Goal: Information Seeking & Learning: Learn about a topic

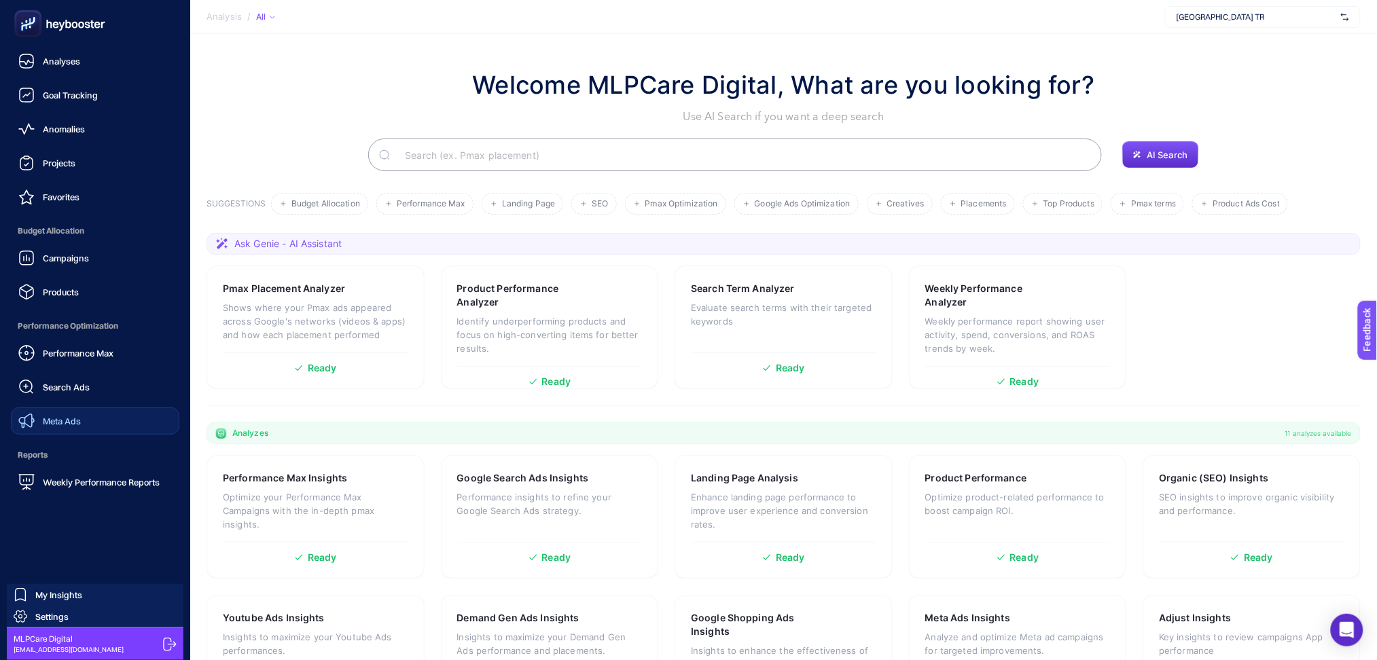
click at [77, 421] on span "Meta Ads" at bounding box center [62, 421] width 38 height 11
click at [69, 416] on span "Meta Ads" at bounding box center [62, 421] width 38 height 11
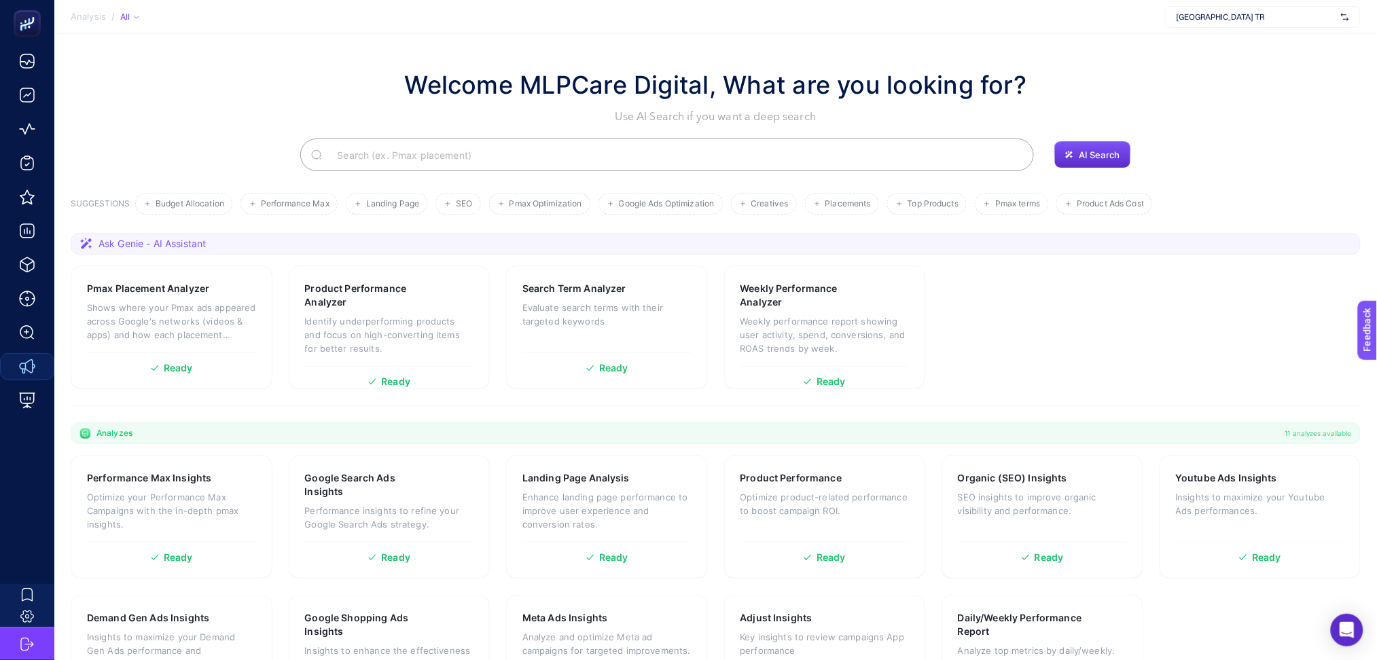
scroll to position [73, 0]
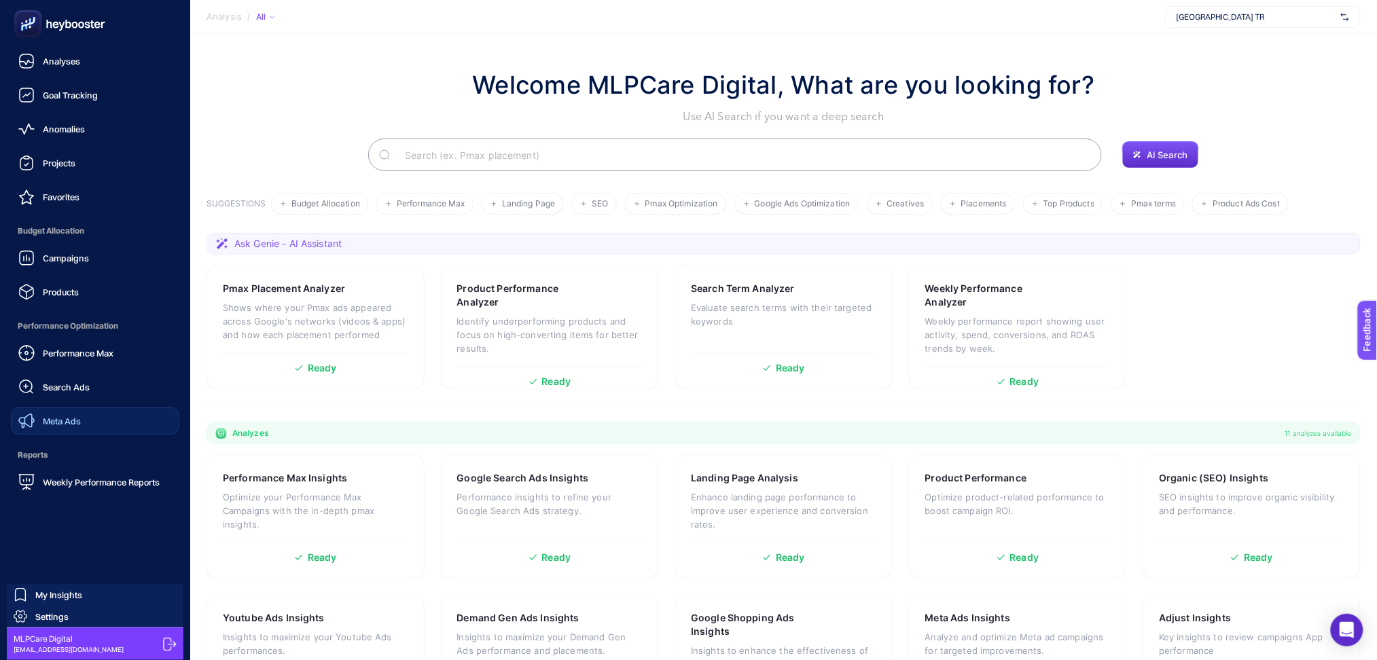
click at [76, 423] on span "Meta Ads" at bounding box center [62, 421] width 38 height 11
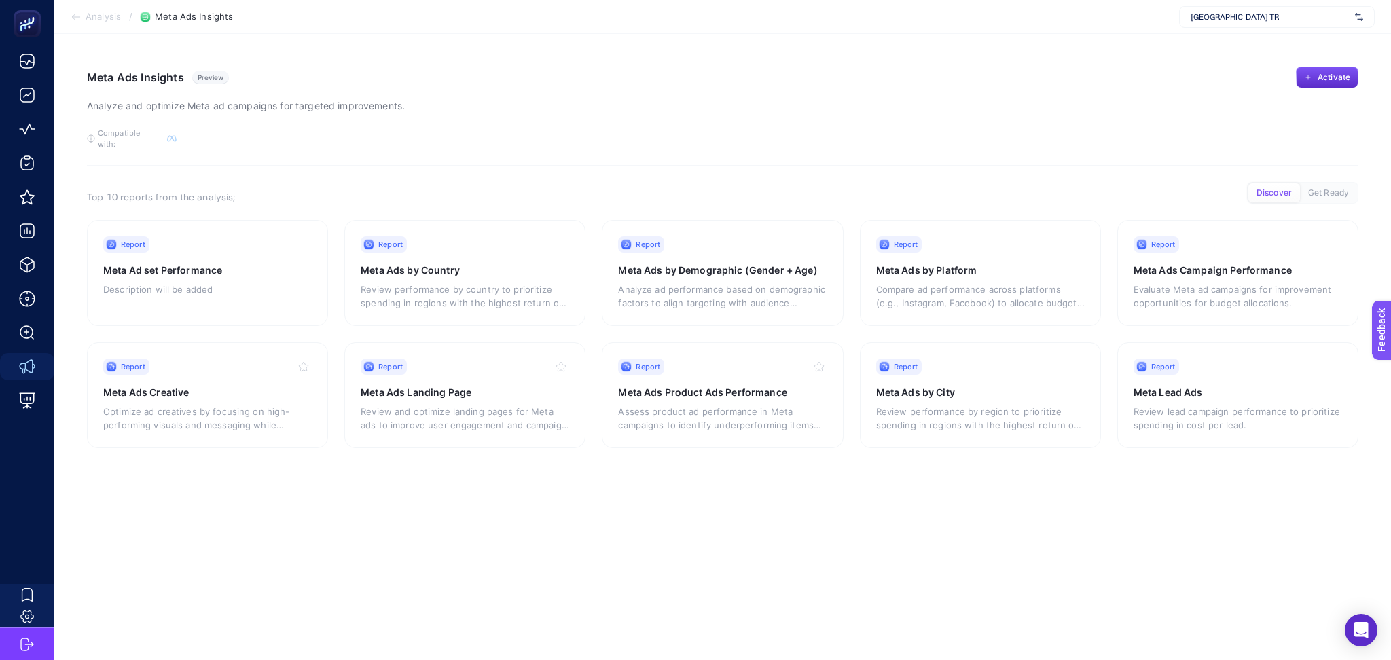
click at [1269, 20] on span "[GEOGRAPHIC_DATA] TR" at bounding box center [1270, 17] width 159 height 11
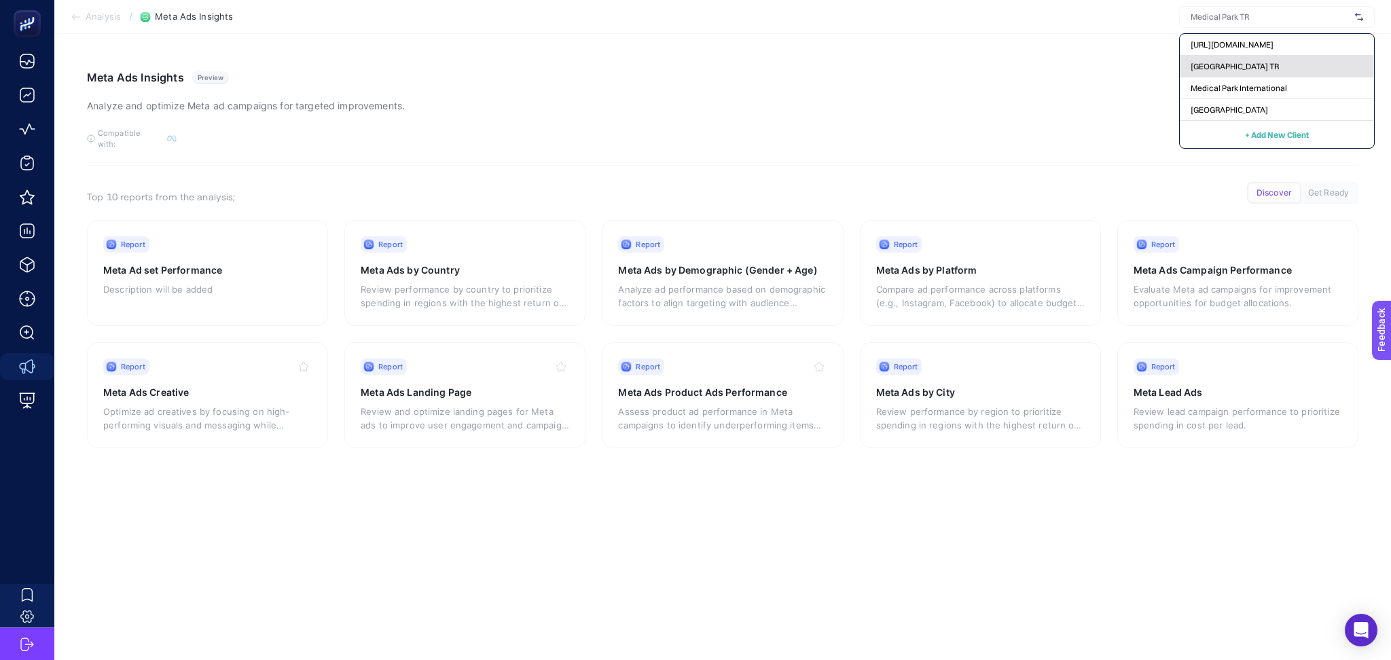
click at [1264, 64] on div "[GEOGRAPHIC_DATA] TR" at bounding box center [1277, 67] width 194 height 22
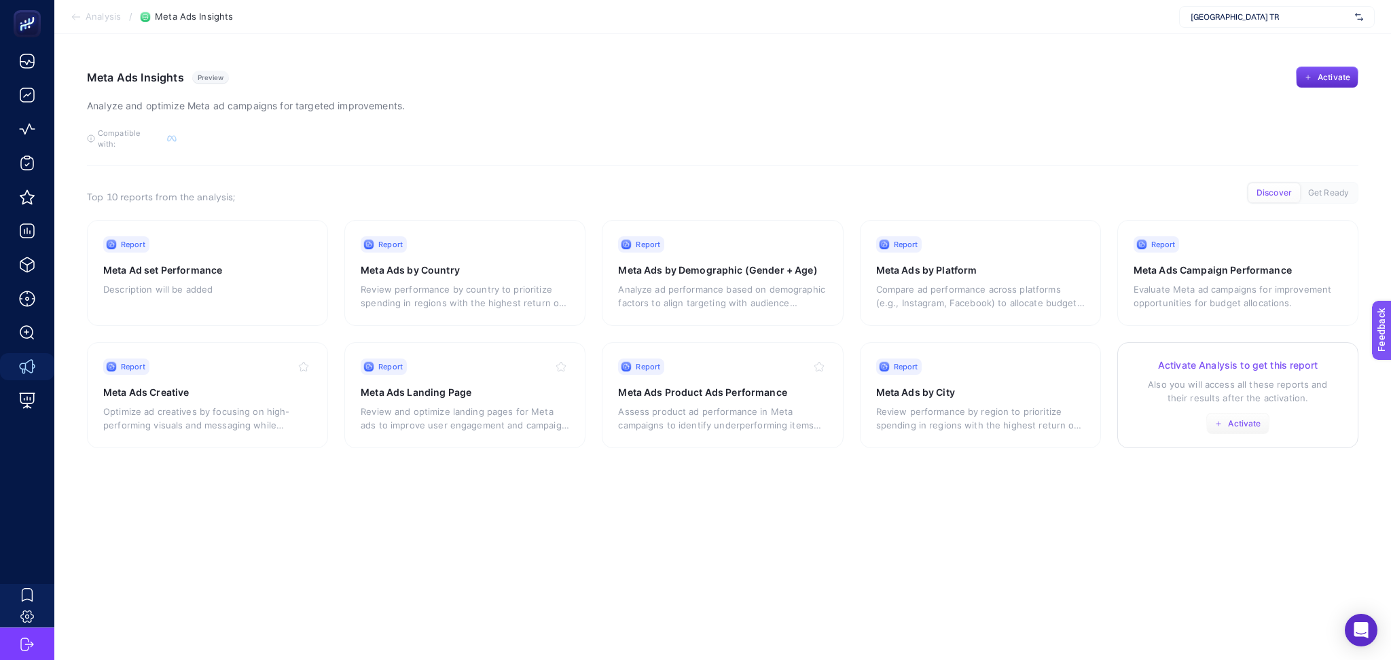
click at [1236, 419] on span "Activate" at bounding box center [1244, 424] width 33 height 11
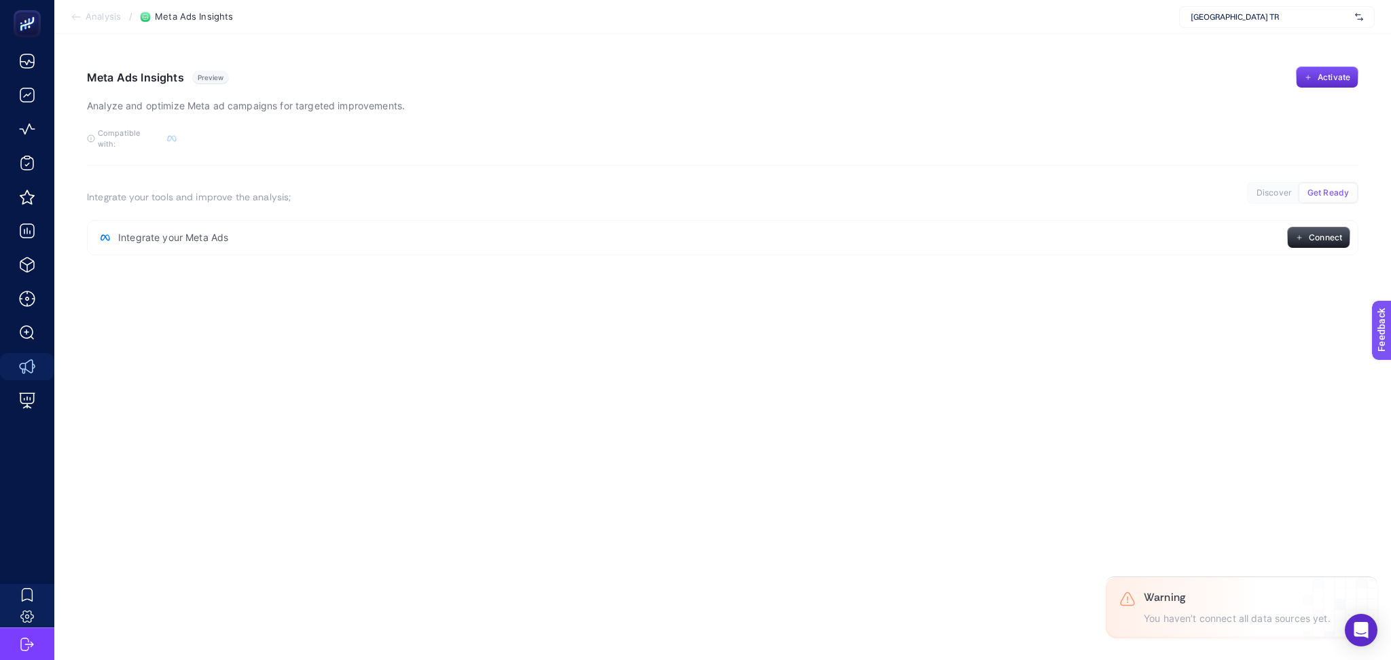
click at [95, 18] on span "Analysis" at bounding box center [103, 17] width 35 height 11
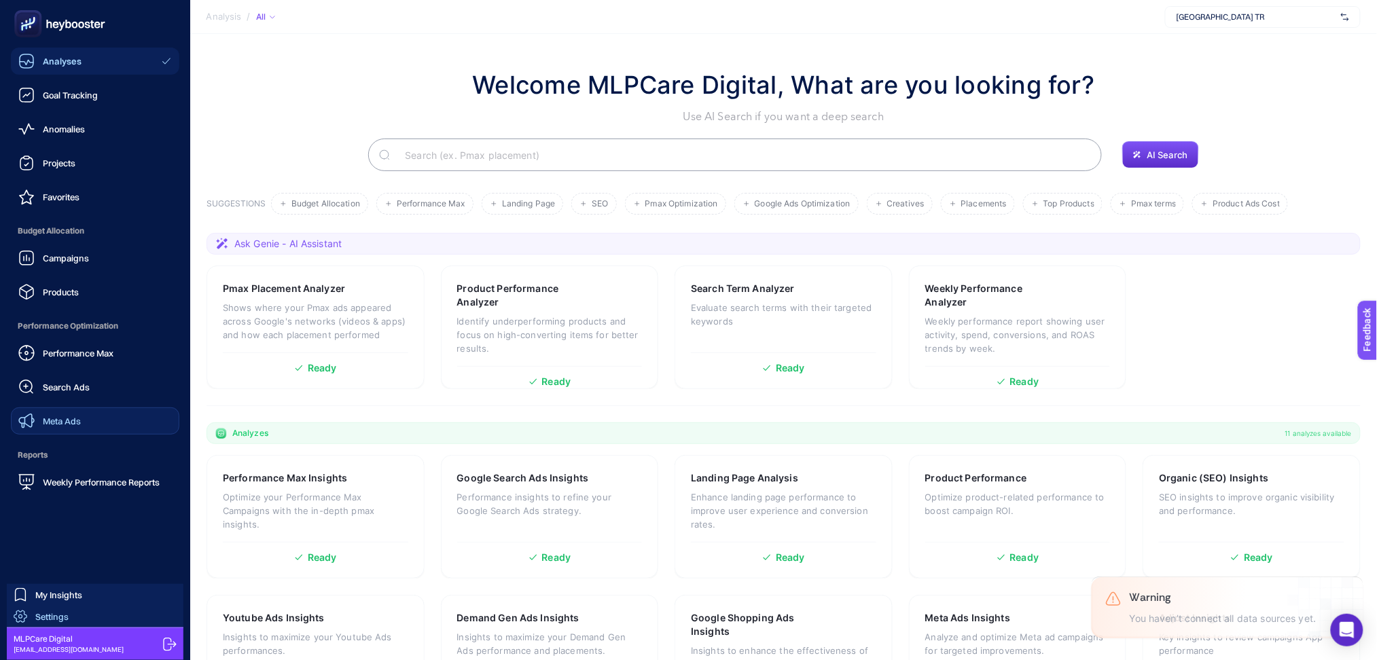
click at [94, 618] on link "Settings" at bounding box center [95, 617] width 177 height 22
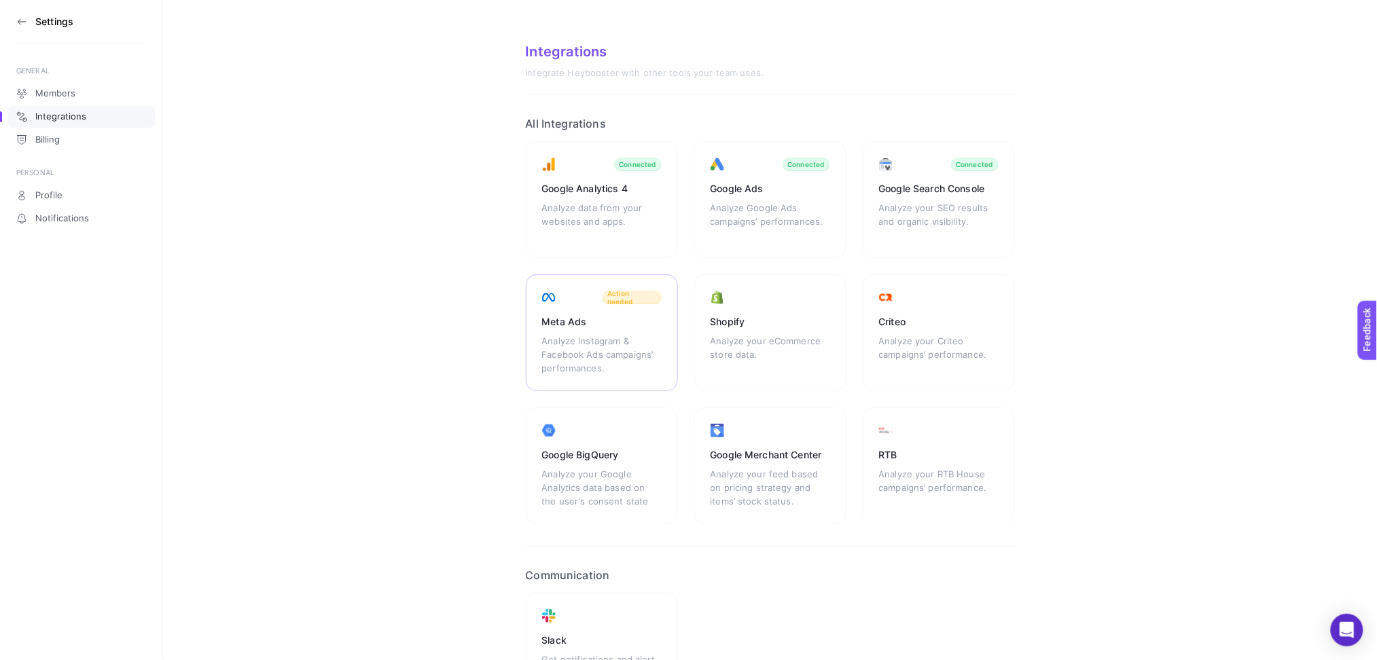
click at [633, 332] on div "Meta Ads Analyze Instagram & Facebook Ads campaigns’ performances. Action needed" at bounding box center [602, 332] width 152 height 117
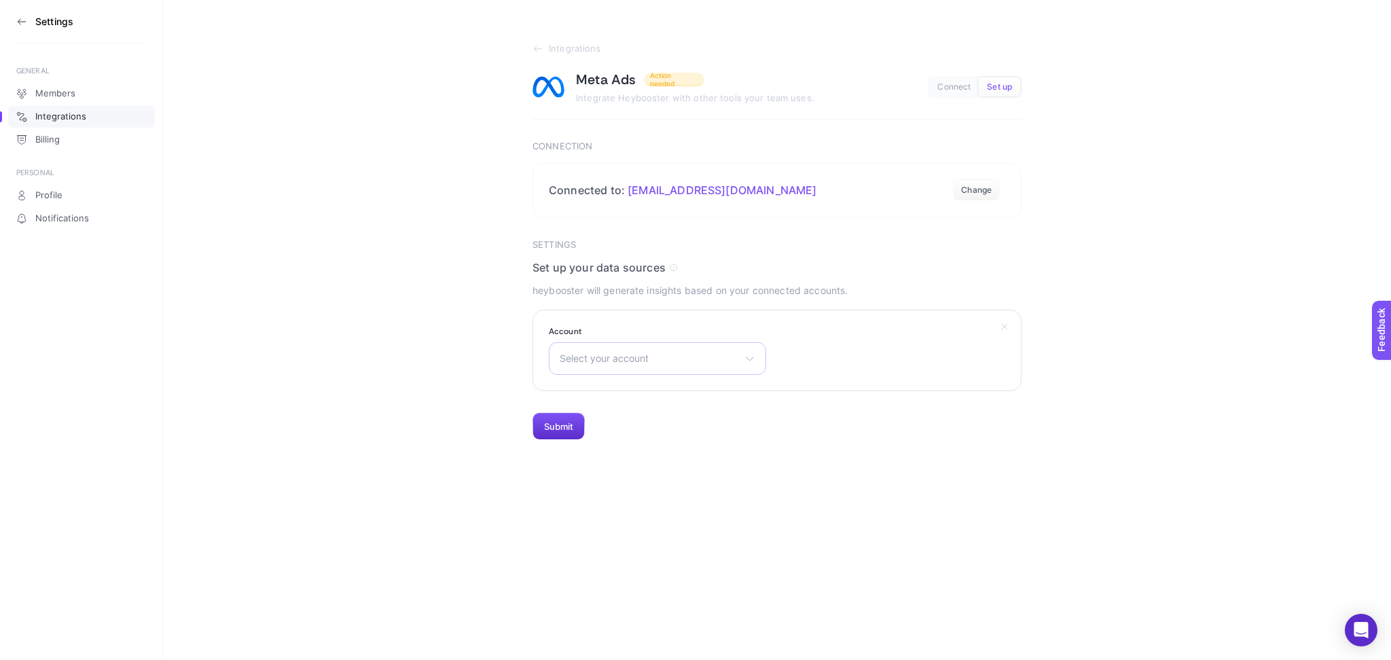
click at [592, 357] on span "Select your account" at bounding box center [649, 358] width 179 height 11
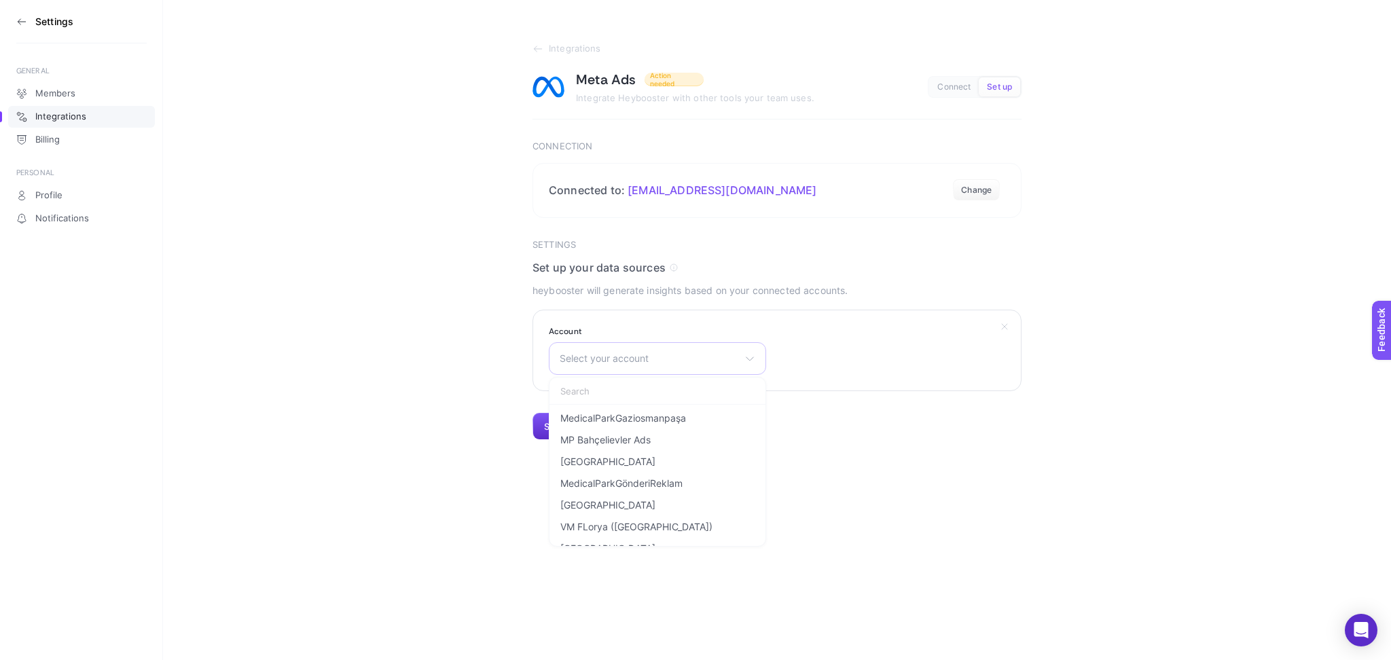
scroll to position [53, 0]
click at [720, 520] on li "MedicalParkLeadReklam" at bounding box center [657, 518] width 211 height 22
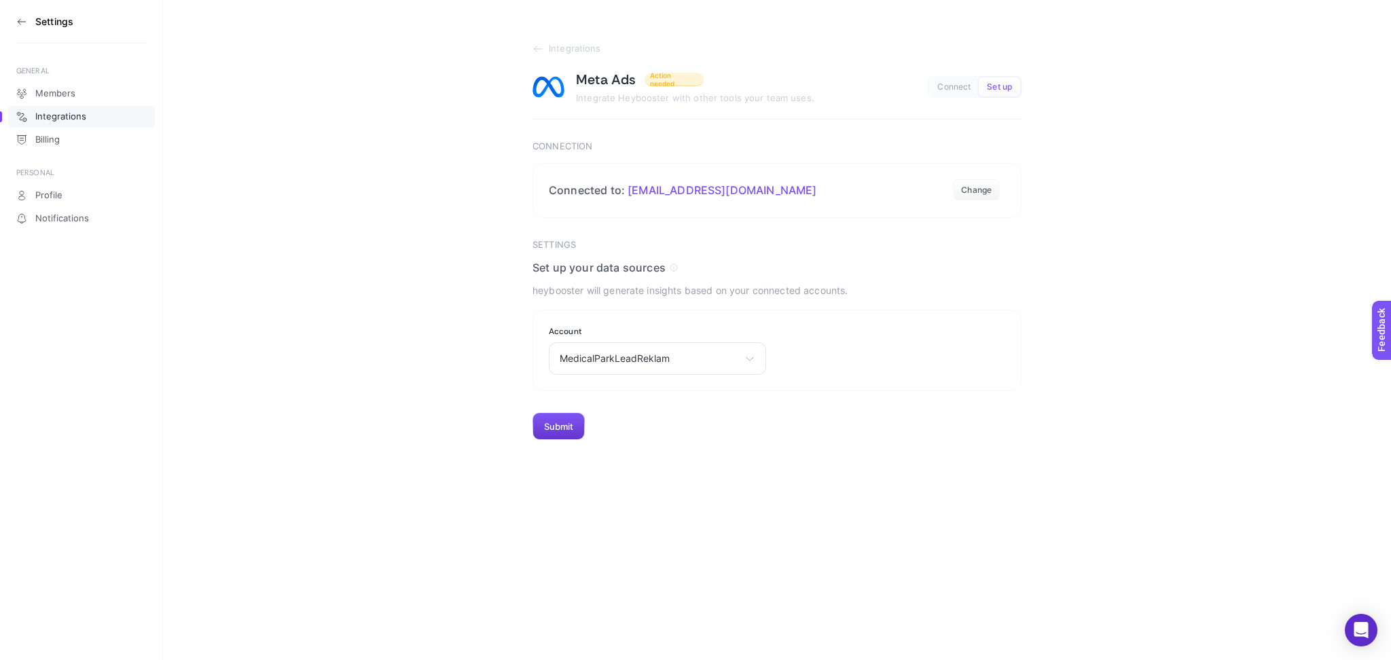
click at [563, 435] on button "Submit" at bounding box center [559, 426] width 52 height 27
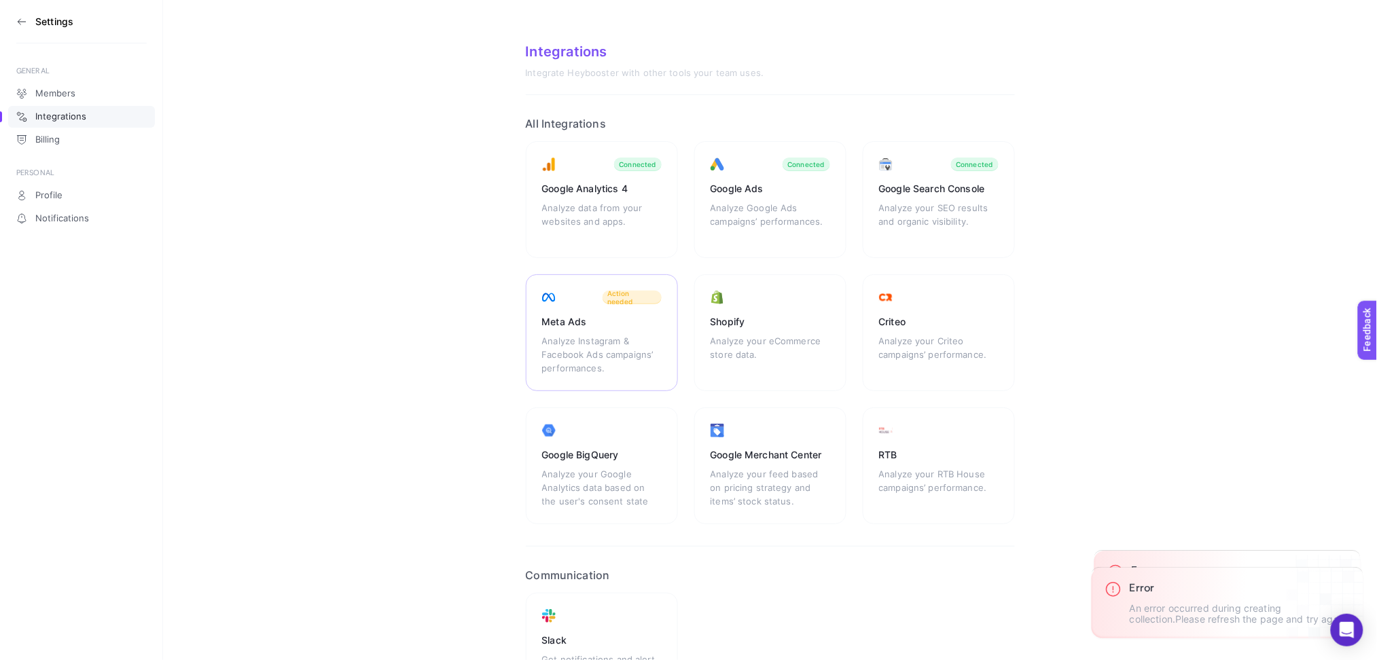
click at [612, 356] on div "Analyze Instagram & Facebook Ads campaigns’ performances." at bounding box center [602, 354] width 120 height 41
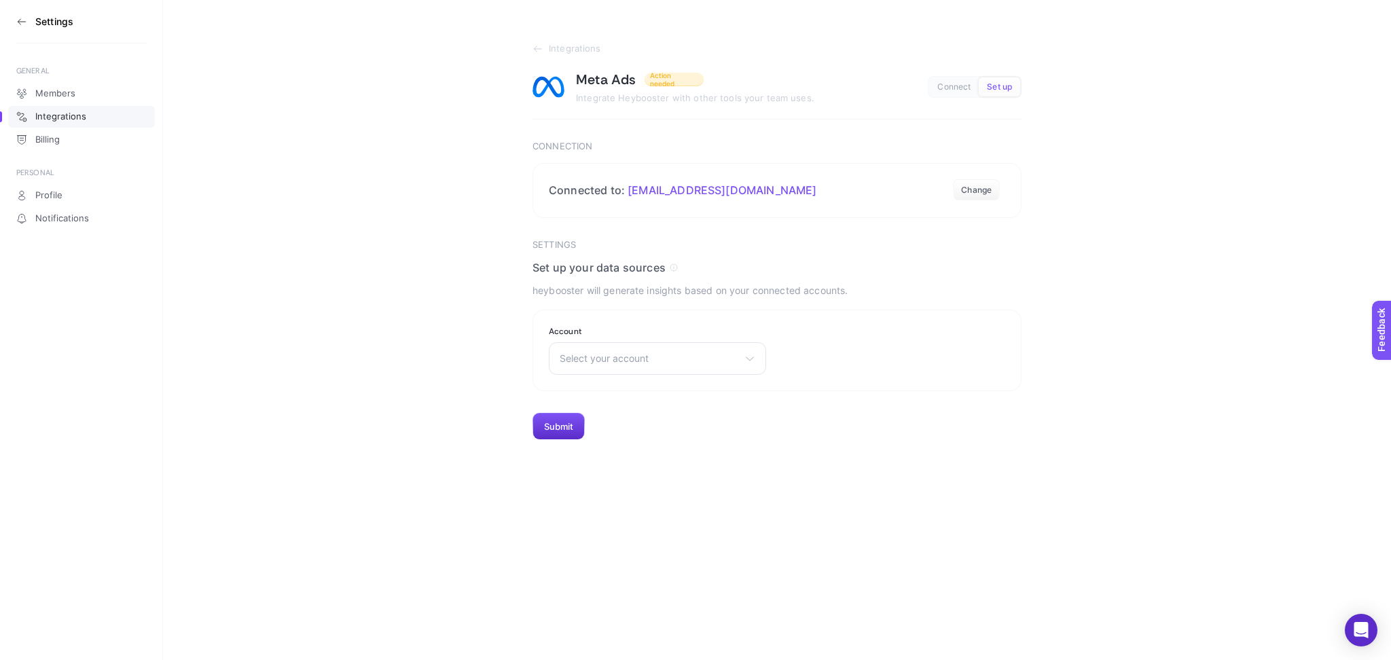
click at [17, 22] on icon at bounding box center [21, 21] width 11 height 11
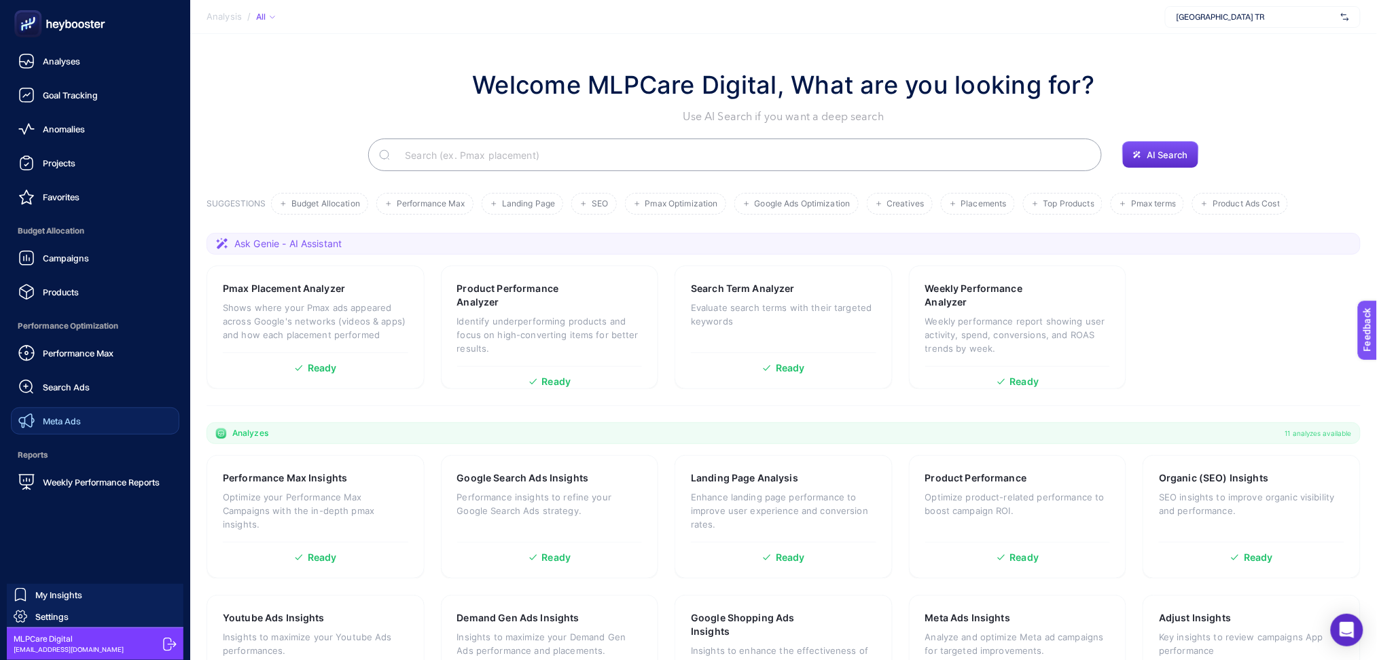
click at [51, 425] on span "Meta Ads" at bounding box center [62, 421] width 38 height 11
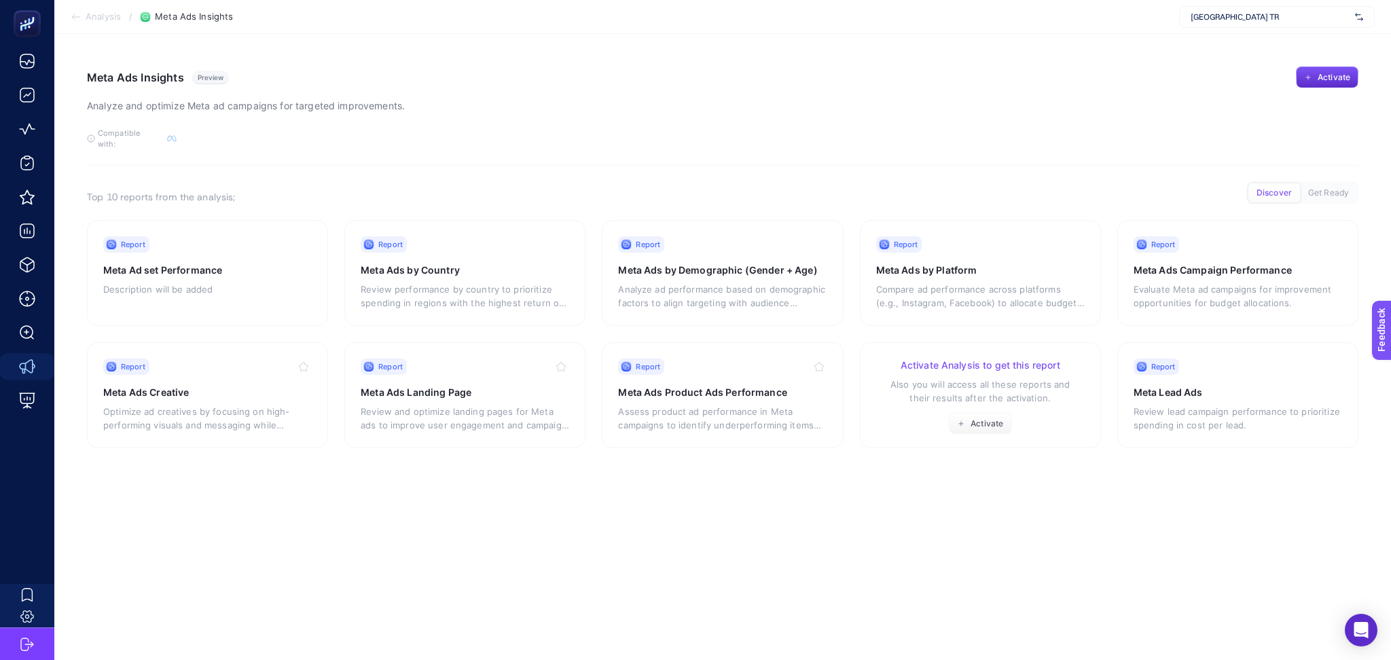
drag, startPoint x: 1030, startPoint y: 389, endPoint x: 759, endPoint y: 487, distance: 288.4
click at [759, 487] on article "Meta Ads Insights Preview Analyze and optimize Meta ad campaigns for targeted i…" at bounding box center [722, 347] width 1337 height 626
click at [758, 554] on article "Meta Ads Insights Preview Analyze and optimize Meta [PERSON_NAME] for targeted …" at bounding box center [722, 347] width 1337 height 626
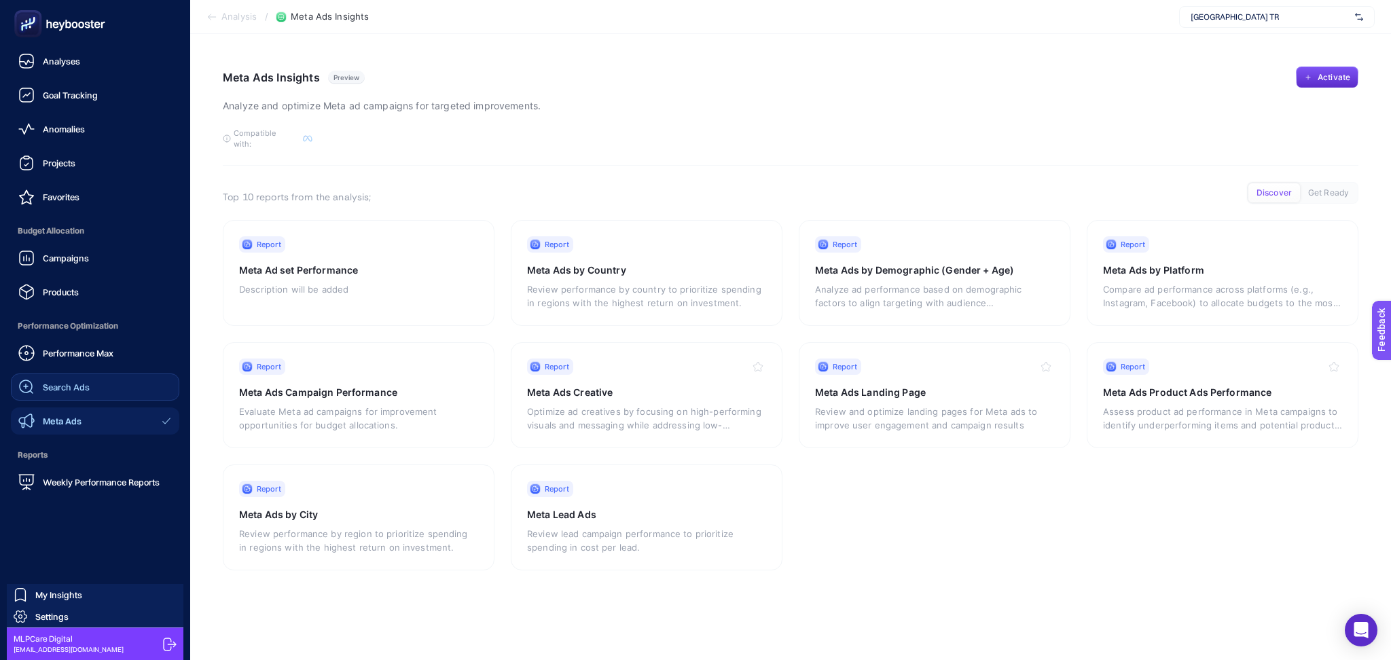
click at [50, 389] on span "Search Ads" at bounding box center [66, 387] width 47 height 11
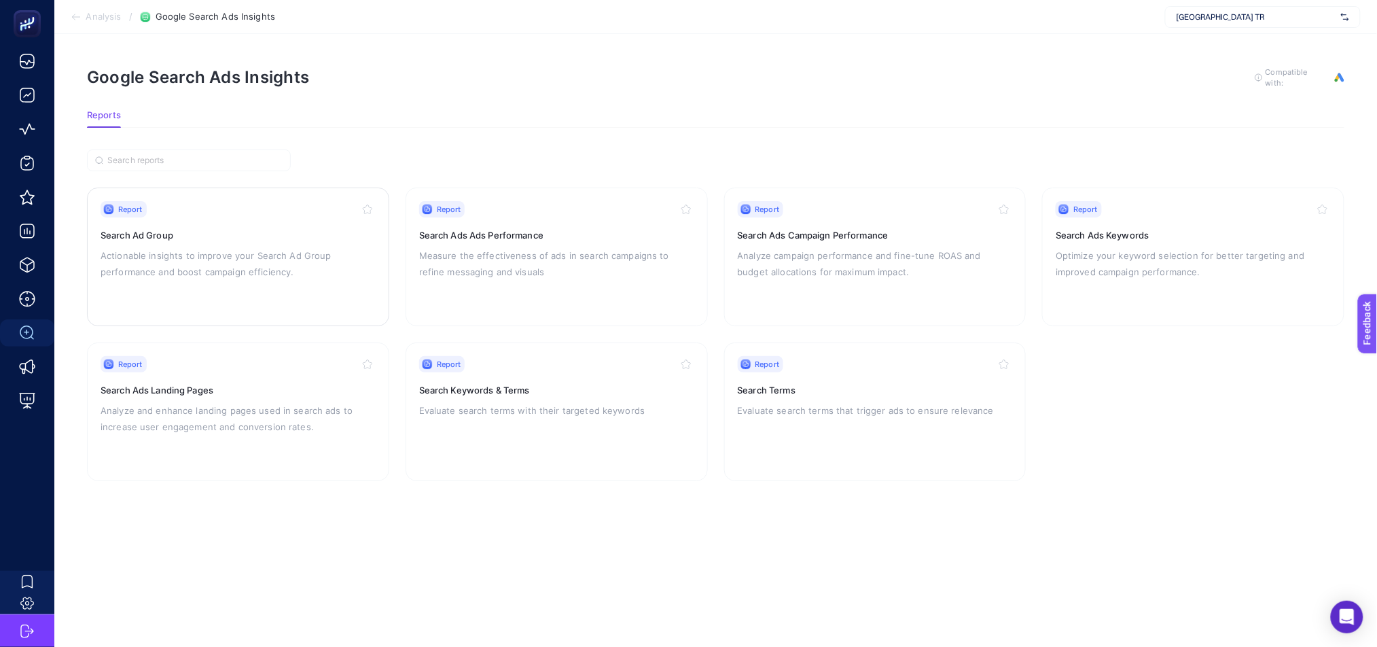
click at [232, 269] on p "Actionable insights to improve your Search Ad Group performance and boost campa…" at bounding box center [238, 263] width 275 height 33
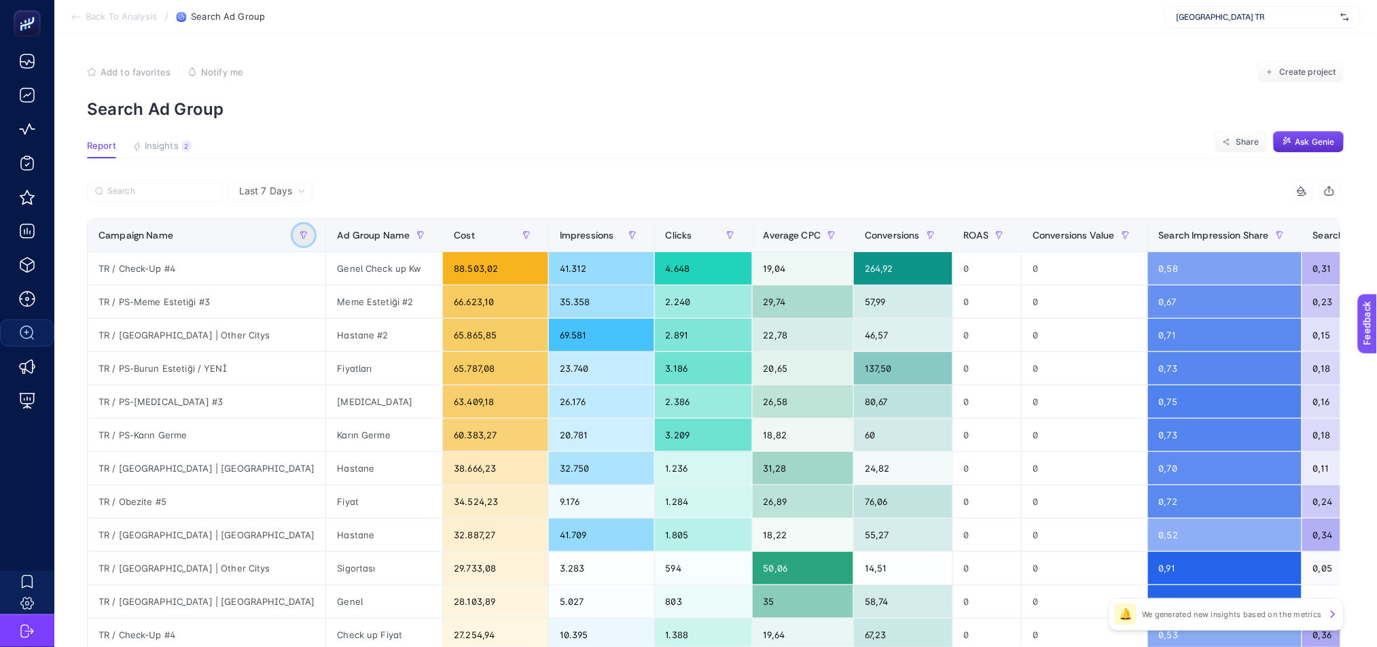
click at [293, 236] on button "button" at bounding box center [304, 235] width 22 height 22
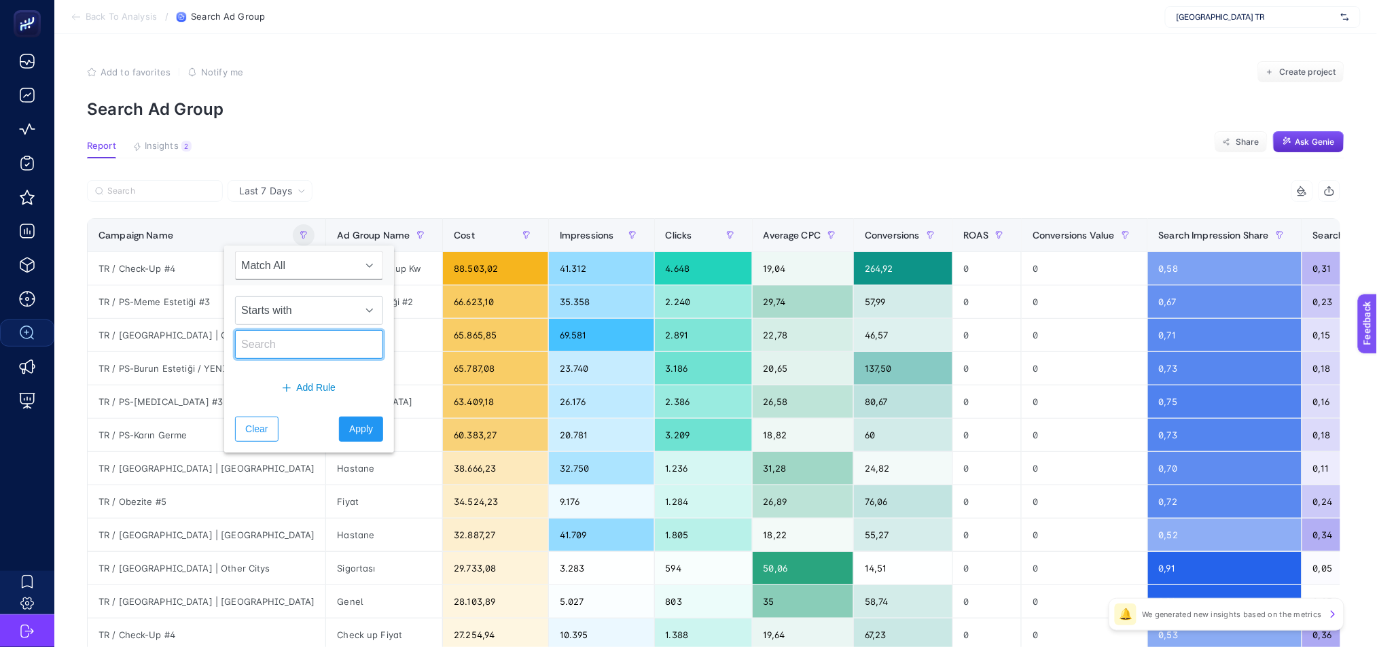
click at [285, 349] on input "text" at bounding box center [309, 344] width 148 height 29
type input "DE"
click at [349, 423] on span "Apply" at bounding box center [361, 429] width 24 height 14
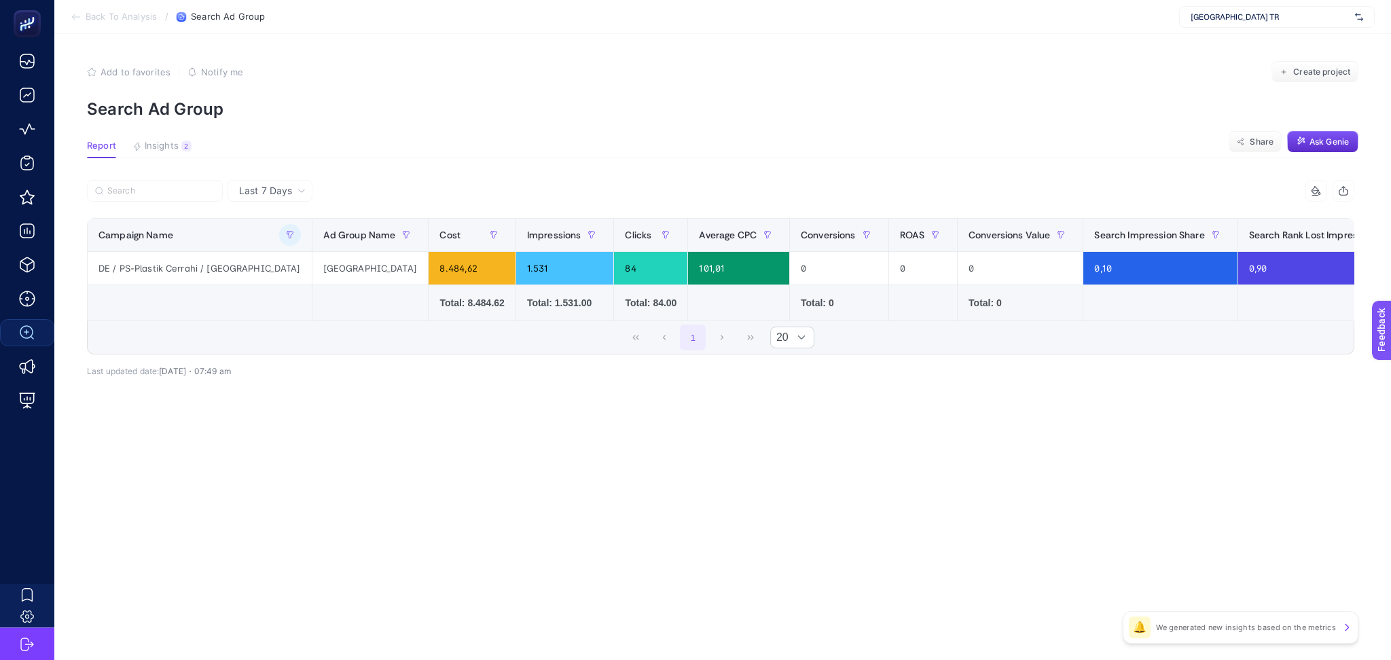
click at [276, 190] on span "Last 7 Days" at bounding box center [265, 191] width 53 height 14
click at [281, 245] on li "Last 30 Days" at bounding box center [270, 244] width 77 height 24
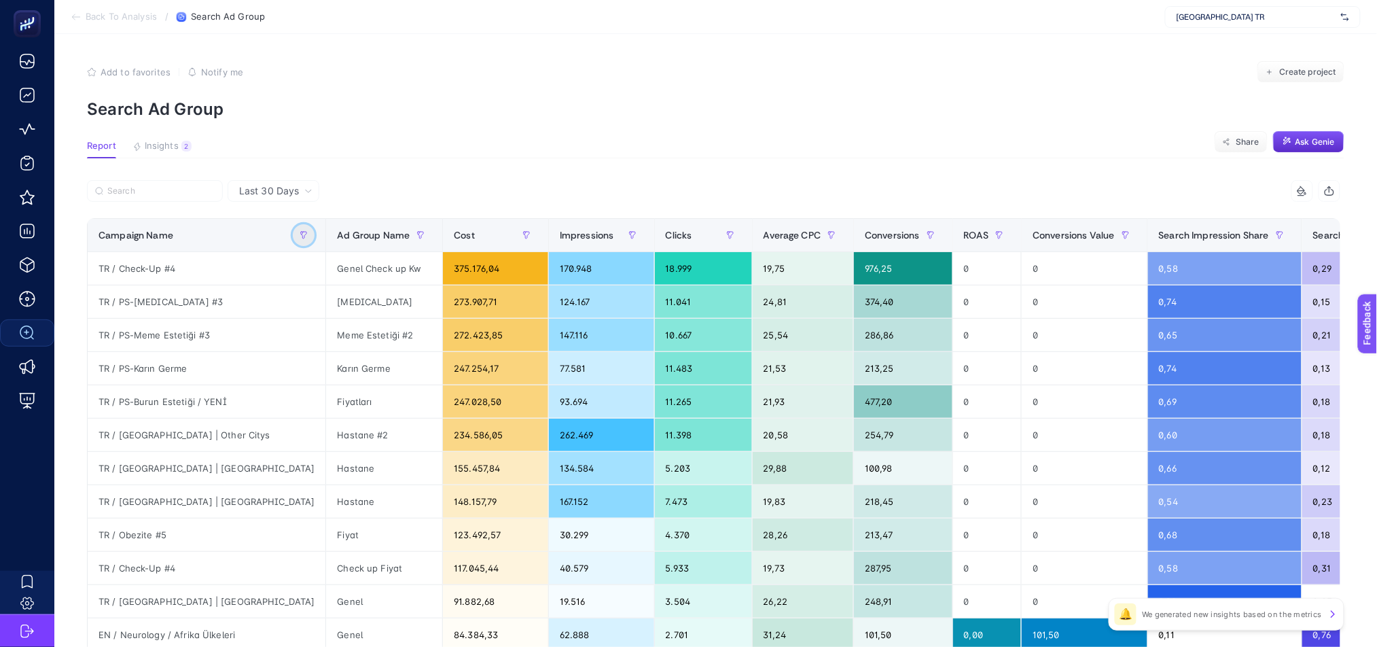
click at [300, 235] on icon "button" at bounding box center [304, 235] width 8 height 8
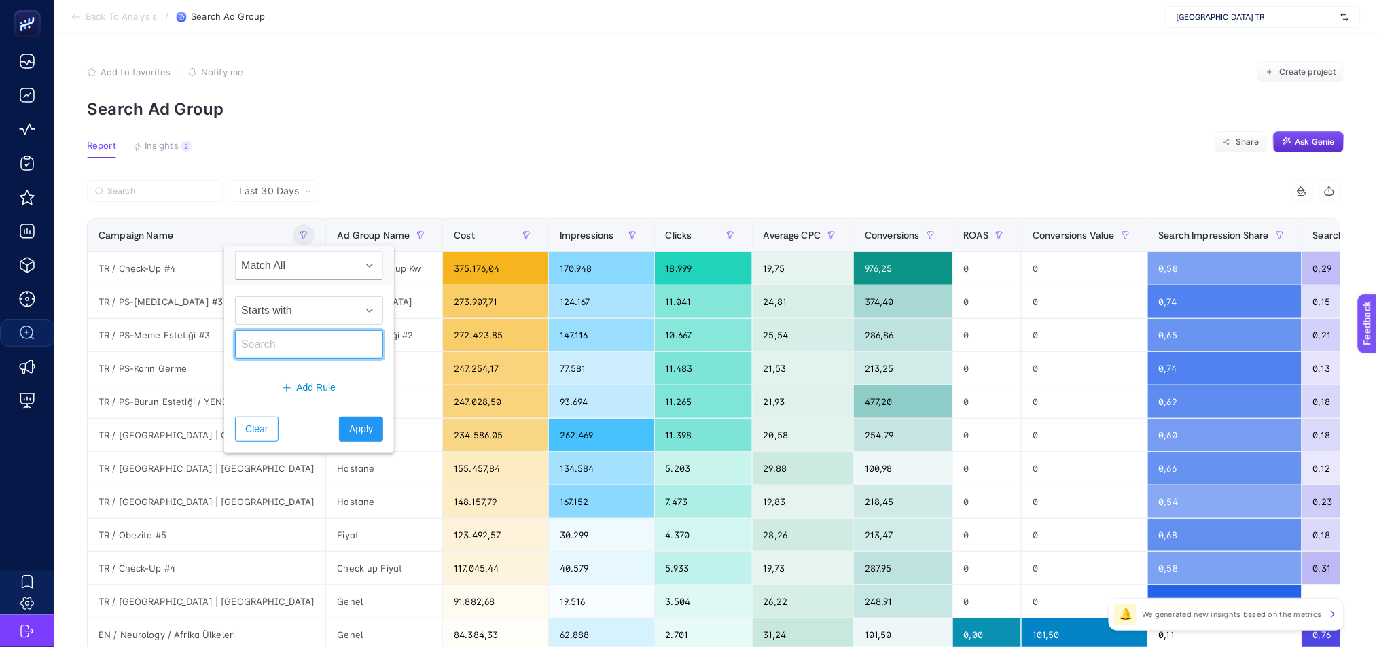
click at [262, 353] on input "text" at bounding box center [309, 344] width 148 height 29
type input "DE"
click at [349, 434] on span "Apply" at bounding box center [361, 429] width 24 height 14
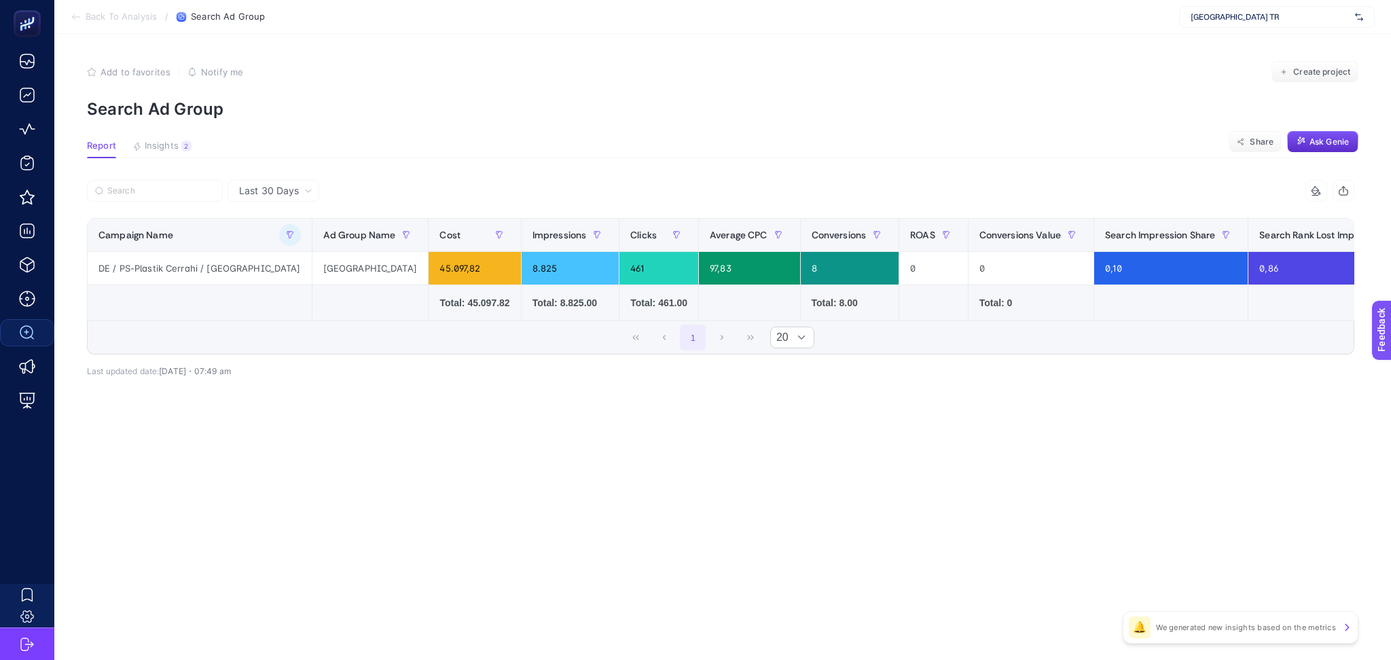
click at [72, 12] on icon at bounding box center [76, 17] width 11 height 11
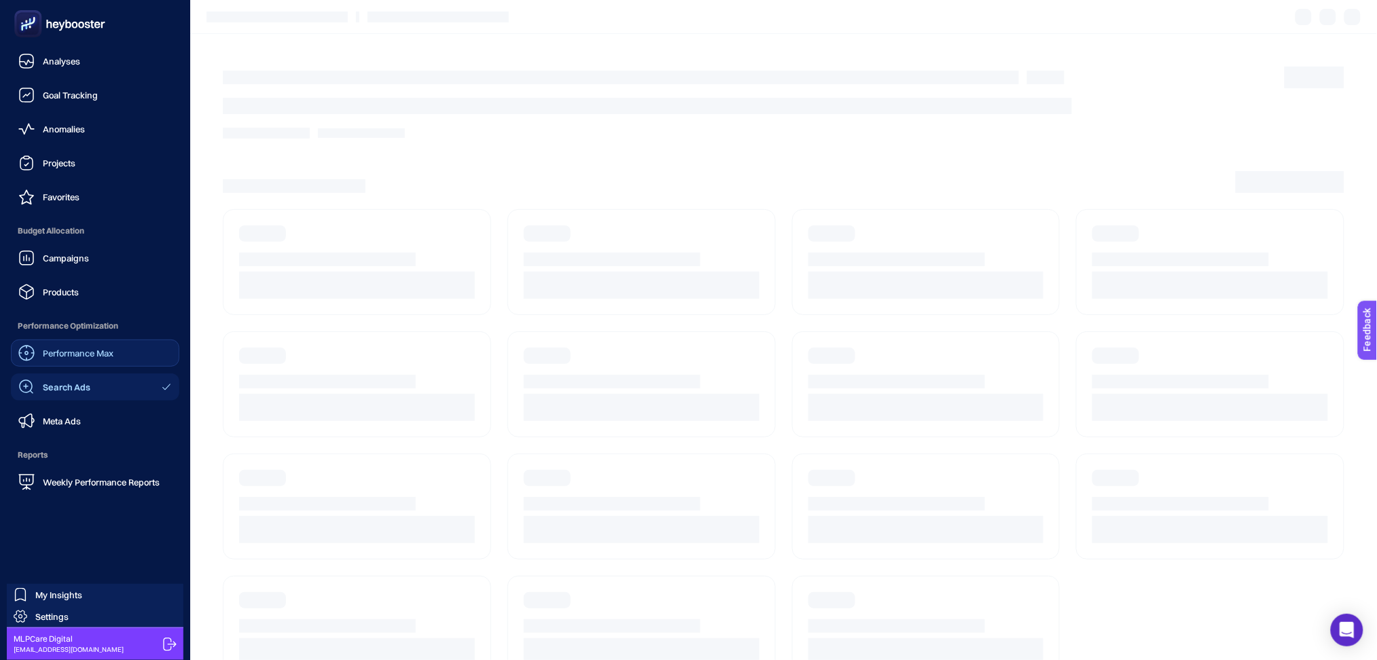
click at [68, 357] on span "Performance Max" at bounding box center [78, 353] width 71 height 11
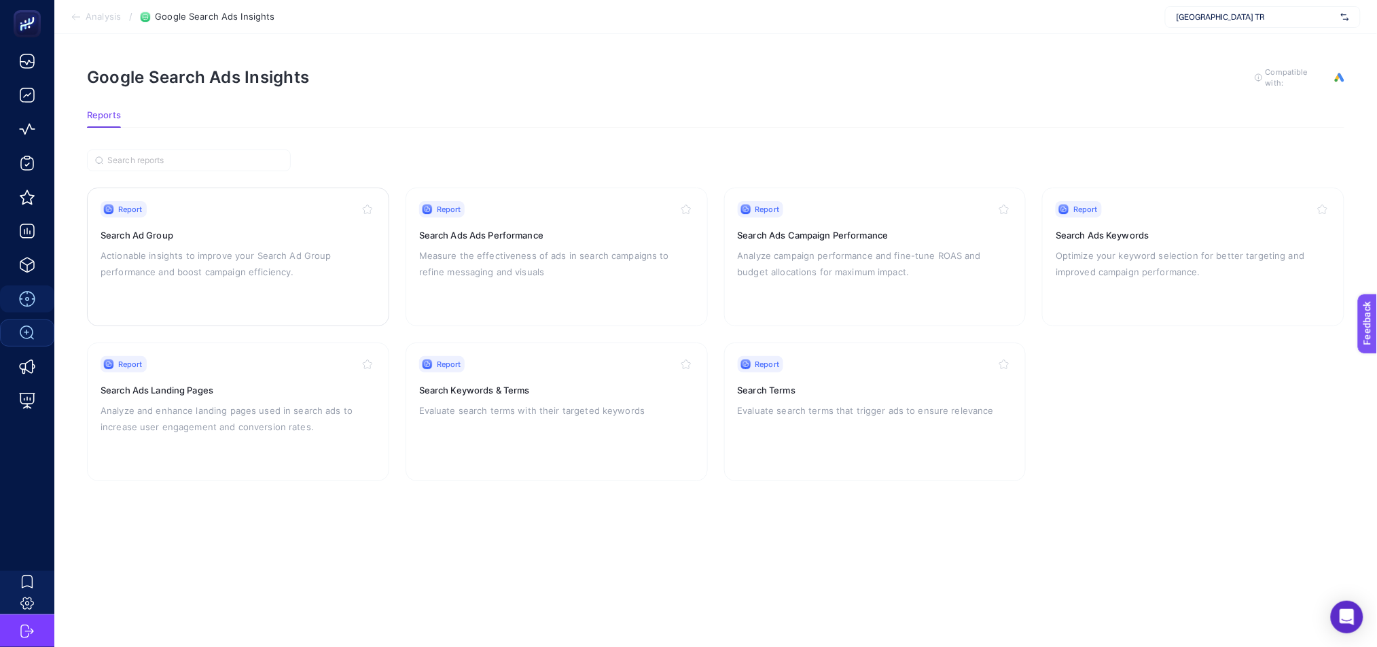
click at [304, 250] on p "Actionable insights to improve your Search Ad Group performance and boost campa…" at bounding box center [238, 263] width 275 height 33
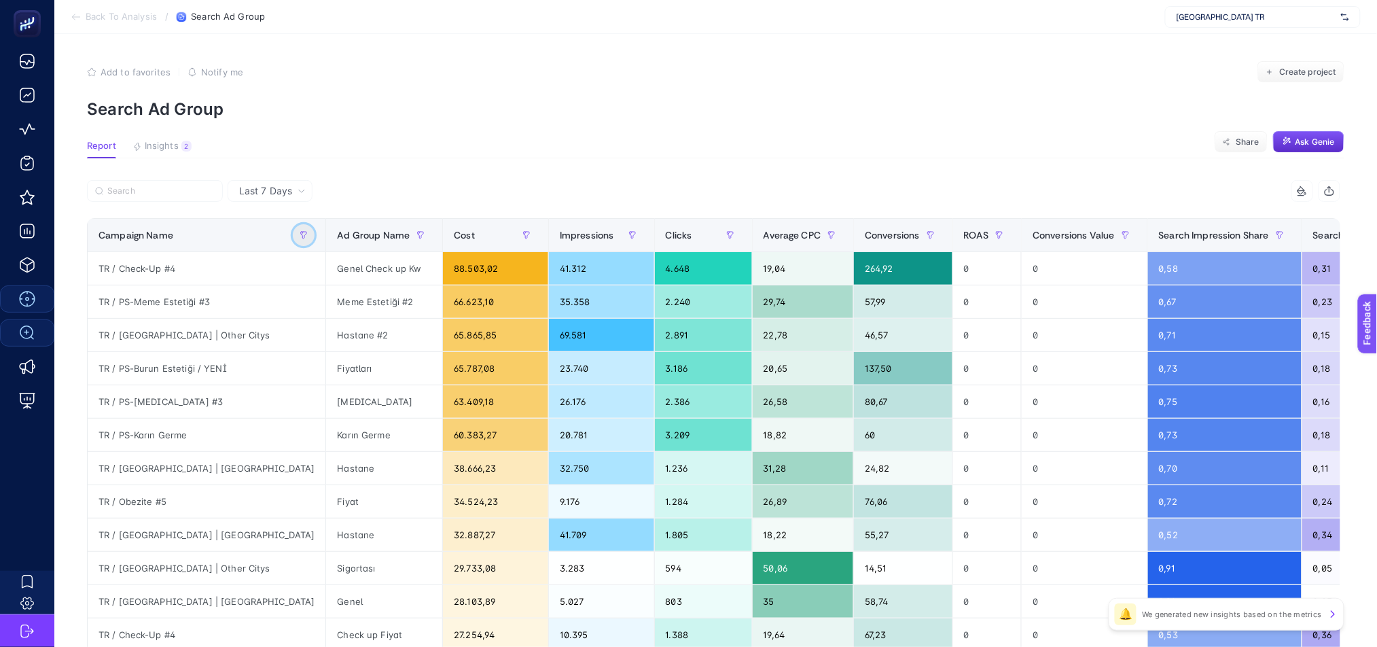
drag, startPoint x: 239, startPoint y: 236, endPoint x: 241, endPoint y: 243, distance: 6.9
click at [300, 237] on icon "button" at bounding box center [304, 235] width 8 height 8
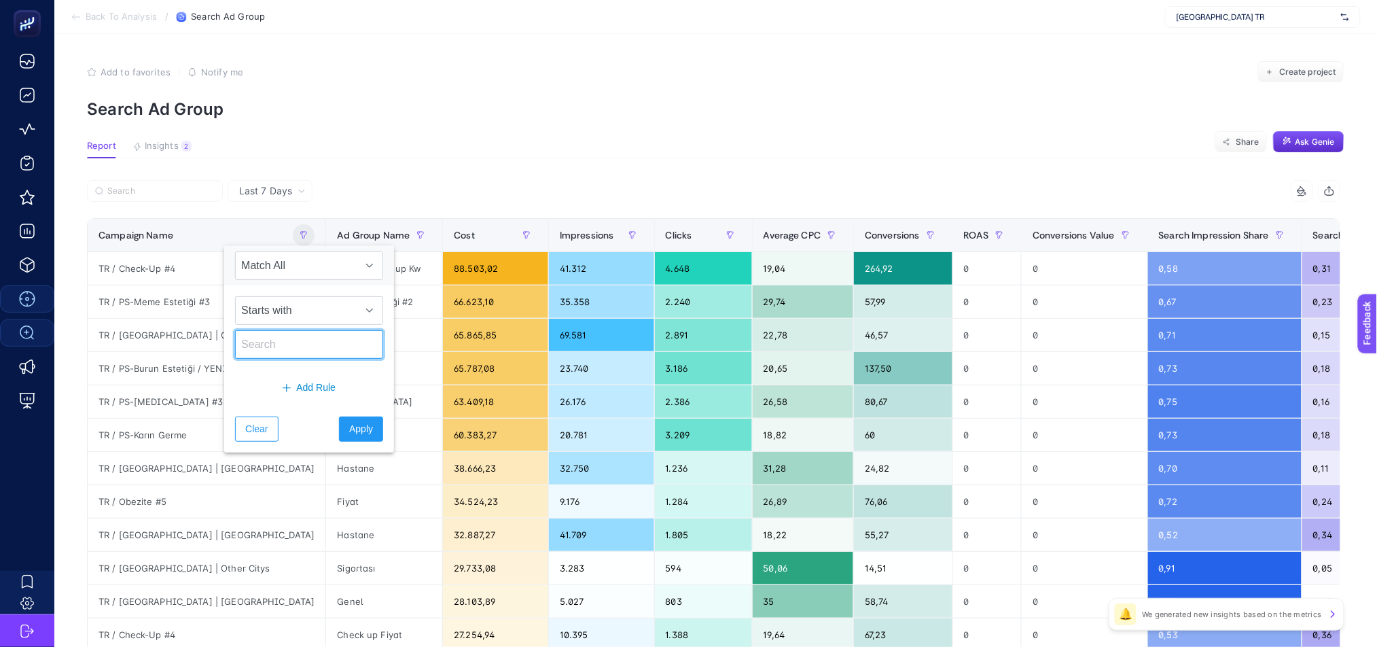
click at [278, 348] on input "text" at bounding box center [309, 344] width 148 height 29
type input "DE"
click at [349, 426] on span "Apply" at bounding box center [361, 429] width 24 height 14
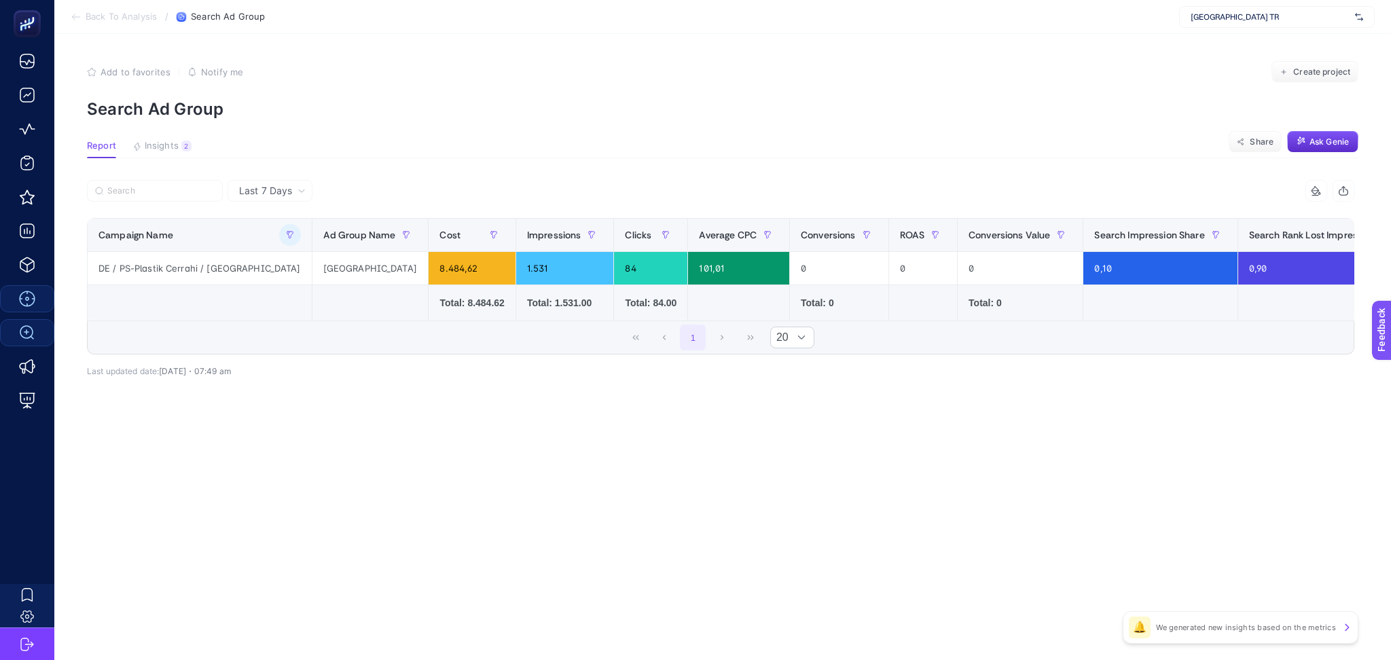
click at [74, 18] on icon at bounding box center [76, 17] width 11 height 11
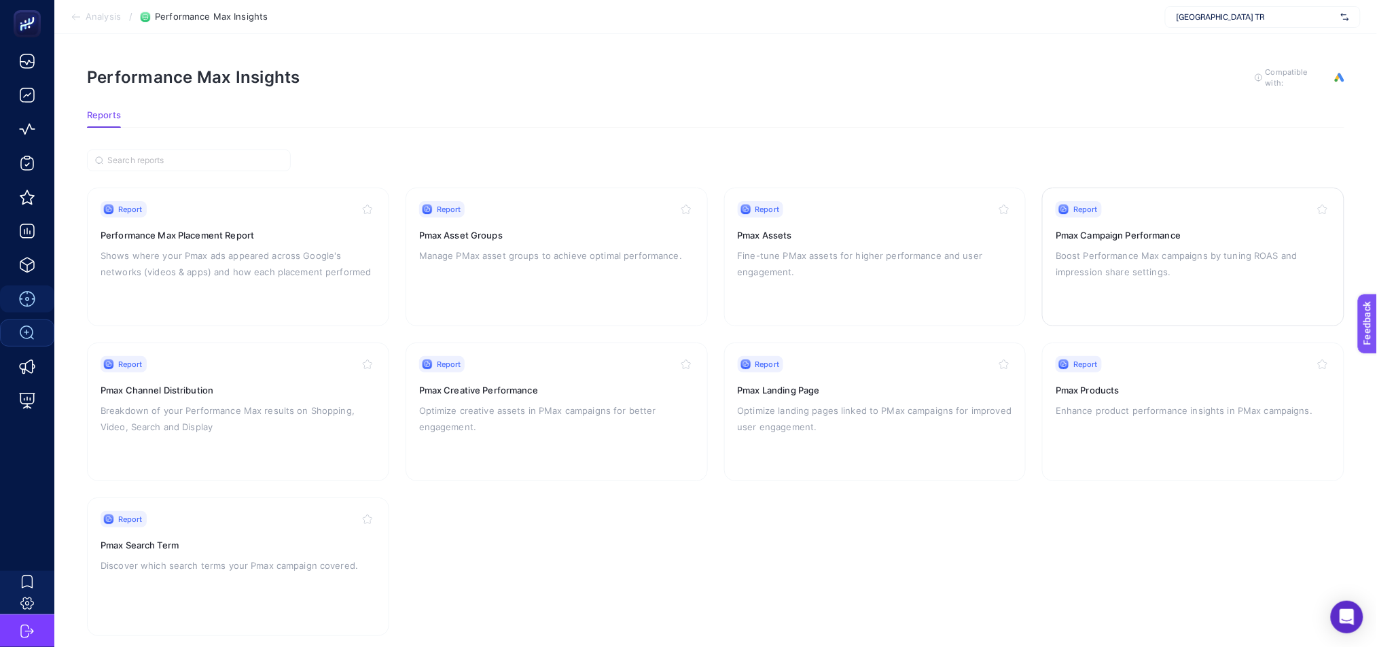
click at [1161, 268] on p "Boost Performance Max campaigns by tuning ROAS and impression share settings." at bounding box center [1193, 263] width 275 height 33
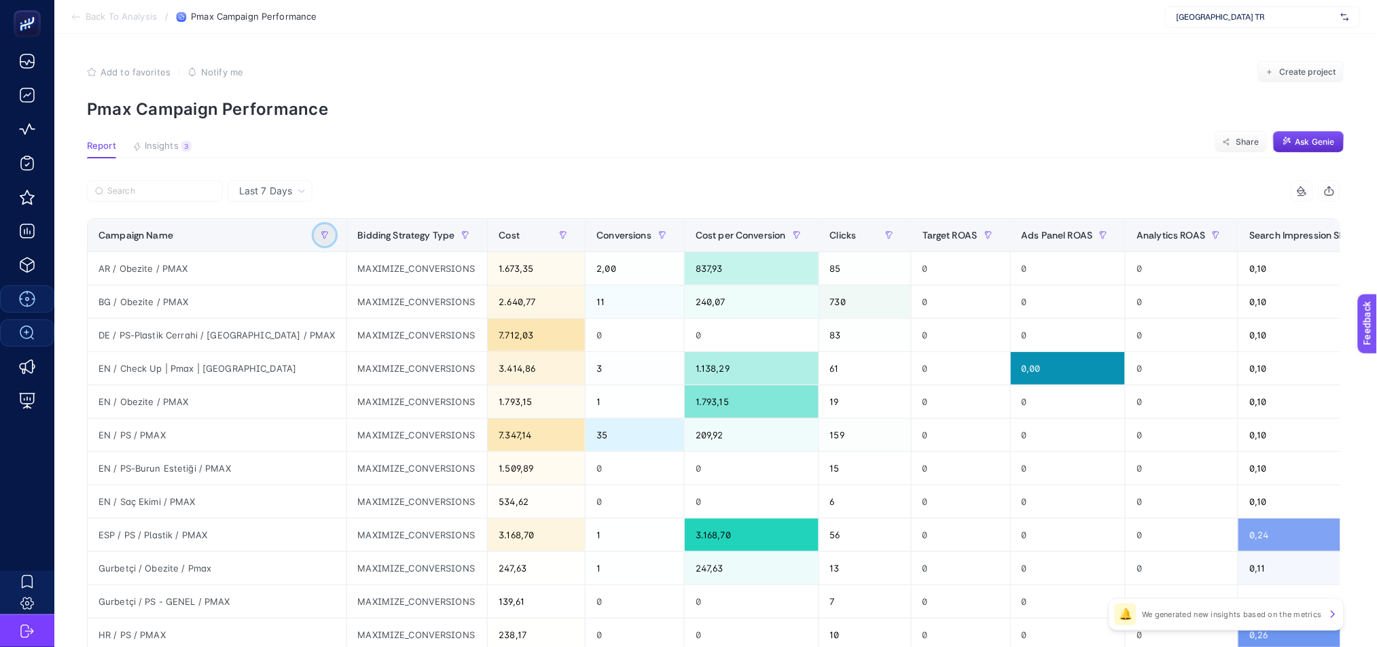
click at [321, 233] on icon "button" at bounding box center [325, 235] width 8 height 8
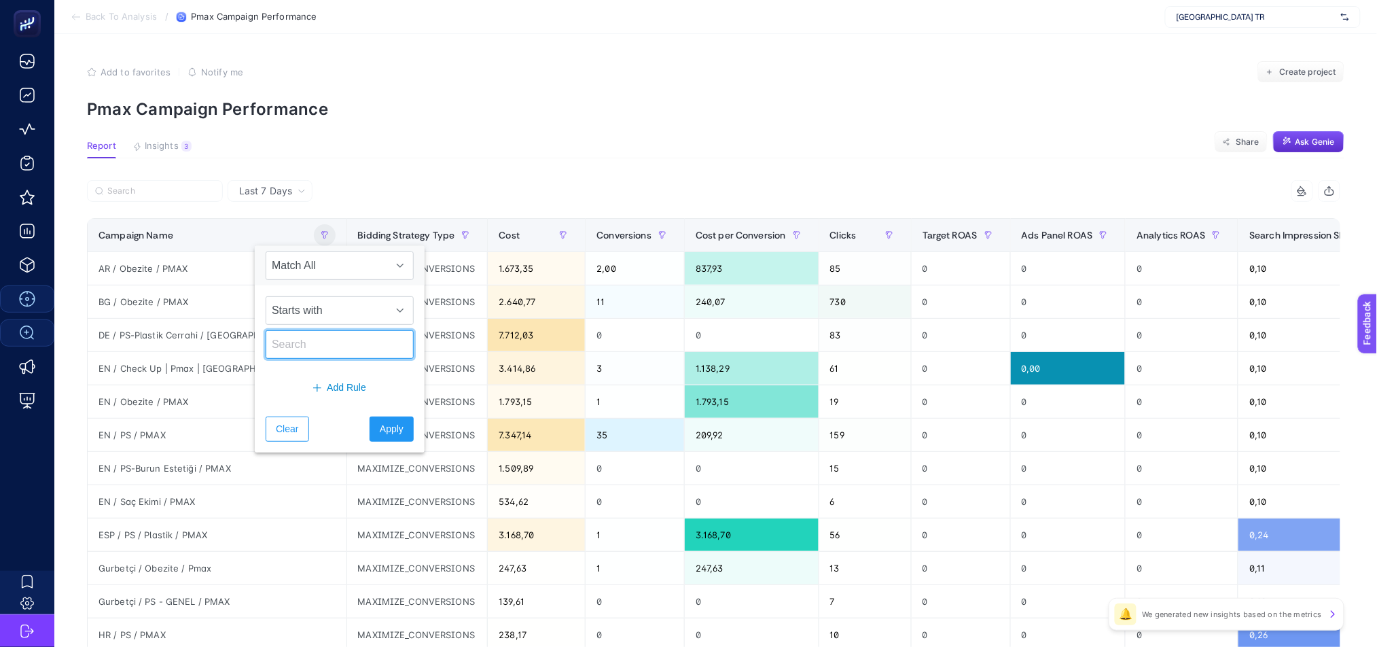
click at [301, 346] on input "text" at bounding box center [340, 344] width 148 height 29
type input "DE"
click at [380, 433] on span "Apply" at bounding box center [392, 429] width 24 height 14
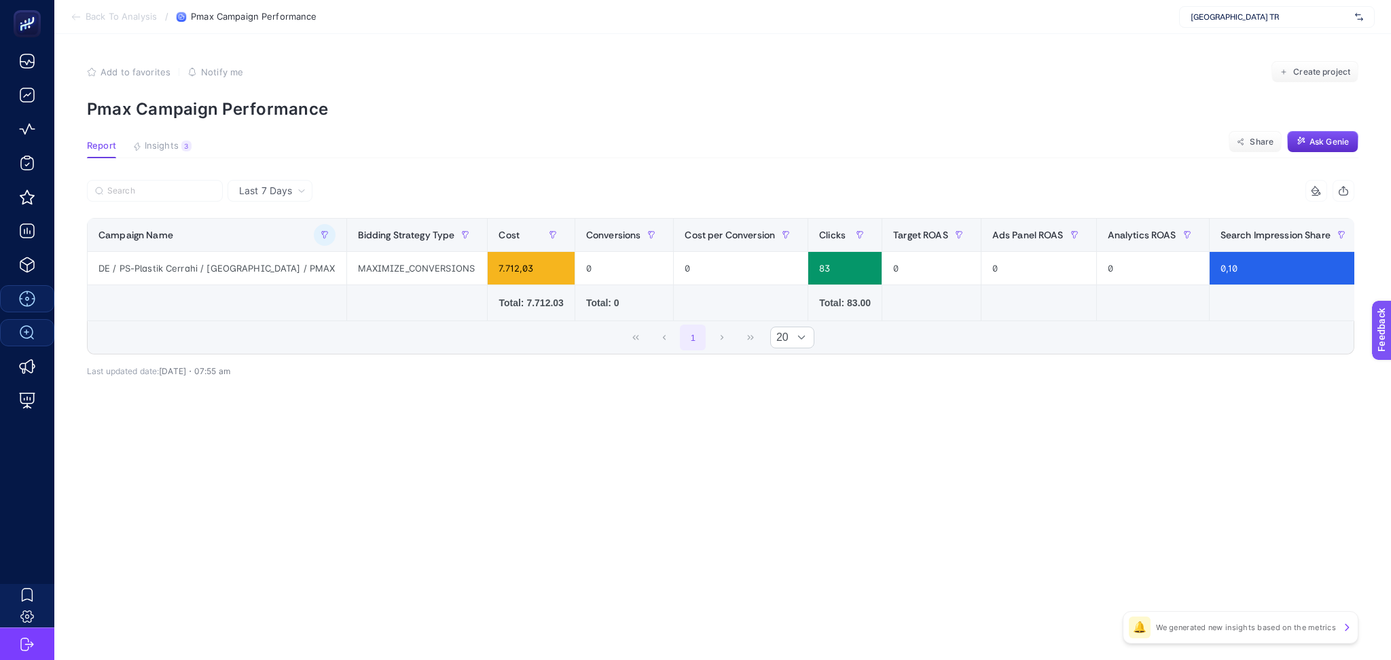
click at [266, 188] on span "Last 7 Days" at bounding box center [265, 191] width 53 height 14
click at [289, 244] on li "Last 30 Days" at bounding box center [270, 244] width 77 height 24
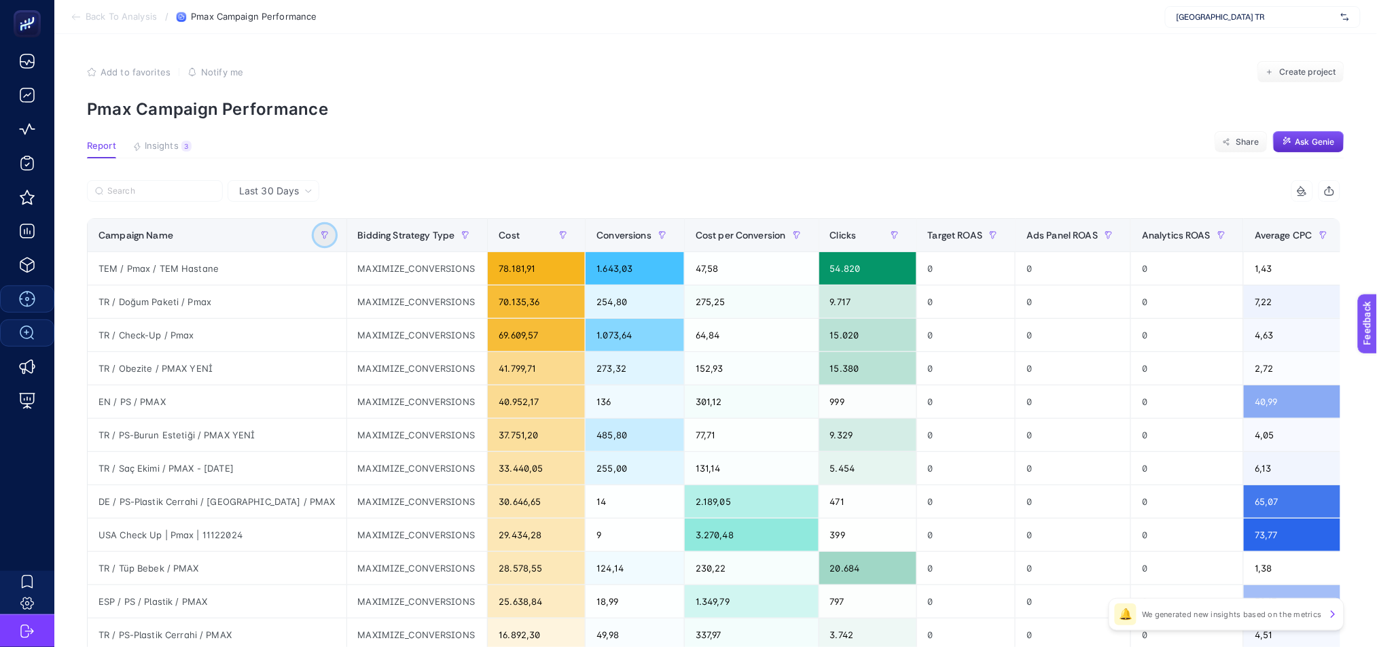
click at [321, 237] on icon "button" at bounding box center [325, 235] width 8 height 8
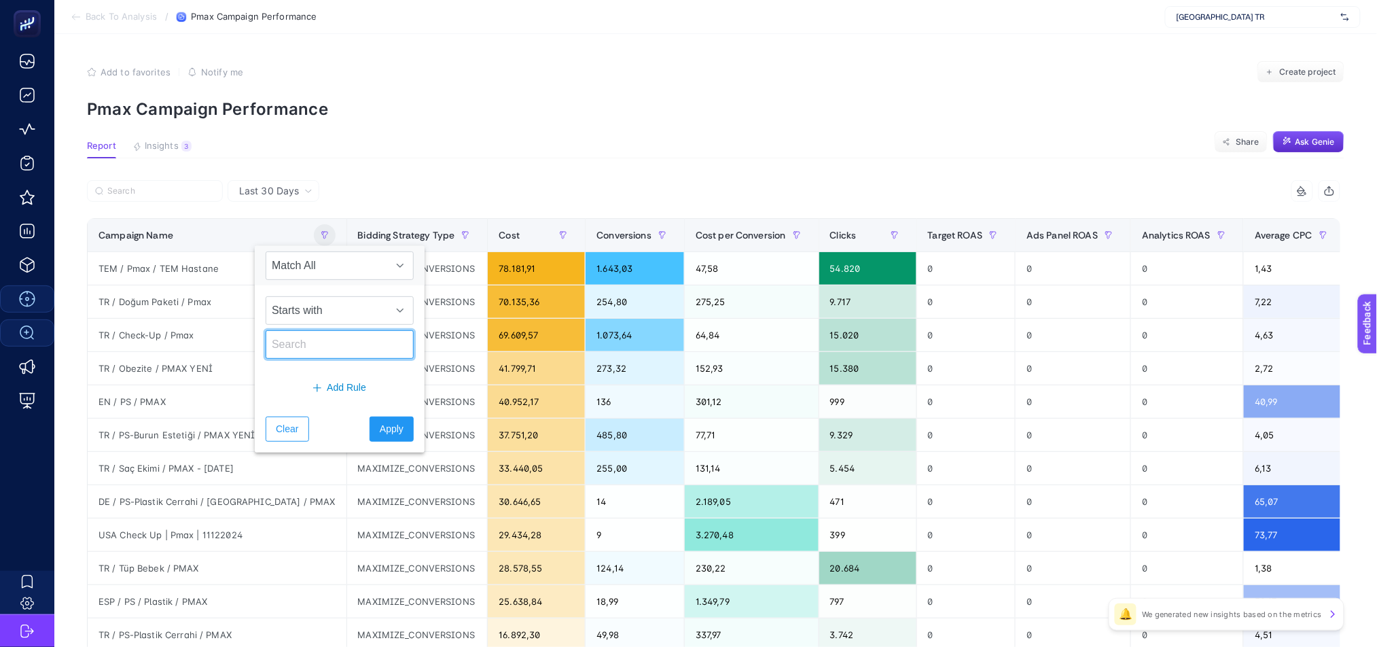
click at [300, 336] on input "text" at bounding box center [340, 344] width 148 height 29
type input "DE"
click at [380, 434] on span "Apply" at bounding box center [392, 429] width 24 height 14
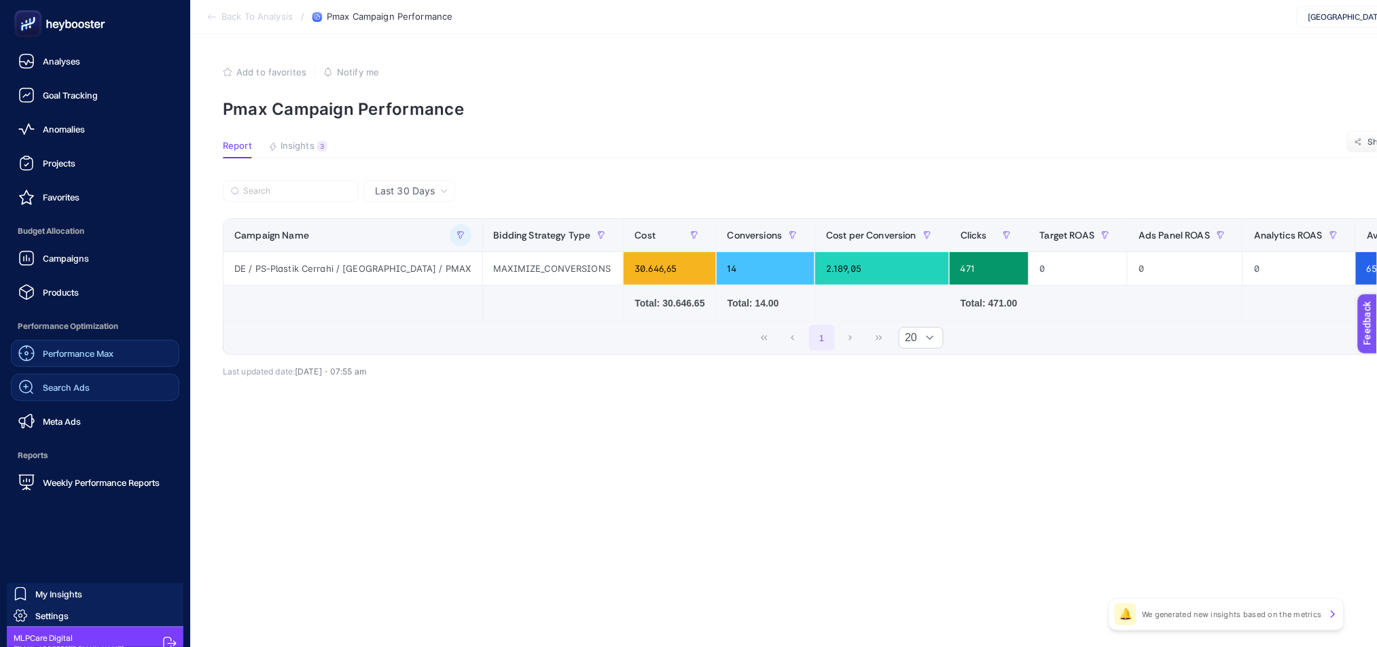
click at [64, 389] on span "Search Ads" at bounding box center [66, 387] width 47 height 11
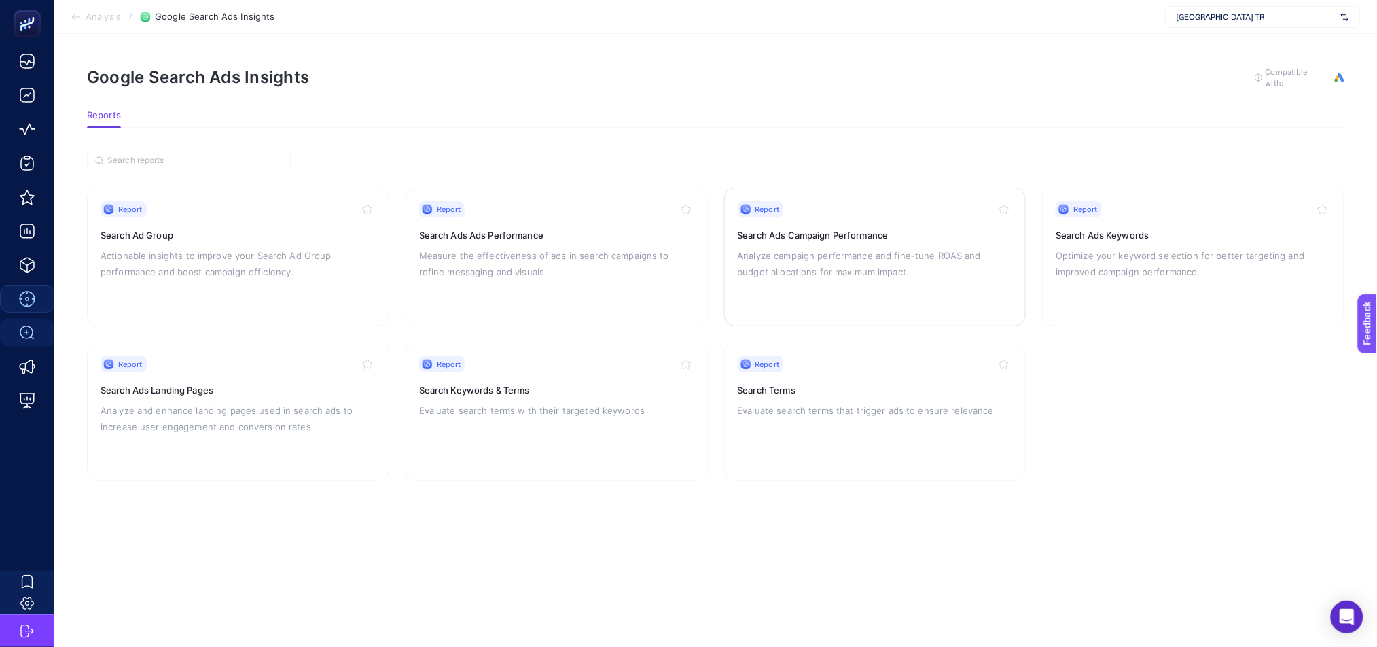
click at [876, 279] on div "Report Search Ads Campaign Performance Analyze campaign performance and fine-tu…" at bounding box center [875, 256] width 275 height 111
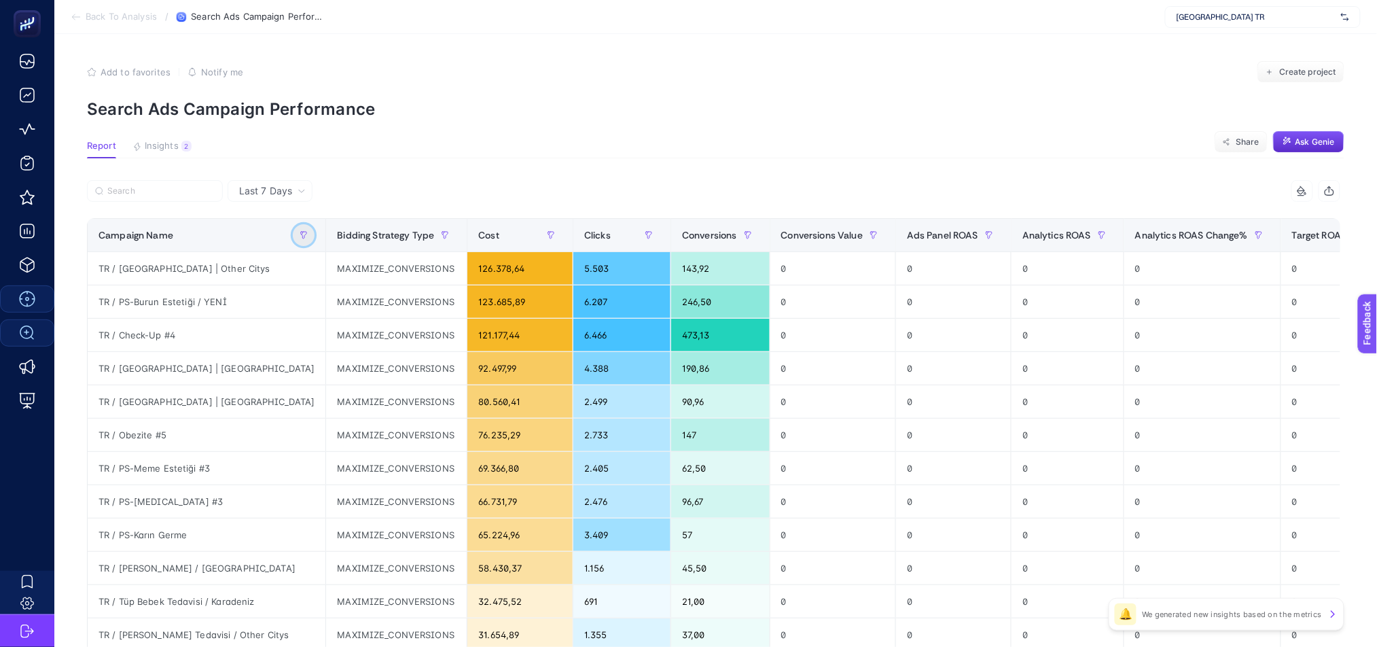
click at [300, 238] on icon "button" at bounding box center [304, 235] width 8 height 8
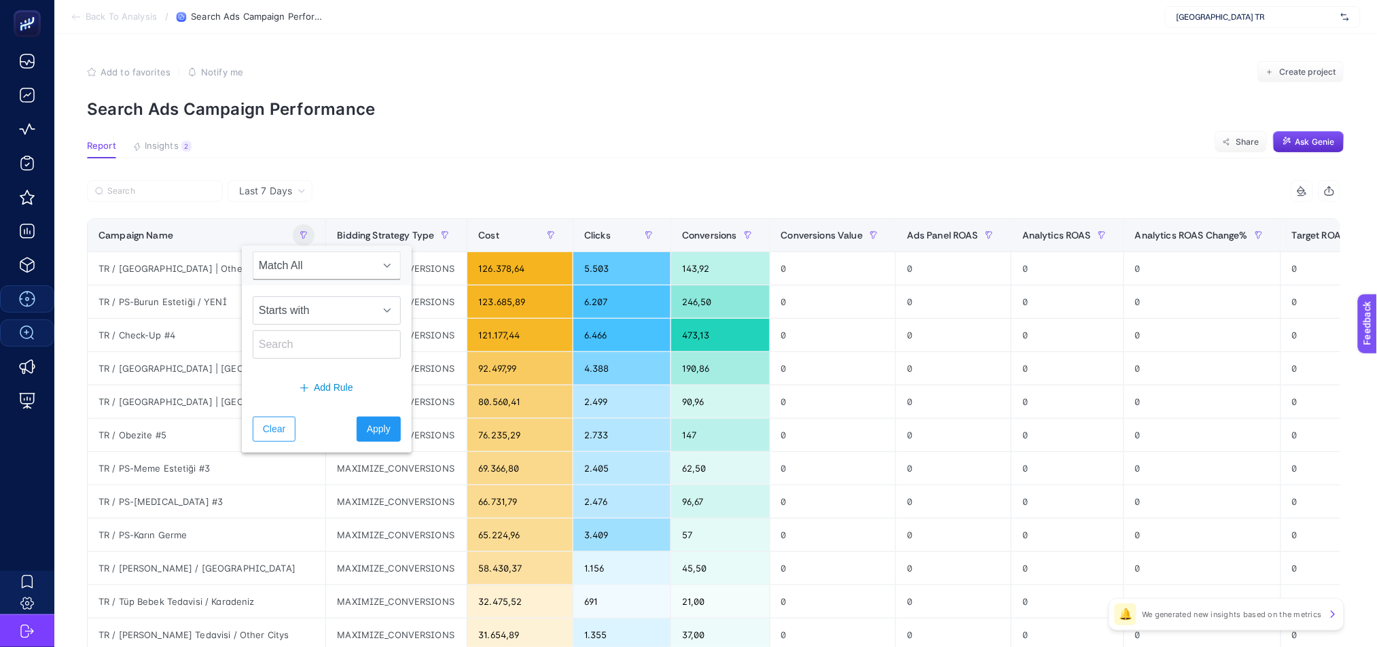
click at [276, 199] on div "Last 7 Days" at bounding box center [270, 191] width 85 height 22
click at [277, 200] on div "Last 7 Days Last 7 Days Last 30 Days" at bounding box center [270, 191] width 85 height 22
click at [277, 191] on span "Last 7 Days" at bounding box center [265, 191] width 53 height 14
click at [289, 241] on li "Last 30 Days" at bounding box center [270, 244] width 77 height 24
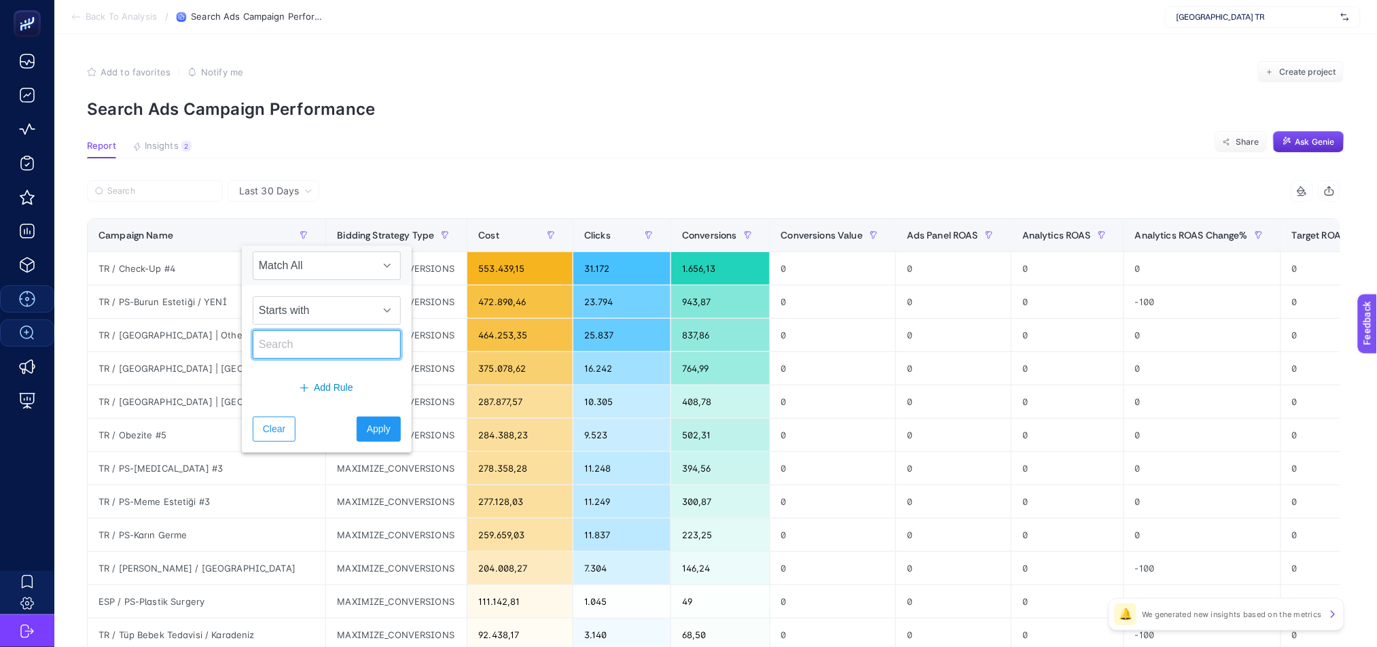
click at [300, 346] on input "text" at bounding box center [327, 344] width 148 height 29
type input "DE"
click at [374, 432] on span "Apply" at bounding box center [379, 429] width 24 height 14
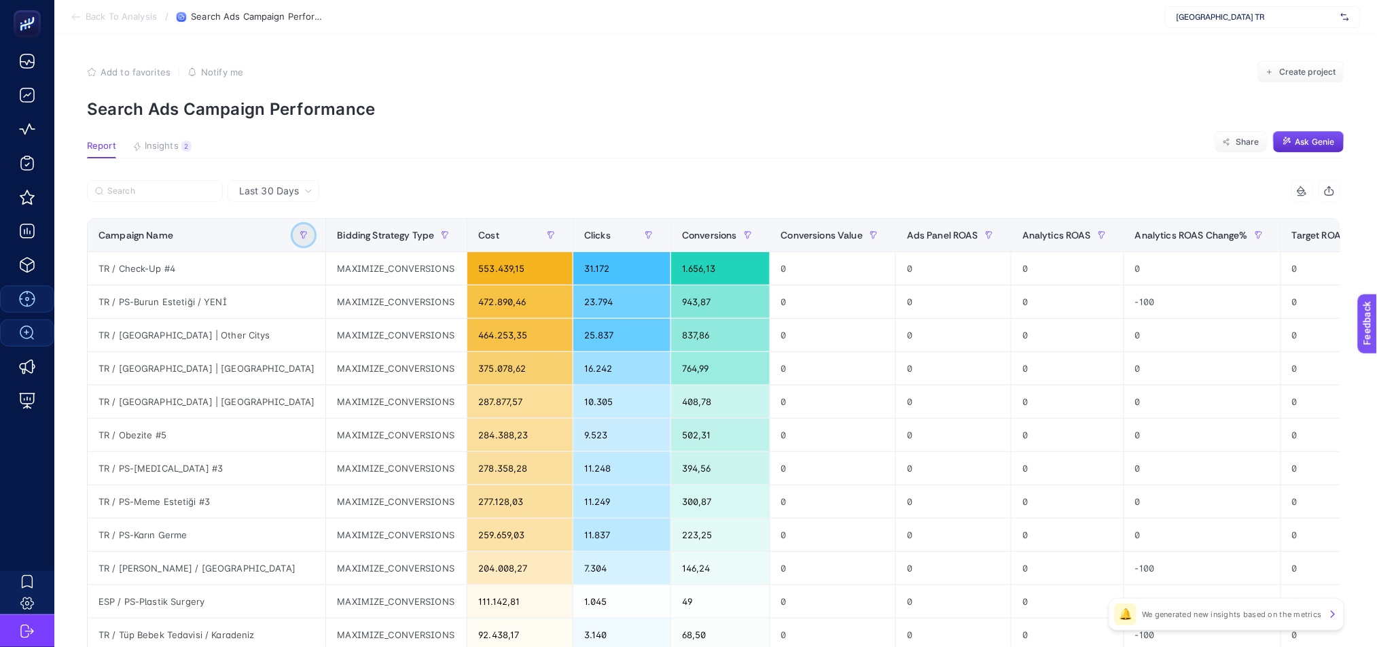
click at [293, 232] on button "button" at bounding box center [304, 235] width 22 height 22
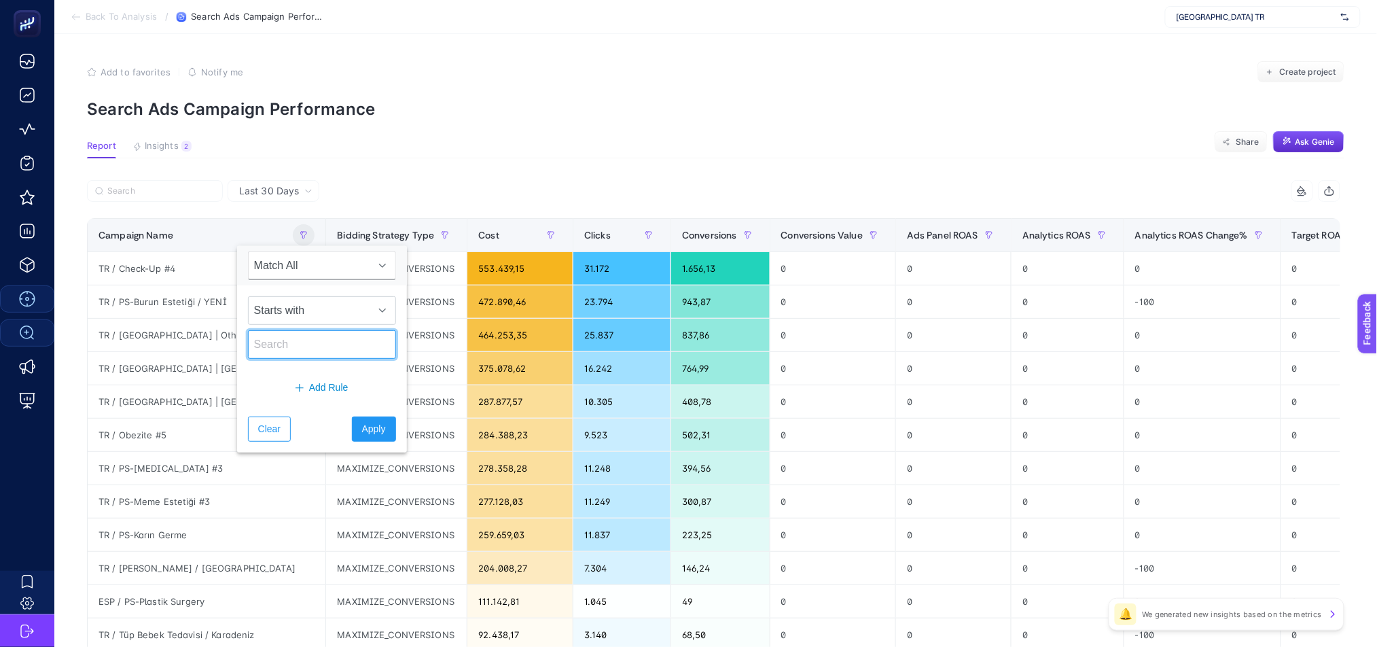
click at [279, 352] on input "text" at bounding box center [322, 344] width 148 height 29
type input "DE"
click at [368, 436] on span "Apply" at bounding box center [374, 429] width 24 height 14
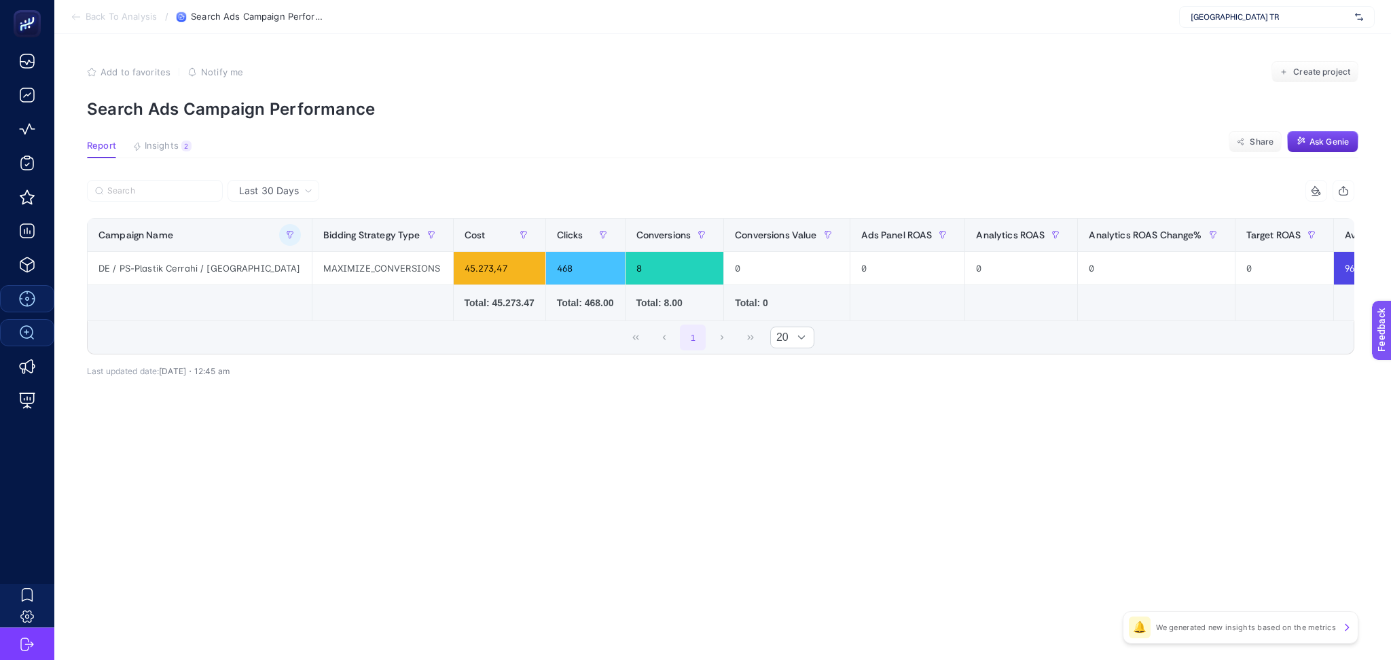
click at [360, 446] on article "Add to favorites false Notify me Create project Search Ads Campaign Performance…" at bounding box center [722, 347] width 1337 height 626
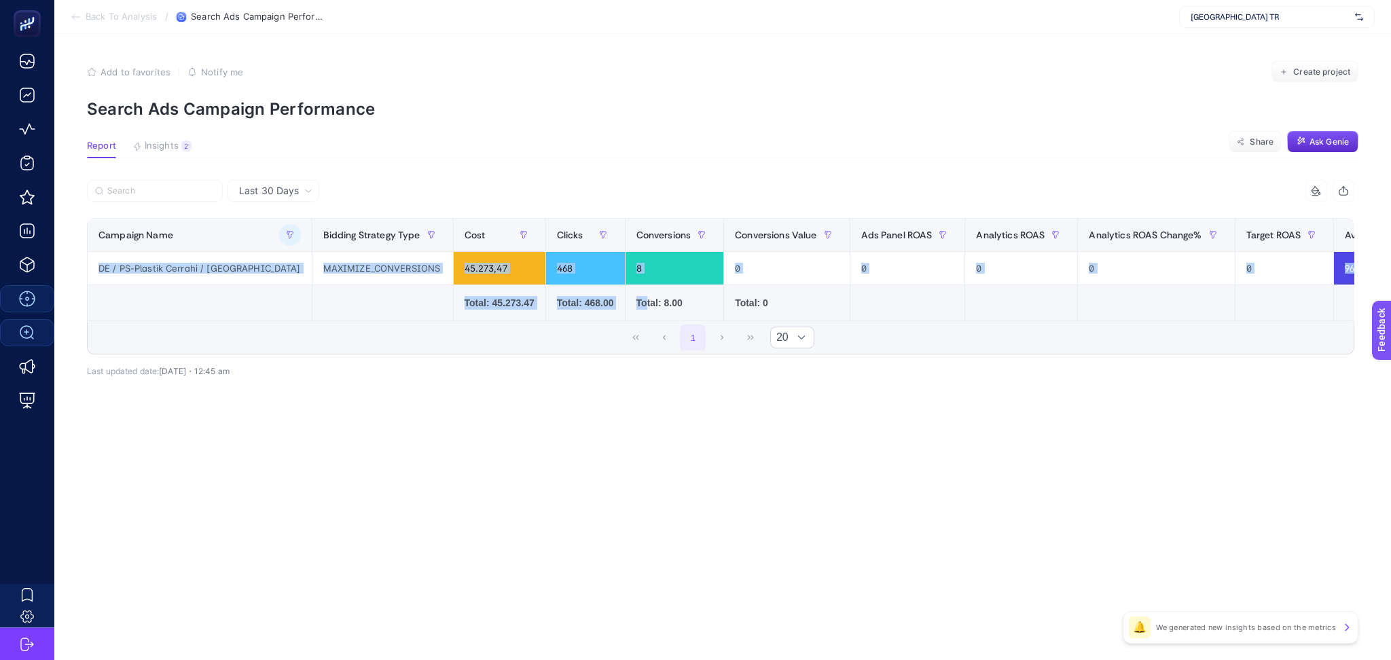
drag, startPoint x: 582, startPoint y: 319, endPoint x: 886, endPoint y: 322, distance: 304.4
click at [886, 321] on div "Campaign Name Bidding Strategy Type Cost Clicks Conversions Conversions Value A…" at bounding box center [721, 269] width 1268 height 103
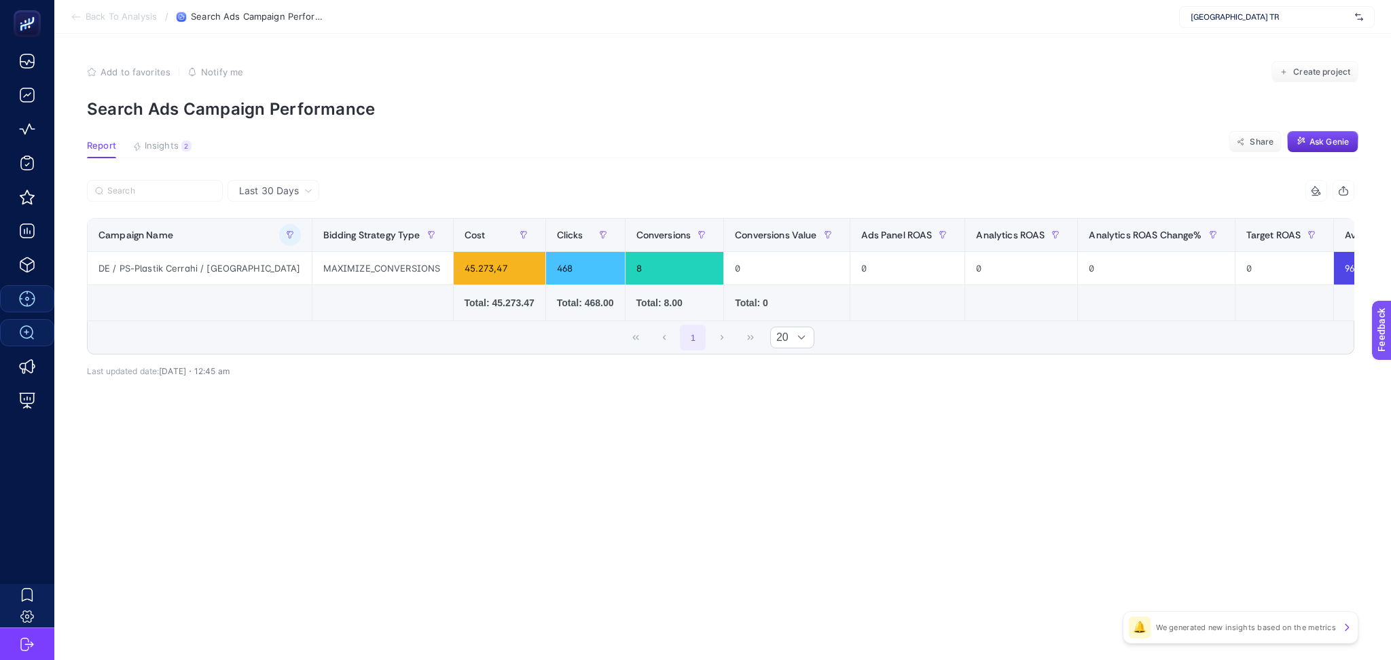
drag, startPoint x: 808, startPoint y: 327, endPoint x: 1059, endPoint y: 327, distance: 251.4
click at [1067, 327] on div "1 20" at bounding box center [721, 337] width 1266 height 33
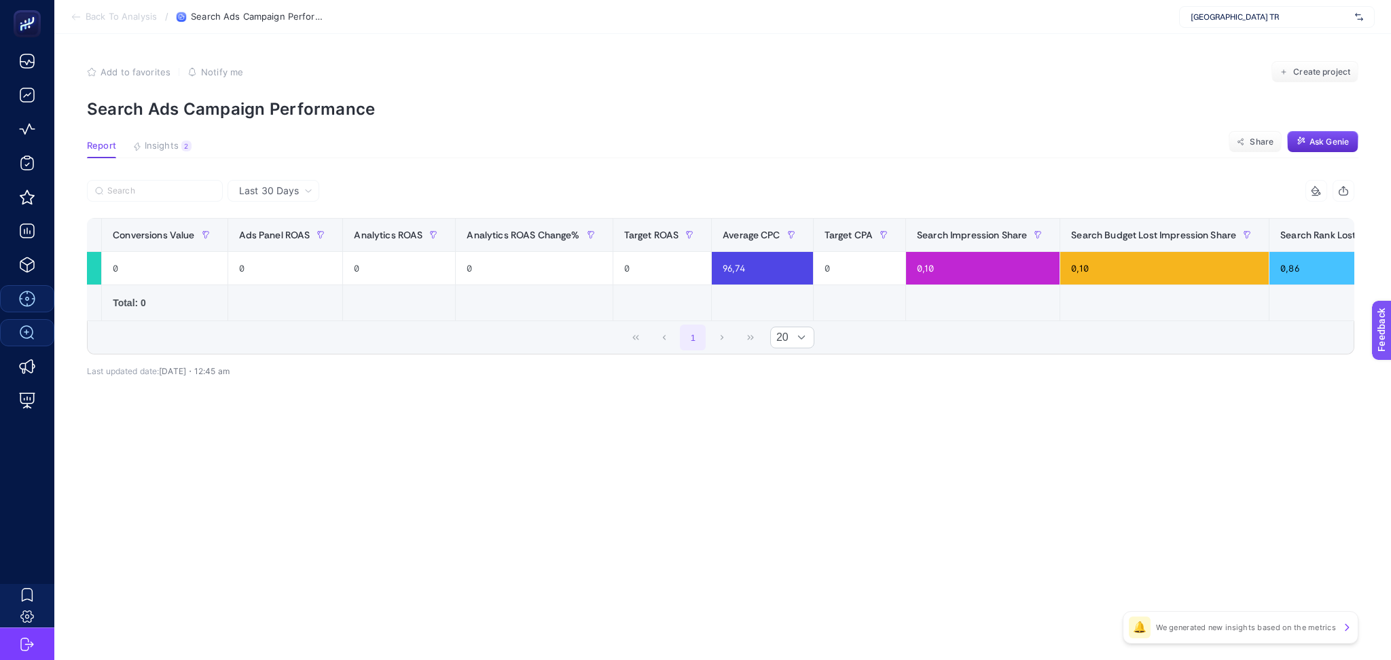
scroll to position [0, 857]
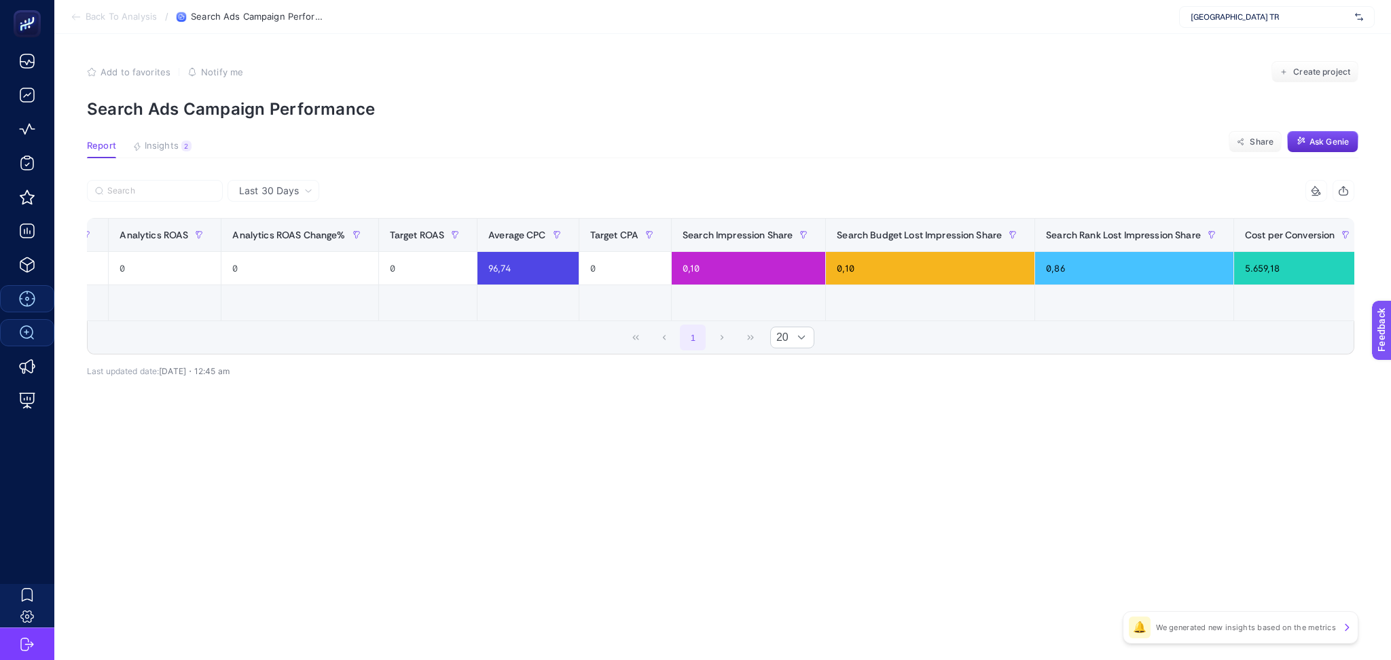
drag, startPoint x: 1203, startPoint y: 327, endPoint x: 919, endPoint y: 335, distance: 283.4
click at [919, 336] on div "1 20" at bounding box center [721, 337] width 1266 height 33
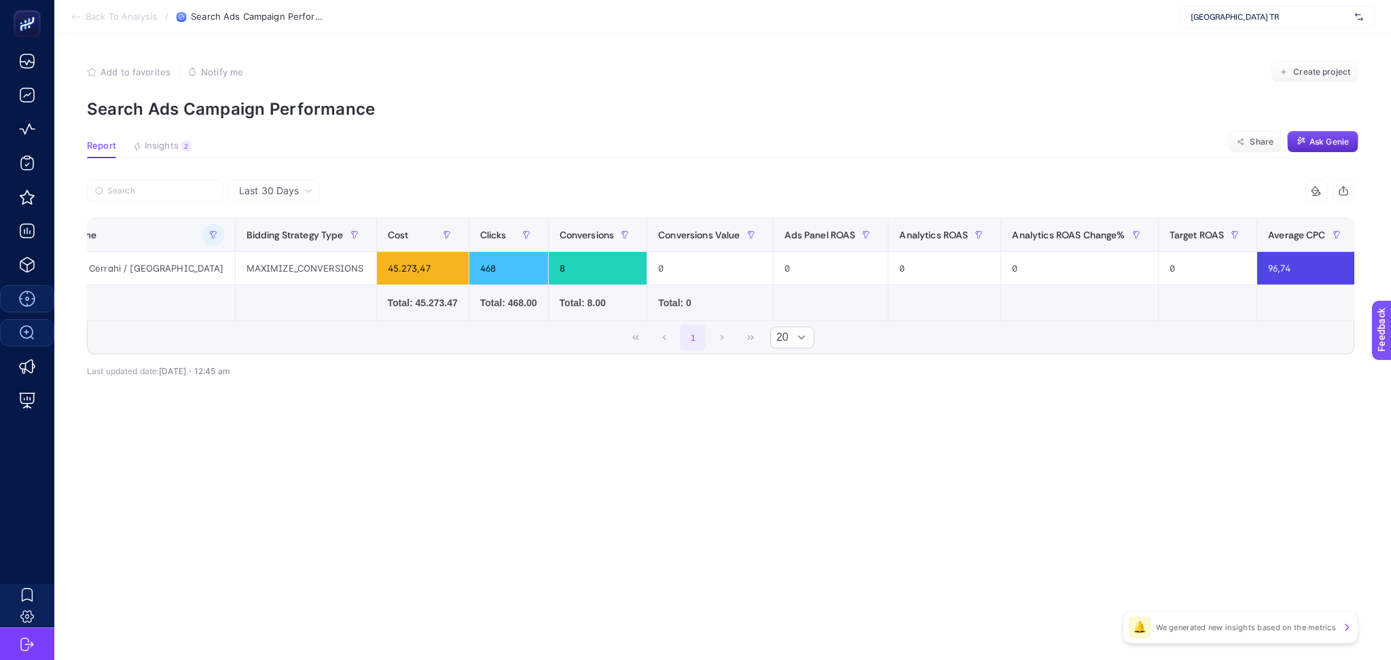
scroll to position [0, 0]
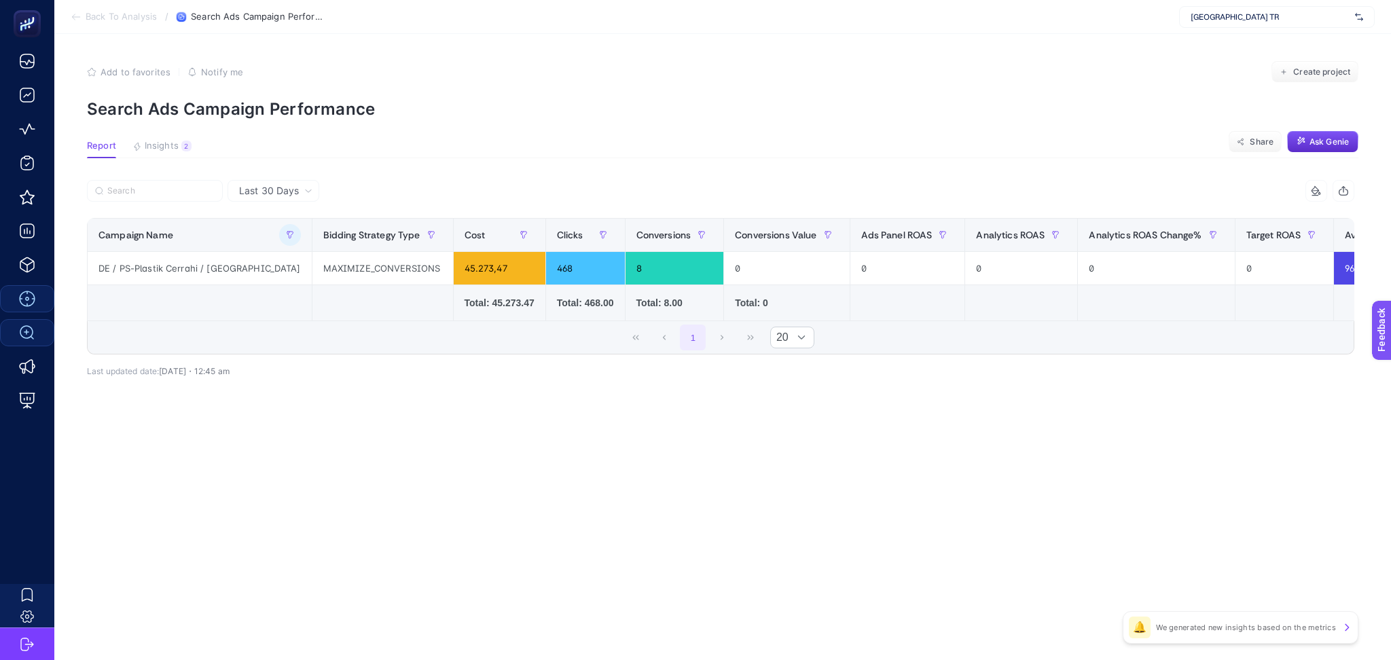
click at [73, 20] on icon at bounding box center [76, 17] width 11 height 11
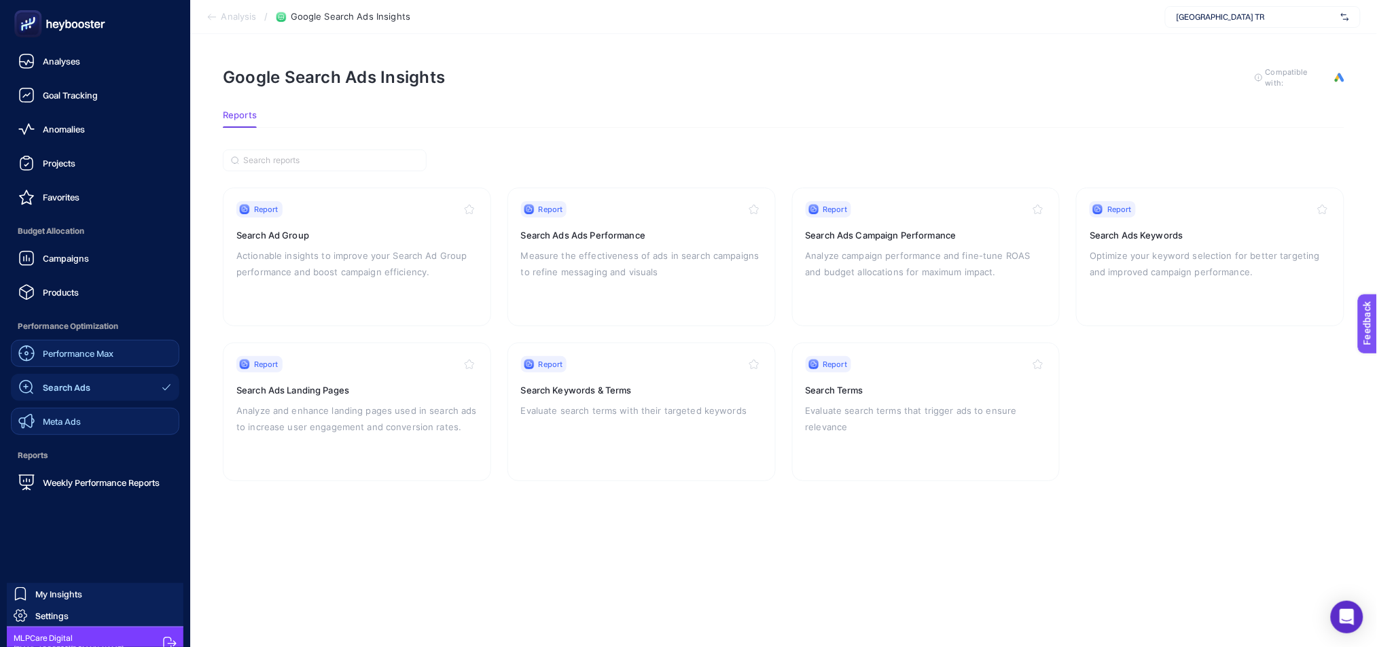
click at [86, 421] on link "Meta Ads" at bounding box center [95, 421] width 169 height 27
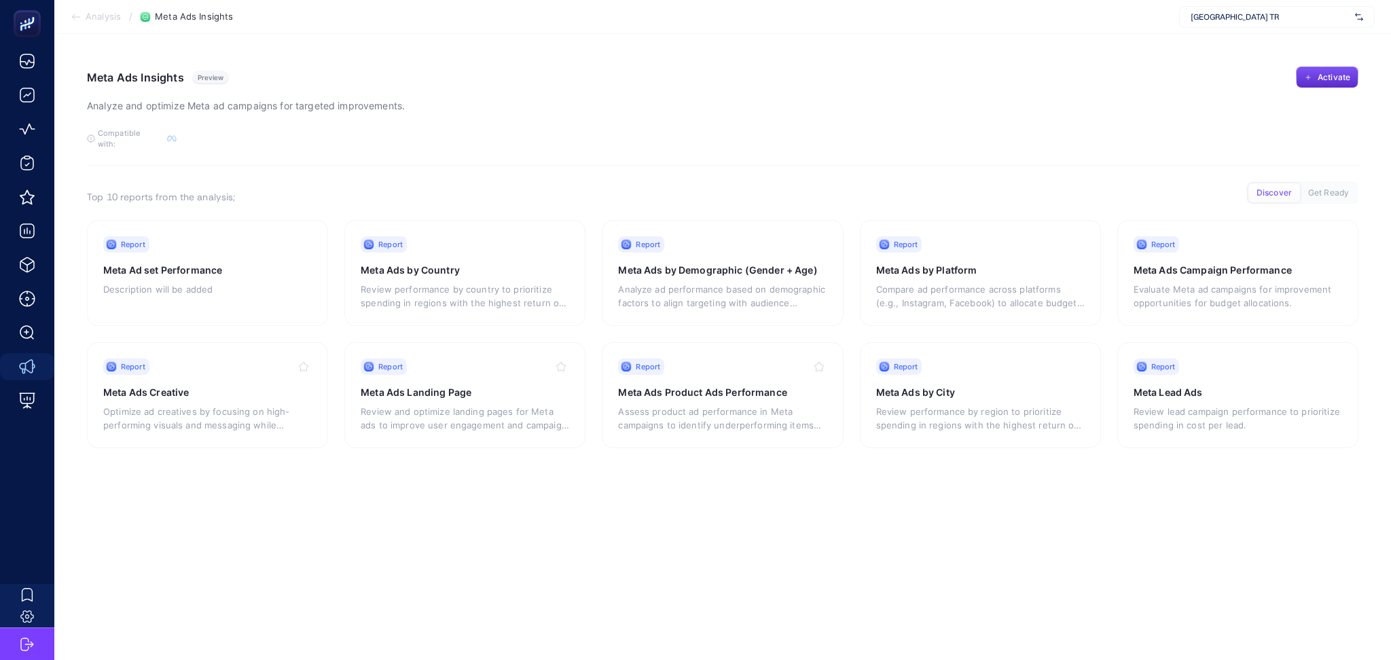
click at [1066, 145] on section "Meta Ads Insights Preview Analyze and optimize Meta [PERSON_NAME] for targeted …" at bounding box center [723, 116] width 1272 height 99
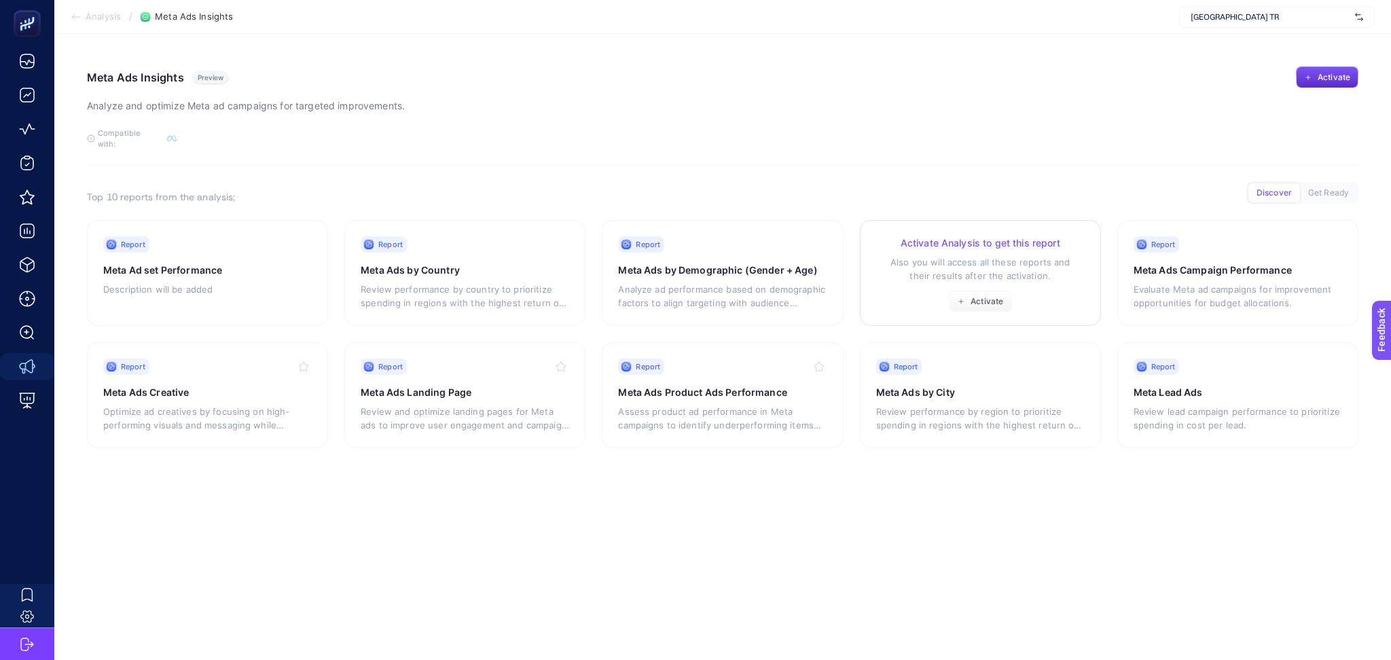
click at [1038, 274] on div "Activate Analysis to get this report Also you will access all these reports and…" at bounding box center [980, 274] width 209 height 76
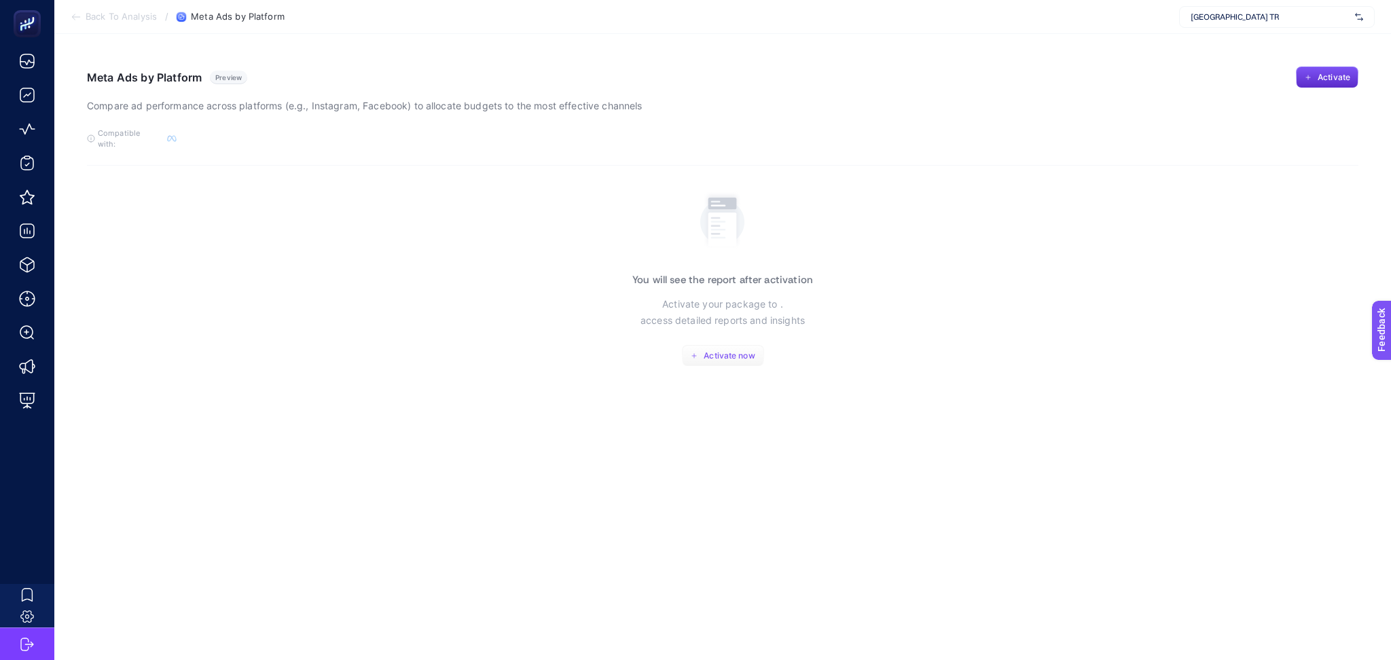
click at [721, 345] on button "Activate now" at bounding box center [723, 356] width 82 height 22
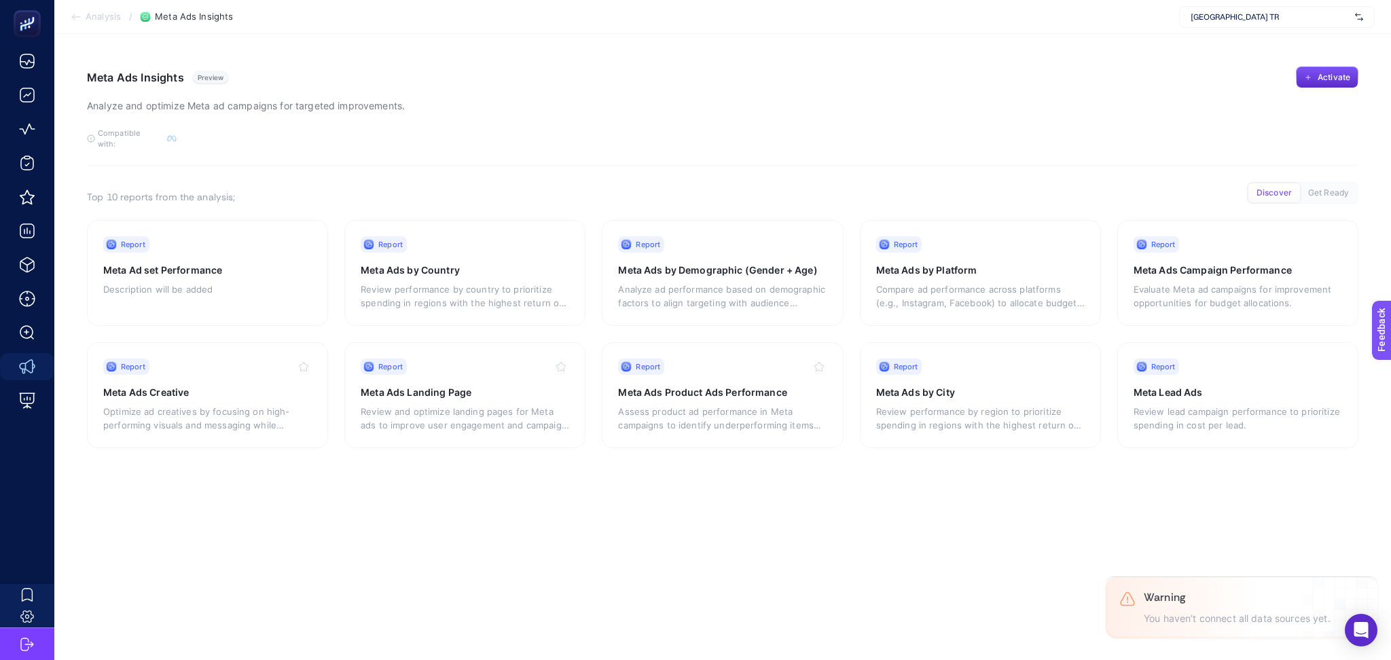
click at [1287, 22] on span "[GEOGRAPHIC_DATA] TR" at bounding box center [1270, 17] width 159 height 11
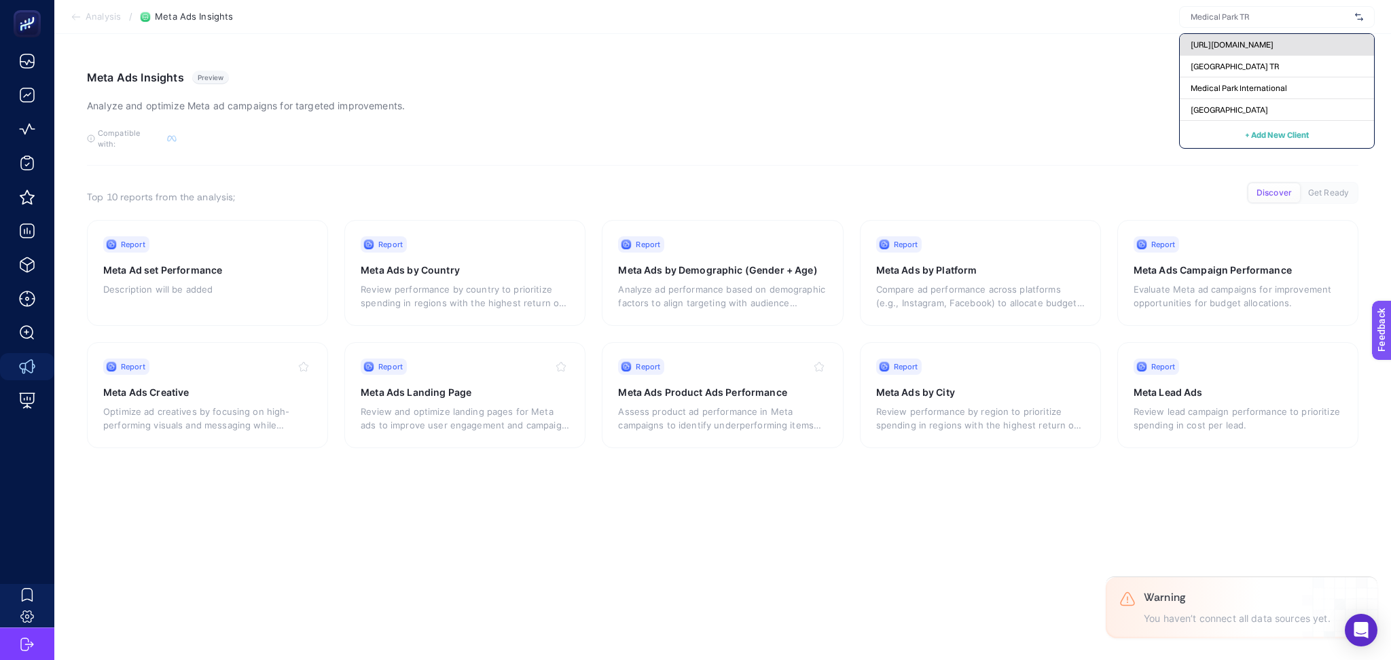
click at [1274, 42] on span "[URL][DOMAIN_NAME]" at bounding box center [1232, 44] width 83 height 11
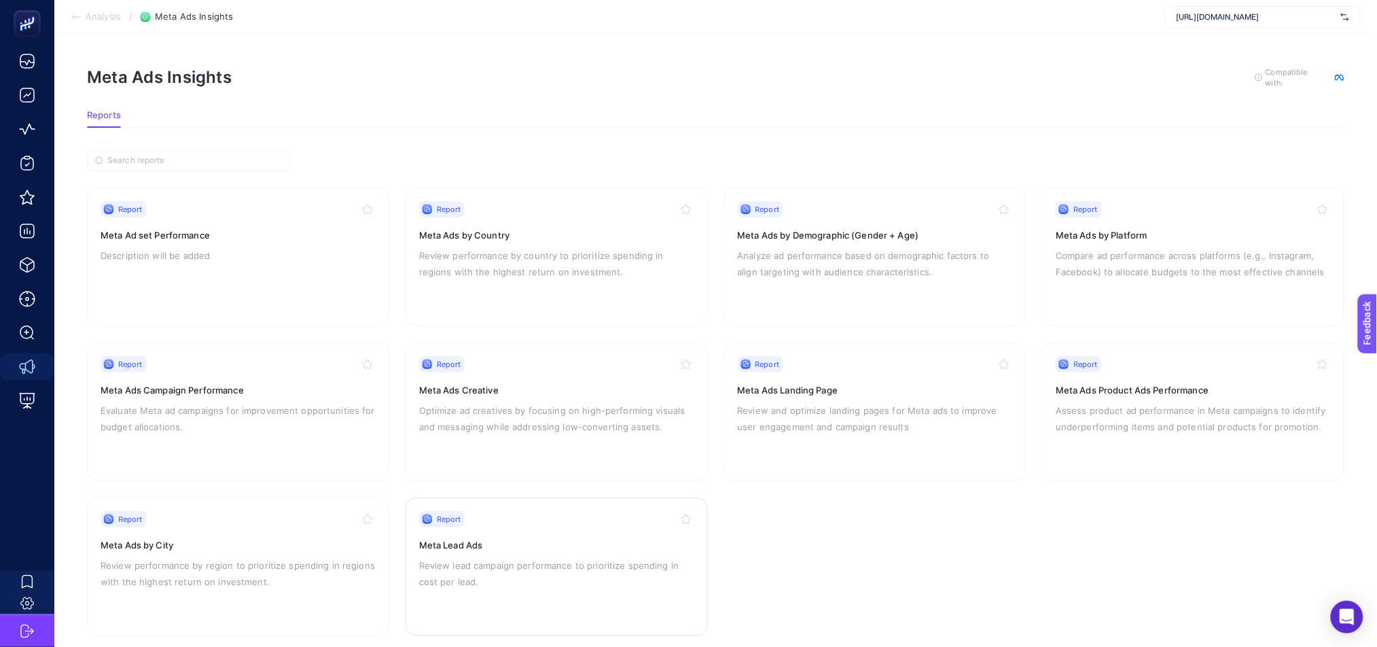
click at [527, 572] on p "Review lead campaign performance to prioritize spending in cost per lead." at bounding box center [556, 573] width 275 height 33
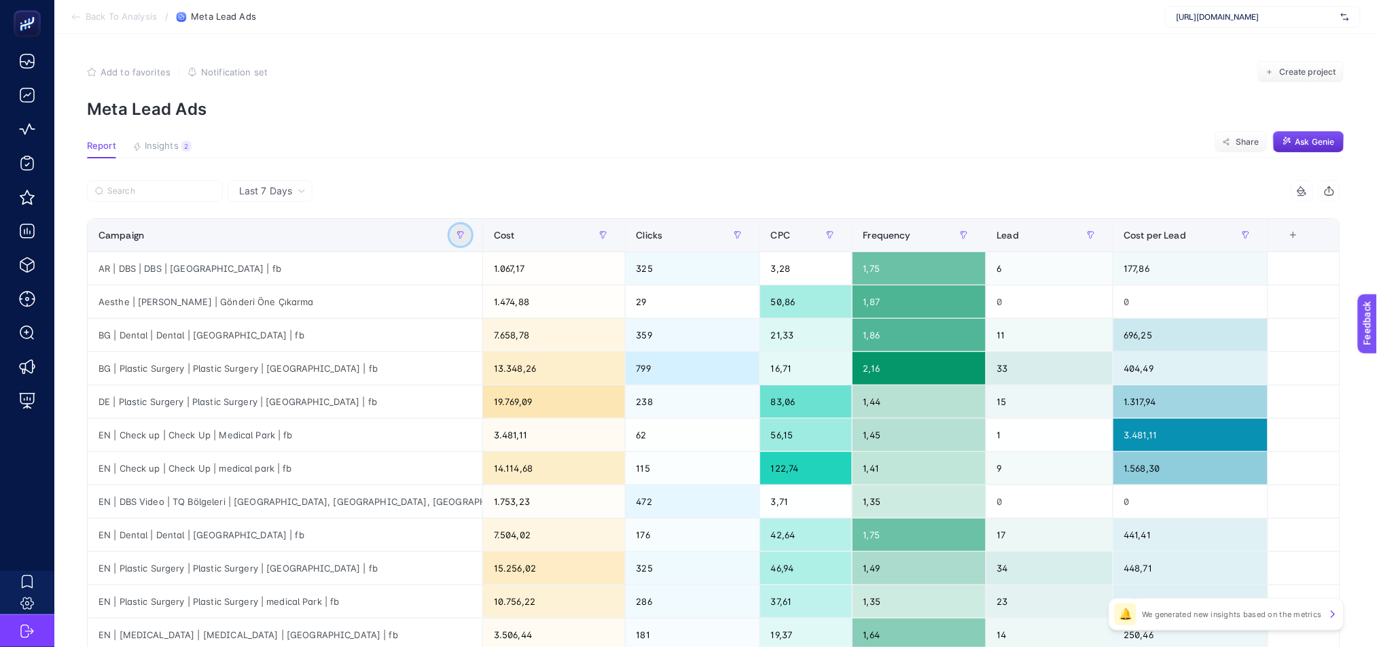
click at [464, 240] on button "button" at bounding box center [461, 235] width 22 height 22
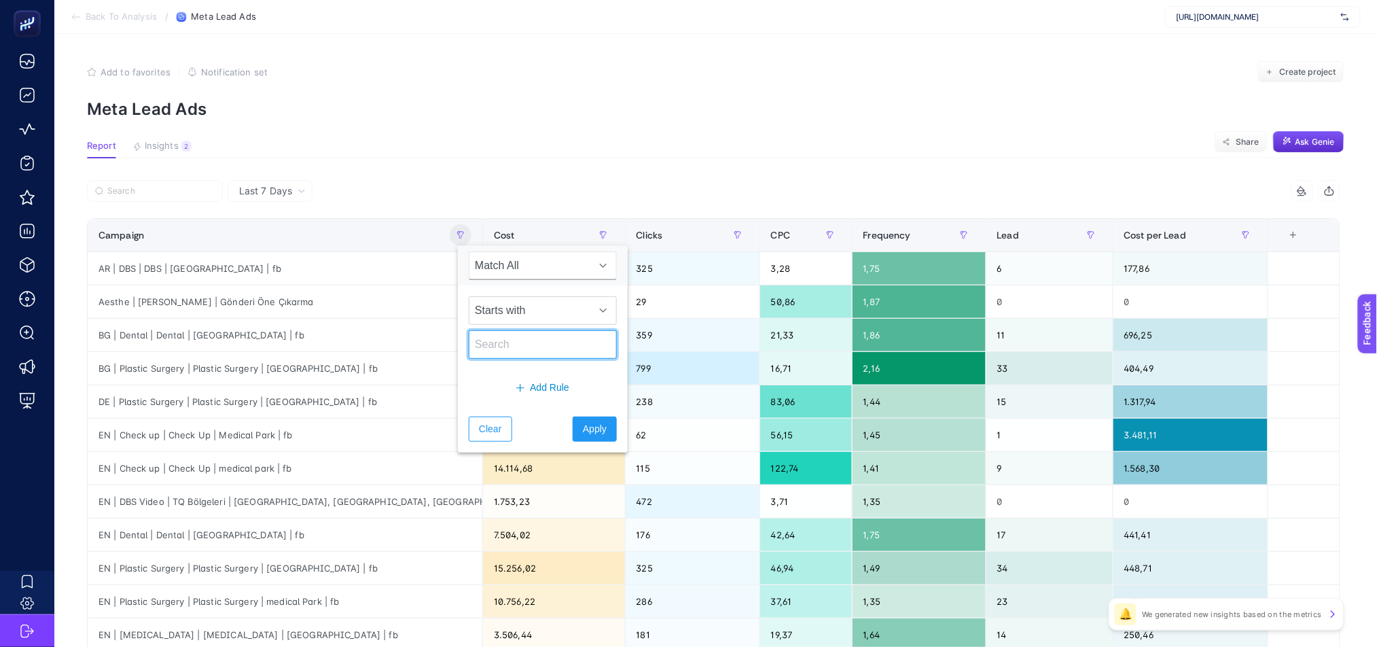
click at [493, 342] on input "text" at bounding box center [543, 344] width 148 height 29
type input "DE"
click at [583, 426] on span "Apply" at bounding box center [595, 429] width 24 height 14
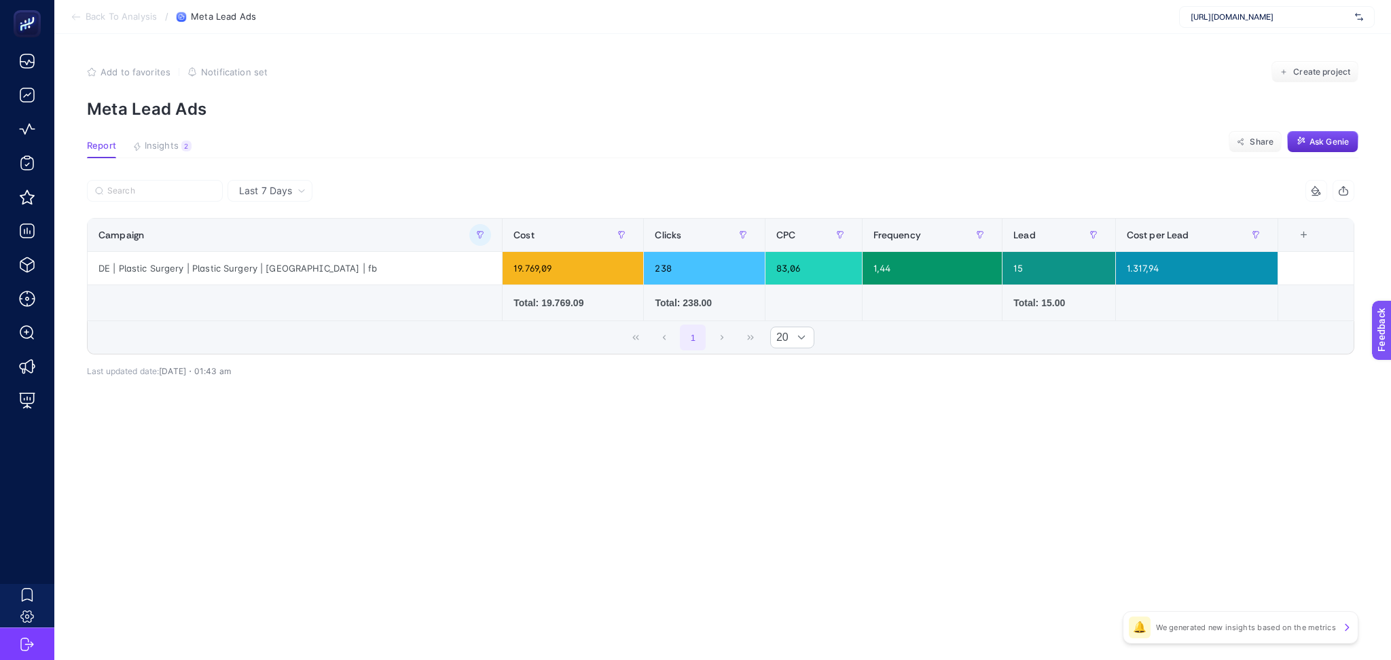
click at [75, 16] on icon at bounding box center [76, 17] width 11 height 11
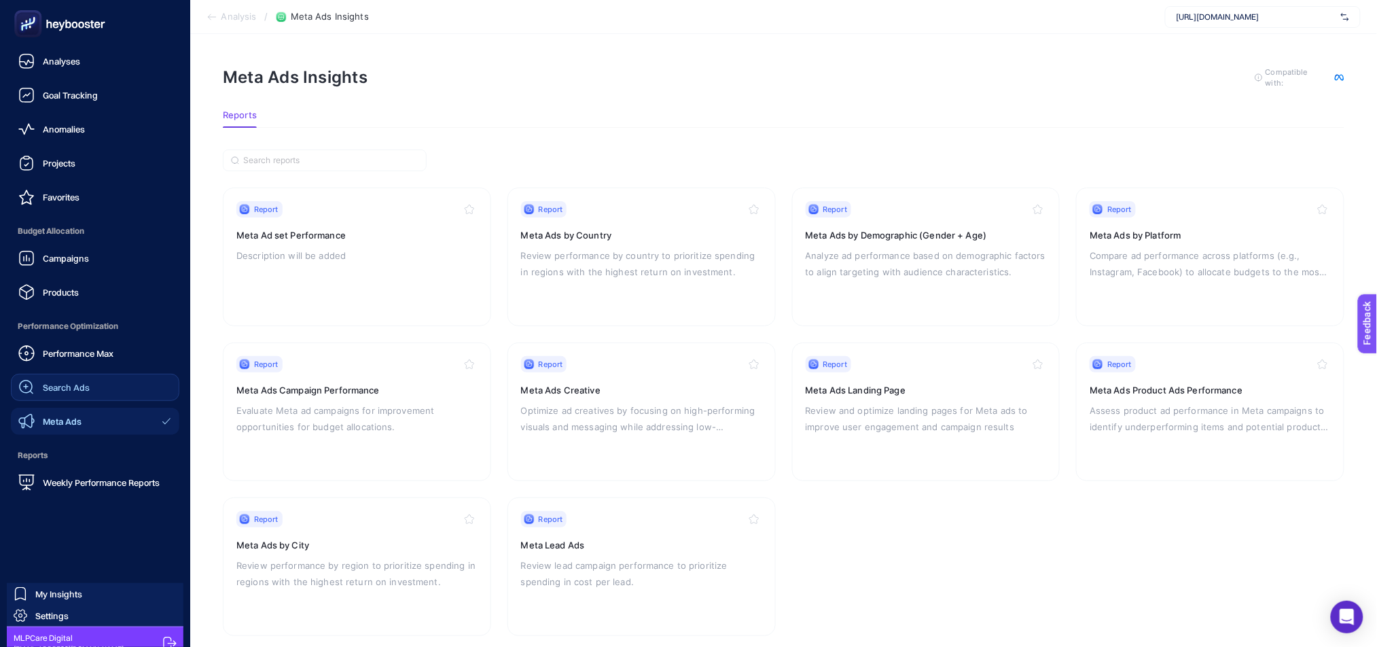
click at [52, 385] on span "Search Ads" at bounding box center [66, 387] width 47 height 11
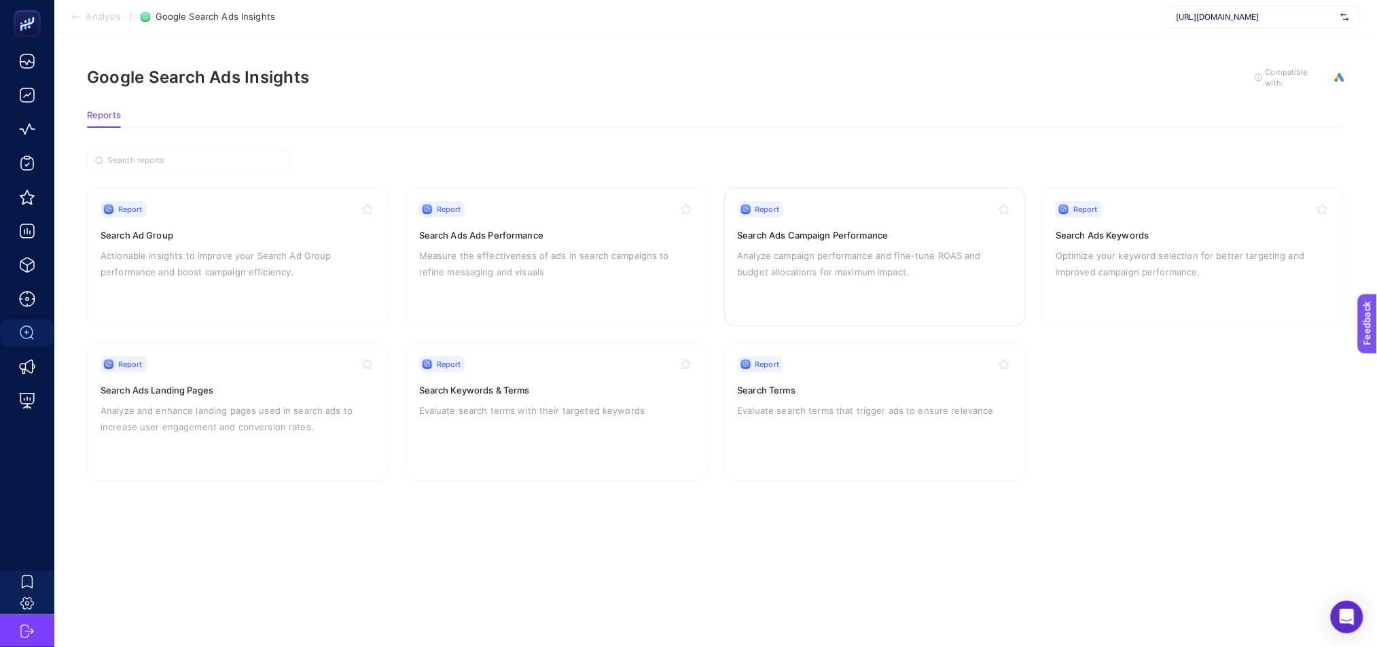
click at [899, 277] on p "Analyze campaign performance and fine-tune ROAS and budget allocations for maxi…" at bounding box center [875, 263] width 275 height 33
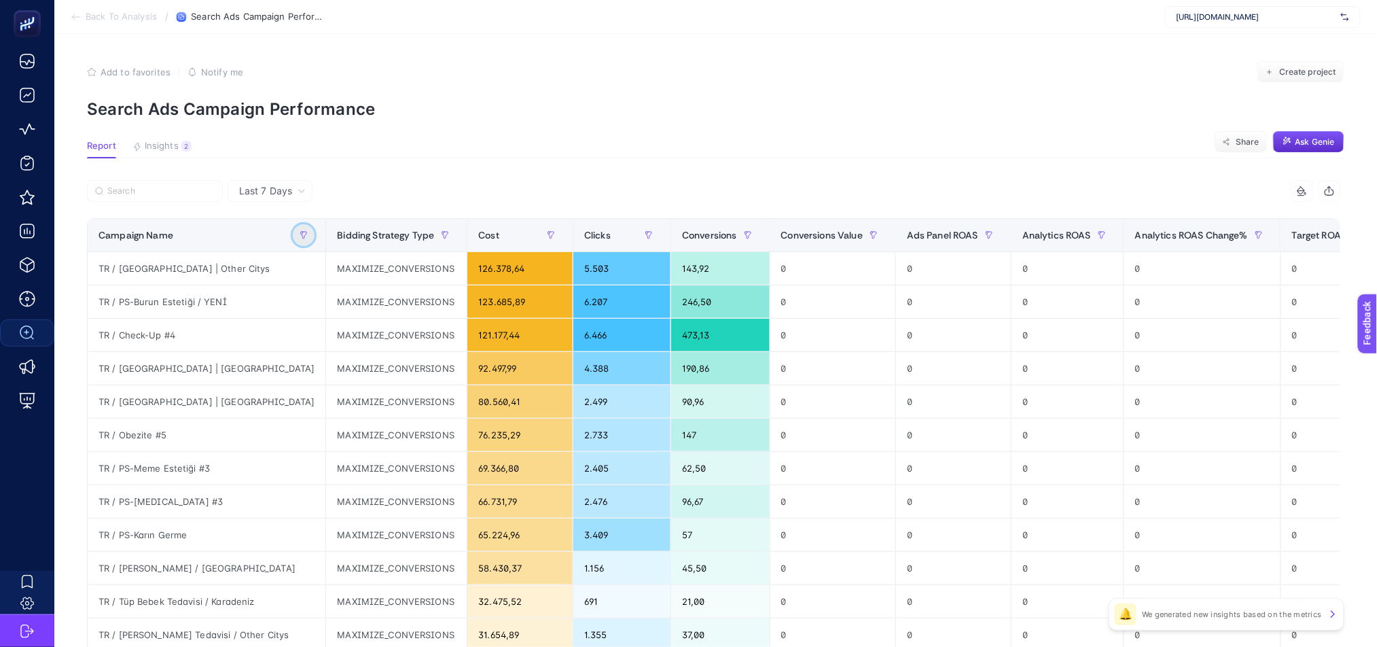
click at [300, 234] on icon "button" at bounding box center [304, 235] width 8 height 8
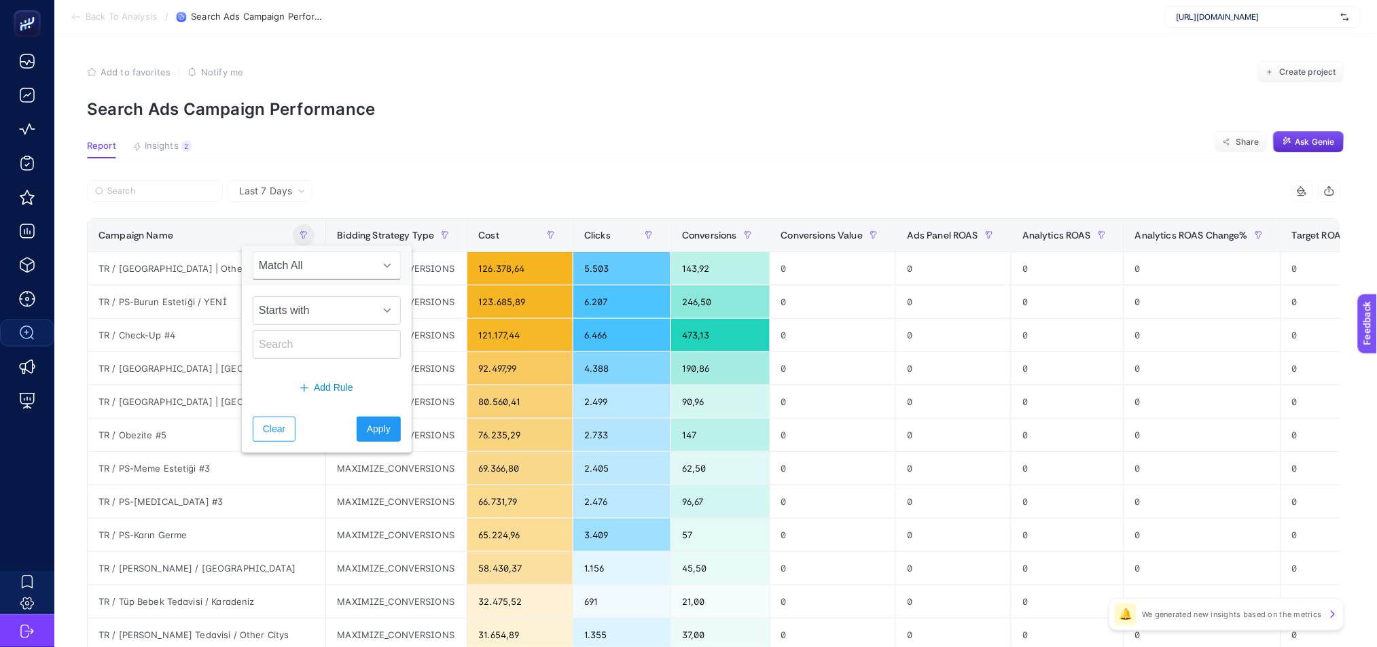
click at [321, 370] on div "Add Rule" at bounding box center [327, 388] width 170 height 36
click at [321, 348] on input "text" at bounding box center [327, 344] width 148 height 29
type input "AR"
click at [376, 430] on span "Apply" at bounding box center [379, 429] width 24 height 14
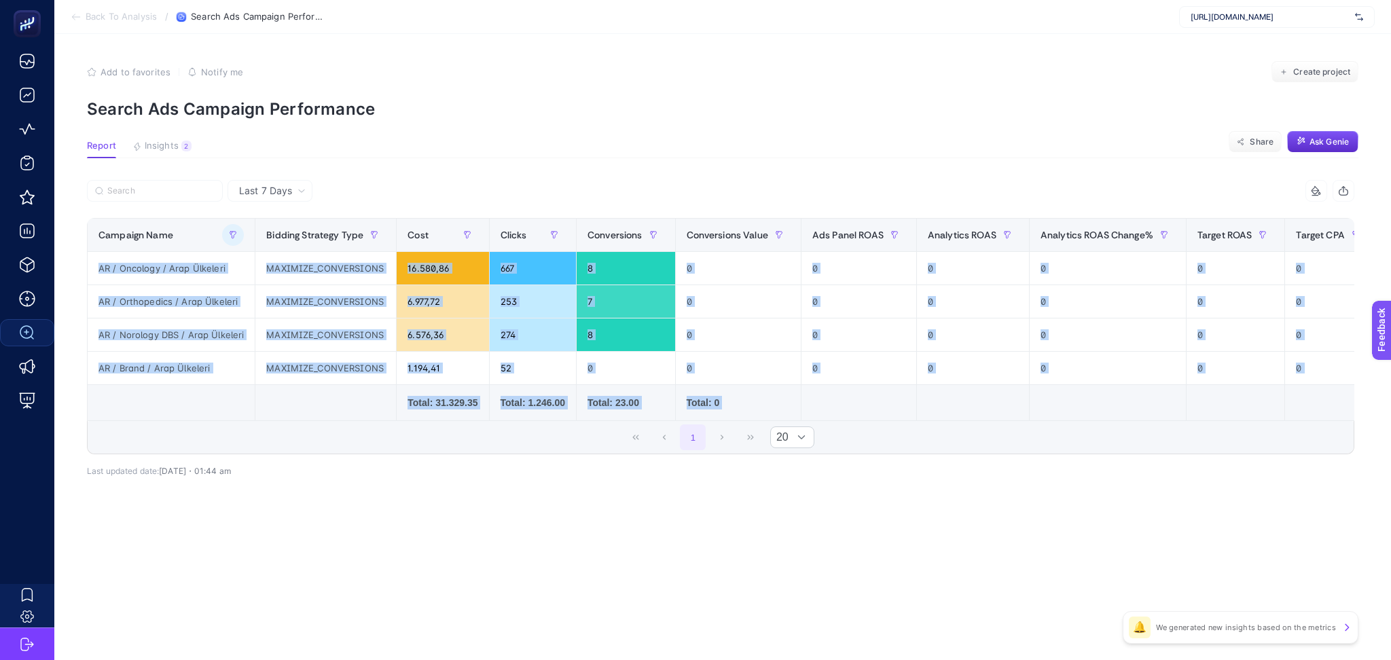
click at [515, 425] on div "14 items selected Campaign Name Bidding Strategy Type Cost Clicks Conversions C…" at bounding box center [721, 317] width 1268 height 274
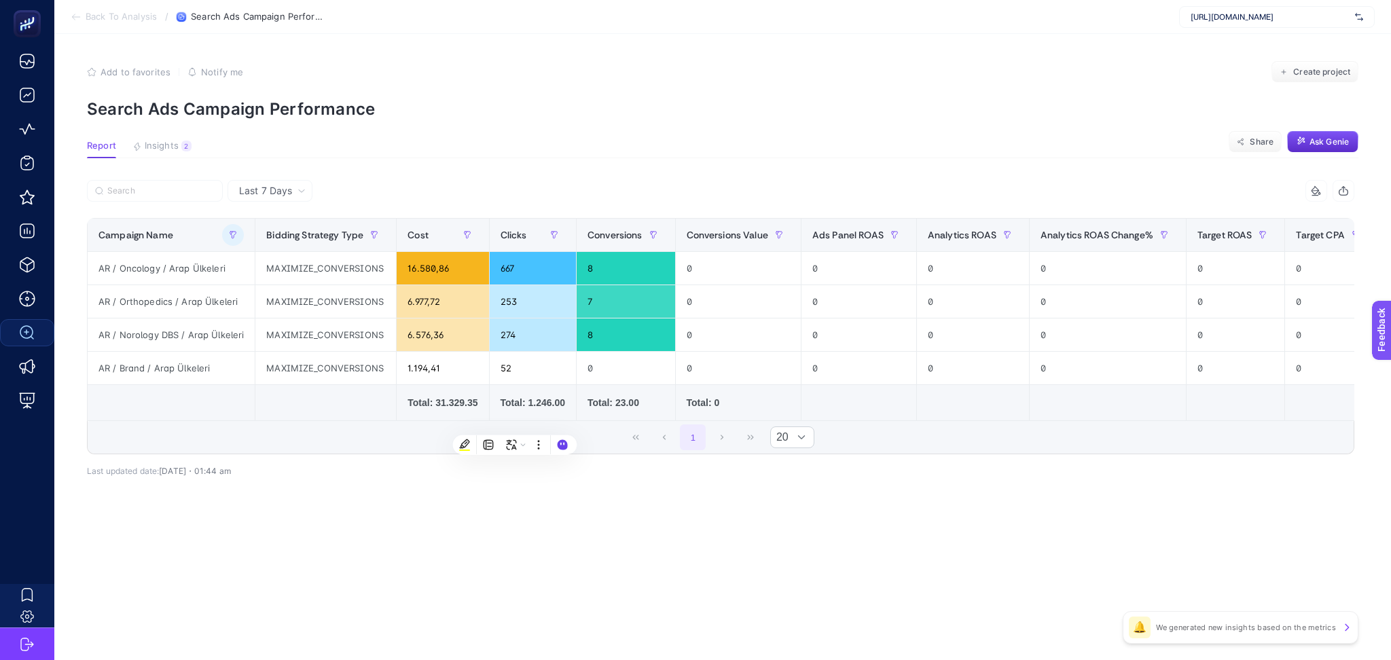
click at [758, 613] on article "Add to favorites false Notify me Create project Search Ads Campaign Performance…" at bounding box center [722, 347] width 1337 height 626
drag, startPoint x: 753, startPoint y: 427, endPoint x: 1029, endPoint y: 429, distance: 275.9
click at [1048, 435] on div "1 20" at bounding box center [721, 437] width 1266 height 33
drag, startPoint x: 408, startPoint y: 270, endPoint x: 464, endPoint y: 268, distance: 56.5
click at [464, 268] on div "16.580,86" at bounding box center [443, 268] width 92 height 33
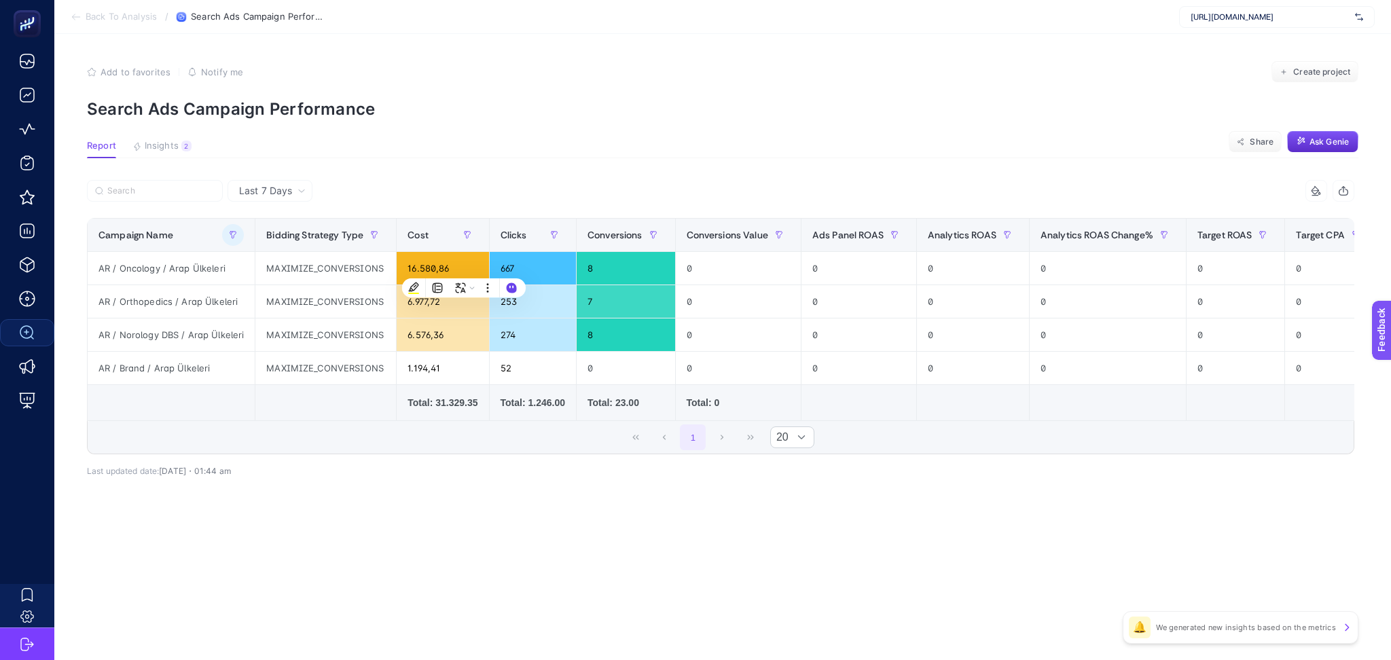
click at [555, 536] on div "Last 7 Days 14 items selected Campaign Name Bidding Strategy Type Cost Clicks C…" at bounding box center [721, 358] width 1290 height 356
drag, startPoint x: 199, startPoint y: 306, endPoint x: 448, endPoint y: 306, distance: 248.7
click at [448, 306] on tr "AR / Orthopedics / Arap Ülkeleri MAXIMIZE_CONVERSIONS 6.977,72 253 7 0 0 0 0 0 …" at bounding box center [1138, 301] width 2101 height 33
click at [681, 427] on div "1 20" at bounding box center [721, 437] width 1266 height 33
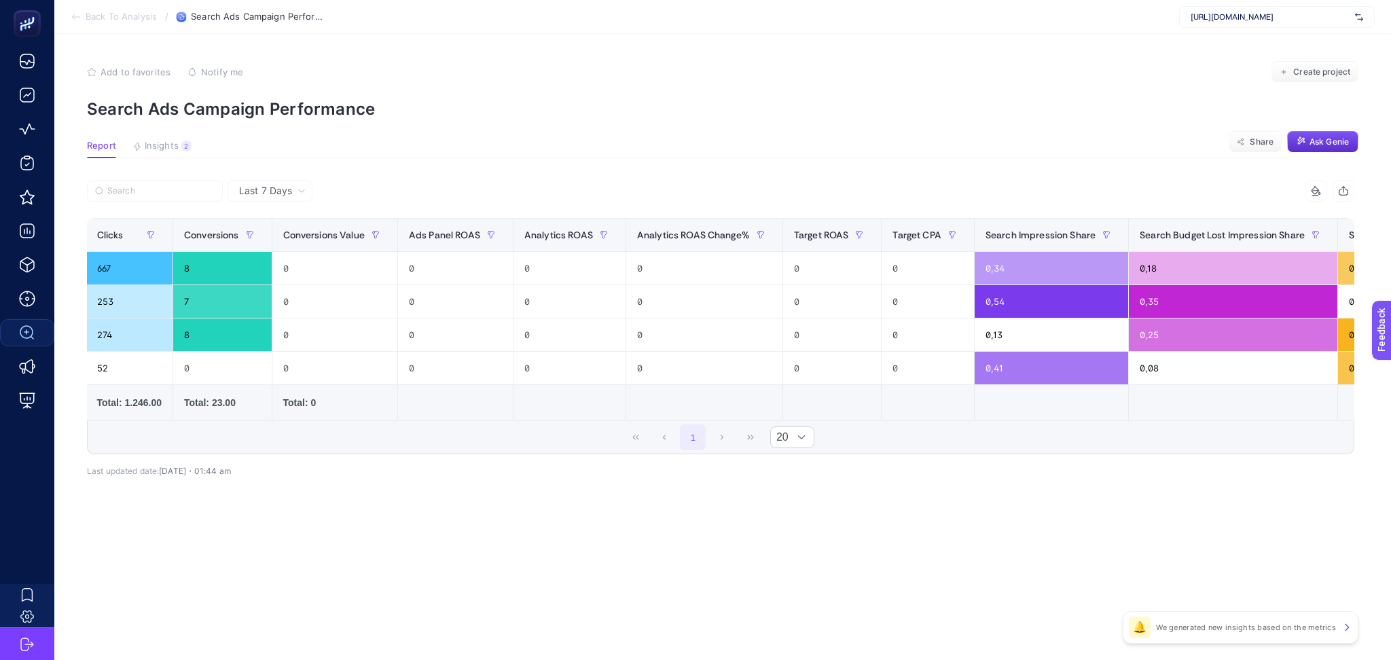
scroll to position [0, 823]
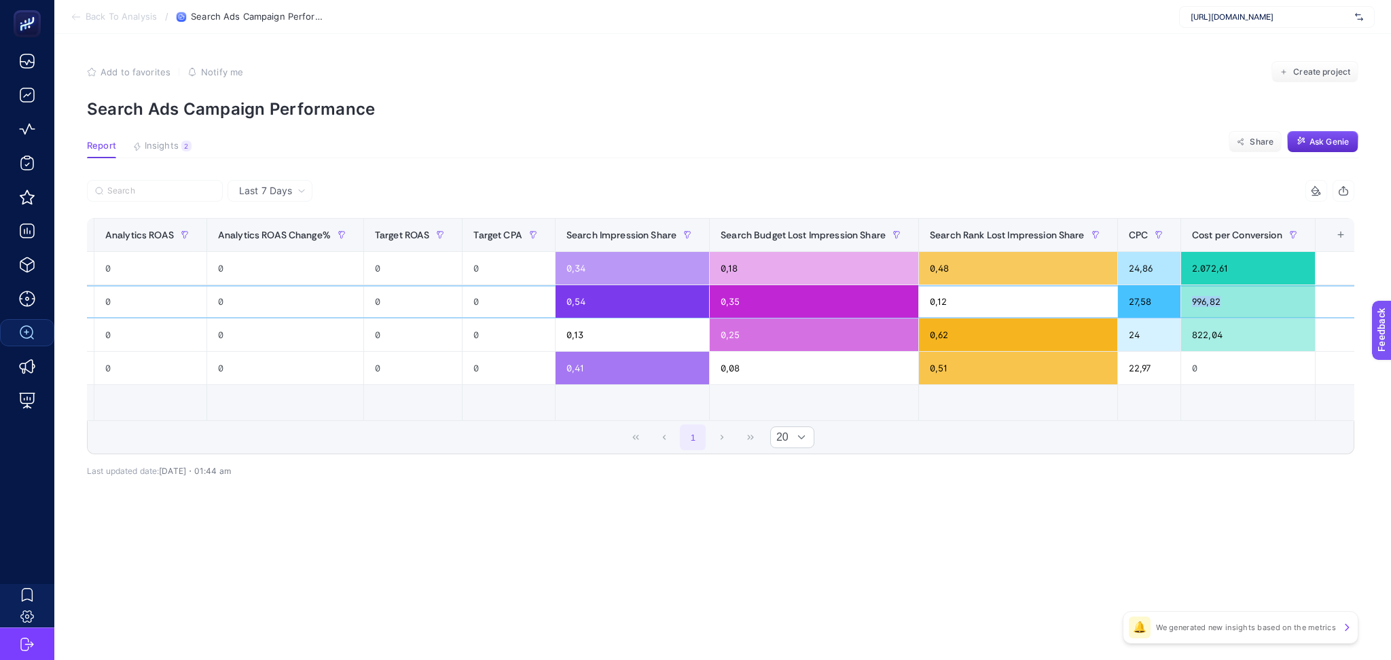
drag, startPoint x: 1222, startPoint y: 307, endPoint x: 1177, endPoint y: 295, distance: 46.5
click at [1182, 295] on div "996,82" at bounding box center [1249, 301] width 134 height 33
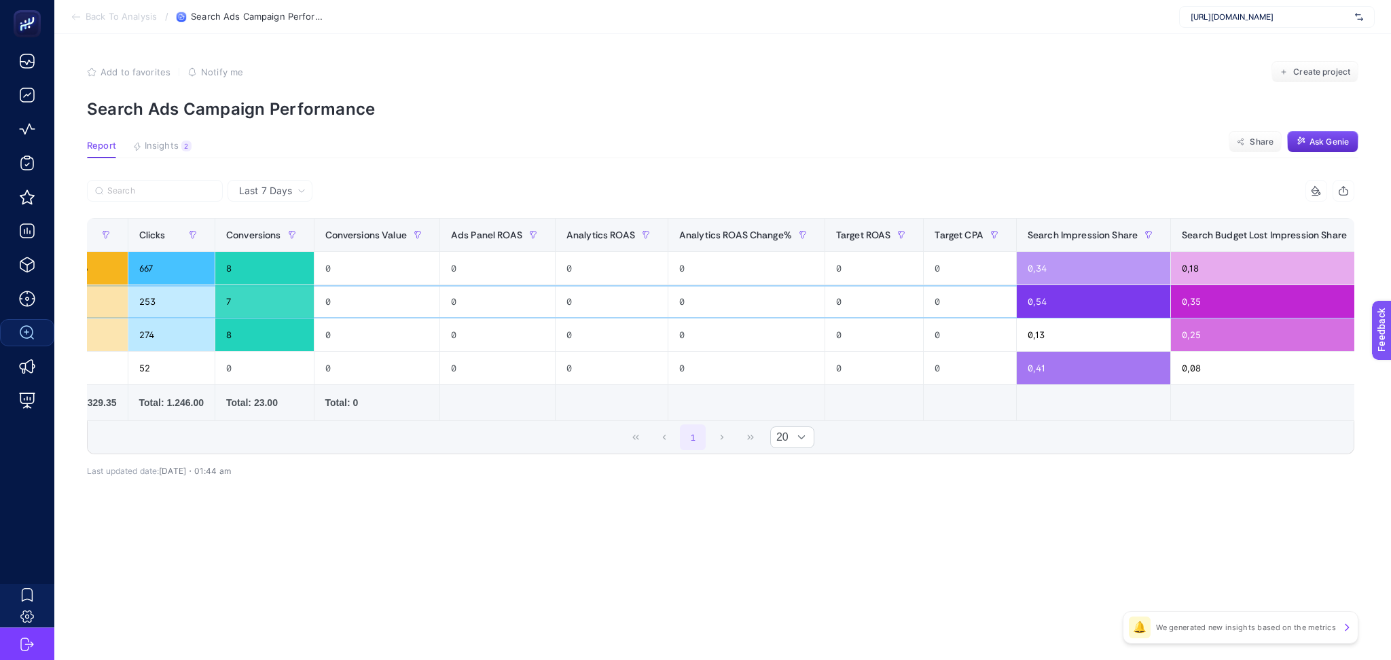
scroll to position [0, 0]
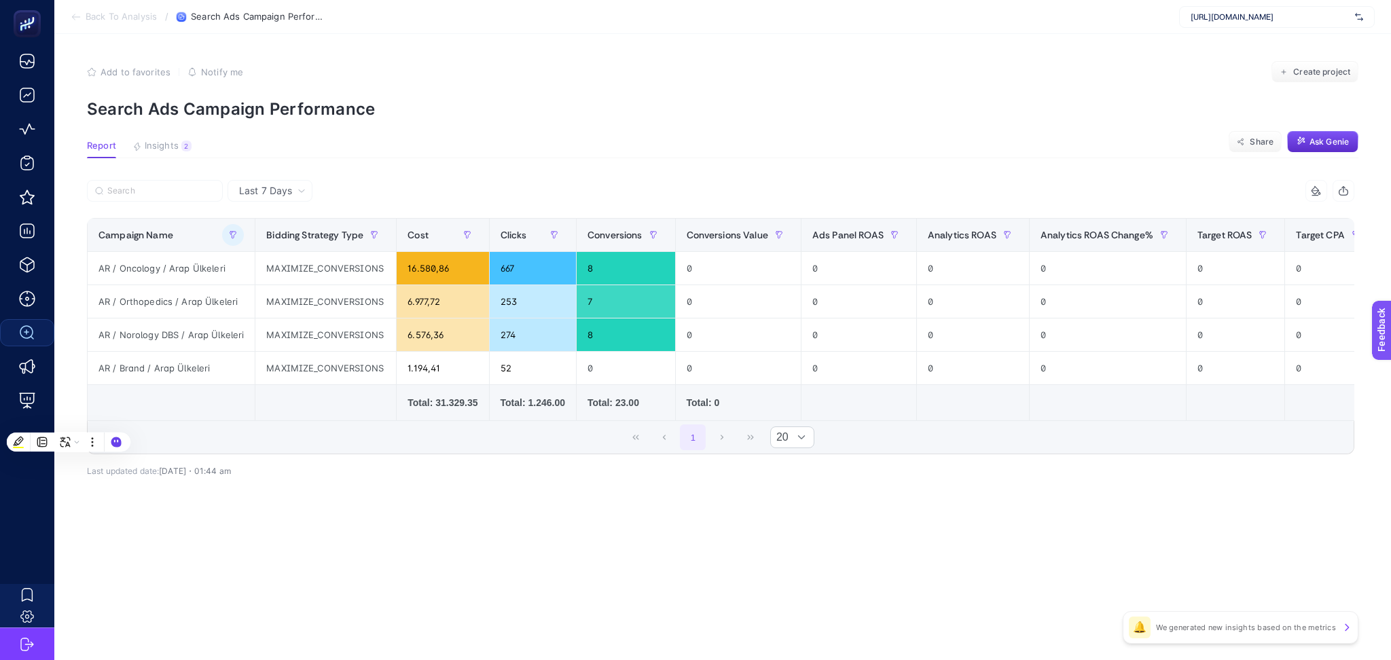
click at [73, 19] on icon at bounding box center [73, 16] width 3 height 5
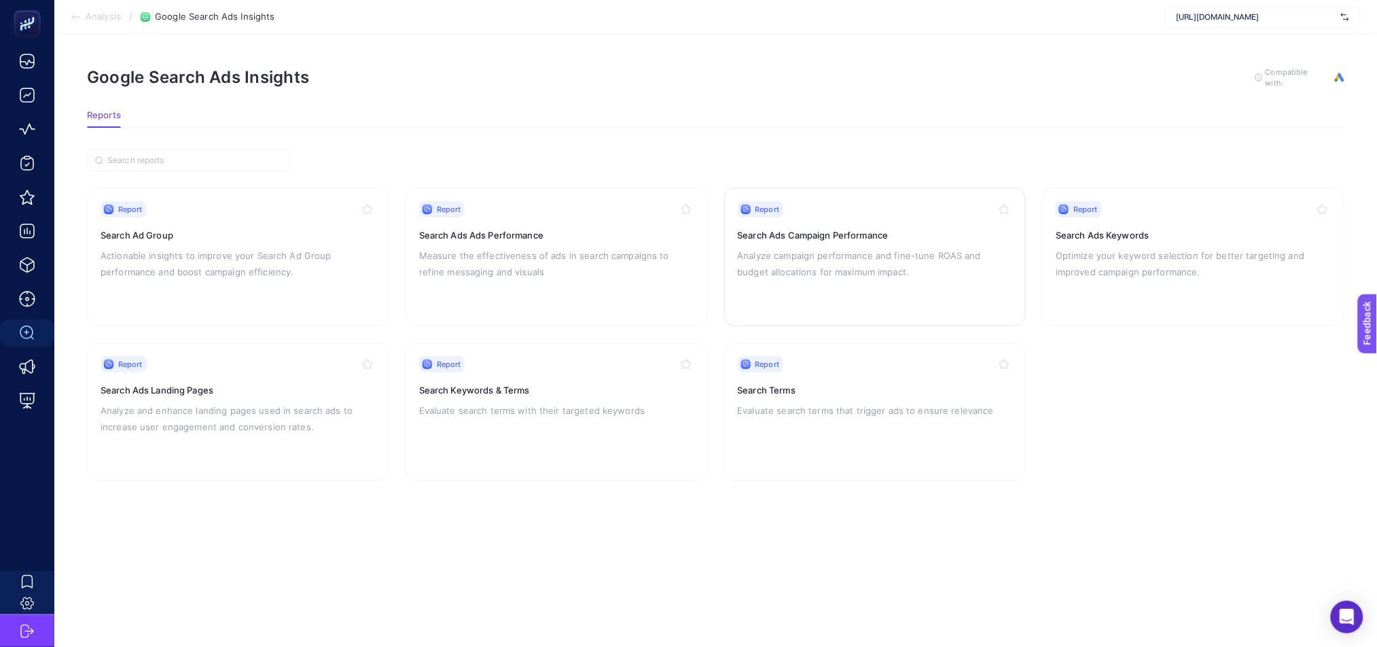
click at [943, 274] on p "Analyze campaign performance and fine-tune ROAS and budget allocations for maxi…" at bounding box center [875, 263] width 275 height 33
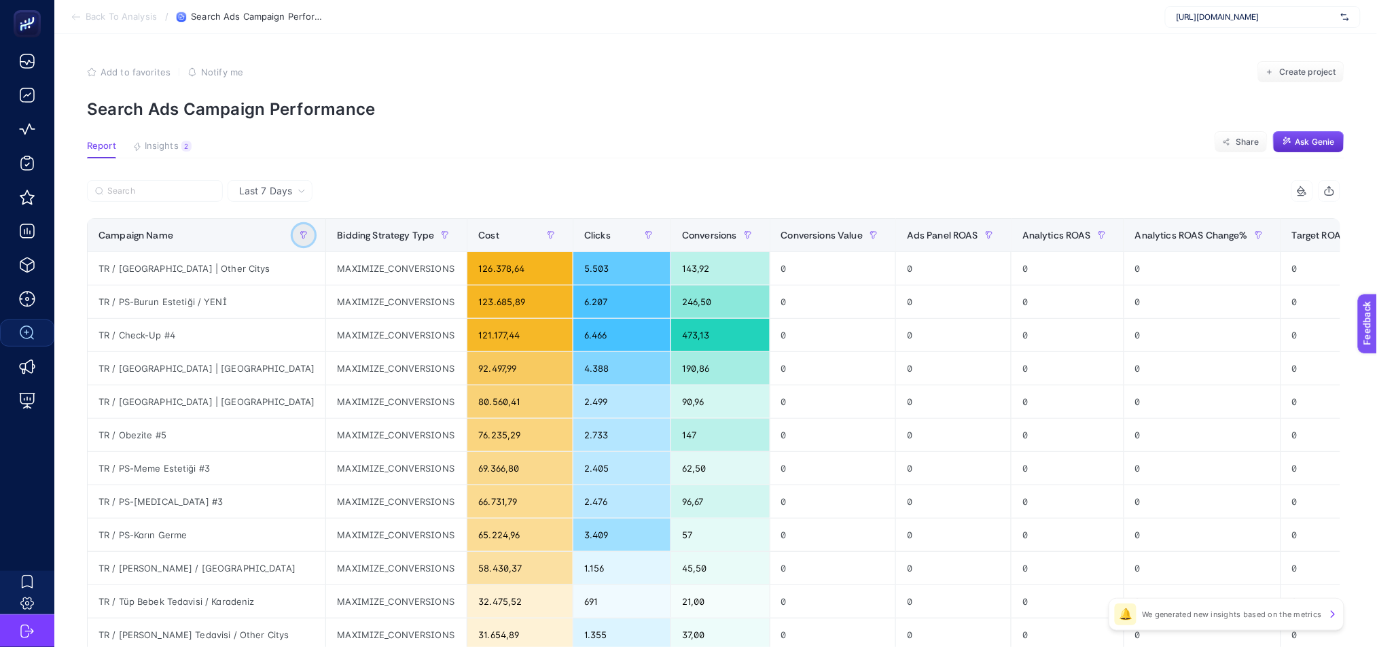
click at [301, 234] on icon "button" at bounding box center [304, 235] width 6 height 7
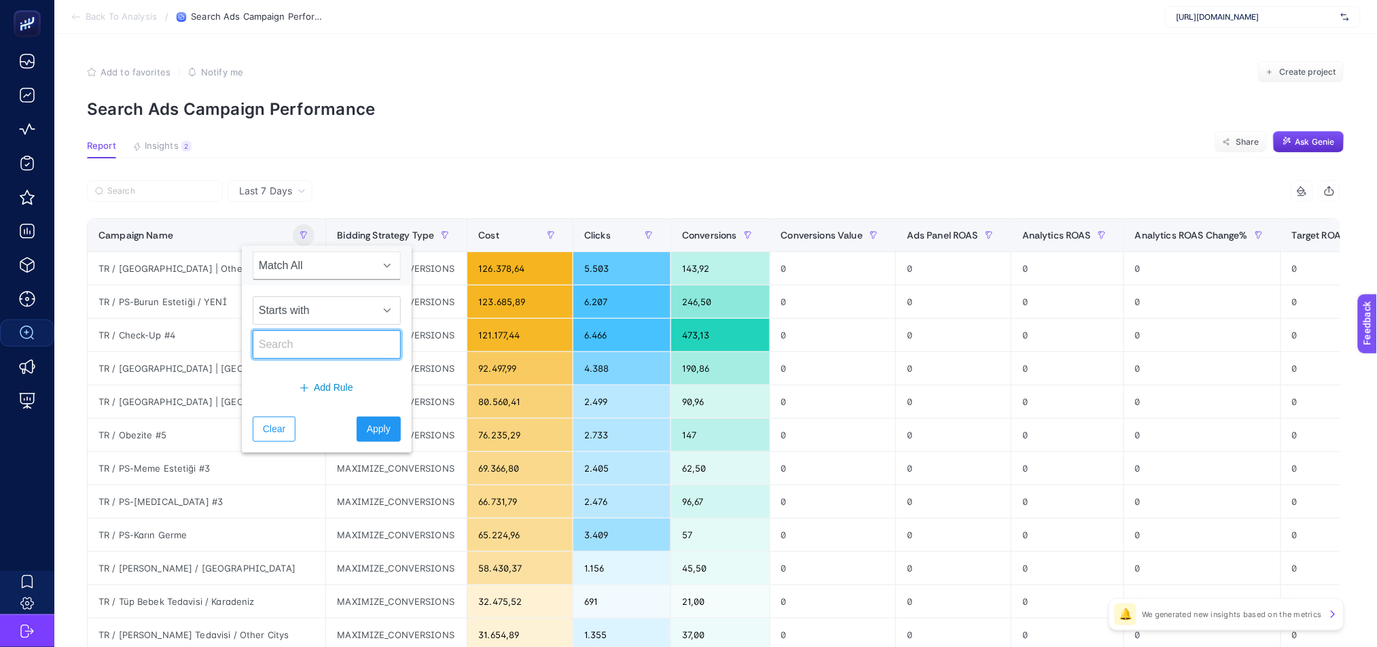
click at [294, 350] on input "text" at bounding box center [327, 344] width 148 height 29
type input "BG"
click at [372, 427] on span "Apply" at bounding box center [379, 429] width 24 height 14
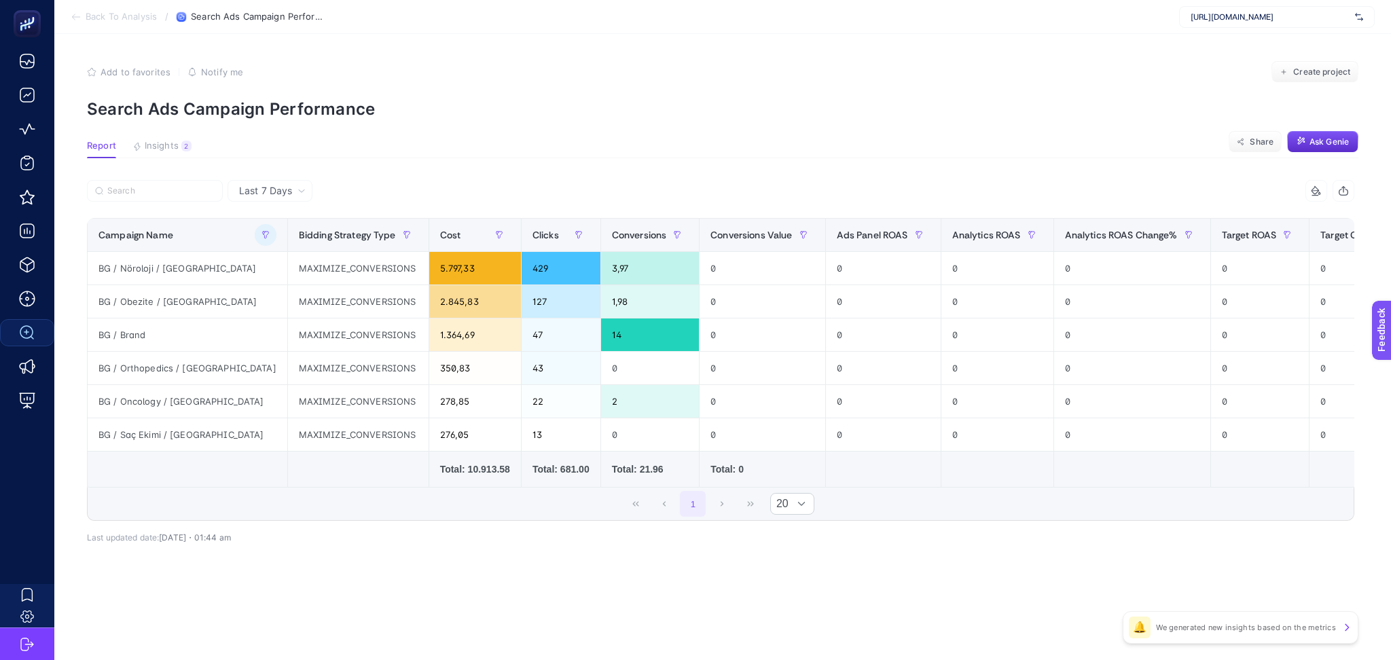
drag, startPoint x: 264, startPoint y: 186, endPoint x: 269, endPoint y: 193, distance: 8.3
click at [265, 186] on span "Last 7 Days" at bounding box center [265, 191] width 53 height 14
click at [296, 237] on li "Last 30 Days" at bounding box center [270, 244] width 77 height 24
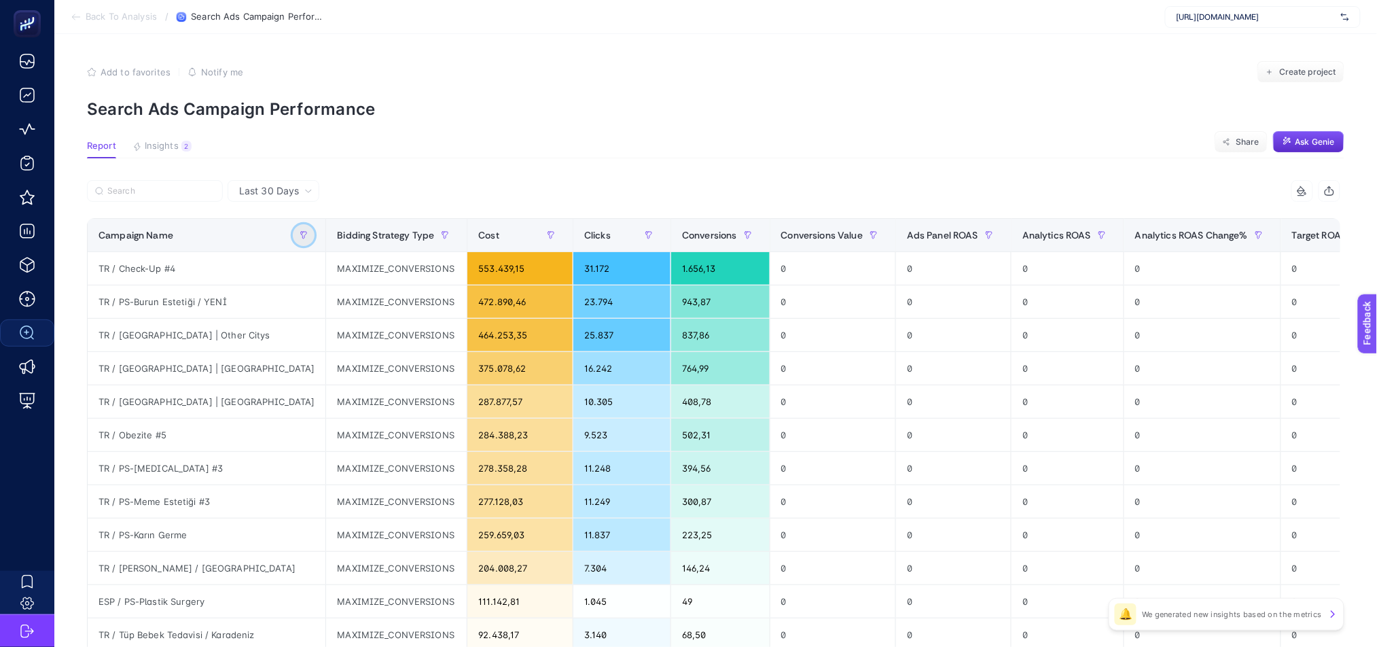
click at [302, 232] on icon "button" at bounding box center [302, 233] width 1 height 3
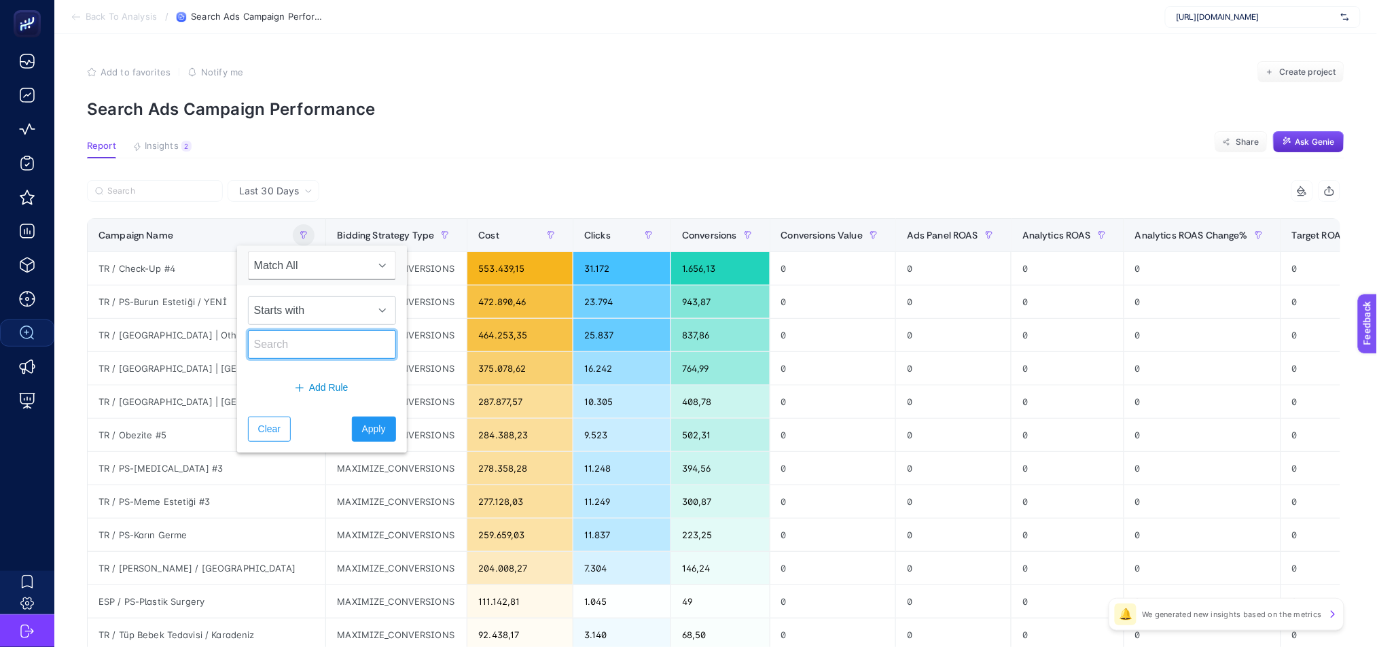
click at [298, 340] on input "text" at bounding box center [322, 344] width 148 height 29
type input "BG"
click at [367, 431] on span "Apply" at bounding box center [374, 429] width 24 height 14
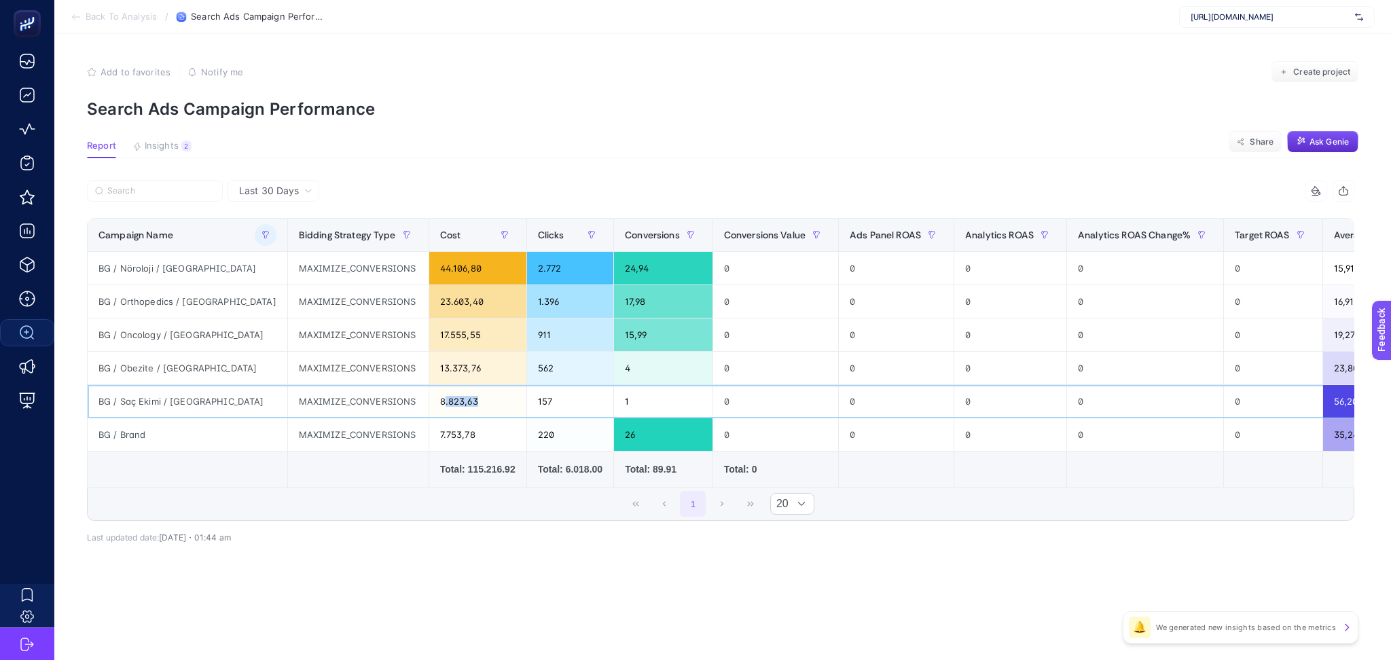
drag, startPoint x: 396, startPoint y: 405, endPoint x: 458, endPoint y: 404, distance: 61.8
click at [458, 404] on div "8.823,63" at bounding box center [477, 401] width 97 height 33
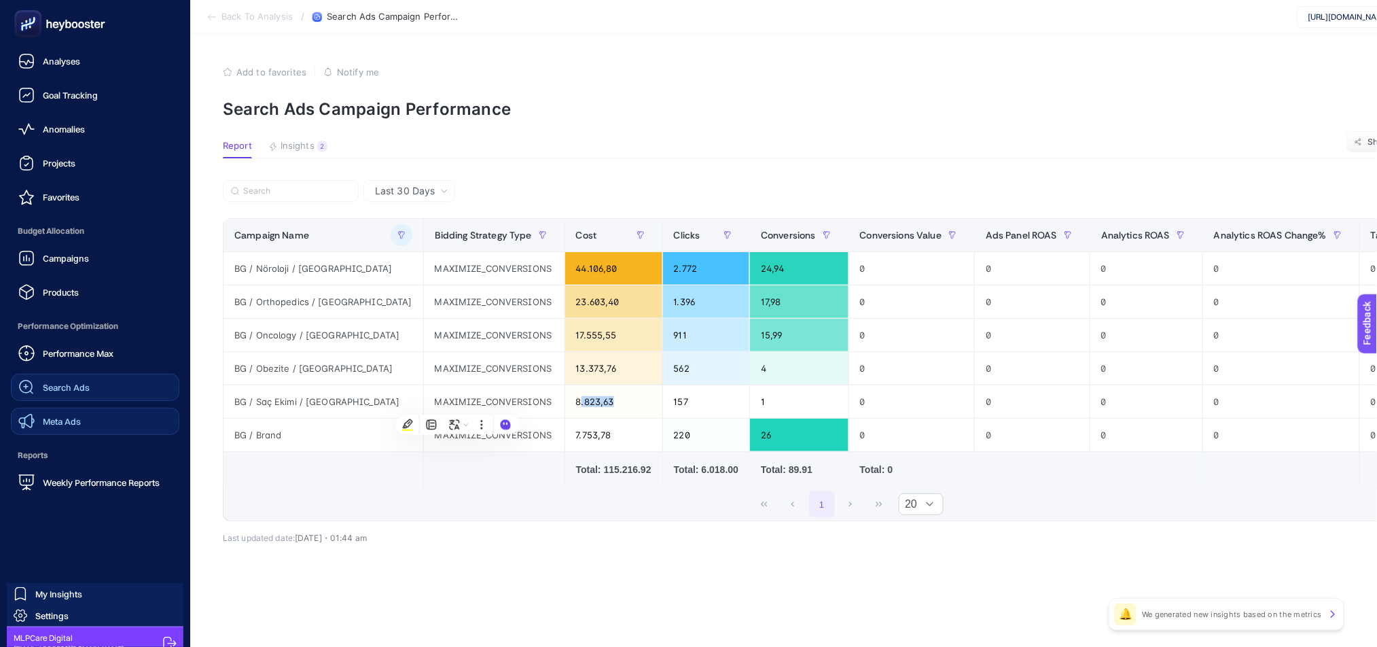
click at [62, 416] on span "Meta Ads" at bounding box center [62, 421] width 38 height 11
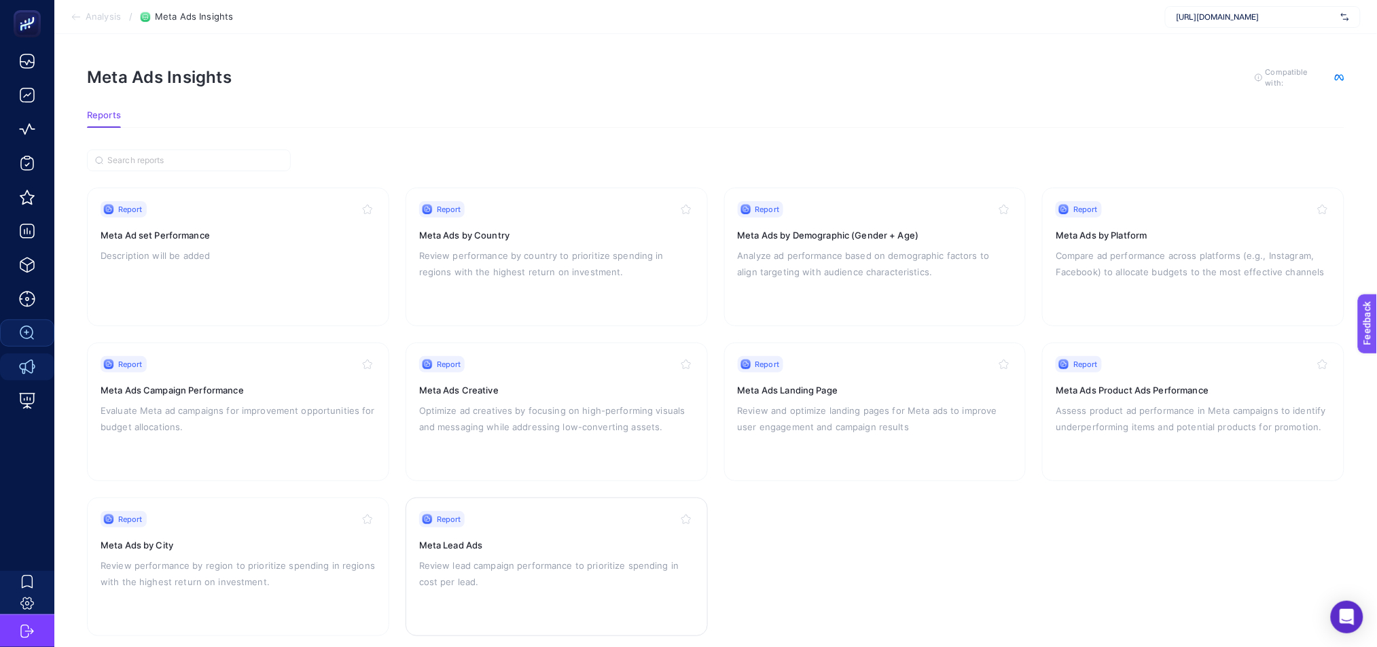
click at [602, 550] on div "Report Meta Lead Ads Review lead campaign performance to prioritize spending in…" at bounding box center [556, 566] width 275 height 111
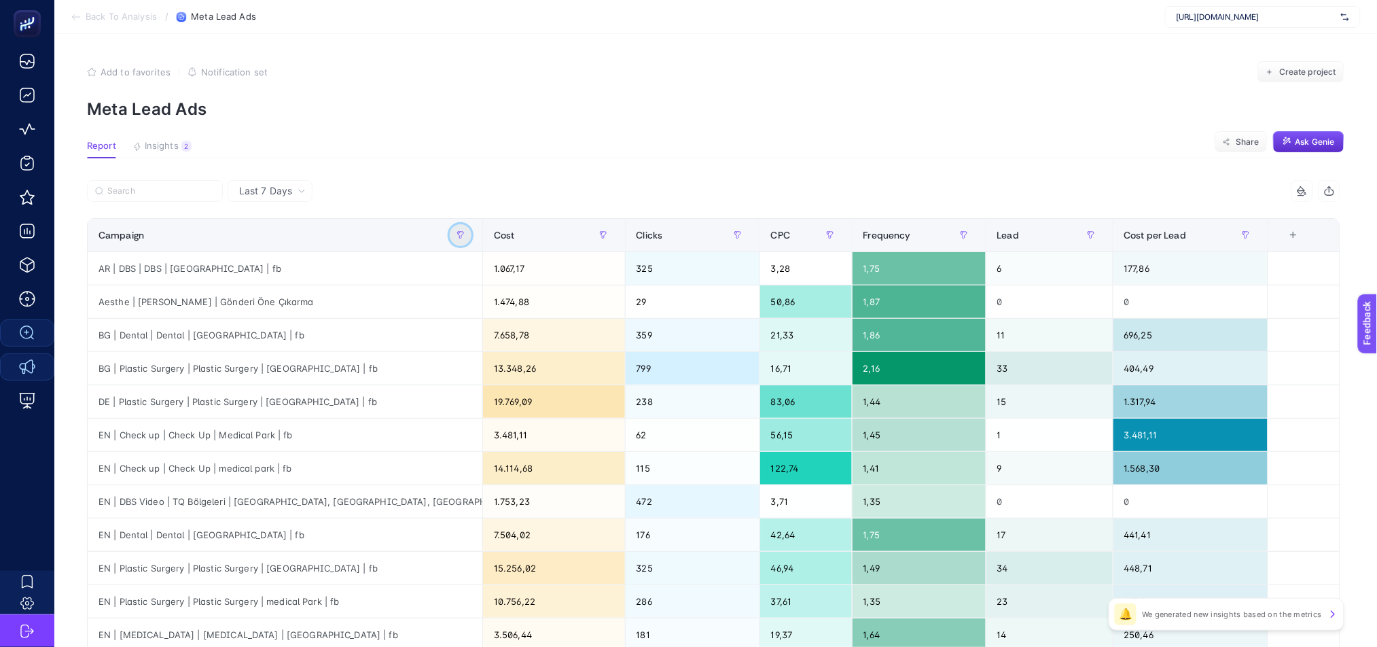
click at [465, 236] on icon "button" at bounding box center [461, 235] width 8 height 8
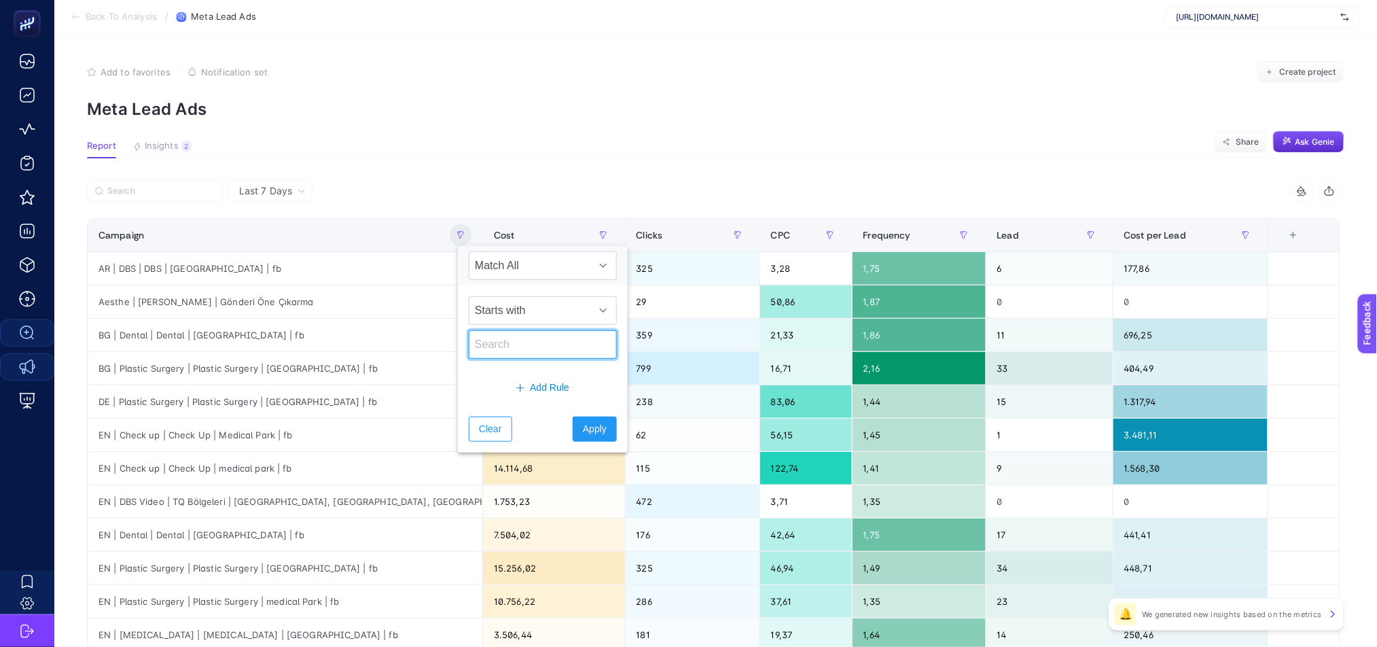
click at [528, 353] on input "text" at bounding box center [543, 344] width 148 height 29
type input "BG"
click at [590, 427] on span "Apply" at bounding box center [595, 429] width 24 height 14
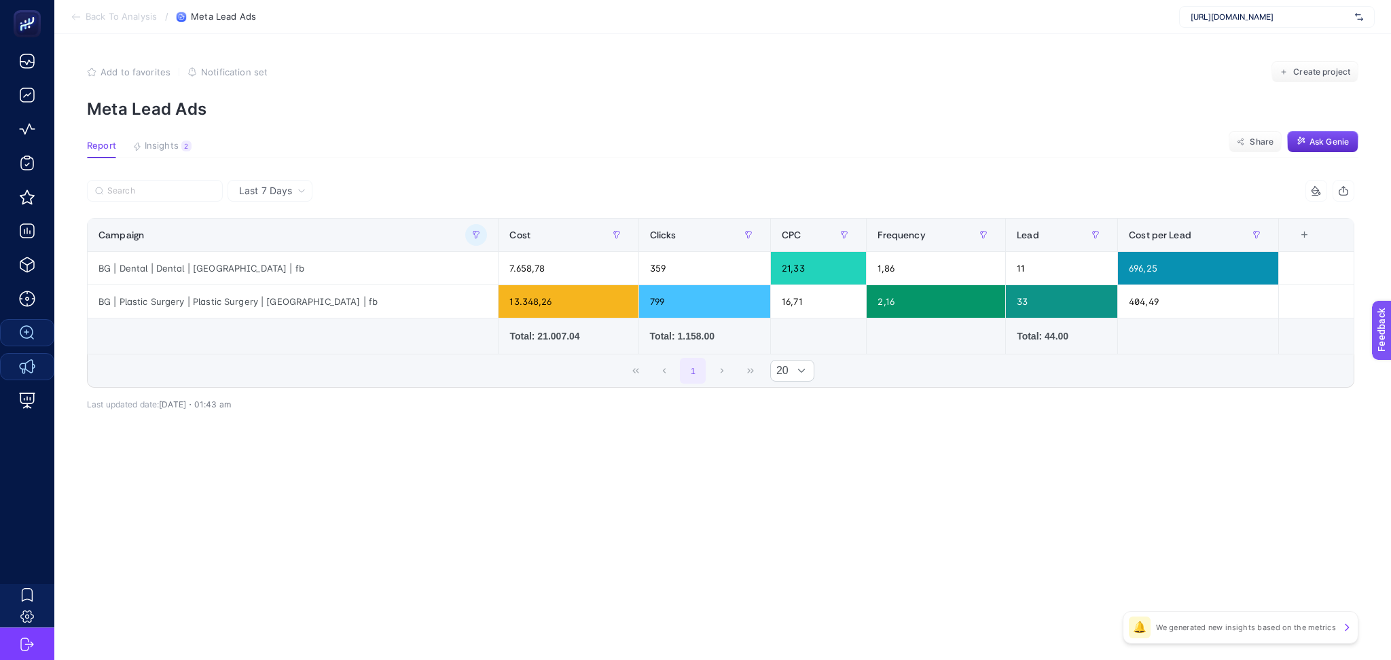
click at [789, 545] on article "Add to favorites false Notification set Create project Meta Lead Ads Report Ins…" at bounding box center [722, 347] width 1337 height 626
drag, startPoint x: 1135, startPoint y: 265, endPoint x: 1122, endPoint y: 265, distance: 12.9
click at [1122, 265] on div "696,25" at bounding box center [1198, 268] width 160 height 33
click at [629, 518] on article "Add to favorites false Notification set Create project Meta Lead Ads Report Ins…" at bounding box center [722, 347] width 1337 height 626
click at [71, 16] on icon at bounding box center [76, 17] width 11 height 11
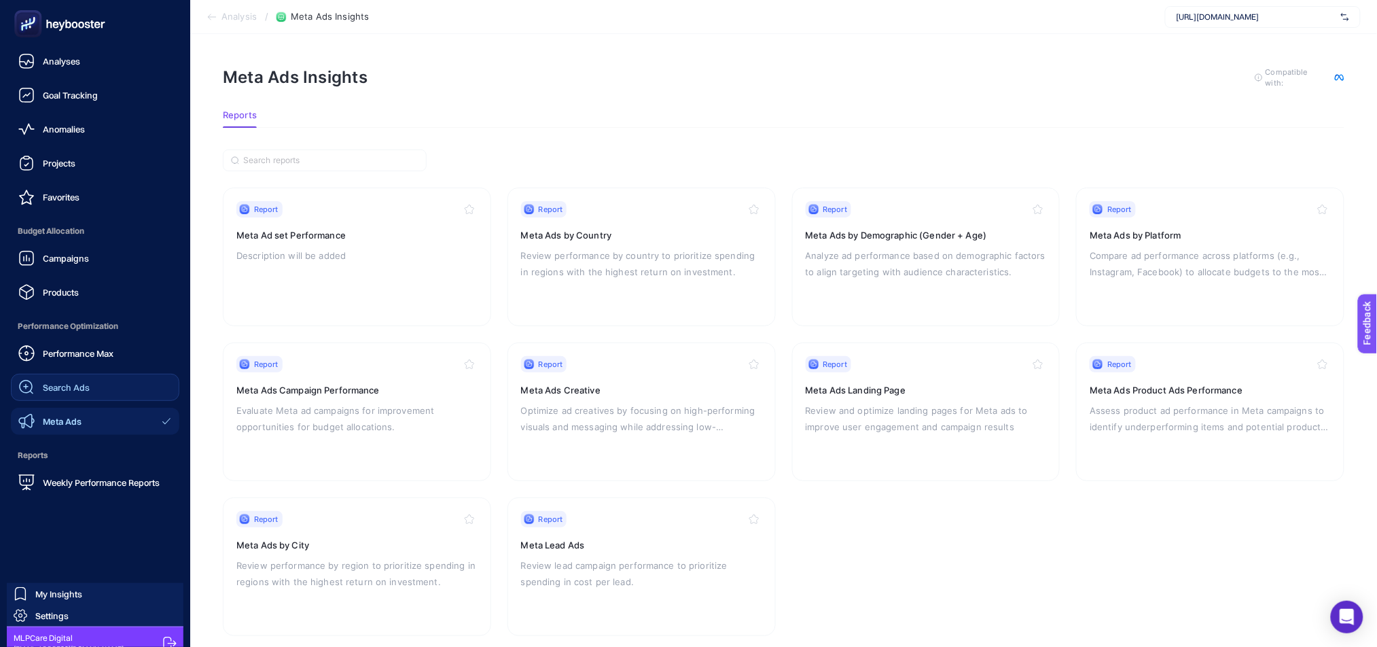
click at [138, 380] on link "Search Ads" at bounding box center [95, 387] width 169 height 27
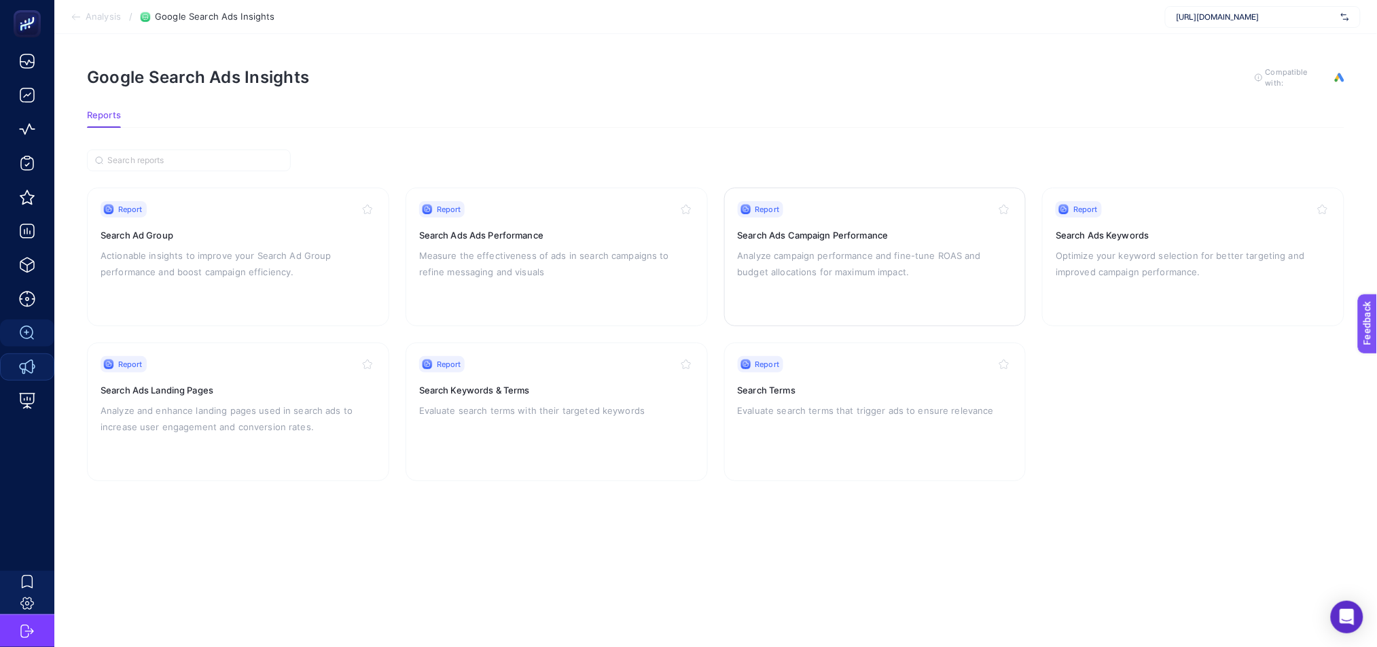
click at [918, 279] on div "Report Search Ads Campaign Performance Analyze campaign performance and fine-tu…" at bounding box center [875, 256] width 275 height 111
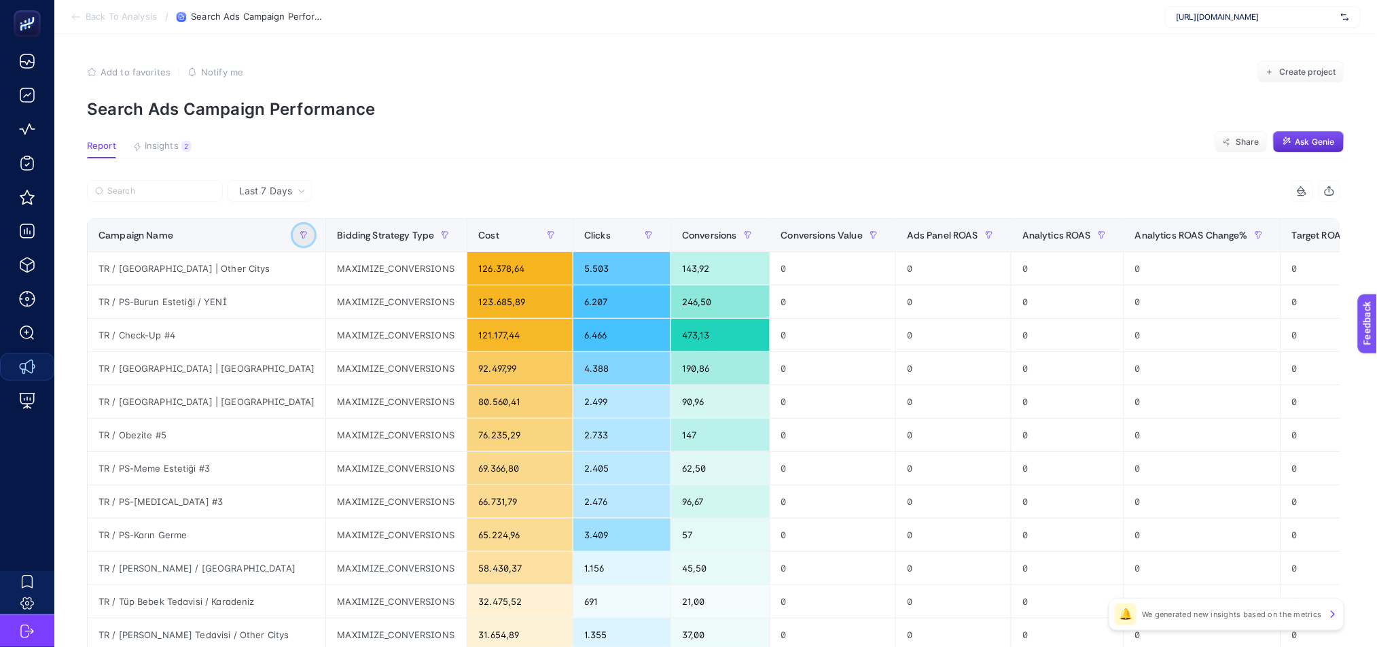
click at [293, 228] on button "button" at bounding box center [304, 235] width 22 height 22
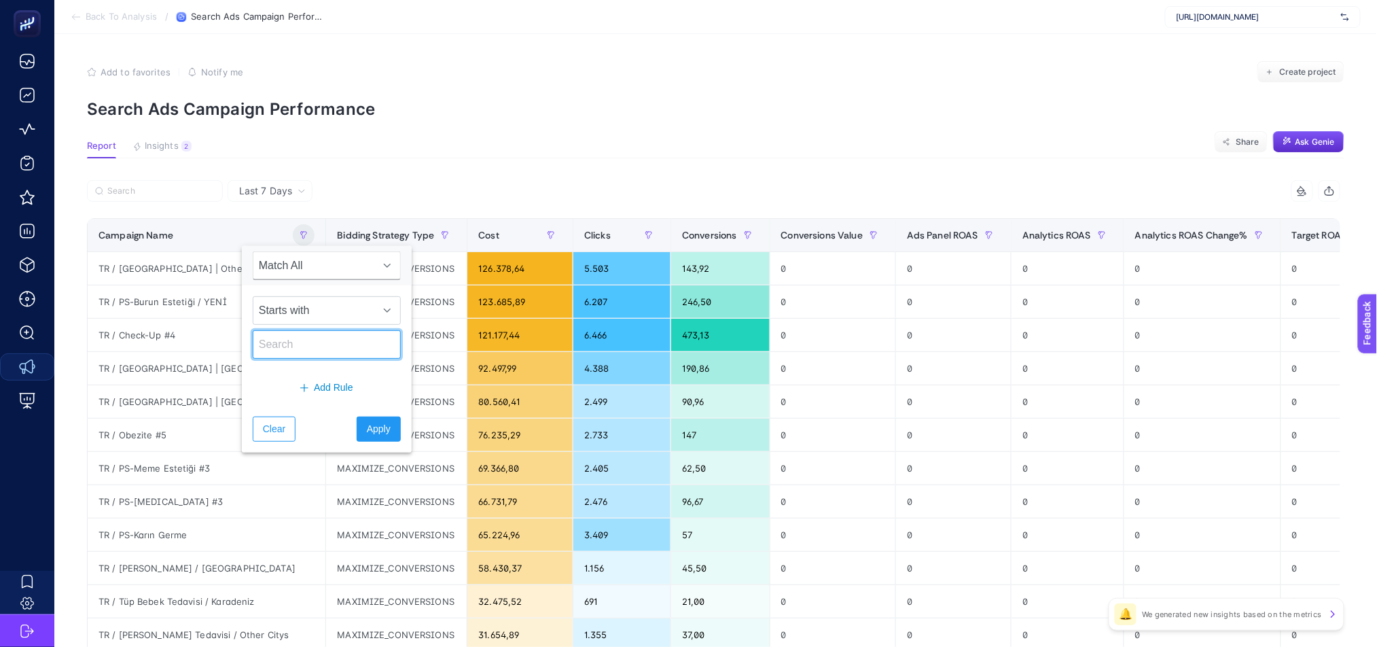
click at [298, 342] on input "text" at bounding box center [327, 344] width 148 height 29
type input "EN"
click at [374, 433] on span "Apply" at bounding box center [379, 429] width 24 height 14
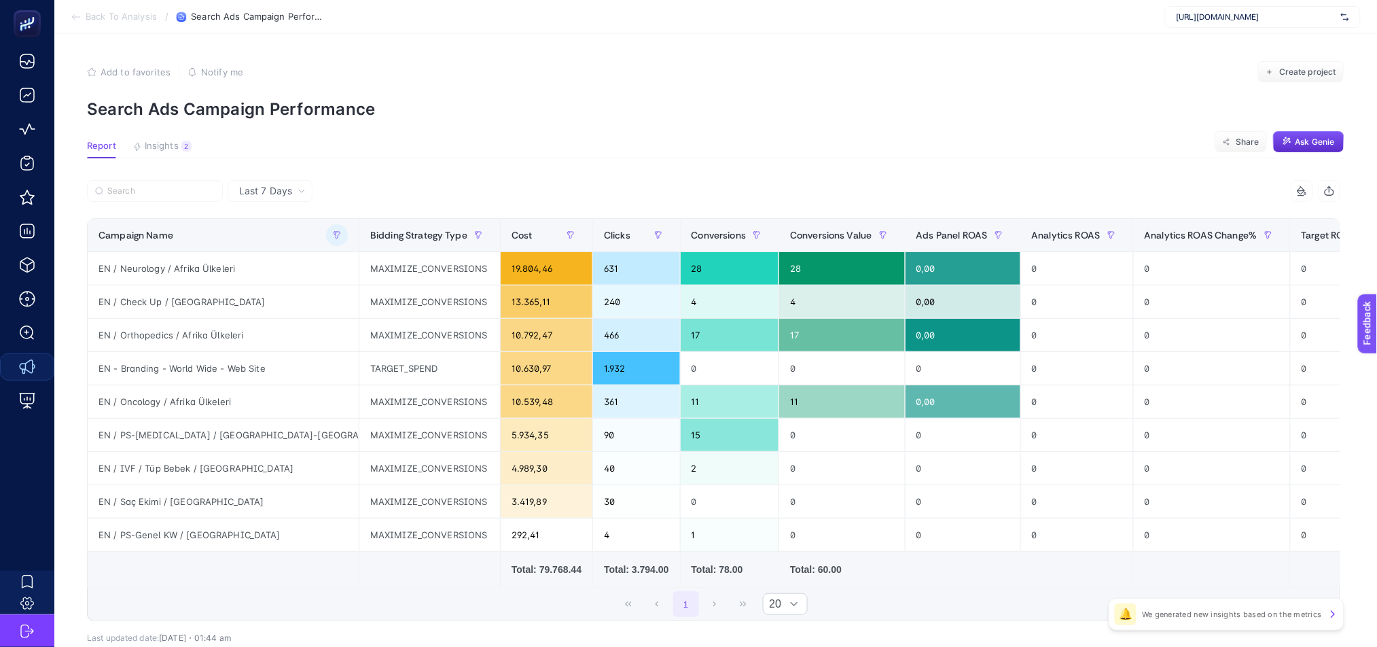
click at [263, 190] on span "Last 7 Days" at bounding box center [265, 191] width 53 height 14
click at [296, 237] on li "Last 30 Days" at bounding box center [270, 244] width 77 height 24
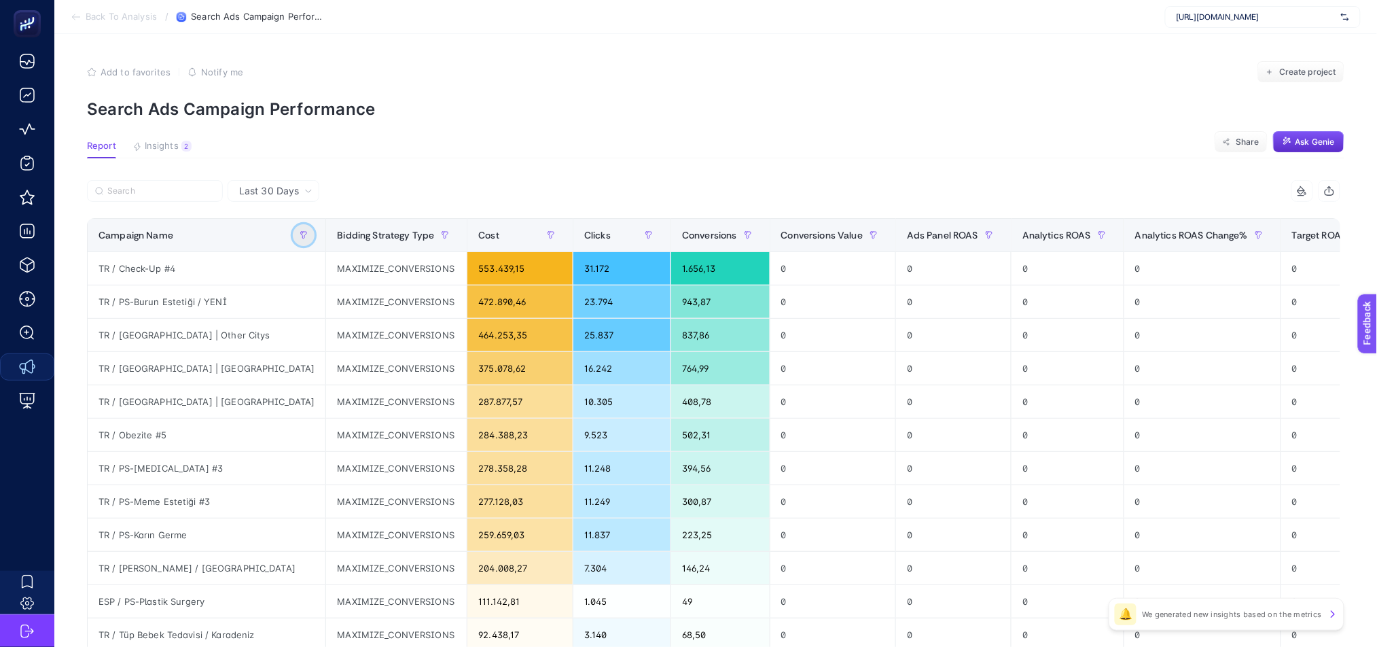
click at [293, 241] on button "button" at bounding box center [304, 235] width 22 height 22
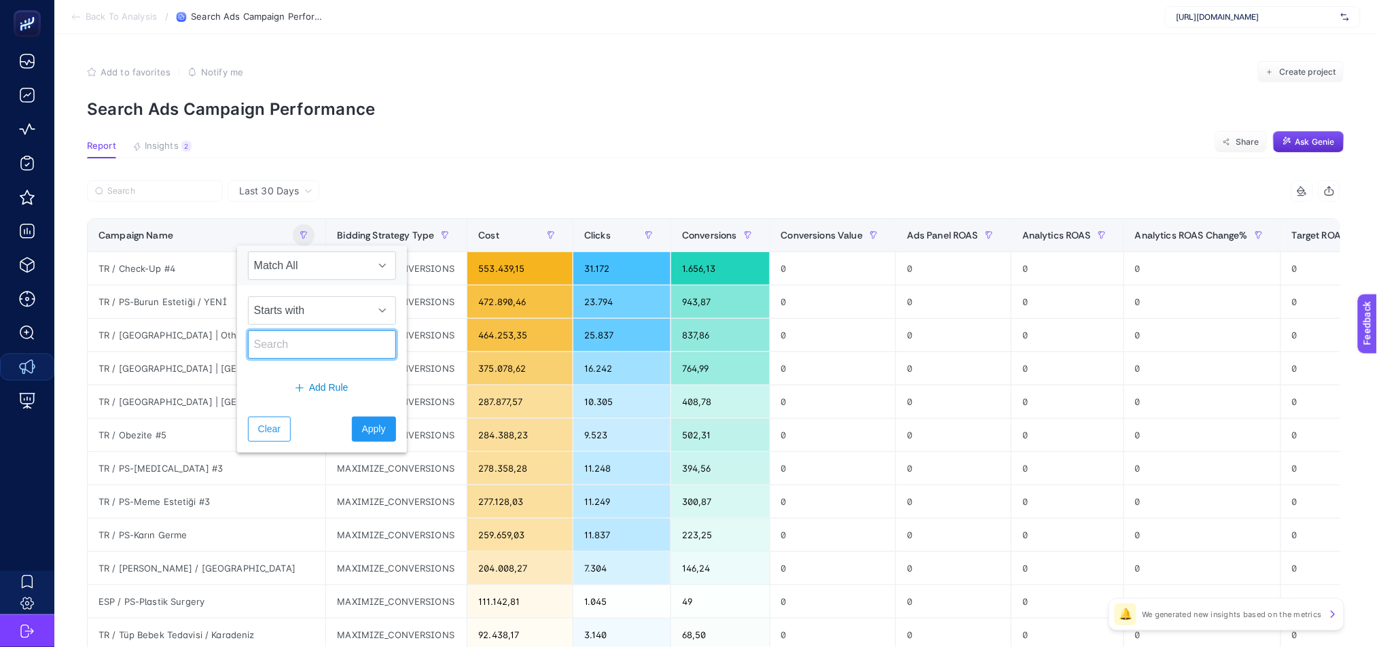
click at [288, 348] on input "text" at bounding box center [322, 344] width 148 height 29
type input "EN"
click at [362, 428] on span "Apply" at bounding box center [374, 429] width 24 height 14
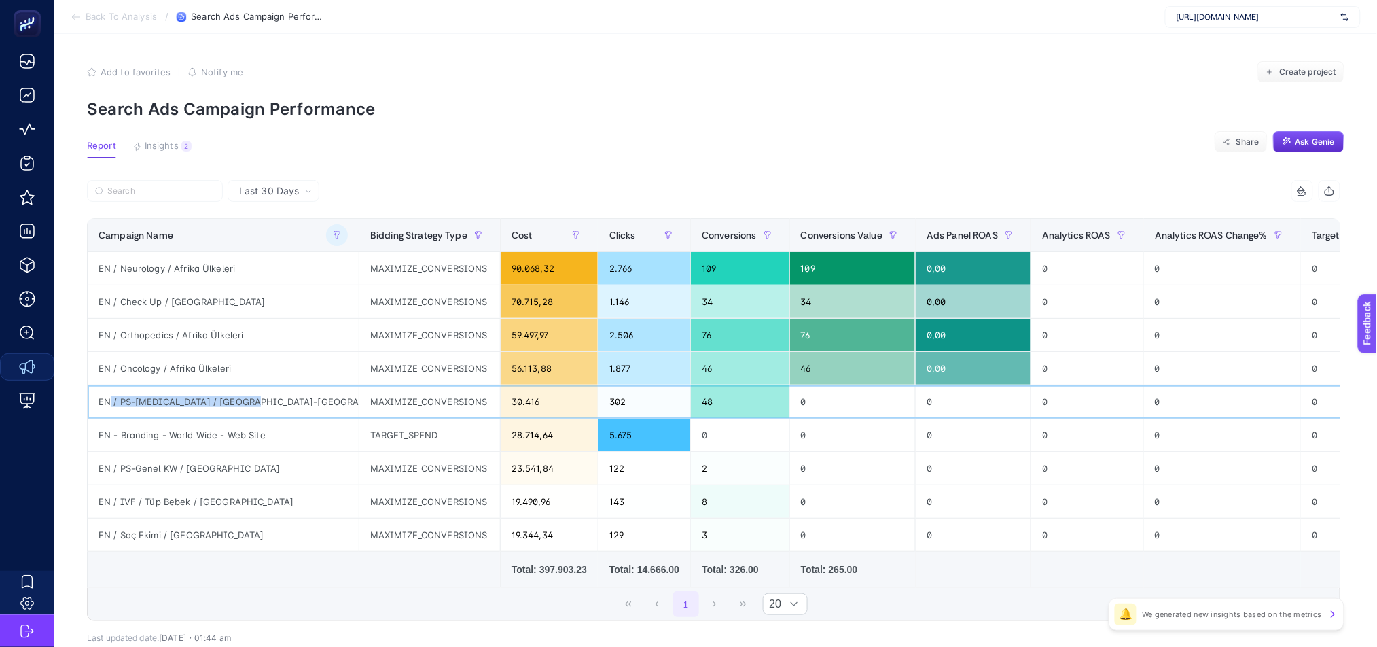
drag, startPoint x: 107, startPoint y: 404, endPoint x: 273, endPoint y: 404, distance: 165.8
click at [273, 404] on div "EN / PS-[MEDICAL_DATA] / [GEOGRAPHIC_DATA]-[GEOGRAPHIC_DATA]" at bounding box center [223, 401] width 271 height 33
click at [326, 230] on button "button" at bounding box center [337, 235] width 22 height 22
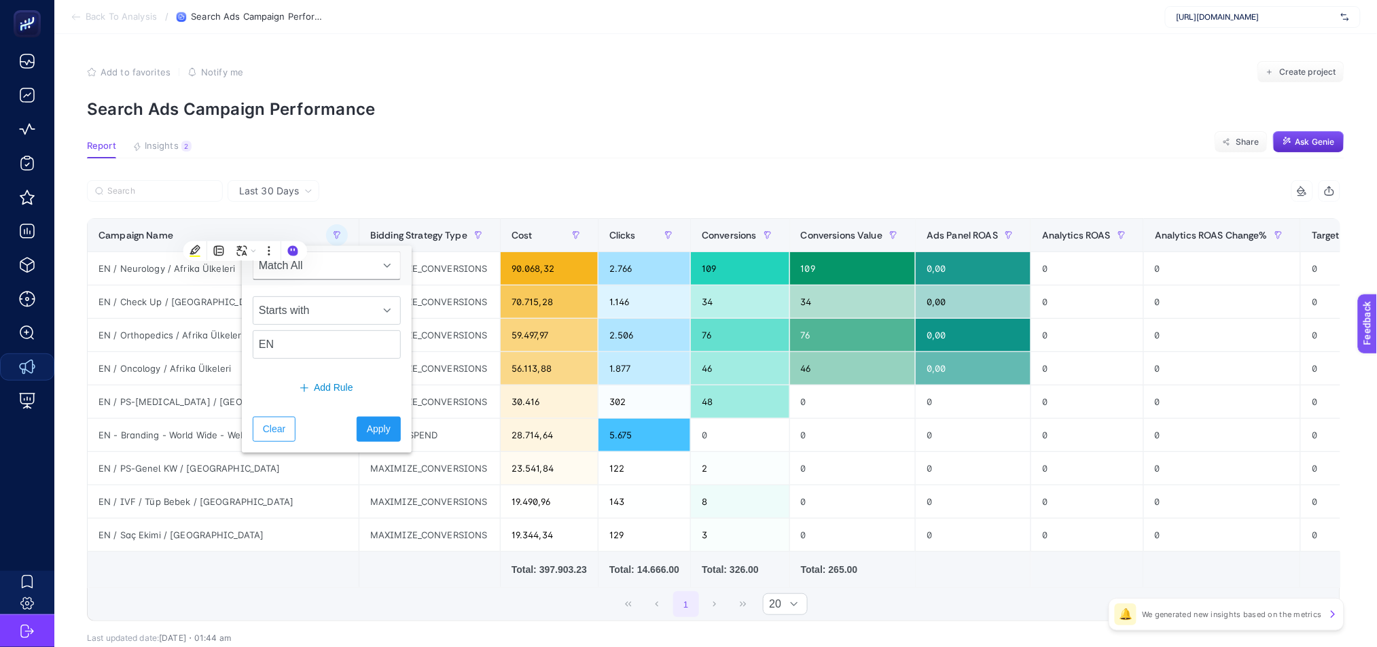
click at [277, 195] on span "Last 30 Days" at bounding box center [269, 191] width 60 height 14
click at [278, 217] on li "Last 7 Days" at bounding box center [274, 219] width 84 height 24
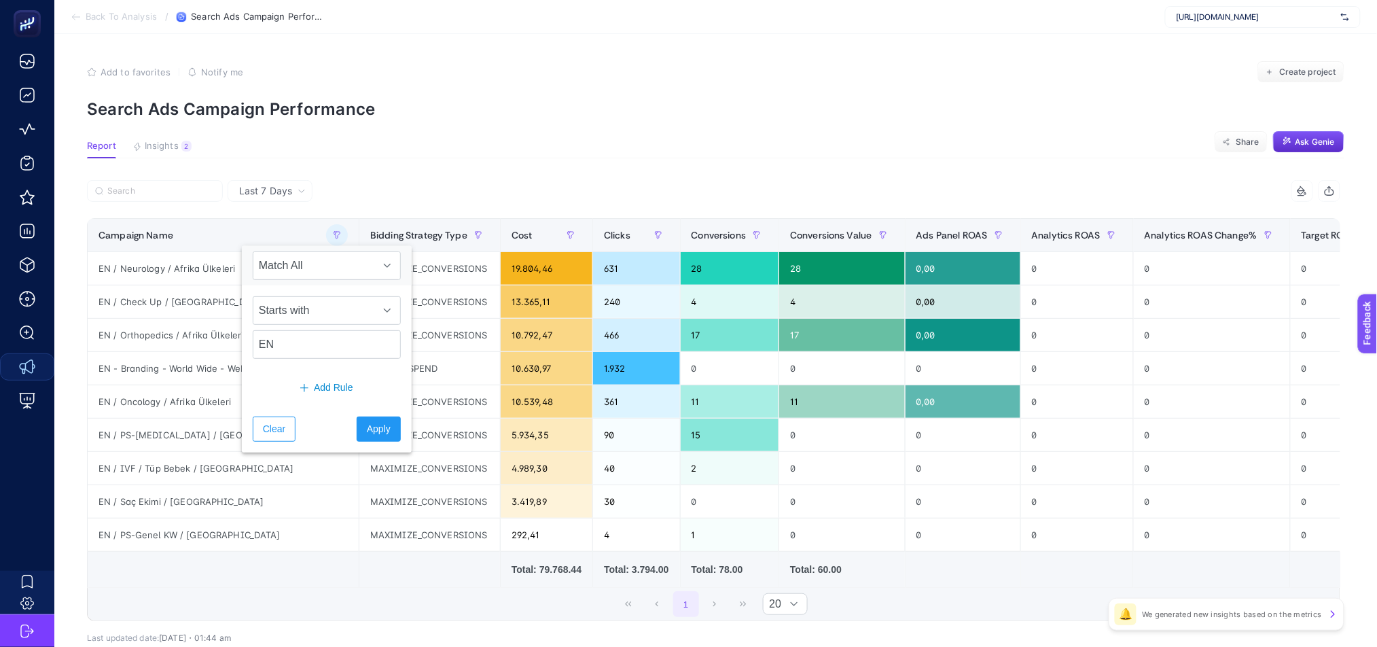
click at [402, 607] on div "1 20" at bounding box center [714, 604] width 1252 height 33
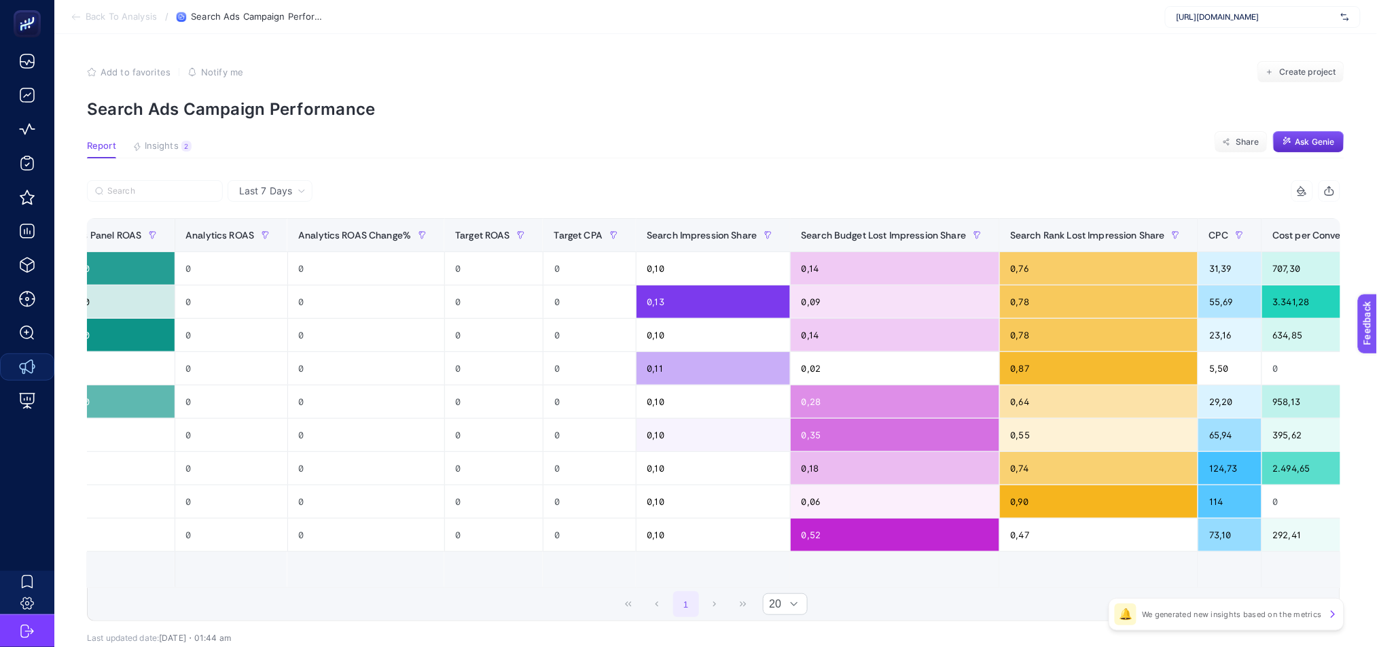
scroll to position [0, 847]
drag, startPoint x: 1192, startPoint y: 429, endPoint x: 1177, endPoint y: 429, distance: 15.6
click at [1262, 429] on div "395,62" at bounding box center [1329, 435] width 134 height 33
click at [1198, 587] on td at bounding box center [1229, 570] width 63 height 36
drag, startPoint x: 1114, startPoint y: 587, endPoint x: 1026, endPoint y: 588, distance: 88.3
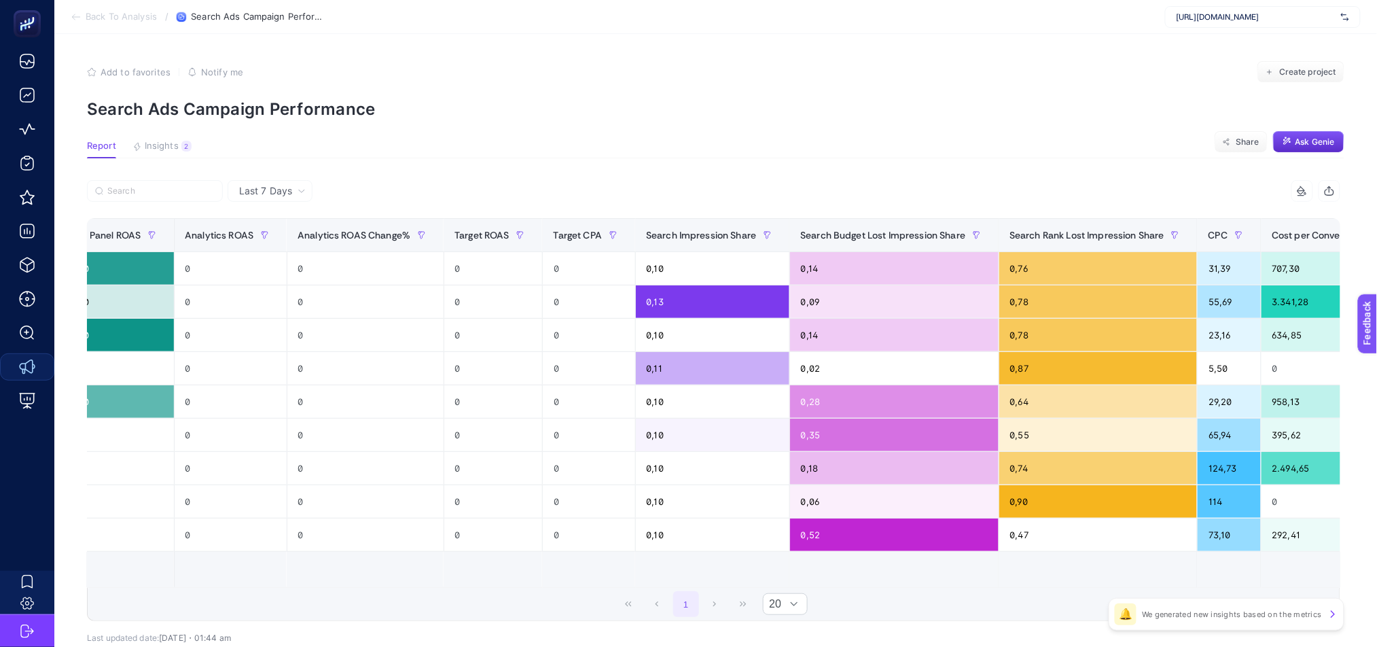
click at [1026, 588] on table "Campaign Name Bidding Strategy Type Cost Clicks Conversions Conversions Value A…" at bounding box center [342, 403] width 2205 height 370
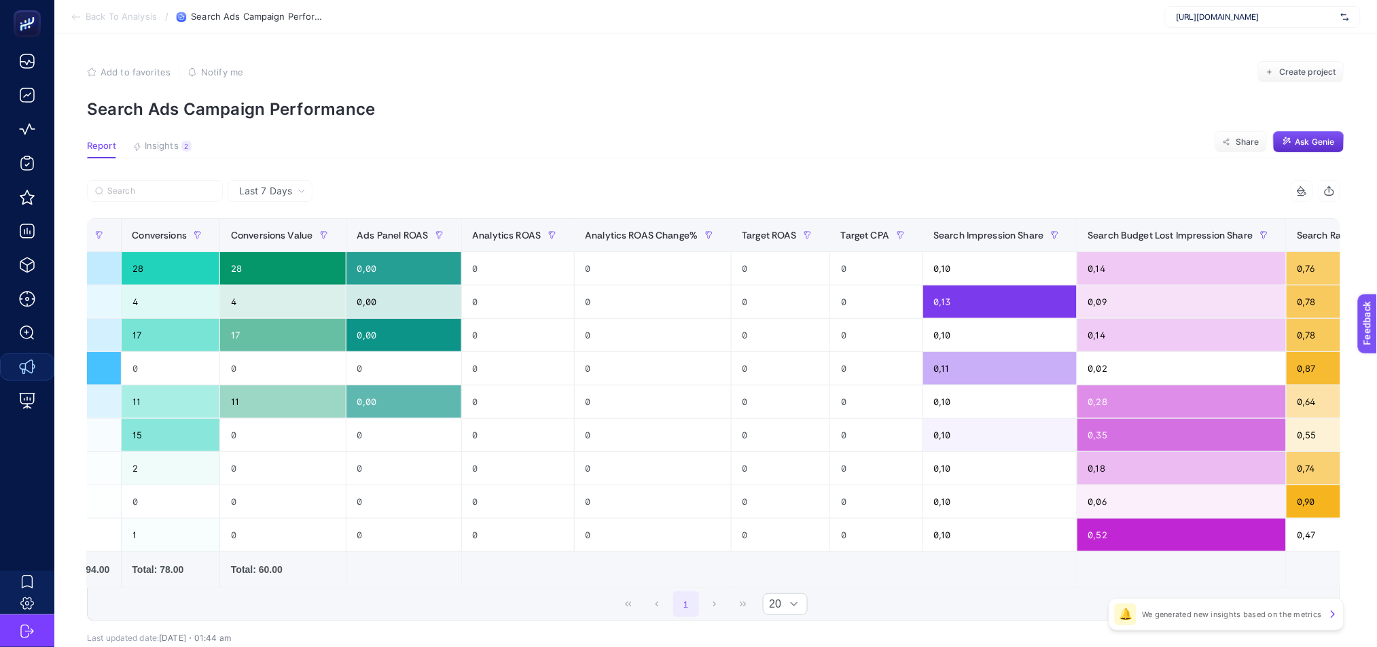
scroll to position [0, 0]
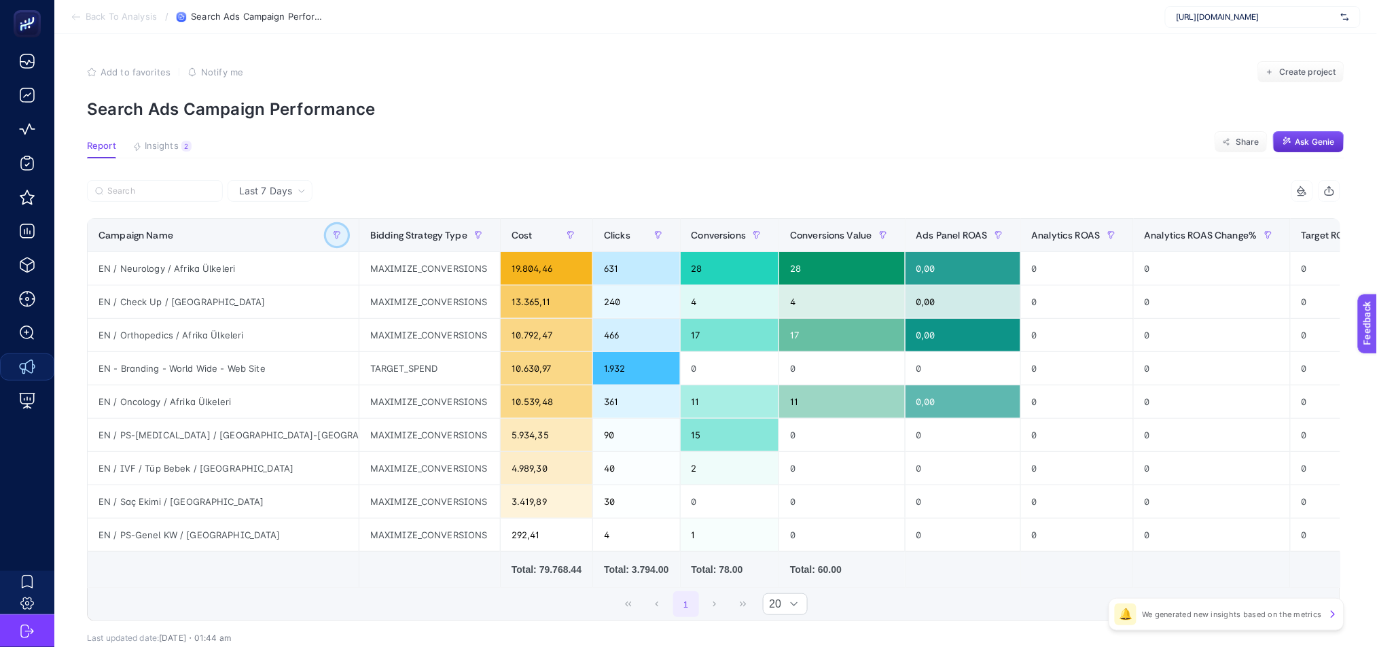
click at [333, 233] on icon "button" at bounding box center [337, 235] width 8 height 8
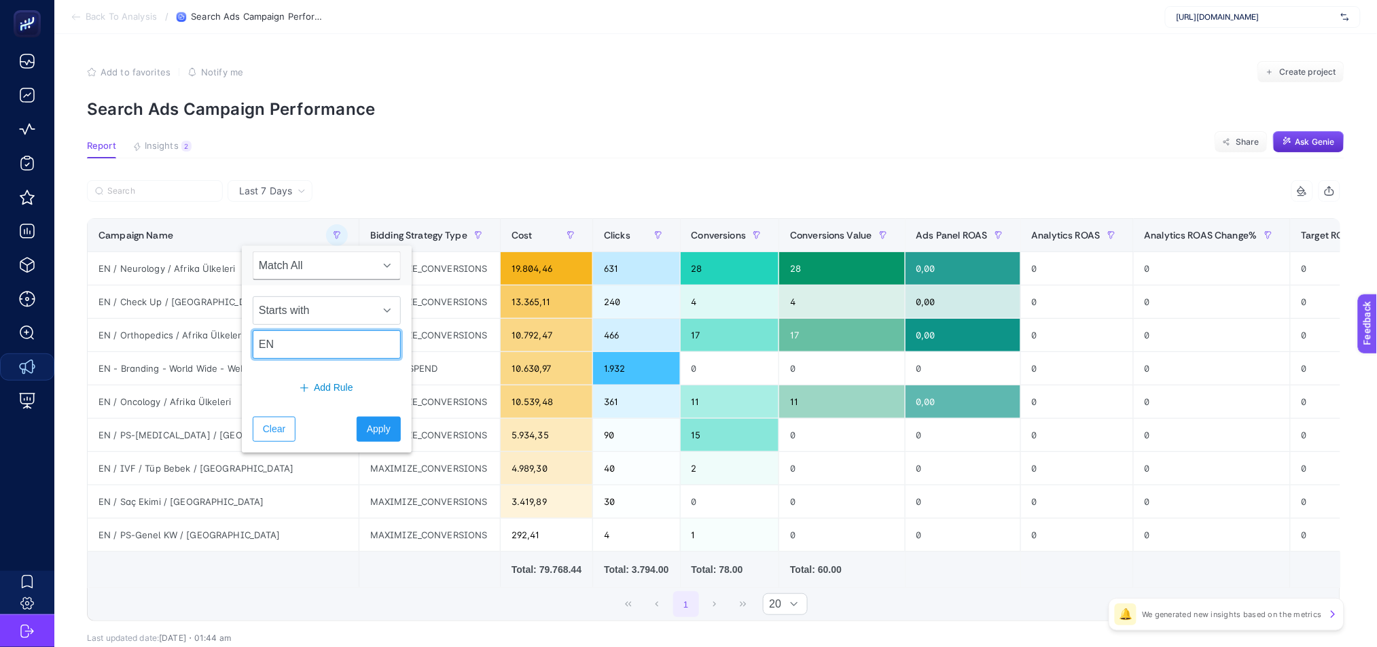
click at [274, 351] on input "EN" at bounding box center [327, 344] width 148 height 29
type input "[GEOGRAPHIC_DATA]"
click at [523, 611] on div "1 20" at bounding box center [714, 604] width 1252 height 33
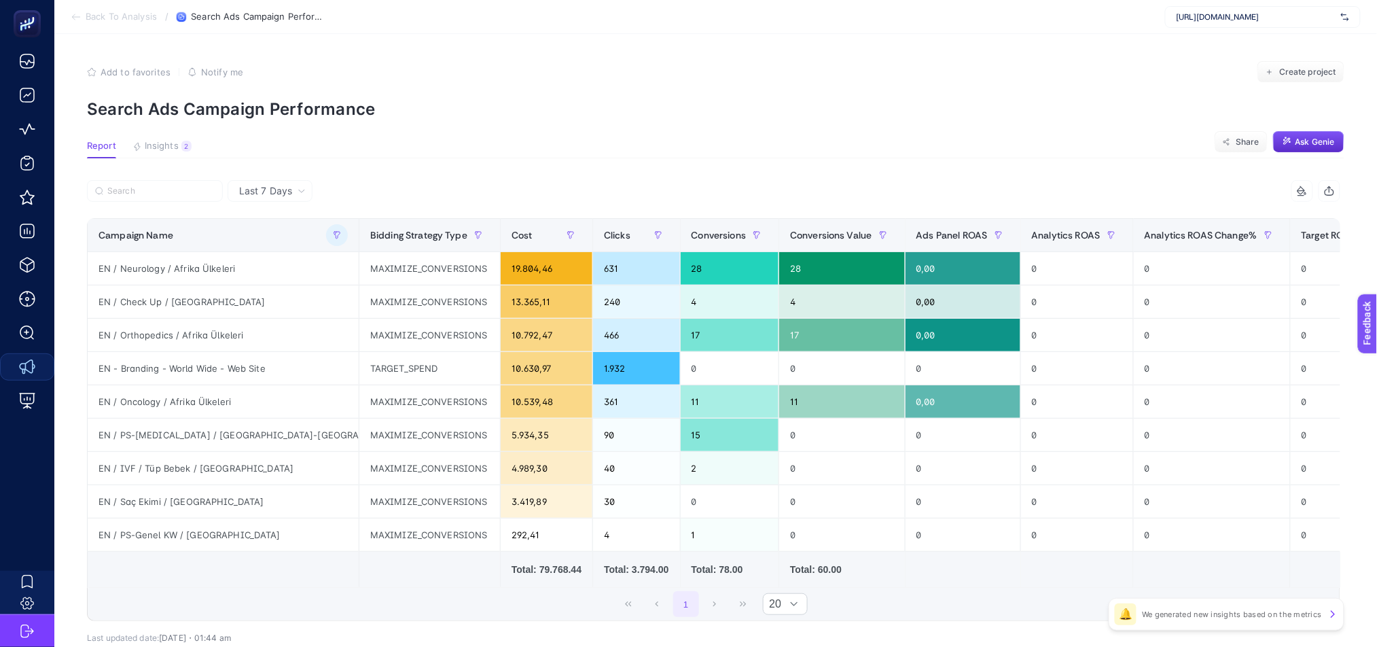
scroll to position [0, 847]
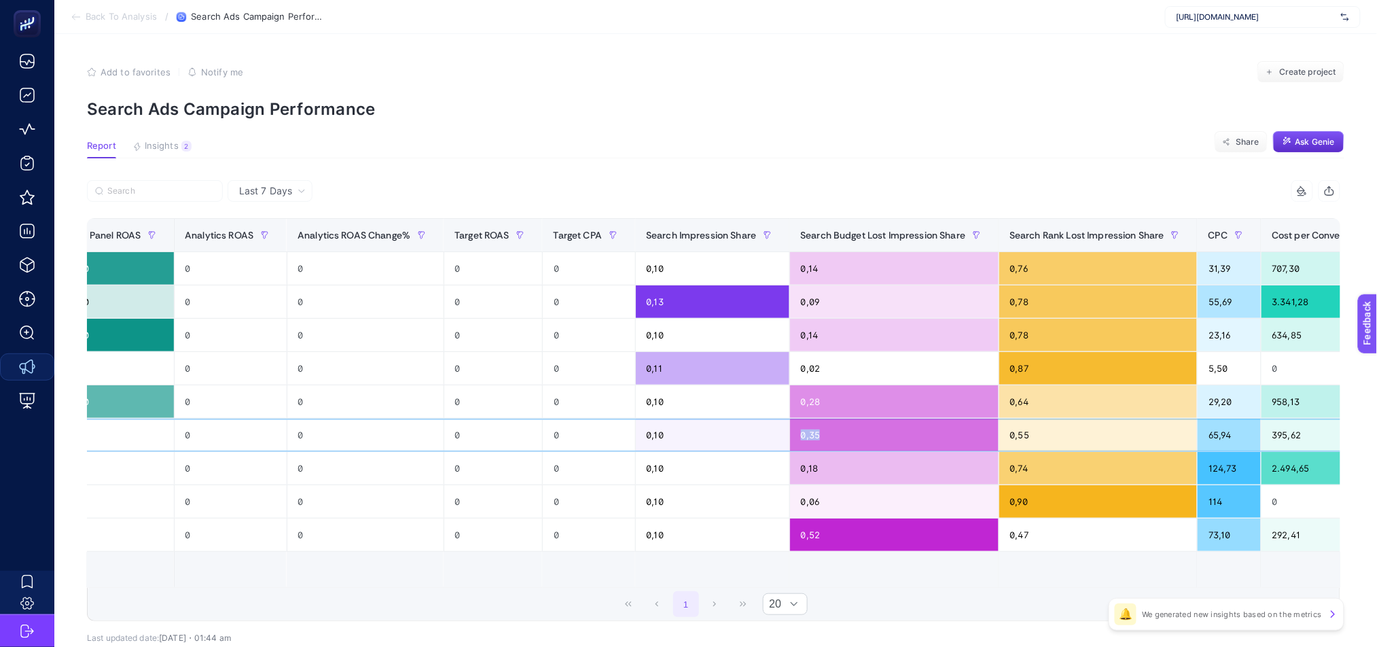
drag, startPoint x: 740, startPoint y: 436, endPoint x: 709, endPoint y: 434, distance: 31.3
click at [790, 434] on div "0,35" at bounding box center [894, 435] width 209 height 33
click at [790, 438] on div "0,35" at bounding box center [894, 435] width 209 height 33
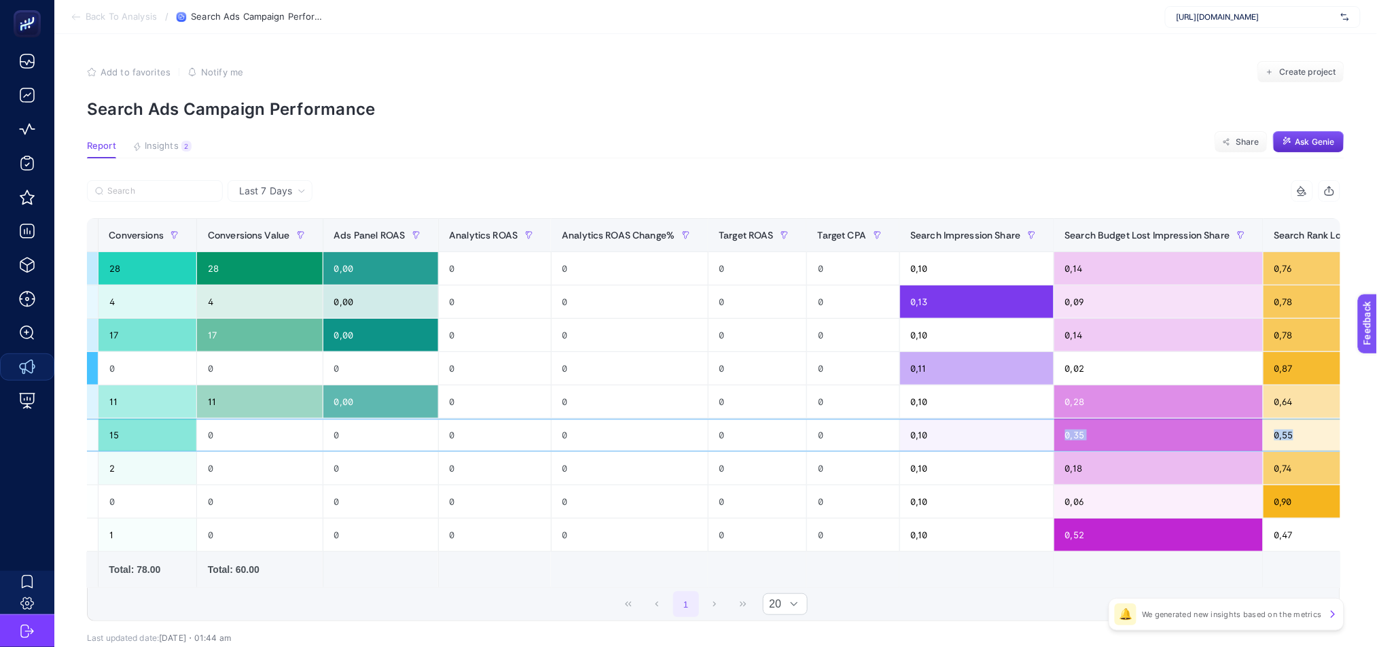
scroll to position [0, 638]
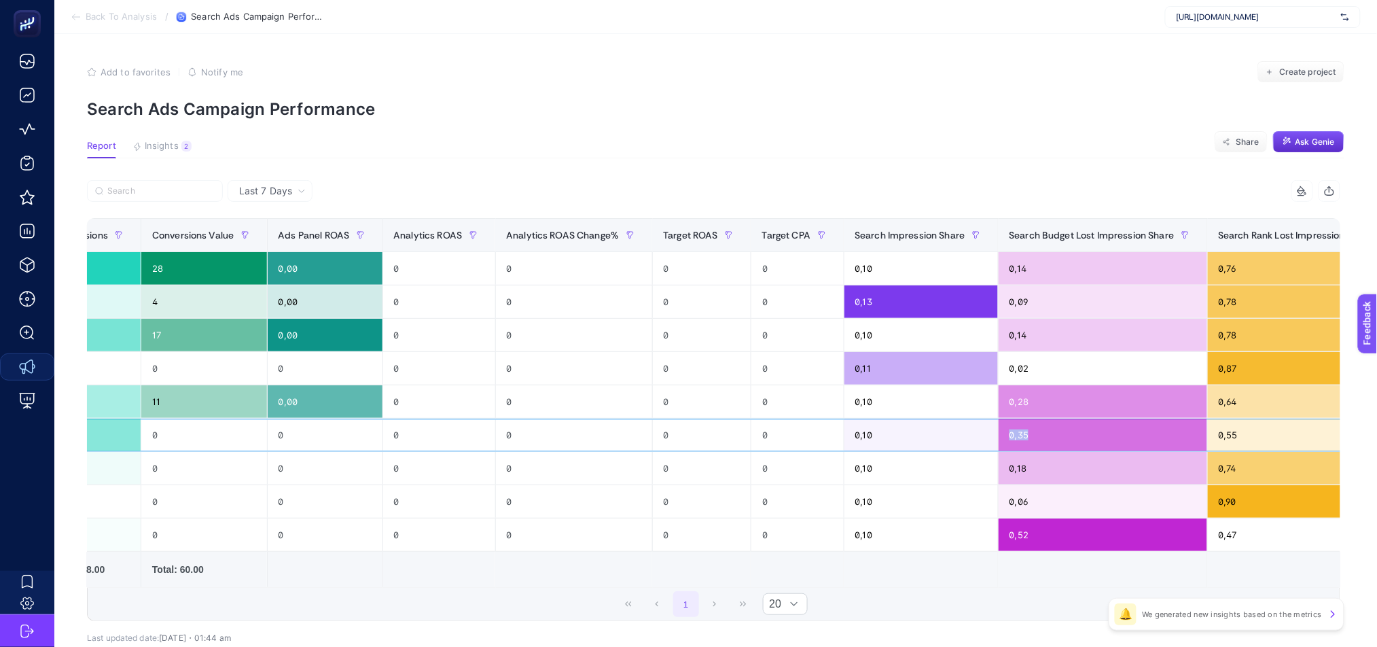
drag, startPoint x: 708, startPoint y: 437, endPoint x: 1054, endPoint y: 436, distance: 346.5
click at [1114, 439] on div "0,35" at bounding box center [1103, 435] width 209 height 33
click at [999, 402] on div "0,28" at bounding box center [1103, 401] width 209 height 33
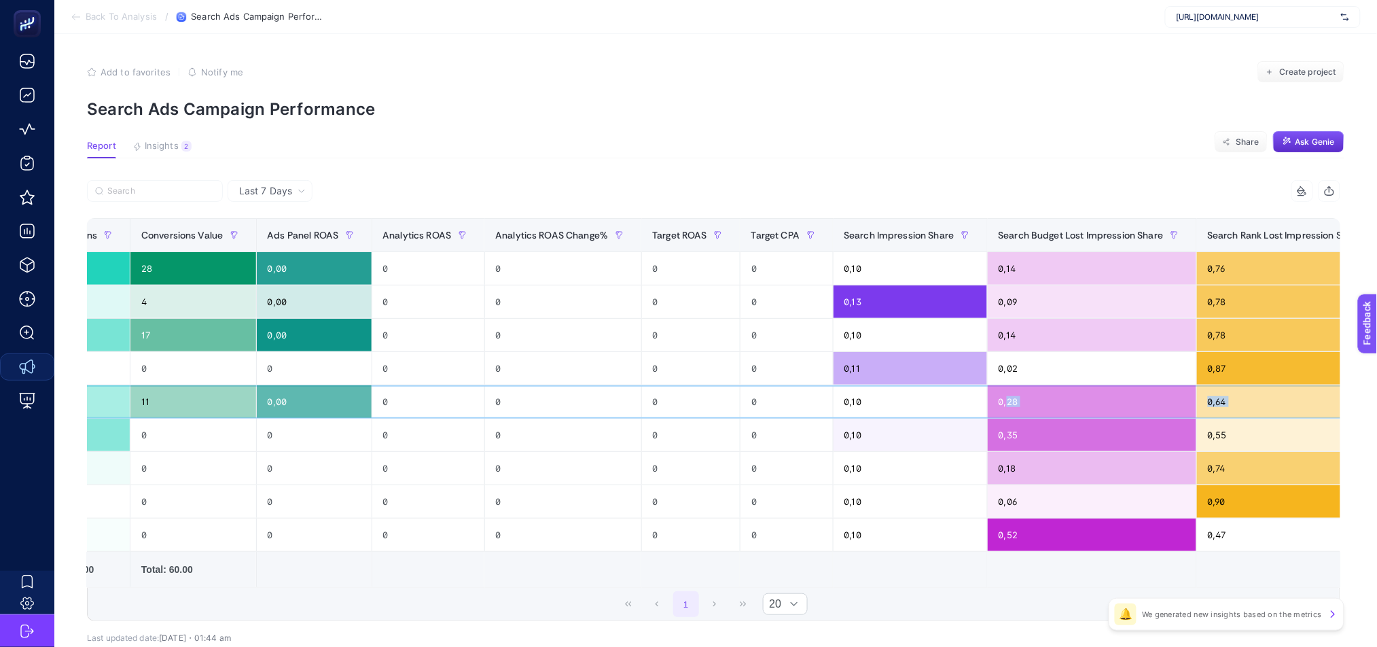
scroll to position [0, 763]
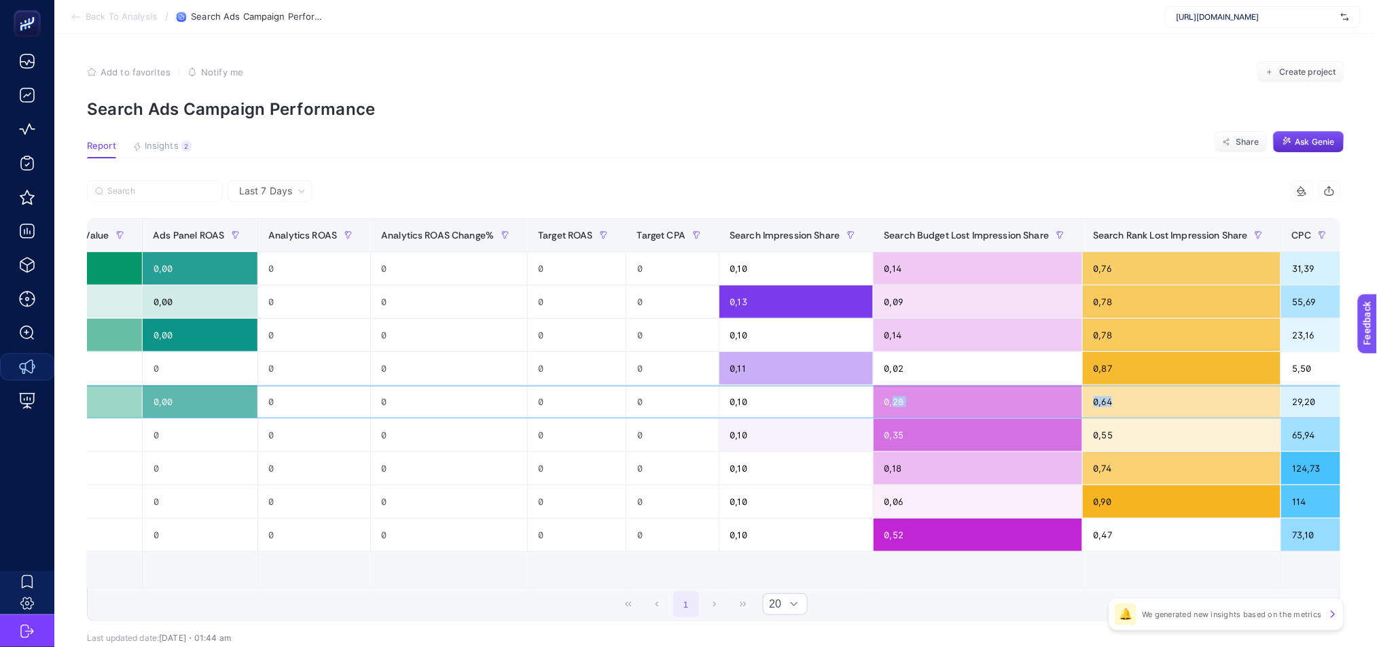
drag, startPoint x: 927, startPoint y: 402, endPoint x: 1060, endPoint y: 419, distance: 134.2
click at [1174, 418] on tbody "EN / Neurology / Afrika Ülkeleri MAXIMIZE_CONVERSIONS 19.804,46 631 28 28 0,00 …" at bounding box center [427, 402] width 2204 height 300
click at [874, 529] on div "0,52" at bounding box center [978, 534] width 209 height 33
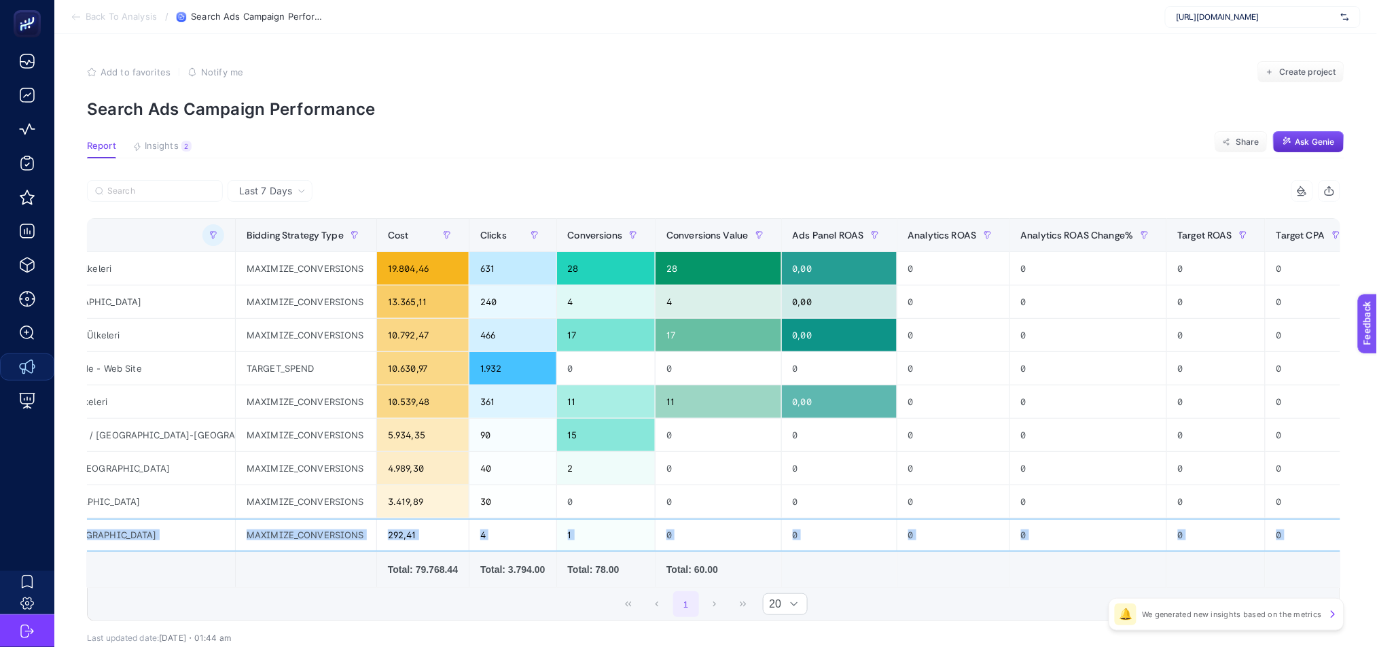
scroll to position [0, 0]
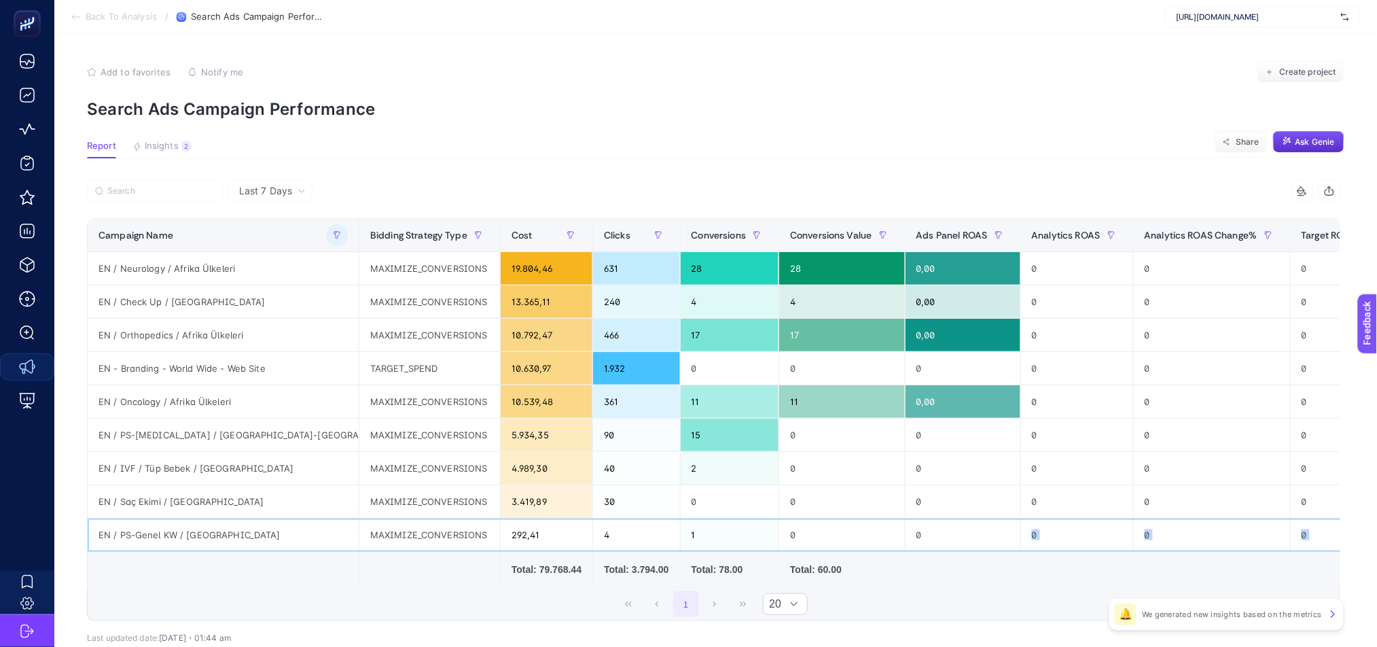
drag, startPoint x: 814, startPoint y: 539, endPoint x: 884, endPoint y: 542, distance: 70.0
click at [884, 542] on tr "EN / PS-Genel KW / UK MAXIMIZE_CONVERSIONS 292,41 4 1 0 0 0 0 0 0 0,10 0,52 0,4…" at bounding box center [1190, 534] width 2204 height 33
click at [974, 605] on div "1 20" at bounding box center [714, 604] width 1252 height 33
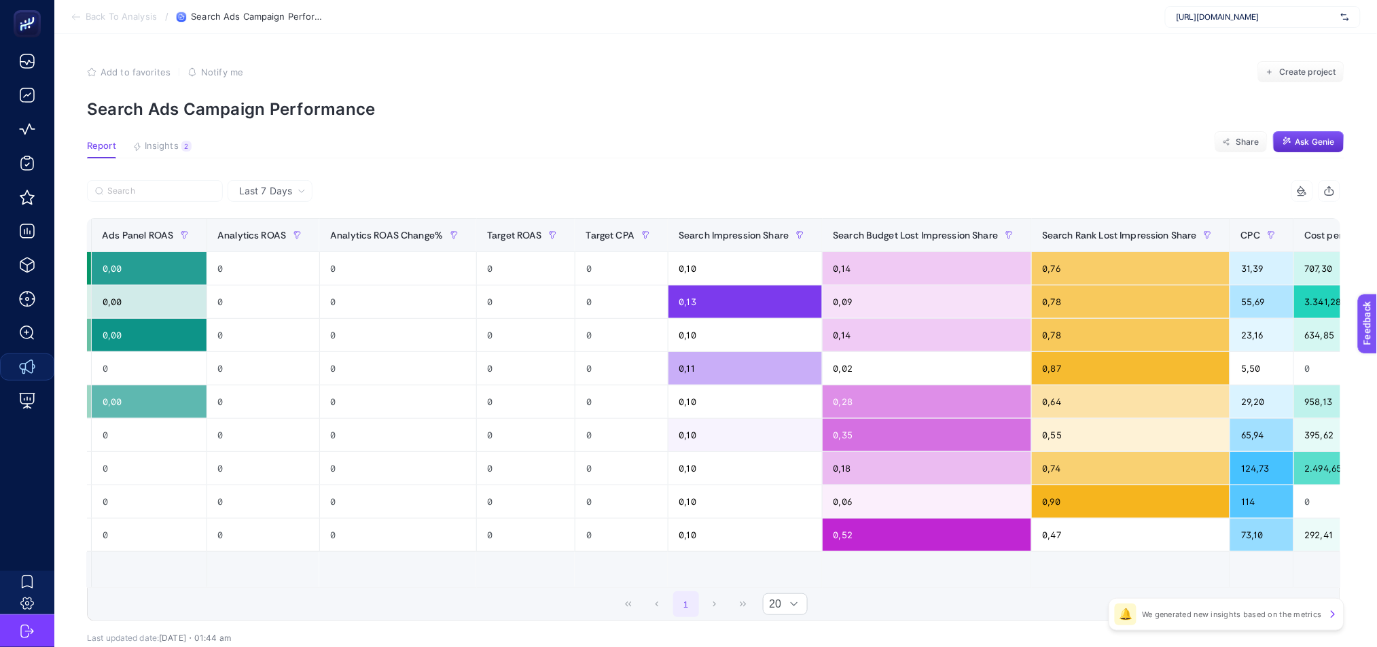
scroll to position [0, 847]
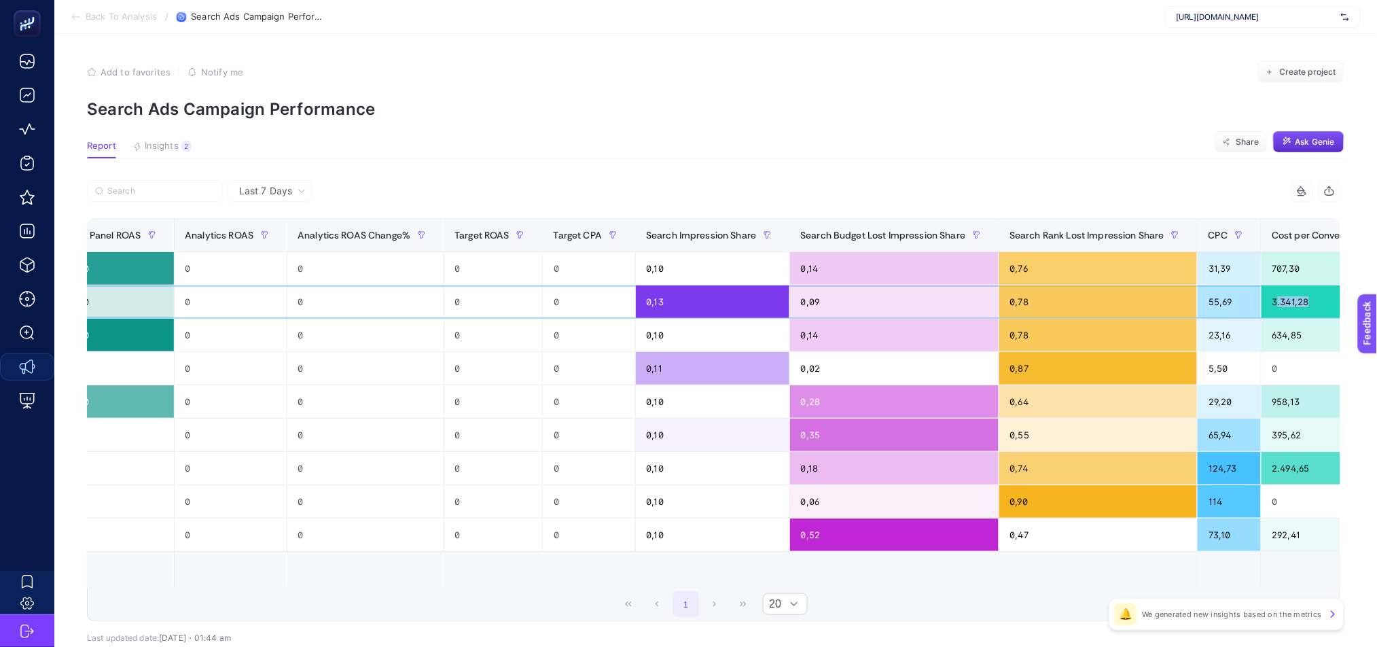
drag, startPoint x: 1187, startPoint y: 298, endPoint x: 1239, endPoint y: 303, distance: 52.6
click at [1262, 303] on div "3.341,28" at bounding box center [1329, 301] width 134 height 33
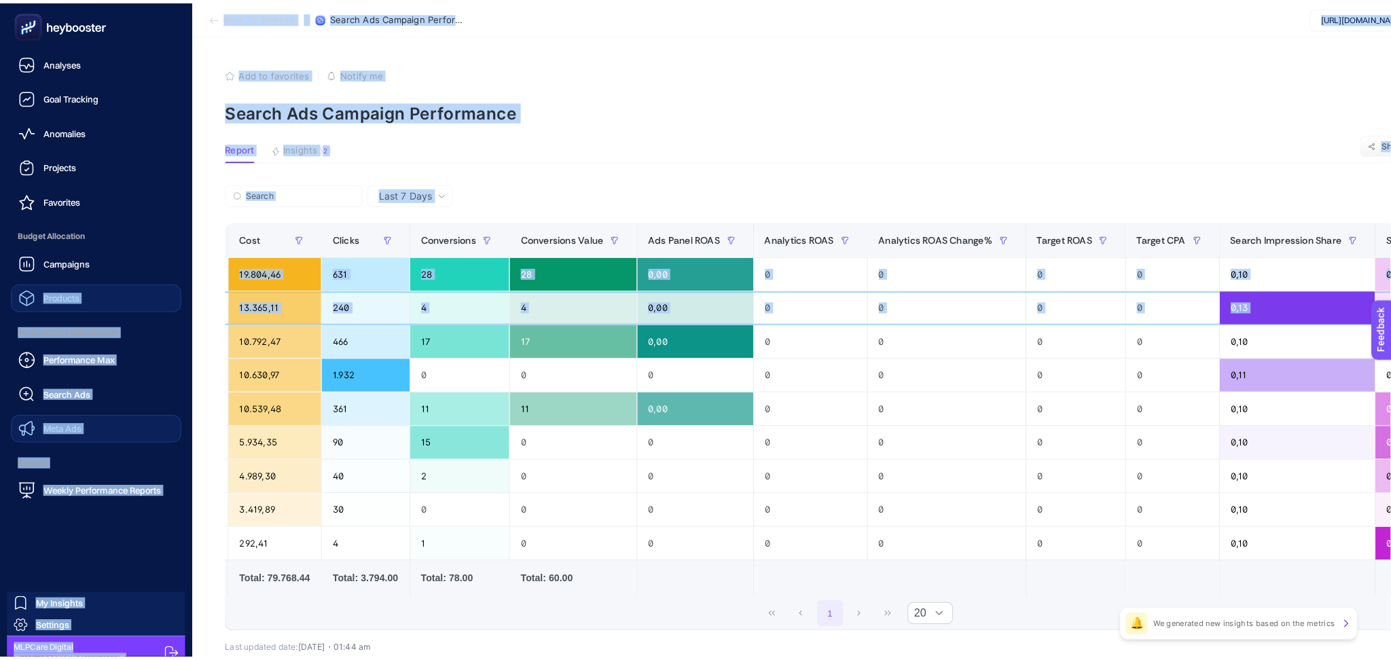
scroll to position [0, 0]
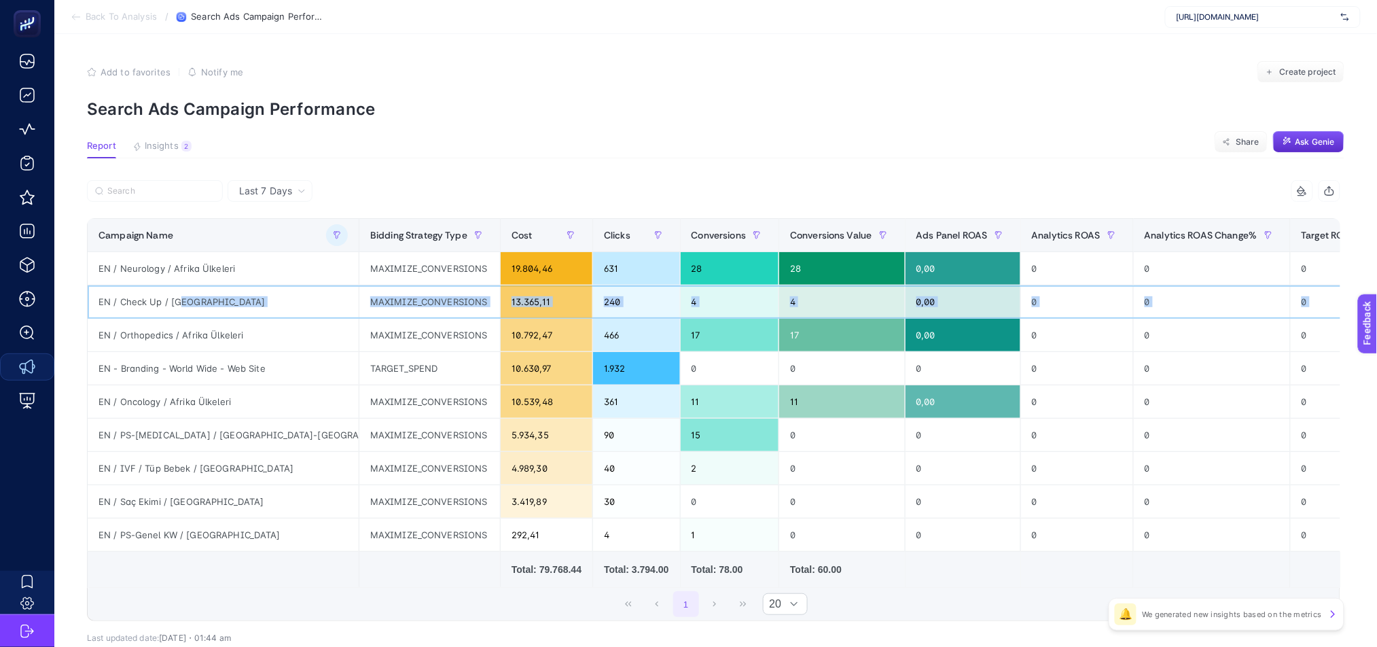
drag, startPoint x: 665, startPoint y: 306, endPoint x: 198, endPoint y: 298, distance: 467.5
click at [209, 299] on tr "EN / Check Up / UK MAXIMIZE_CONVERSIONS 13.365,11 240 4 4 0,00 0 0 0 0 0,13 0,0…" at bounding box center [1190, 301] width 2204 height 33
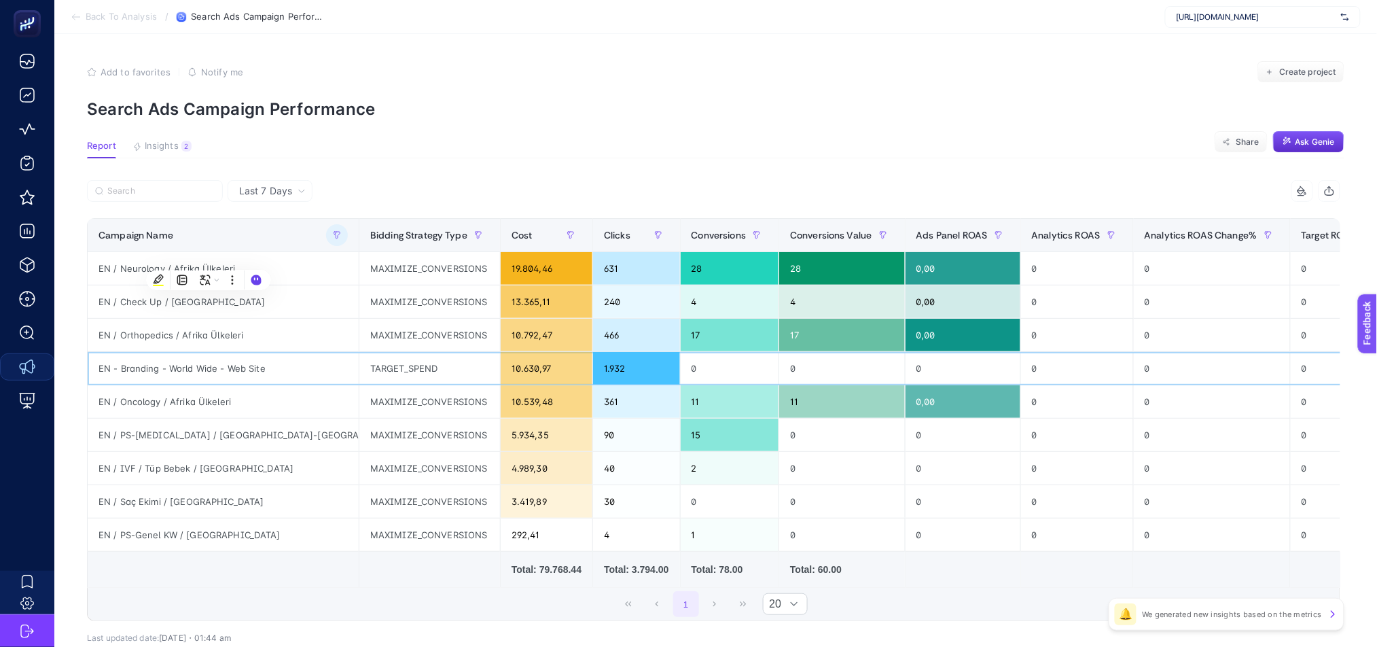
click at [253, 367] on div "EN - Branding - World Wide - Web Site" at bounding box center [223, 368] width 271 height 33
click at [326, 240] on button "button" at bounding box center [337, 235] width 22 height 22
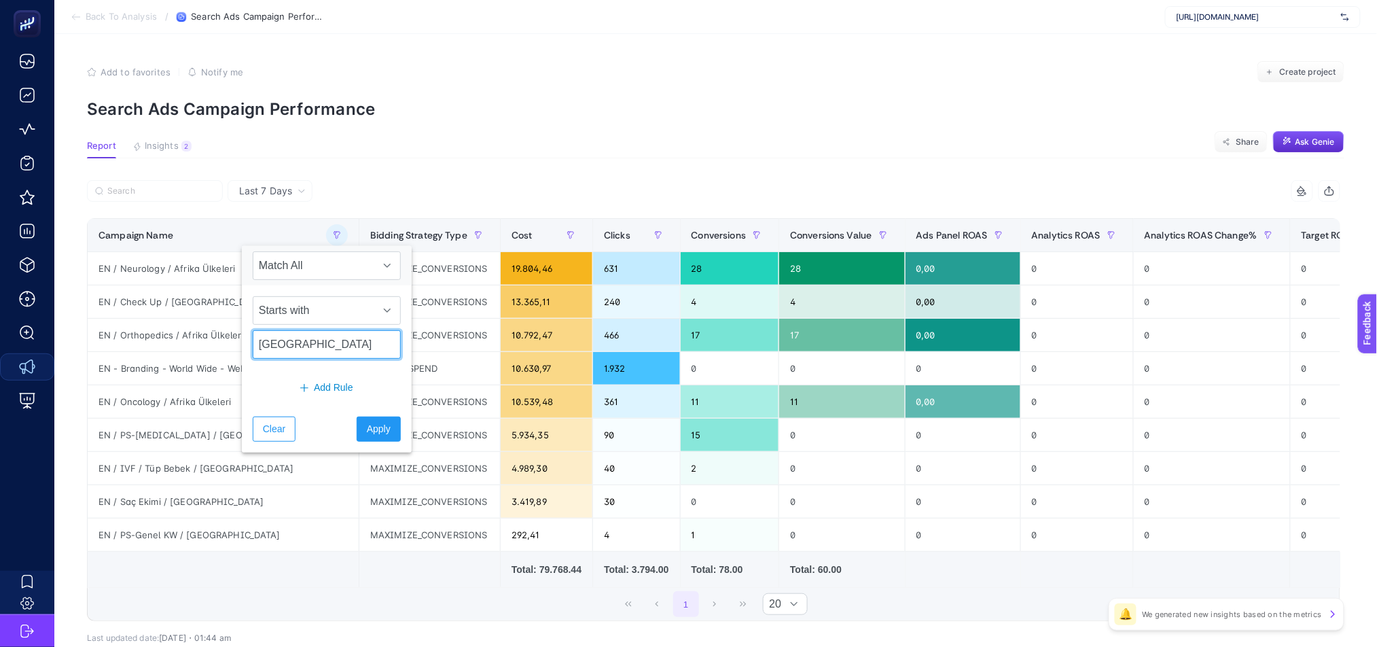
click at [297, 356] on input "[GEOGRAPHIC_DATA]" at bounding box center [327, 344] width 148 height 29
type input "US"
click at [376, 436] on span "Apply" at bounding box center [379, 429] width 24 height 14
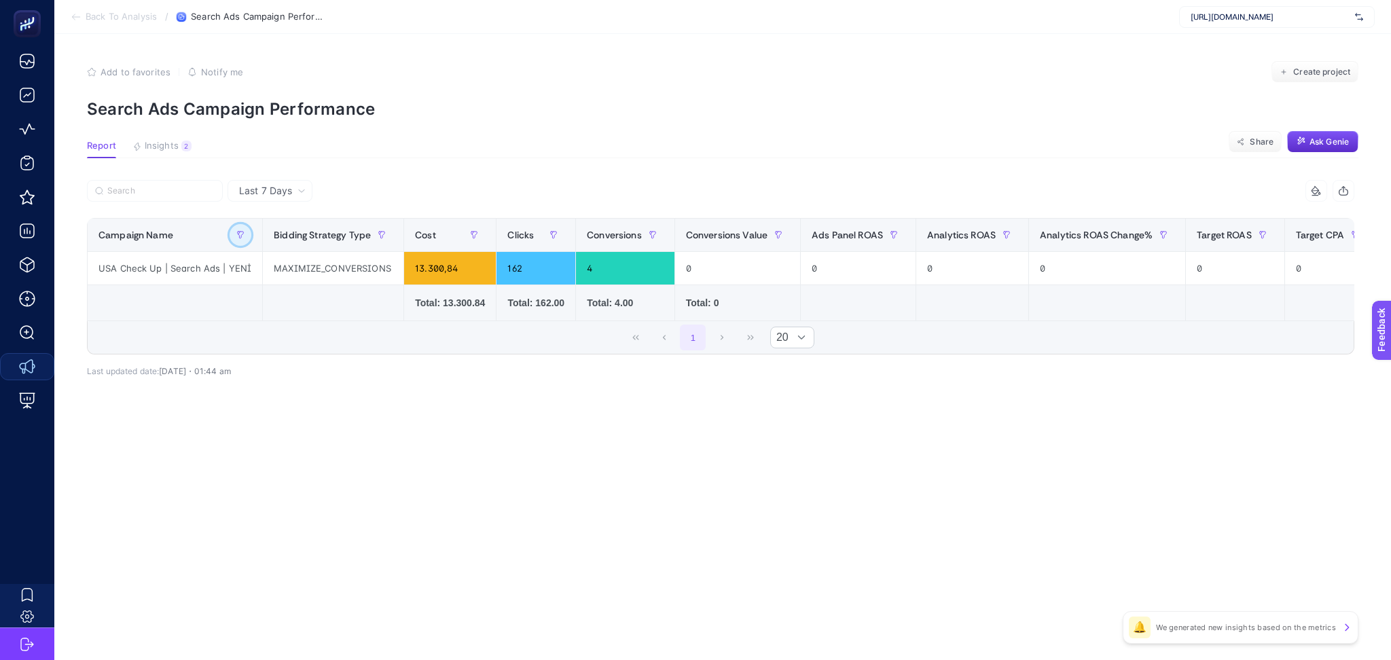
click at [237, 226] on button "button" at bounding box center [241, 235] width 22 height 22
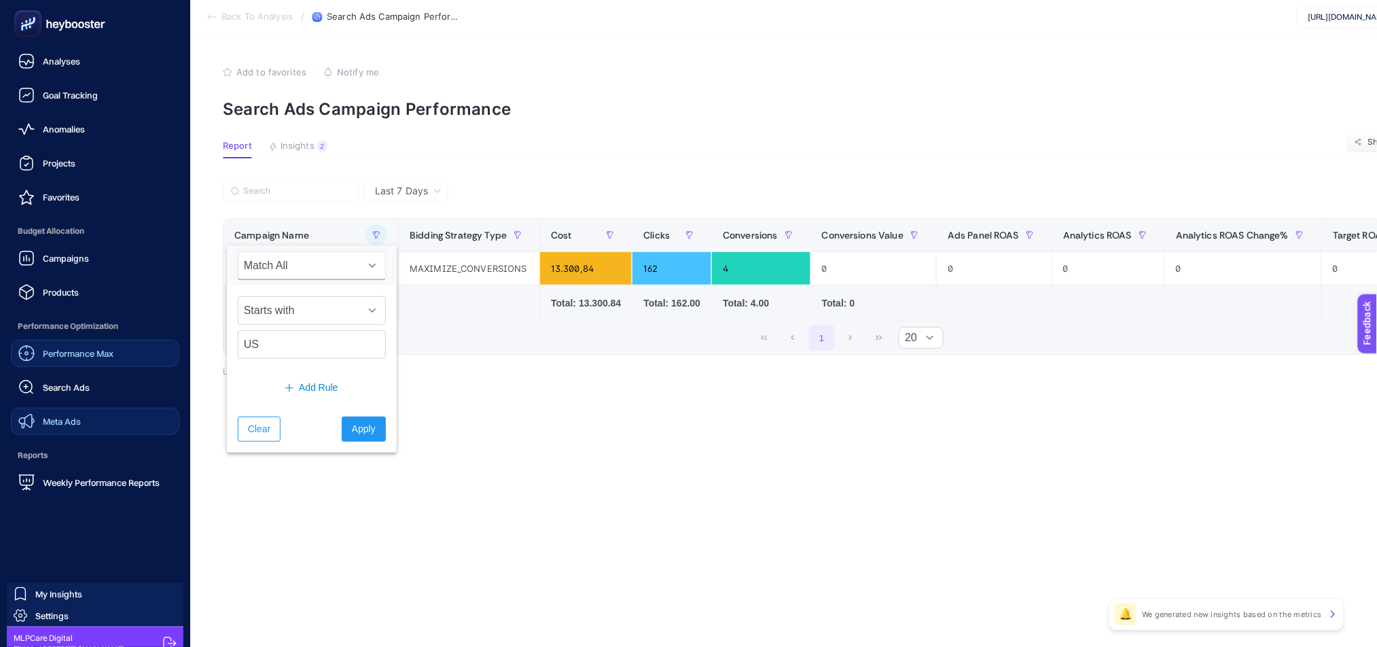
click at [40, 351] on div "Performance Max" at bounding box center [65, 353] width 95 height 16
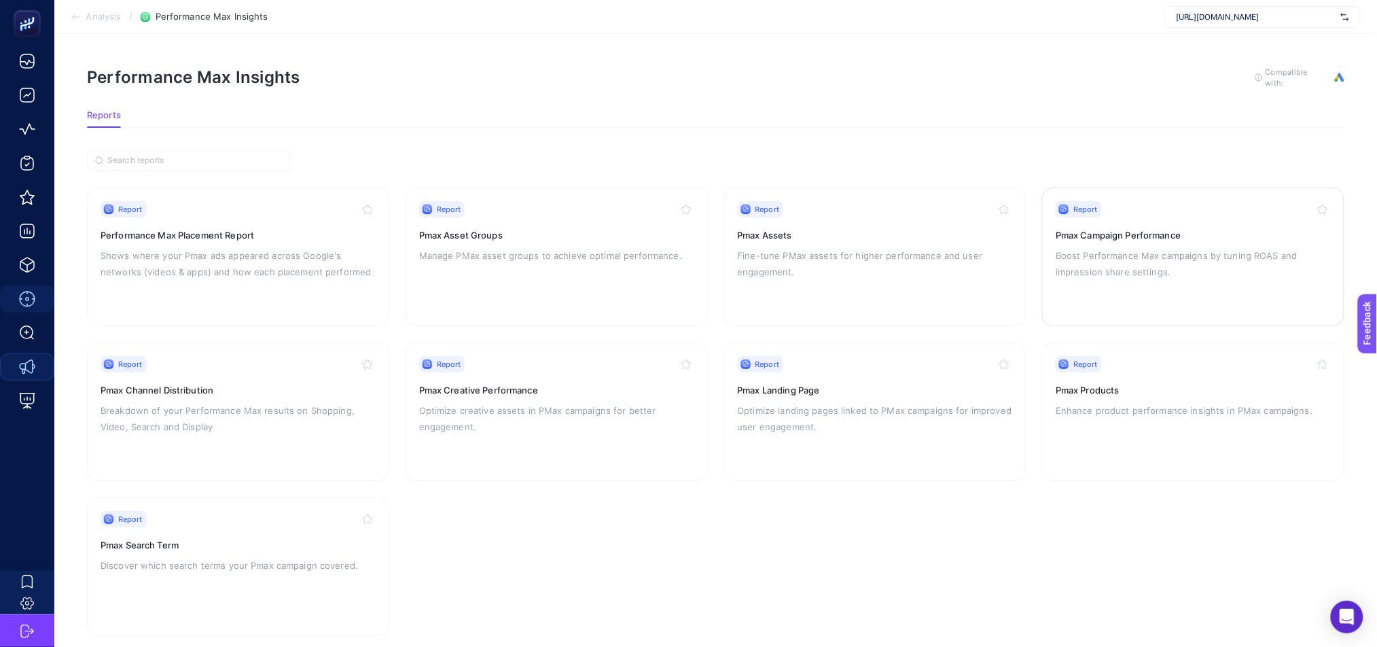
click at [1179, 268] on p "Boost Performance Max campaigns by tuning ROAS and impression share settings." at bounding box center [1193, 263] width 275 height 33
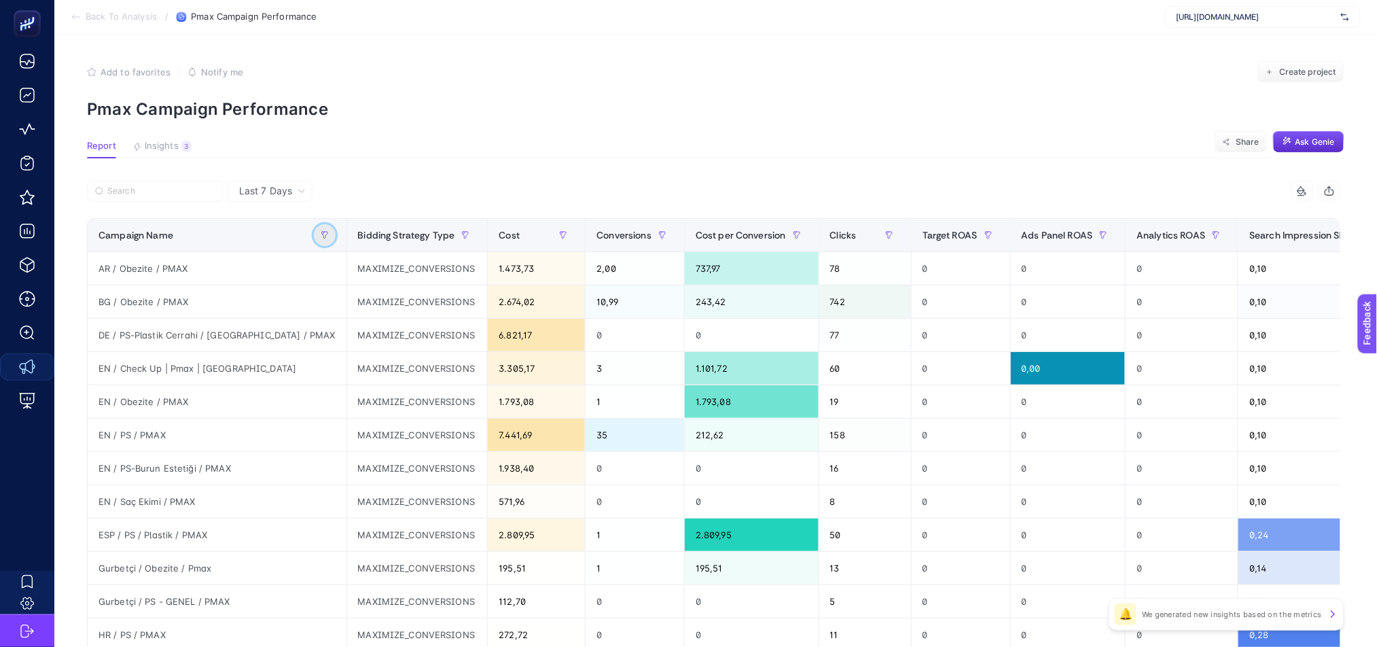
click at [321, 233] on icon "button" at bounding box center [325, 235] width 8 height 8
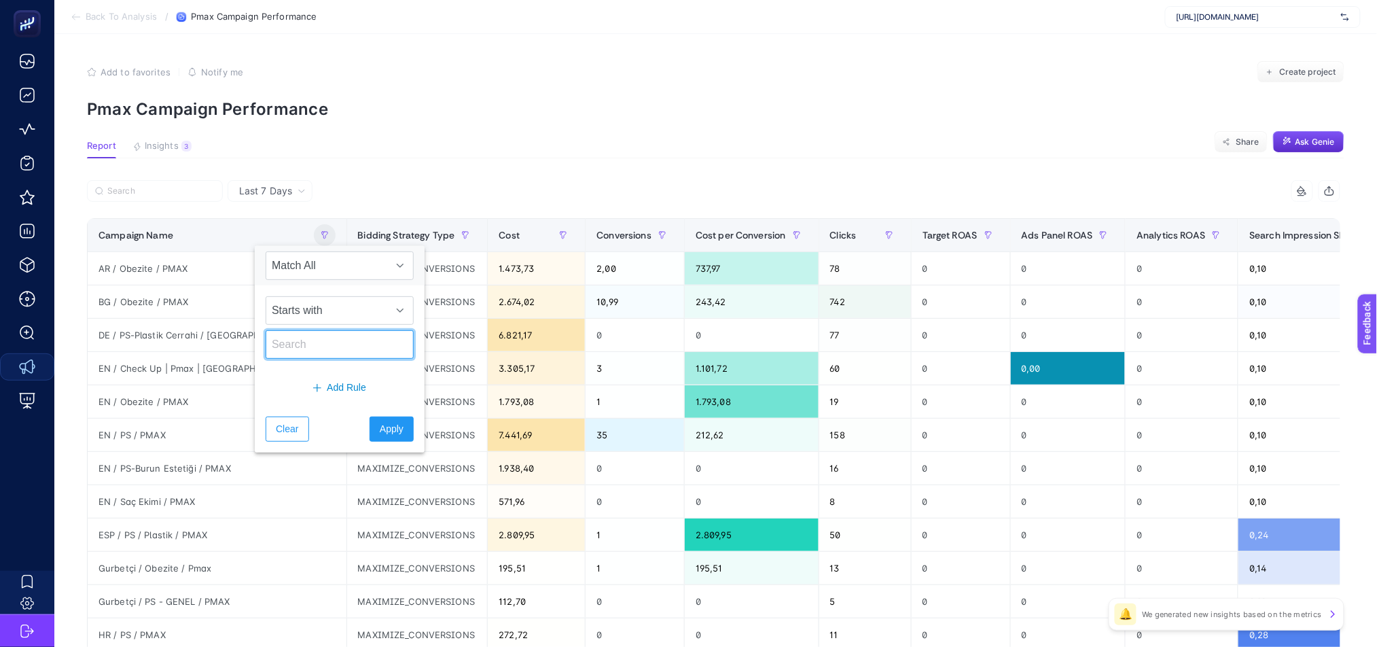
click at [316, 341] on input "text" at bounding box center [340, 344] width 148 height 29
type input "US"
click at [378, 437] on button "Apply" at bounding box center [392, 428] width 44 height 25
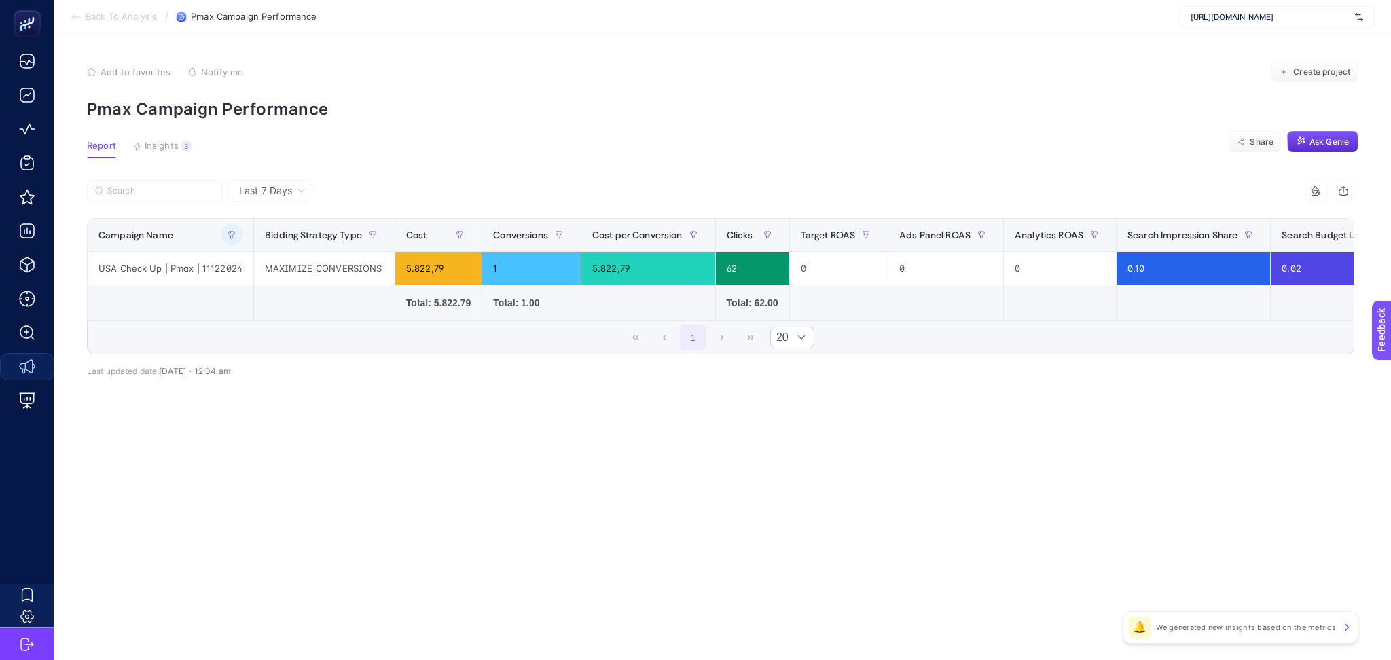
click at [272, 185] on span "Last 7 Days" at bounding box center [265, 191] width 53 height 14
click at [294, 243] on li "Last 30 Days" at bounding box center [270, 244] width 77 height 24
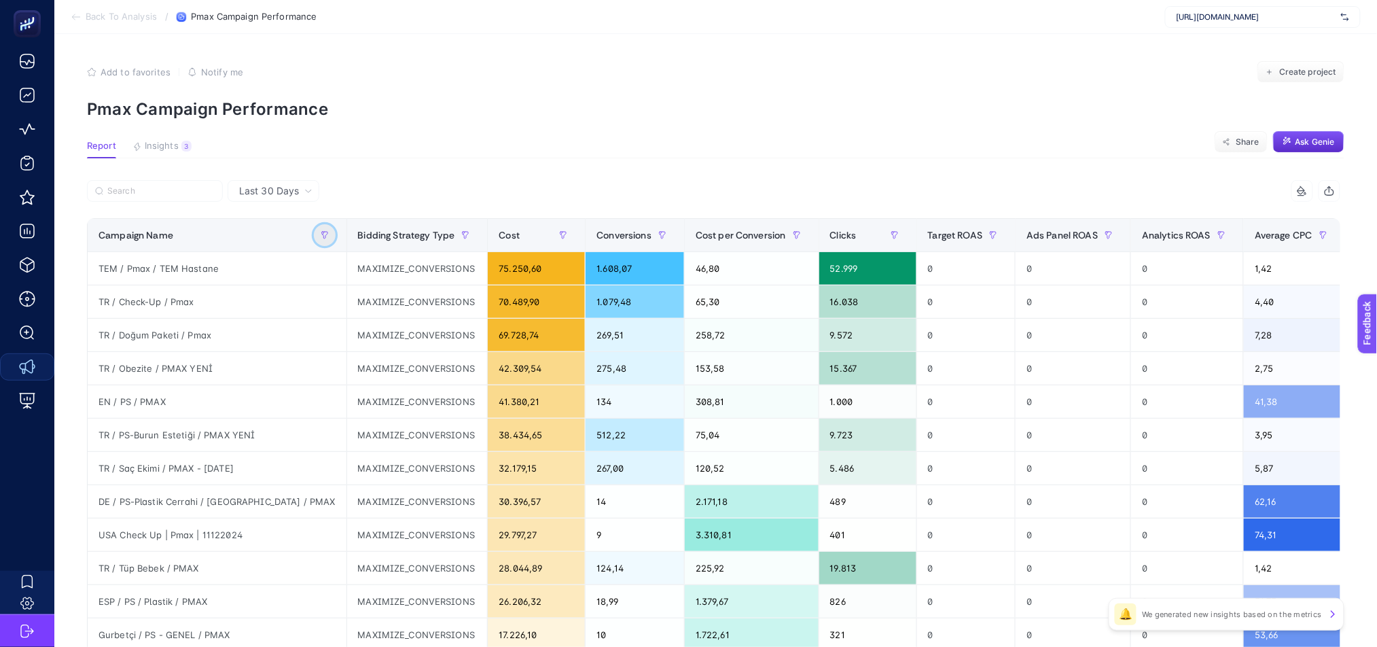
click at [321, 238] on icon "button" at bounding box center [325, 235] width 8 height 8
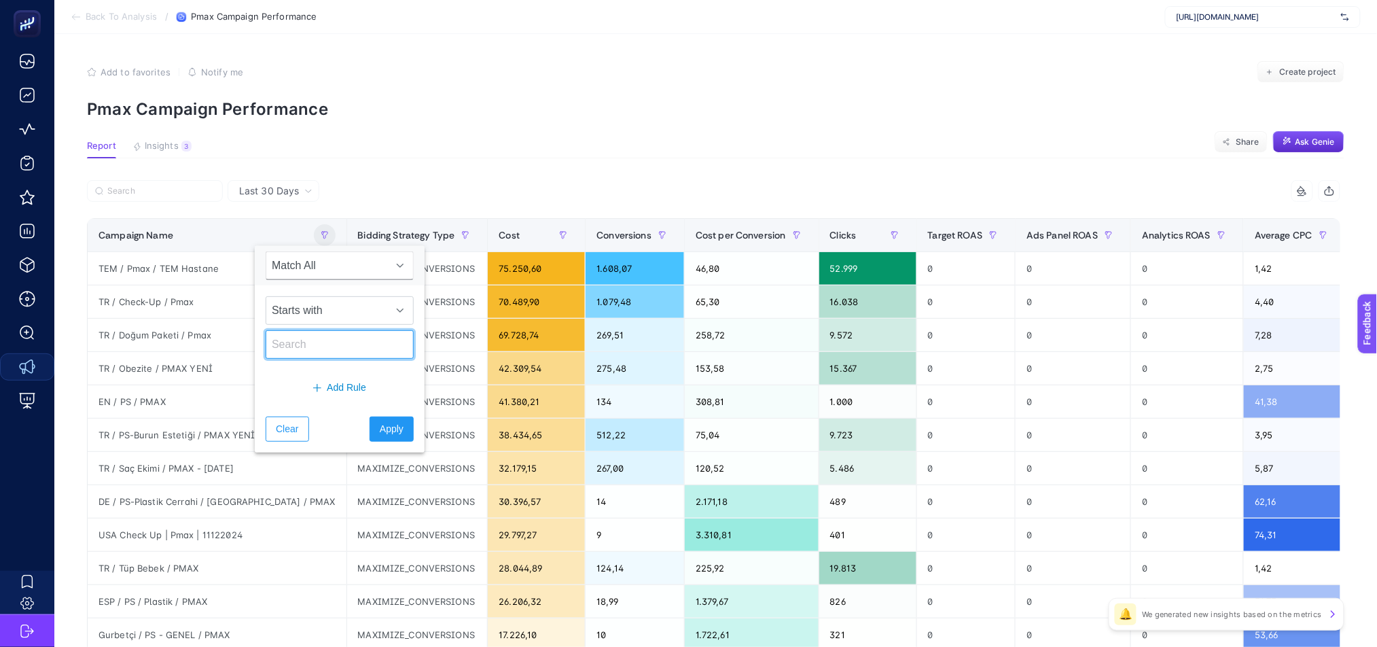
click at [302, 343] on input "text" at bounding box center [340, 344] width 148 height 29
type input "PMAX"
click at [395, 433] on button "Apply" at bounding box center [392, 428] width 44 height 25
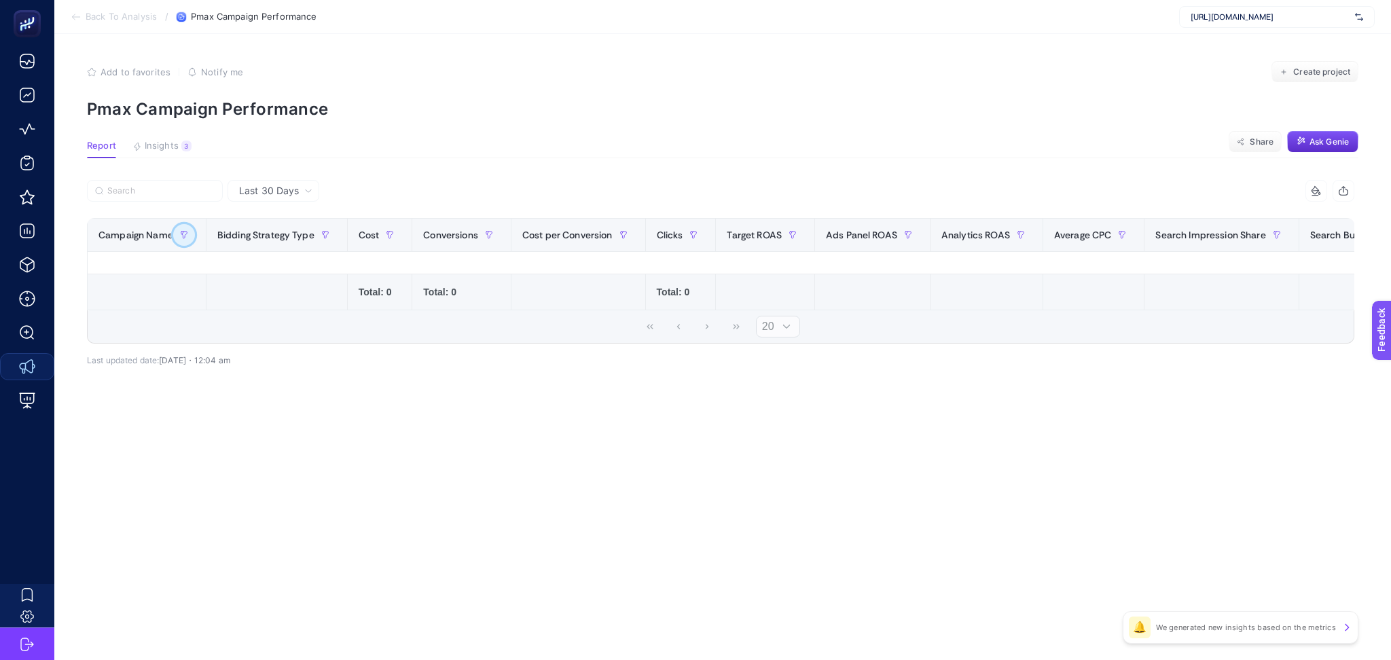
click at [180, 233] on icon "button" at bounding box center [184, 235] width 8 height 8
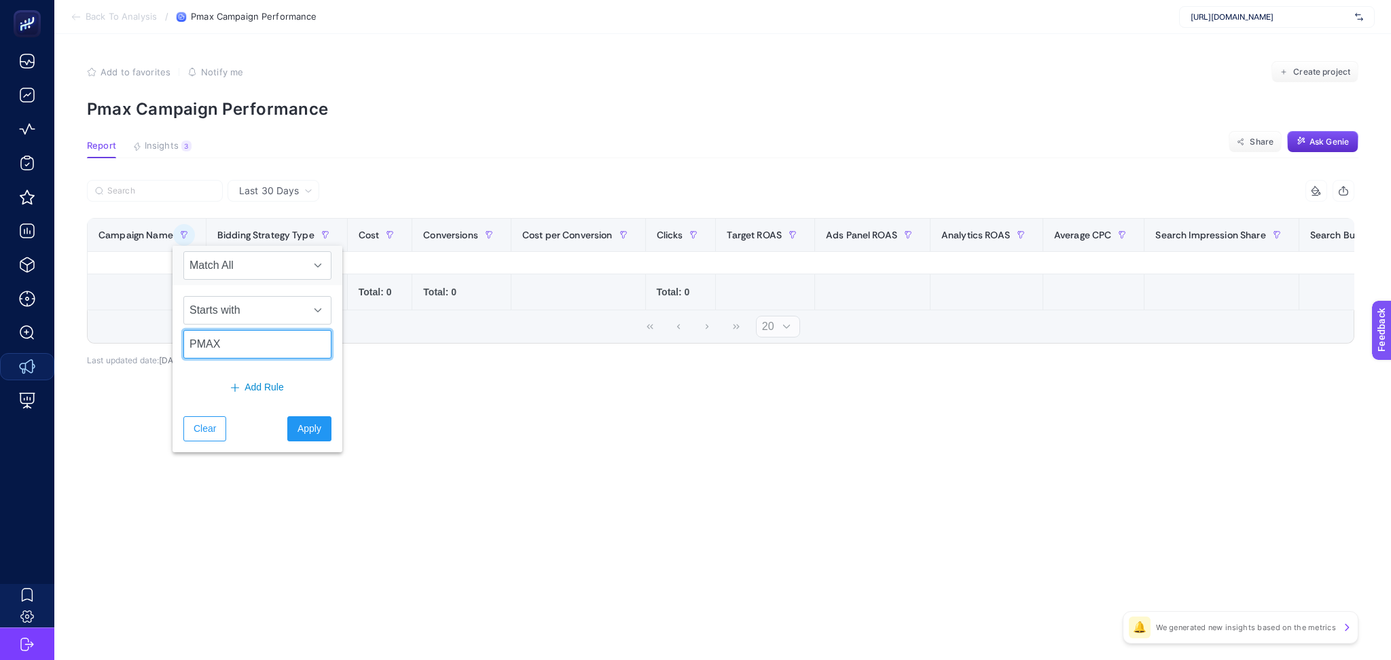
click at [225, 342] on input "PMAX" at bounding box center [257, 344] width 148 height 29
click at [226, 342] on input "PMAX" at bounding box center [257, 344] width 148 height 29
type input "US"
click at [320, 425] on button "Apply" at bounding box center [309, 428] width 44 height 25
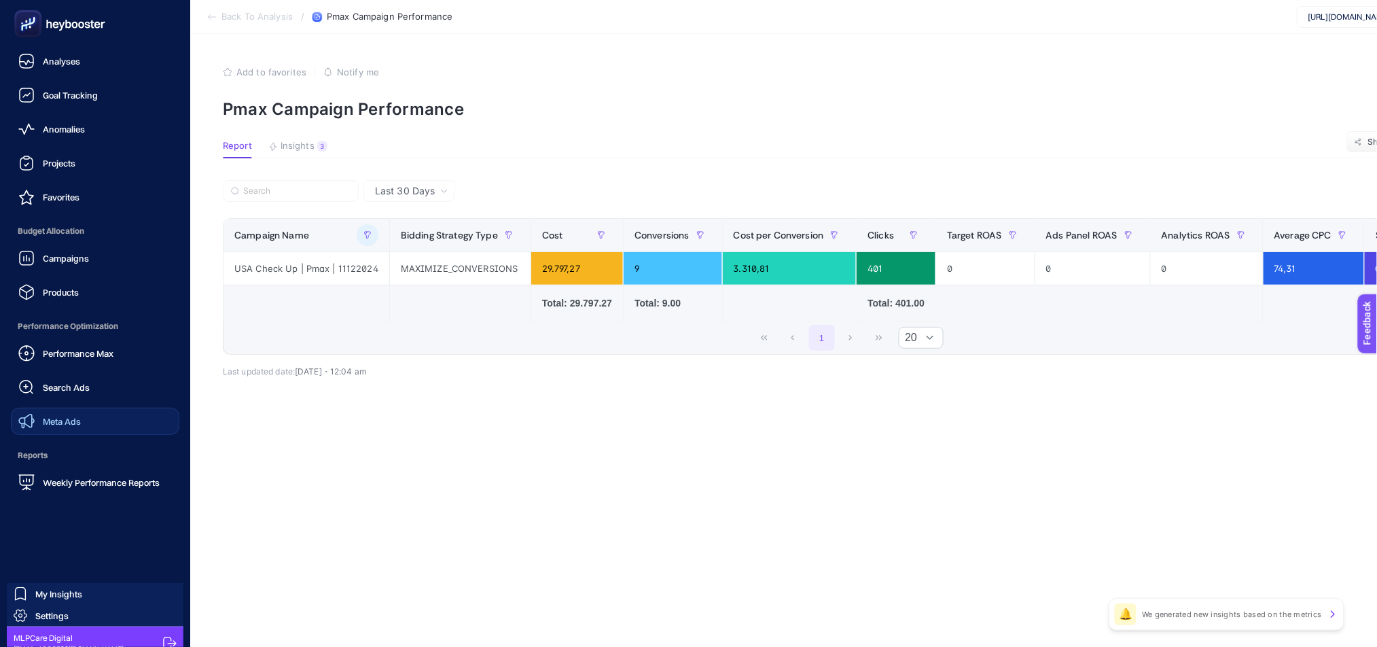
click at [65, 389] on span "Search Ads" at bounding box center [66, 387] width 47 height 11
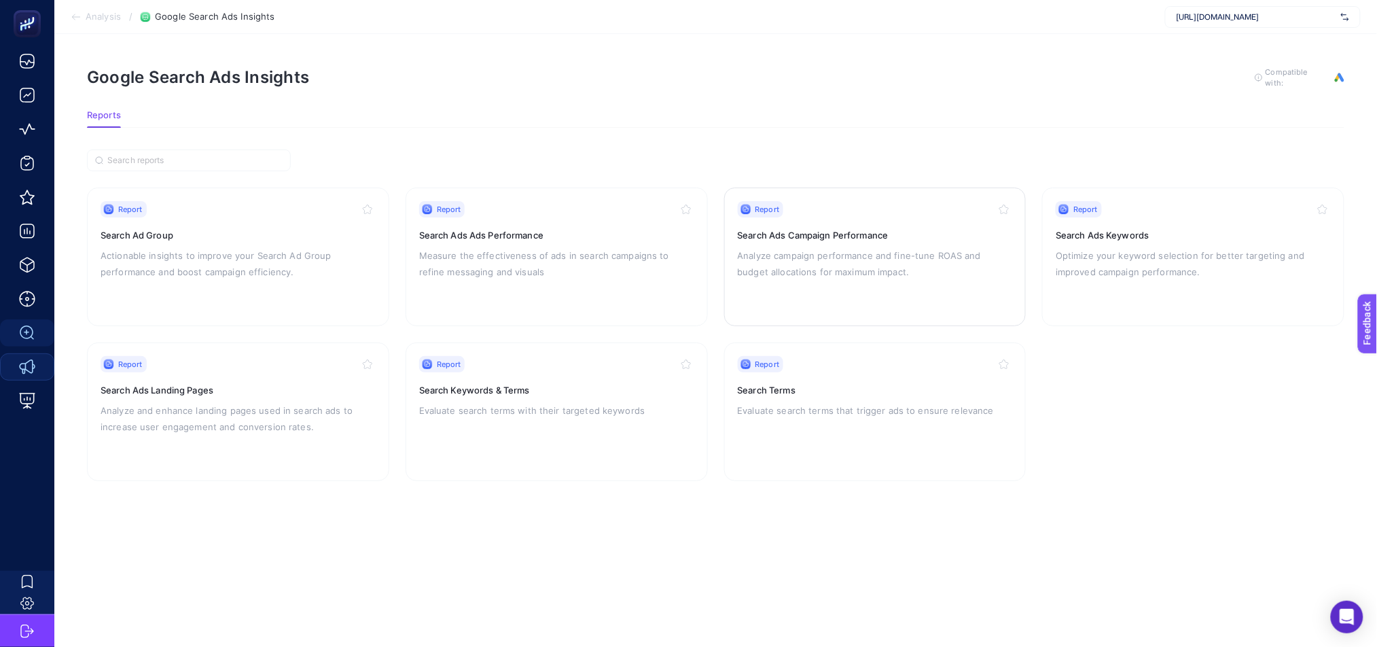
click at [885, 274] on p "Analyze campaign performance and fine-tune ROAS and budget allocations for maxi…" at bounding box center [875, 263] width 275 height 33
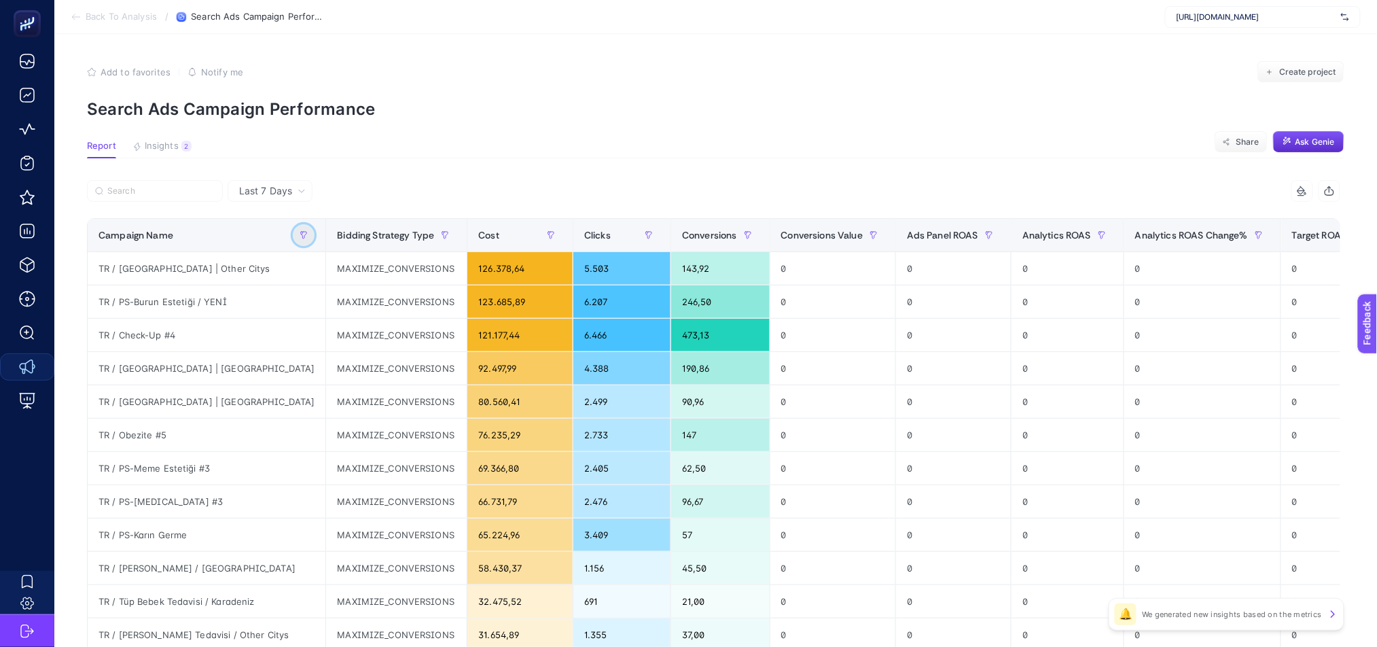
click at [300, 231] on icon "button" at bounding box center [304, 235] width 8 height 8
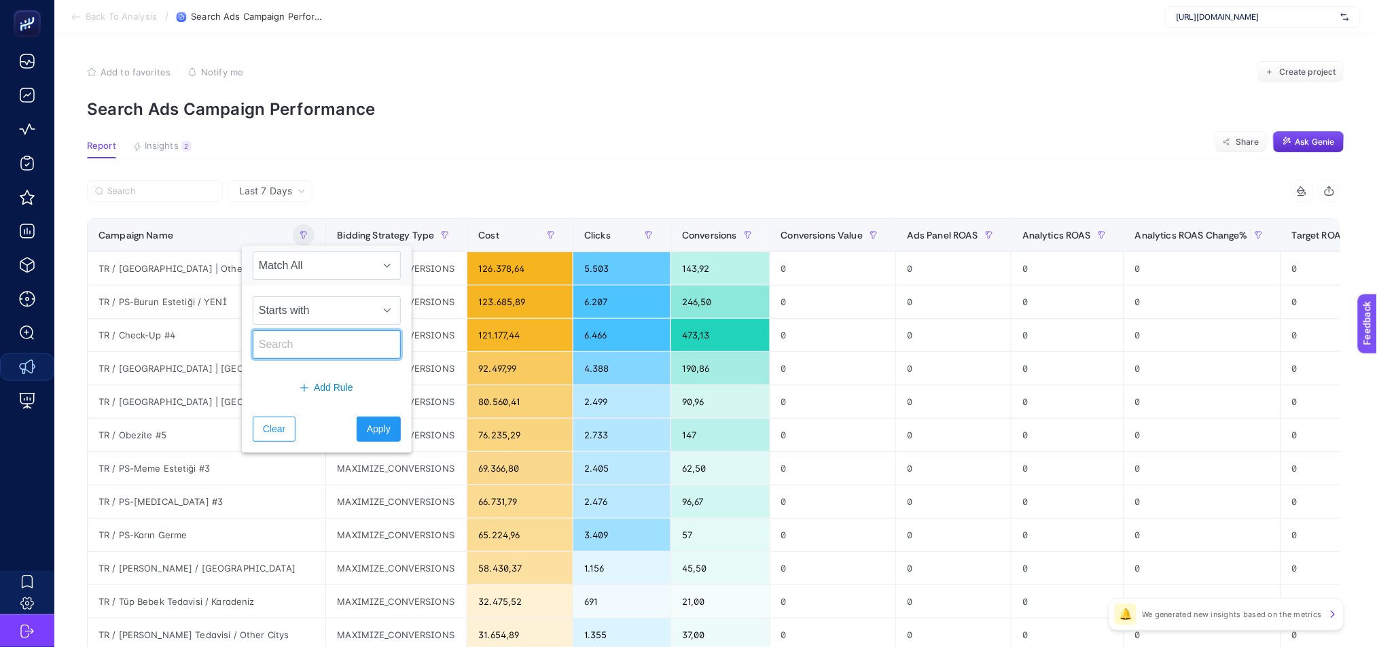
click at [321, 332] on input "text" at bounding box center [327, 344] width 148 height 29
type input "EN"
click at [367, 431] on span "Apply" at bounding box center [379, 429] width 24 height 14
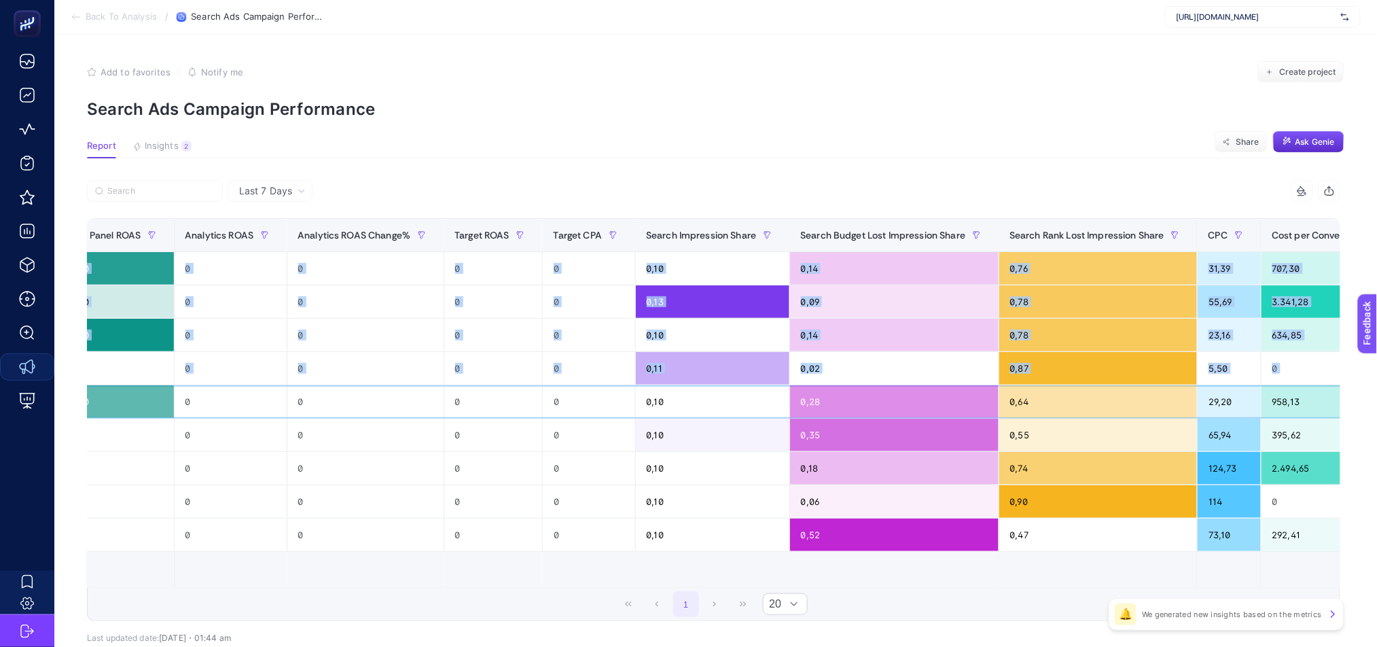
scroll to position [0, 5]
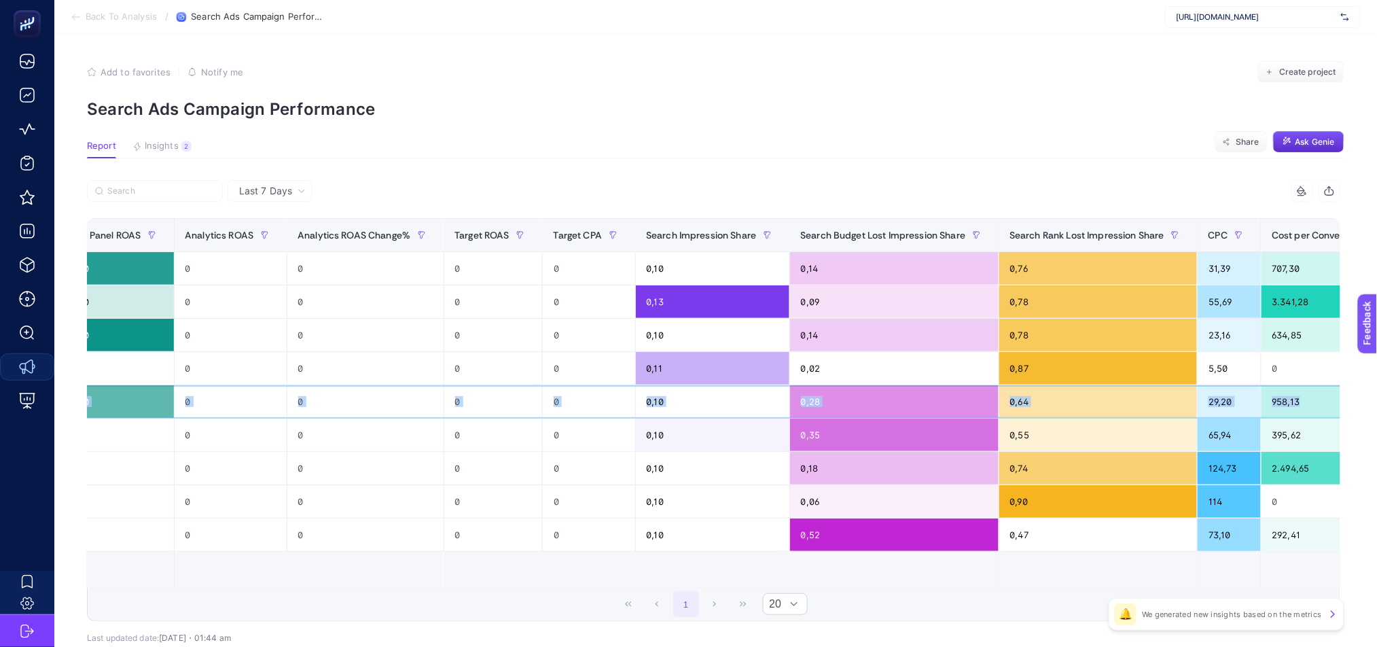
drag, startPoint x: 196, startPoint y: 401, endPoint x: 1256, endPoint y: 407, distance: 1059.9
click at [1256, 407] on tr "EN / Oncology / Afrika Ülkeleri MAXIMIZE_CONVERSIONS 10.539,48 361 11 11 0,00 0…" at bounding box center [343, 401] width 2204 height 33
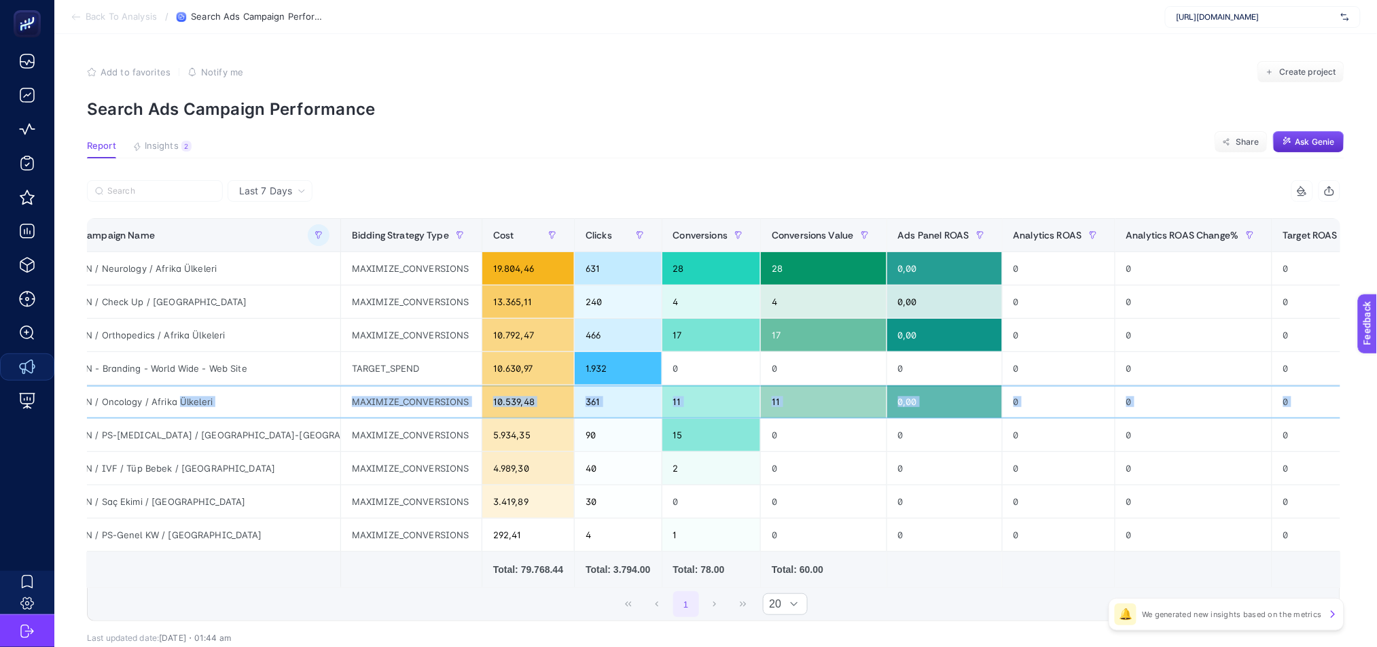
scroll to position [0, 0]
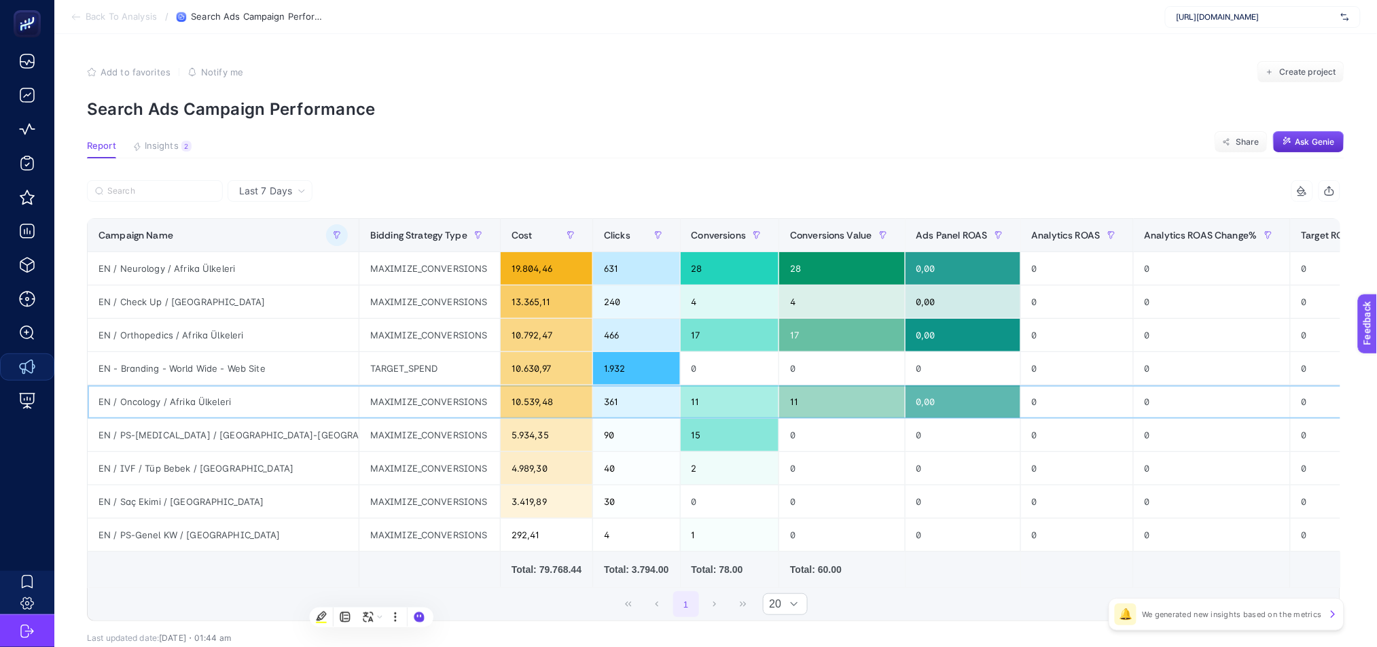
click at [168, 414] on div "EN / Oncology / Afrika Ülkeleri" at bounding box center [223, 401] width 271 height 33
click at [168, 402] on div "EN / Oncology / Afrika Ülkeleri" at bounding box center [223, 401] width 271 height 33
drag, startPoint x: 437, startPoint y: 467, endPoint x: 273, endPoint y: 474, distance: 163.9
click at [273, 474] on tr "EN / IVF / [PERSON_NAME] / UK MAXIMIZE_CONVERSIONS 4.989,30 40 2 0 0 0 0 0 0 0,…" at bounding box center [1190, 468] width 2204 height 33
click at [220, 469] on div "EN / IVF / Tüp Bebek / [GEOGRAPHIC_DATA]" at bounding box center [223, 468] width 271 height 33
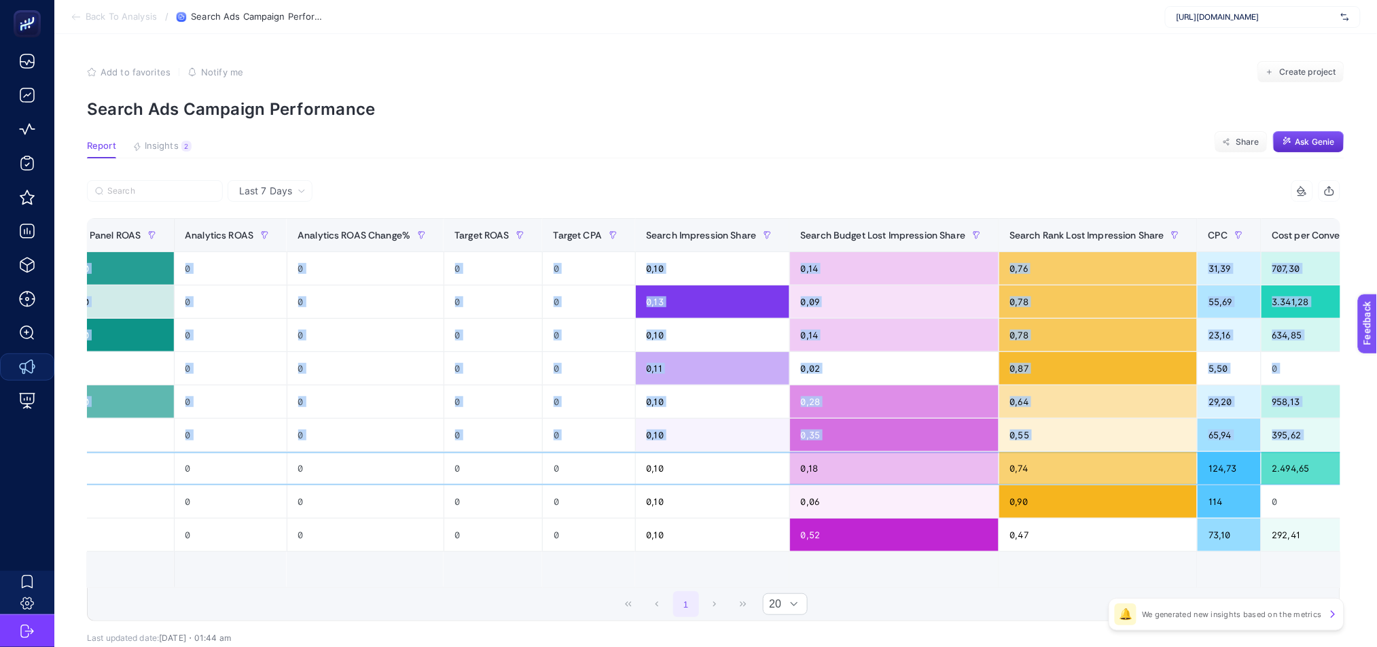
scroll to position [0, 9]
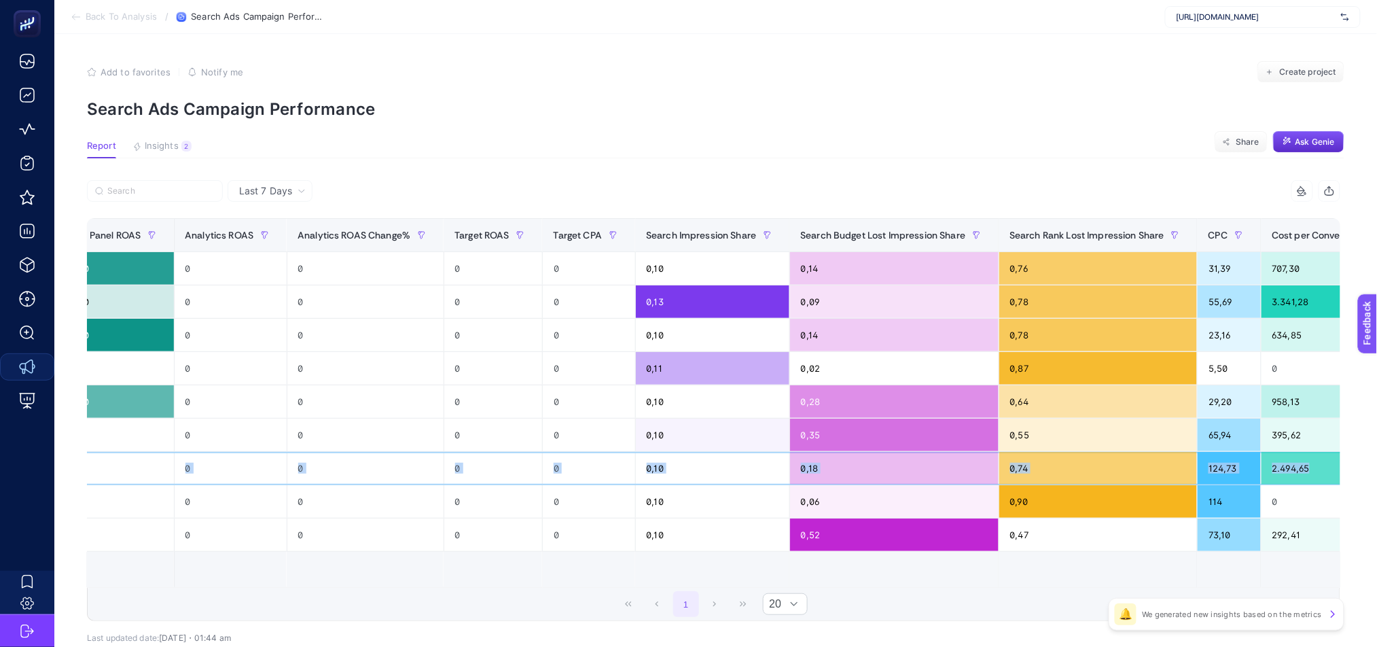
drag, startPoint x: 469, startPoint y: 465, endPoint x: 1277, endPoint y: 469, distance: 807.9
click at [1277, 469] on tr "EN / IVF / [PERSON_NAME] / UK MAXIMIZE_CONVERSIONS 4.989,30 40 2 0 0 0 0 0 0 0,…" at bounding box center [343, 468] width 2204 height 33
click at [543, 469] on div "0" at bounding box center [589, 468] width 92 height 33
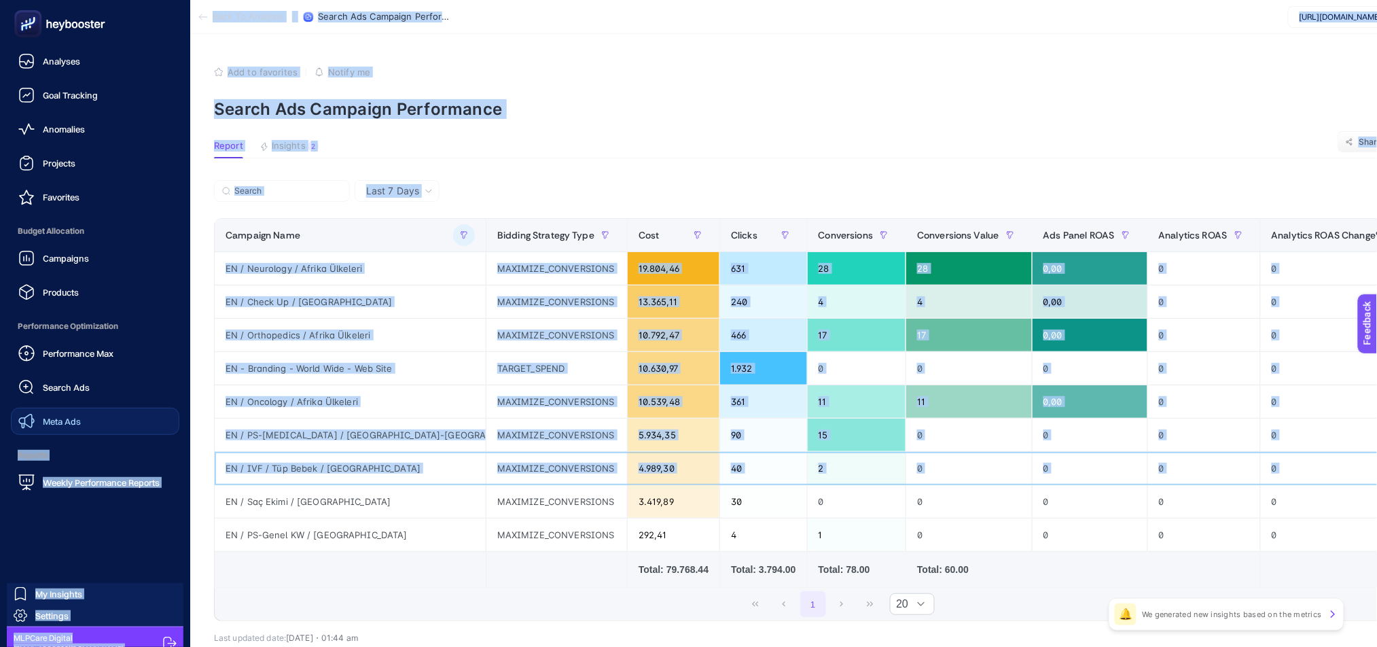
scroll to position [0, 0]
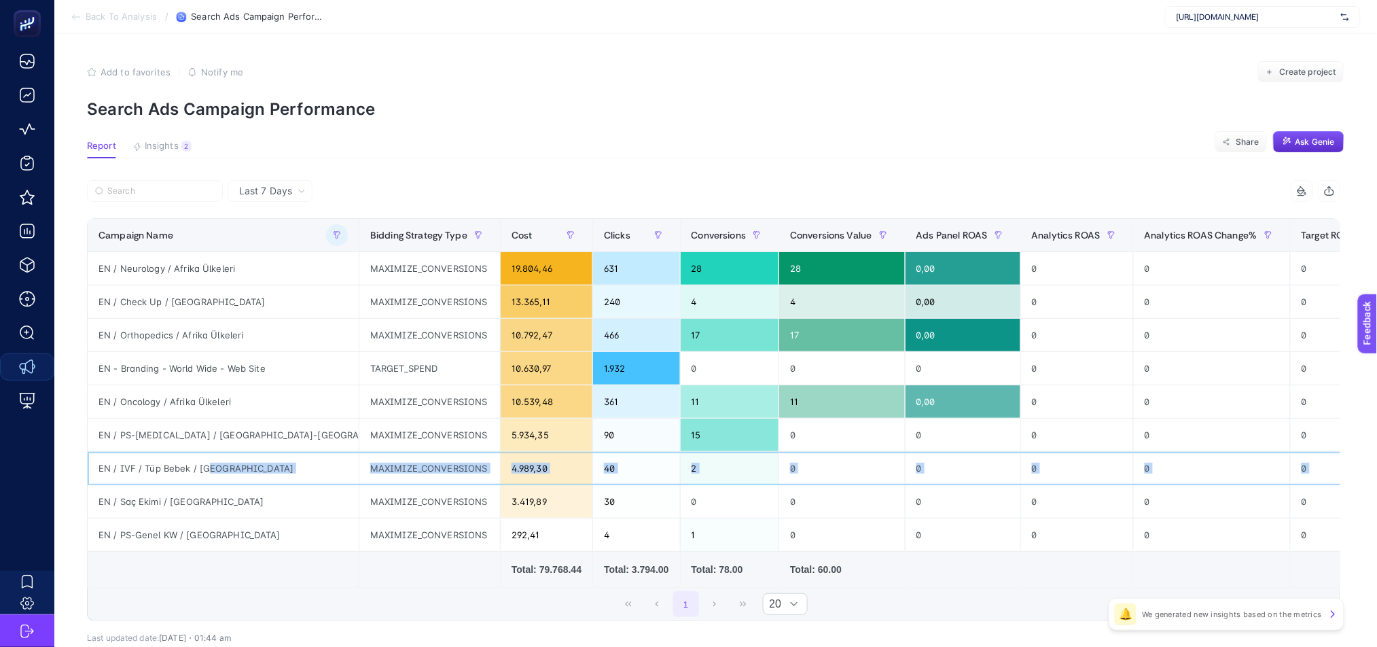
drag, startPoint x: 499, startPoint y: 469, endPoint x: 251, endPoint y: 461, distance: 247.4
click at [251, 461] on tr "EN / IVF / [PERSON_NAME] / UK MAXIMIZE_CONVERSIONS 4.989,30 40 2 0 0 0 0 0 0 0,…" at bounding box center [1190, 468] width 2204 height 33
click at [501, 448] on div "5.934,35" at bounding box center [547, 435] width 92 height 33
drag, startPoint x: 156, startPoint y: 472, endPoint x: 962, endPoint y: 463, distance: 805.9
click at [962, 463] on tr "EN / IVF / [PERSON_NAME] / UK MAXIMIZE_CONVERSIONS 4.989,30 40 2 0 0 0 0 0 0 0,…" at bounding box center [1190, 468] width 2204 height 33
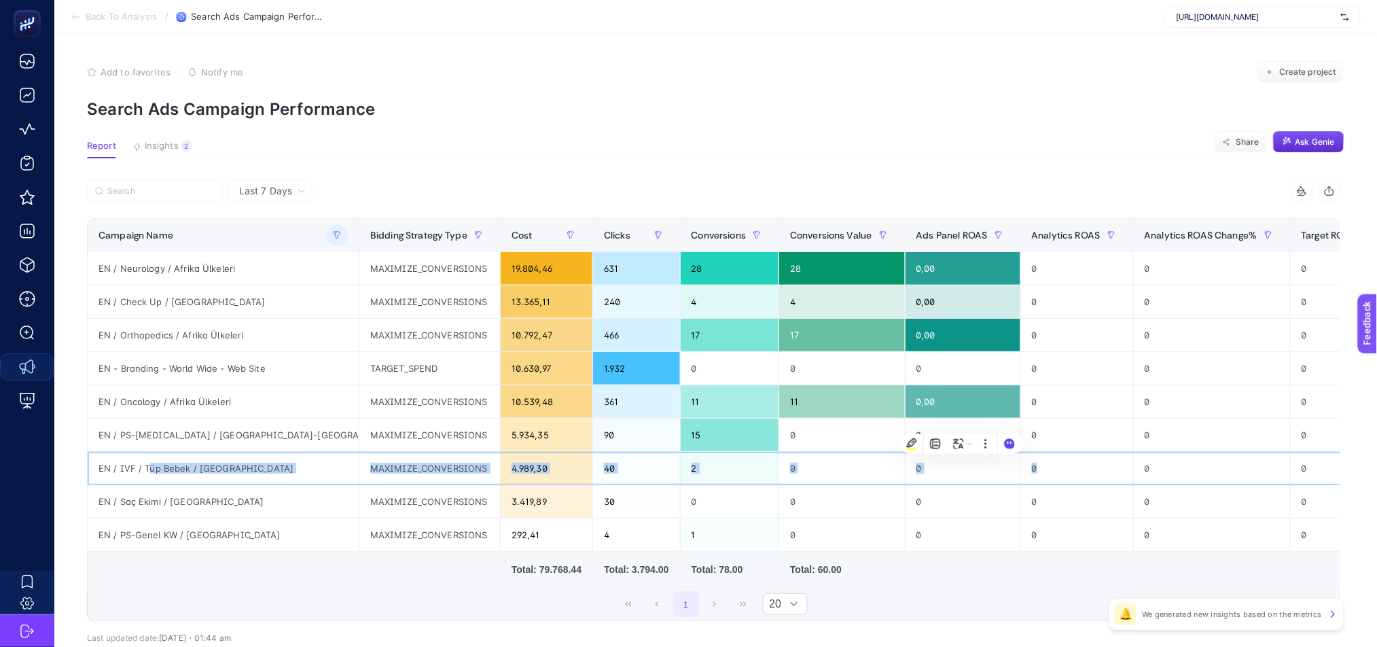
click at [234, 459] on div "EN / IVF / Tüp Bebek / [GEOGRAPHIC_DATA]" at bounding box center [223, 468] width 271 height 33
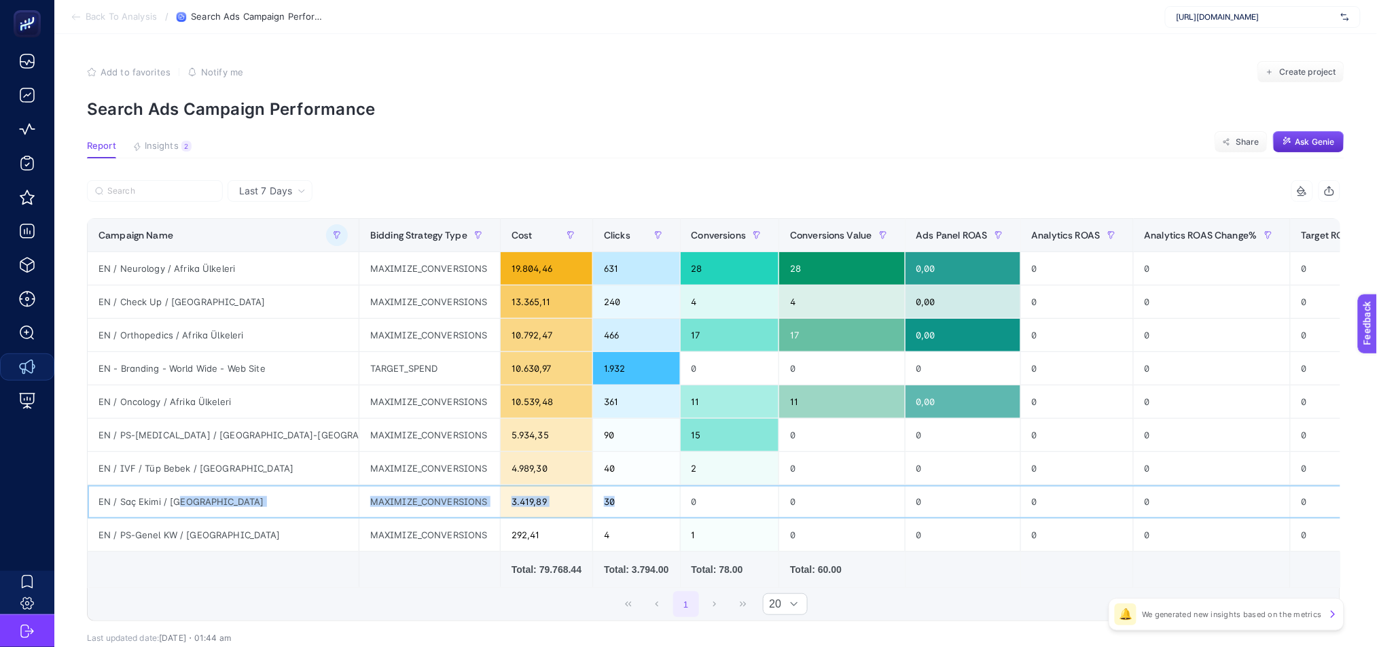
drag, startPoint x: 544, startPoint y: 501, endPoint x: 208, endPoint y: 495, distance: 336.4
click at [205, 498] on tr "EN / Saç Ekimi / UK MAXIMIZE_CONVERSIONS 3.419,89 30 0 0 0 0 0 0 0 0,10 0,06 0,…" at bounding box center [1190, 501] width 2204 height 33
click at [501, 496] on div "3.419,89" at bounding box center [547, 501] width 92 height 33
click at [779, 499] on div "0" at bounding box center [841, 501] width 125 height 33
drag, startPoint x: 202, startPoint y: 495, endPoint x: 204, endPoint y: 520, distance: 25.9
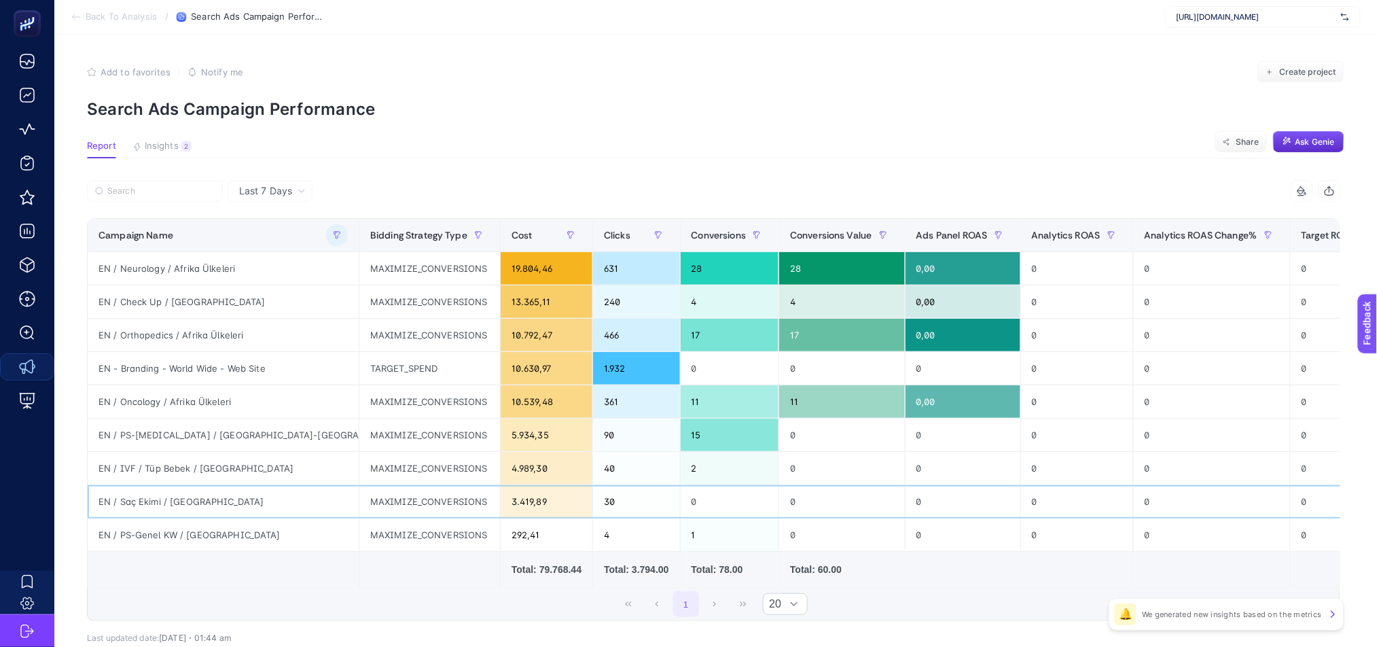
click at [204, 520] on tbody "EN / Neurology / Afrika Ülkeleri MAXIMIZE_CONVERSIONS 19.804,46 631 28 28 0,00 …" at bounding box center [1190, 402] width 2204 height 300
click at [681, 502] on div "0" at bounding box center [730, 501] width 99 height 33
drag, startPoint x: 157, startPoint y: 434, endPoint x: 711, endPoint y: 424, distance: 554.5
click at [711, 424] on tr "EN / PS-[MEDICAL_DATA] / [GEOGRAPHIC_DATA]-İrlanda MAXIMIZE_CONVERSIONS 5.934,3…" at bounding box center [1190, 435] width 2204 height 33
click at [275, 178] on article "Add to favorites false Notify me Create project Search Ads Campaign Performance…" at bounding box center [715, 382] width 1323 height 696
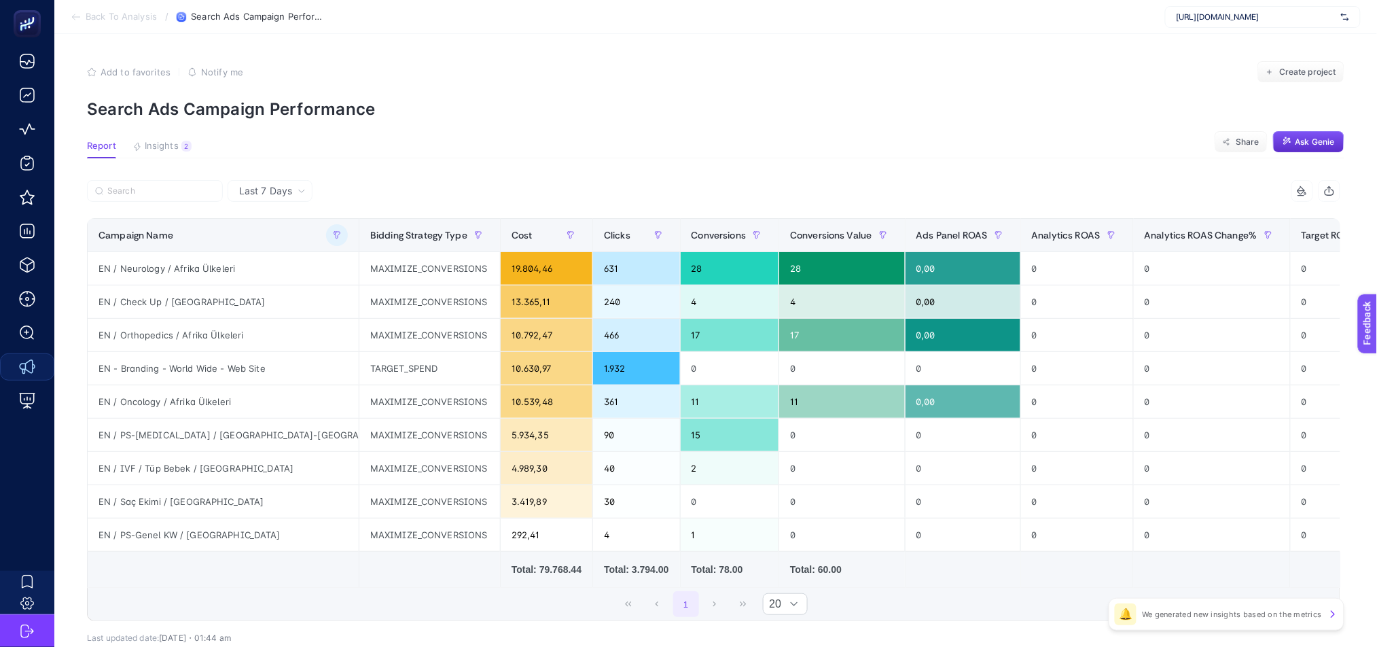
click at [277, 186] on span "Last 7 Days" at bounding box center [265, 191] width 53 height 14
click at [294, 243] on li "Last 30 Days" at bounding box center [270, 244] width 77 height 24
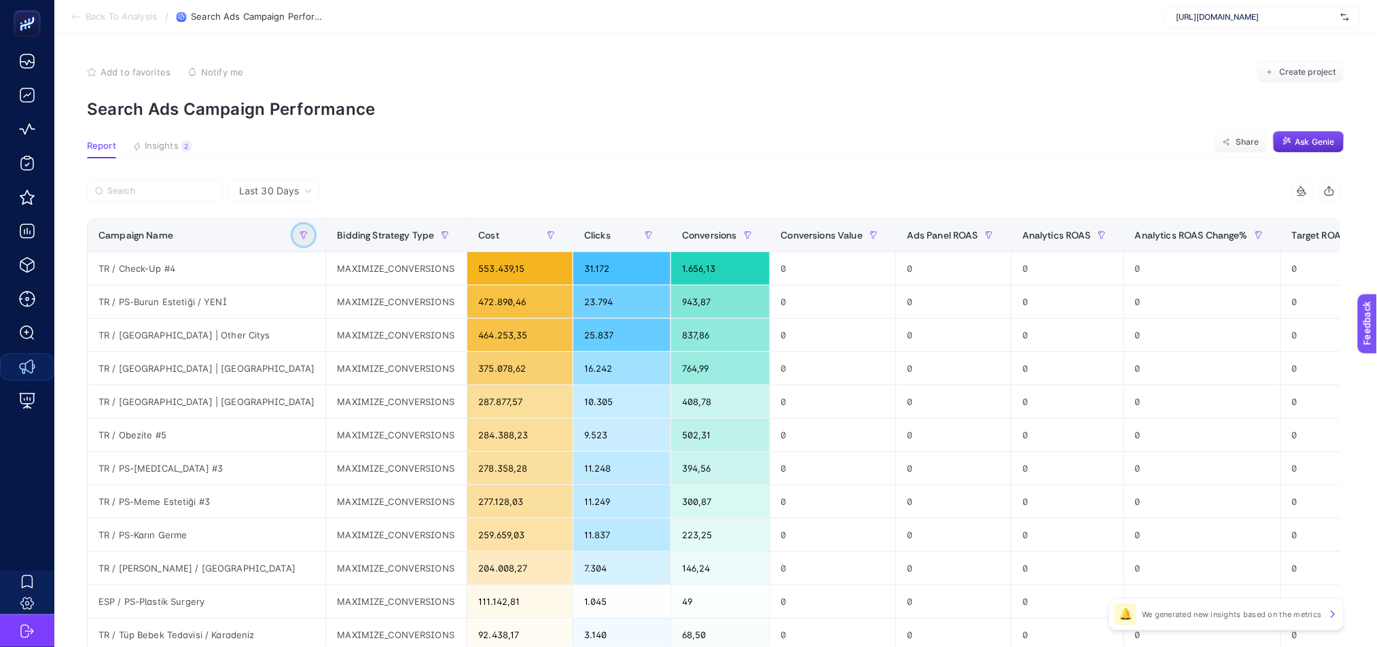
click at [300, 232] on icon "button" at bounding box center [304, 235] width 8 height 8
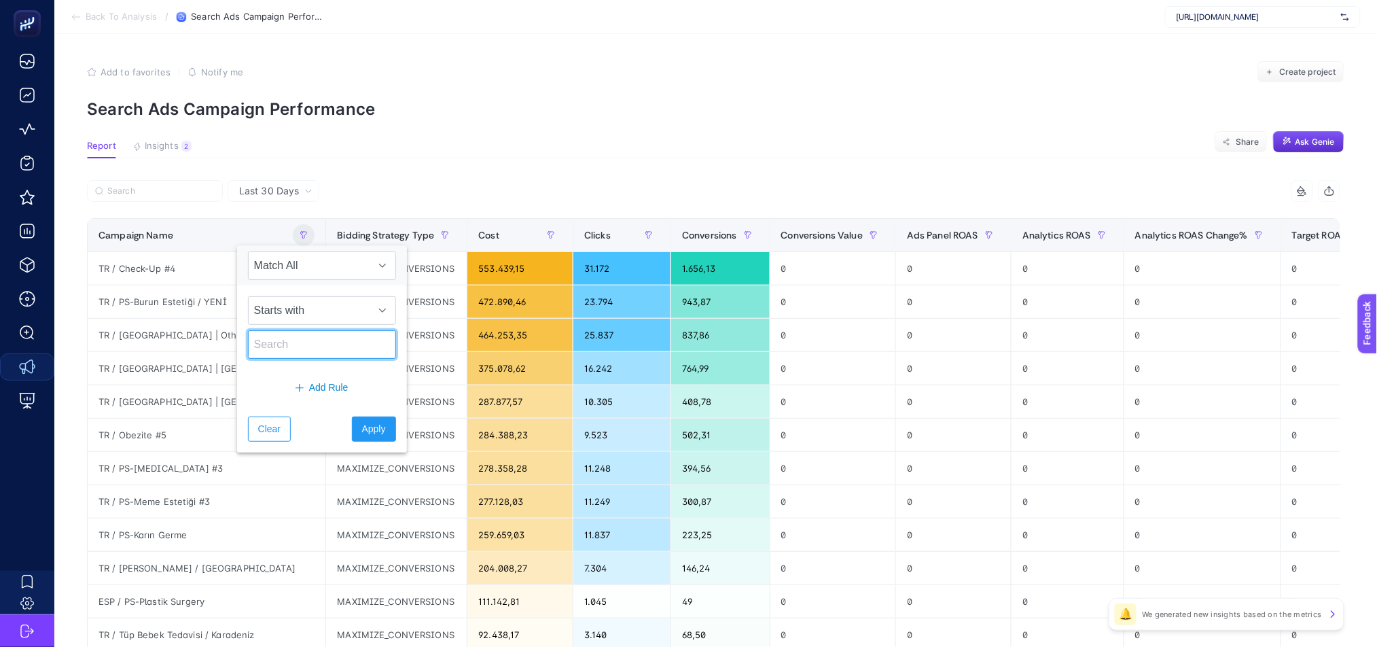
click at [300, 351] on input "text" at bounding box center [322, 344] width 148 height 29
type input "EN"
click at [366, 418] on button "Apply" at bounding box center [374, 428] width 44 height 25
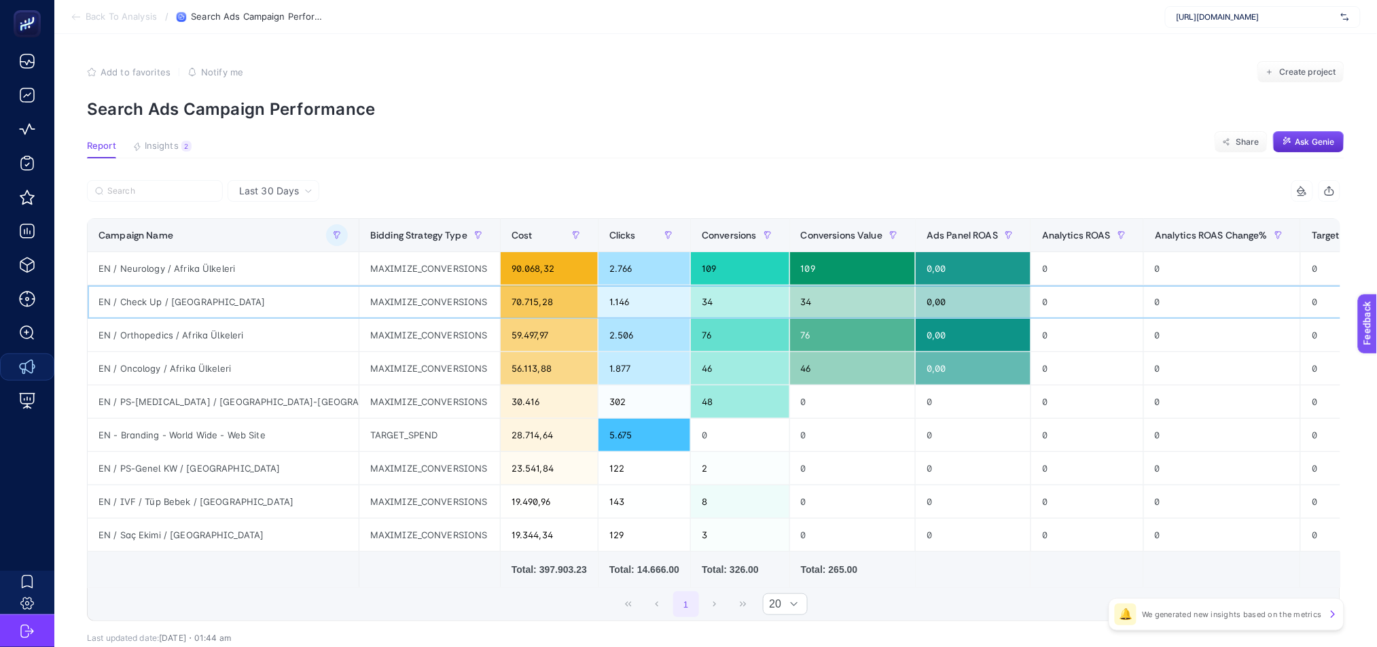
drag, startPoint x: 181, startPoint y: 306, endPoint x: 482, endPoint y: 277, distance: 301.7
click at [188, 302] on div "EN / Check Up / [GEOGRAPHIC_DATA]" at bounding box center [223, 301] width 271 height 33
click at [333, 238] on icon "button" at bounding box center [337, 235] width 8 height 8
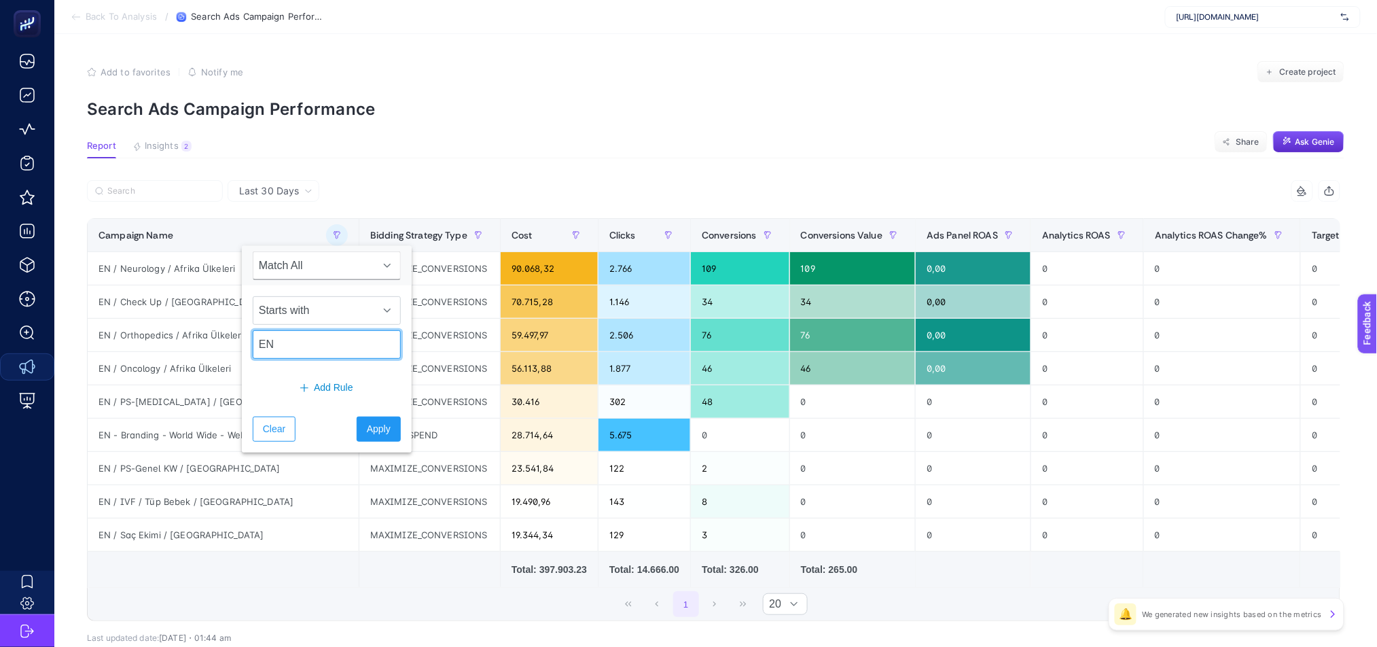
click at [344, 349] on input "EN" at bounding box center [327, 344] width 148 height 29
type input "E"
type input "SR"
click at [357, 429] on button "Apply" at bounding box center [379, 428] width 44 height 25
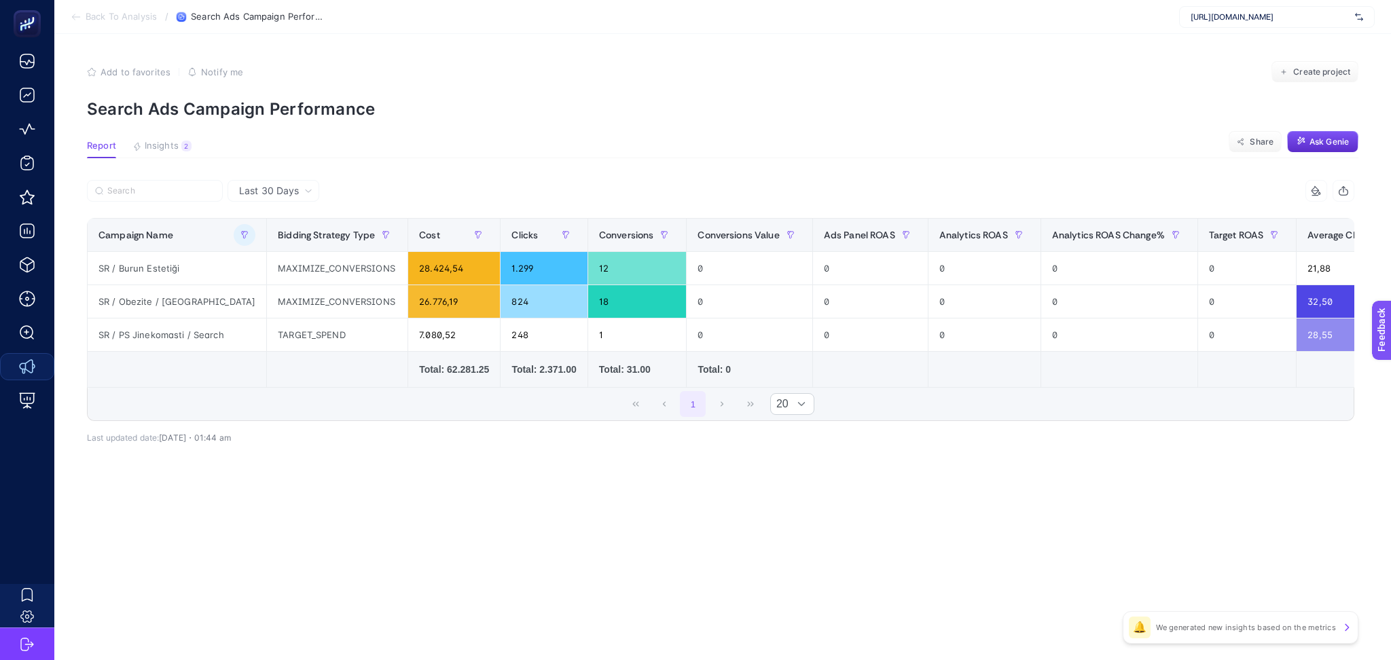
click at [291, 386] on td at bounding box center [337, 370] width 141 height 36
drag, startPoint x: 320, startPoint y: 393, endPoint x: 712, endPoint y: 397, distance: 392.1
click at [712, 397] on div "1 20" at bounding box center [721, 404] width 1266 height 33
click at [408, 340] on div "7.080,52" at bounding box center [454, 335] width 92 height 33
drag, startPoint x: 385, startPoint y: 338, endPoint x: 443, endPoint y: 337, distance: 57.8
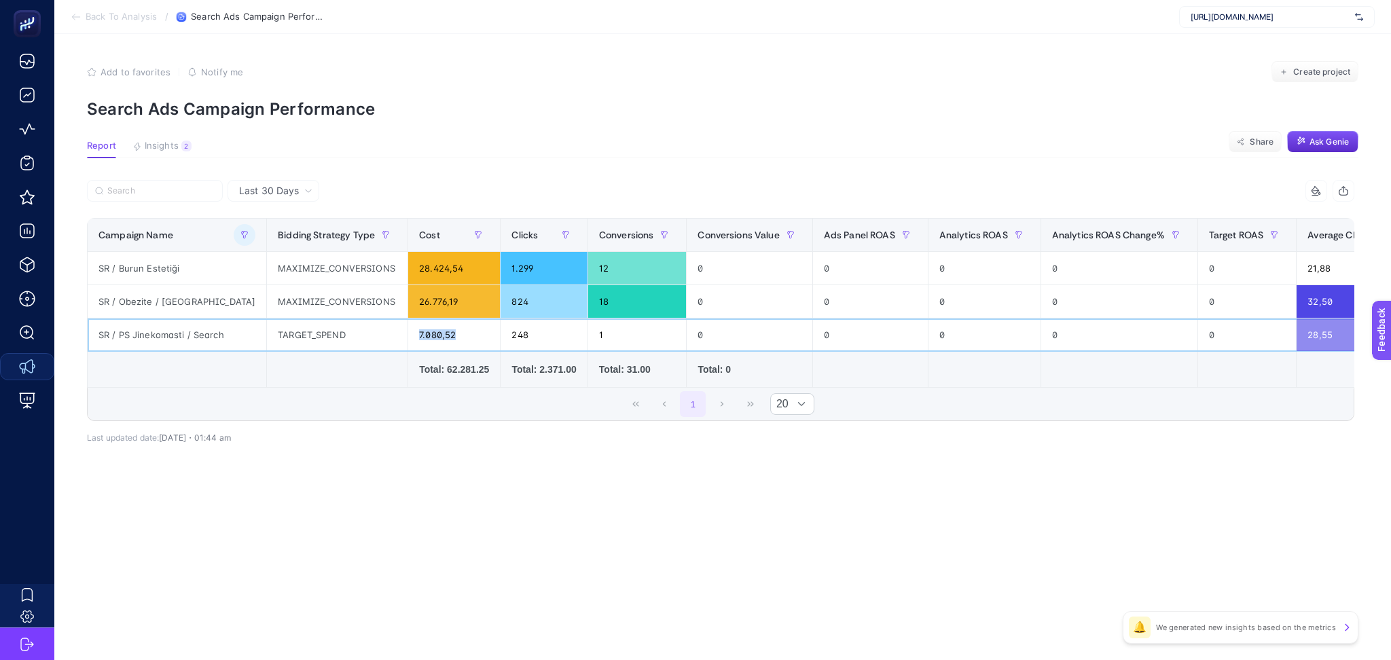
click at [443, 337] on div "7.080,52" at bounding box center [454, 335] width 92 height 33
drag, startPoint x: 715, startPoint y: 387, endPoint x: 1167, endPoint y: 387, distance: 451.8
click at [1167, 387] on table "Campaign Name Bidding Strategy Type Cost Clicks Conversions Conversions Value A…" at bounding box center [1162, 303] width 2151 height 170
click at [840, 396] on div "1 20" at bounding box center [721, 404] width 1266 height 33
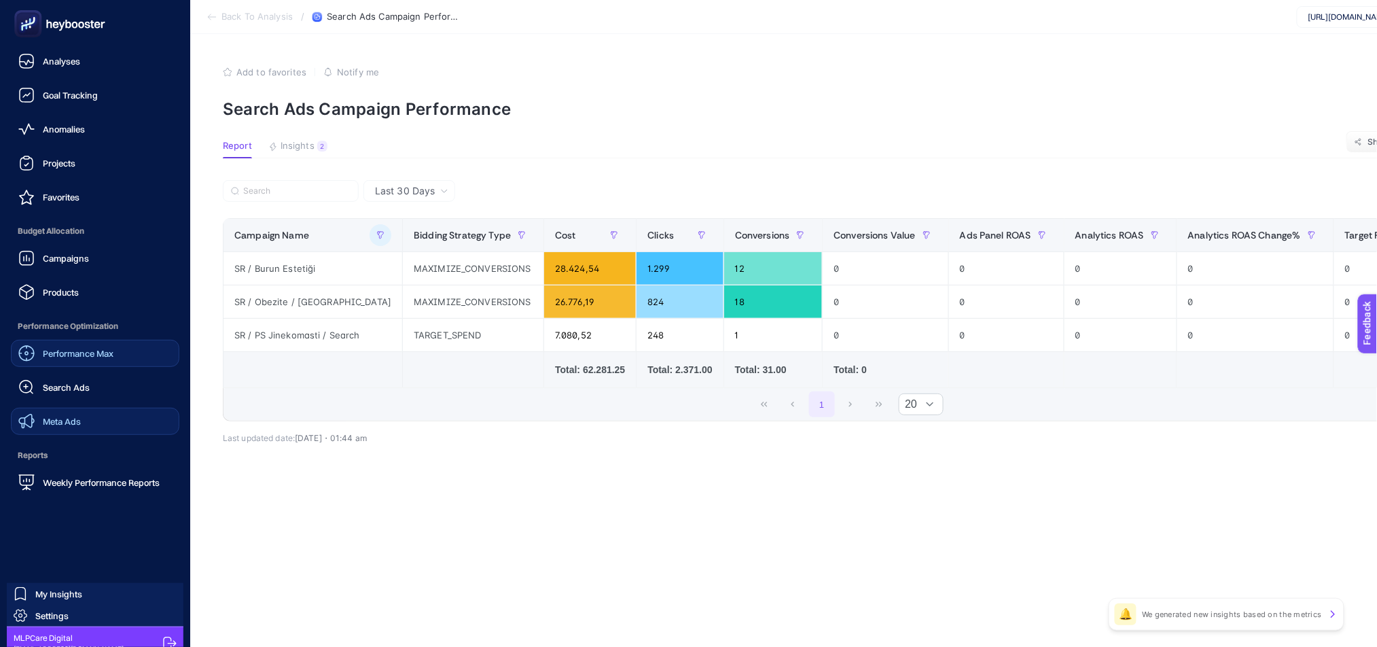
click at [66, 354] on span "Performance Max" at bounding box center [78, 353] width 71 height 11
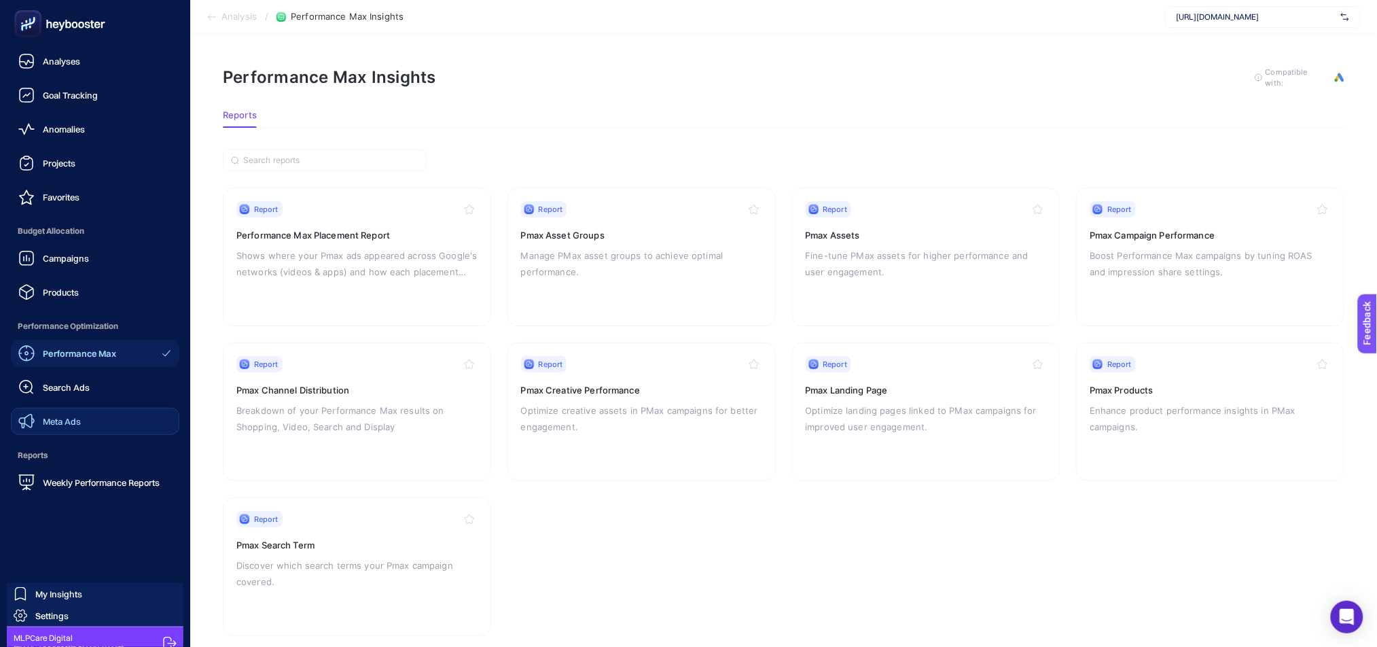
click at [54, 380] on div "Search Ads" at bounding box center [53, 387] width 71 height 16
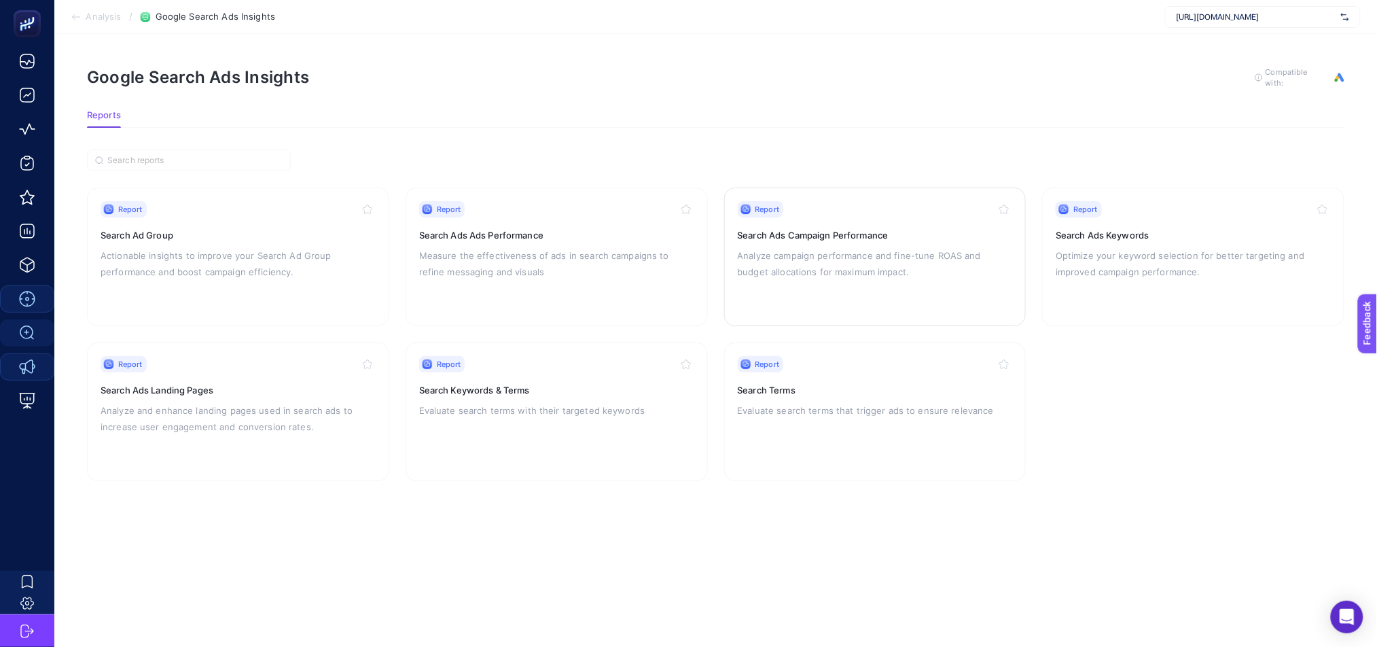
click at [920, 262] on p "Analyze campaign performance and fine-tune ROAS and budget allocations for maxi…" at bounding box center [875, 263] width 275 height 33
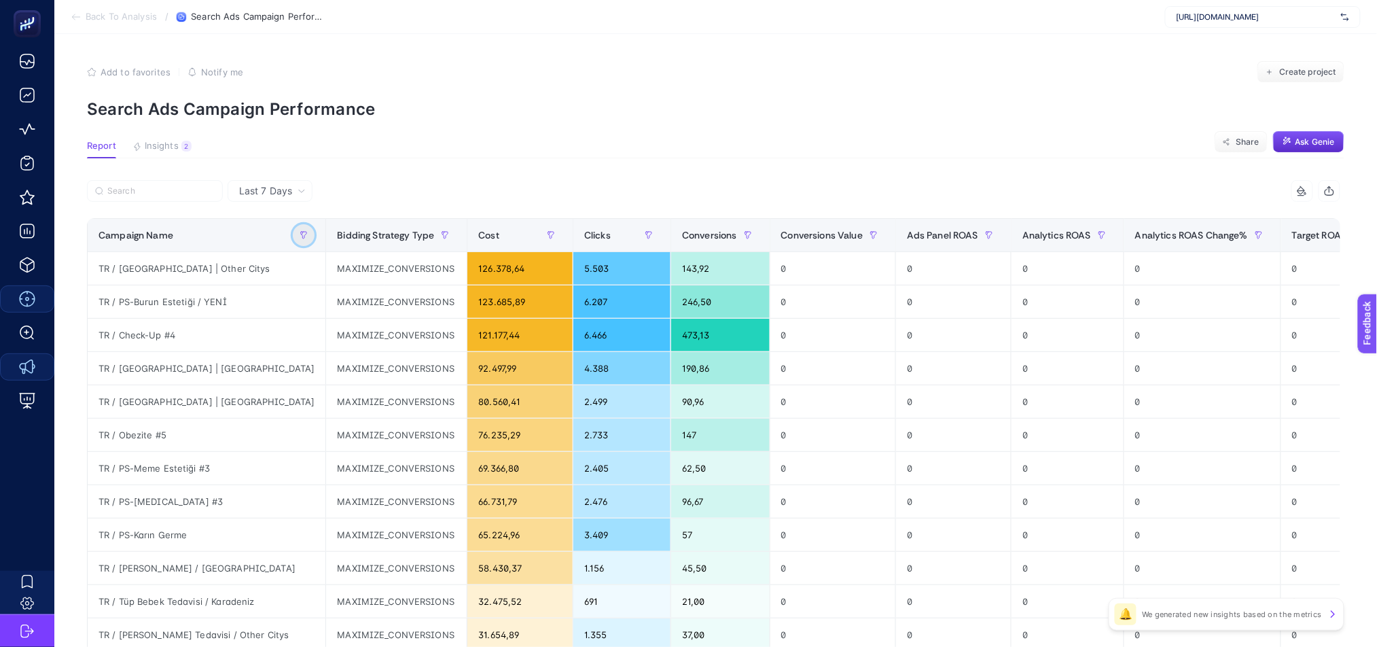
click at [301, 236] on icon "button" at bounding box center [304, 235] width 6 height 7
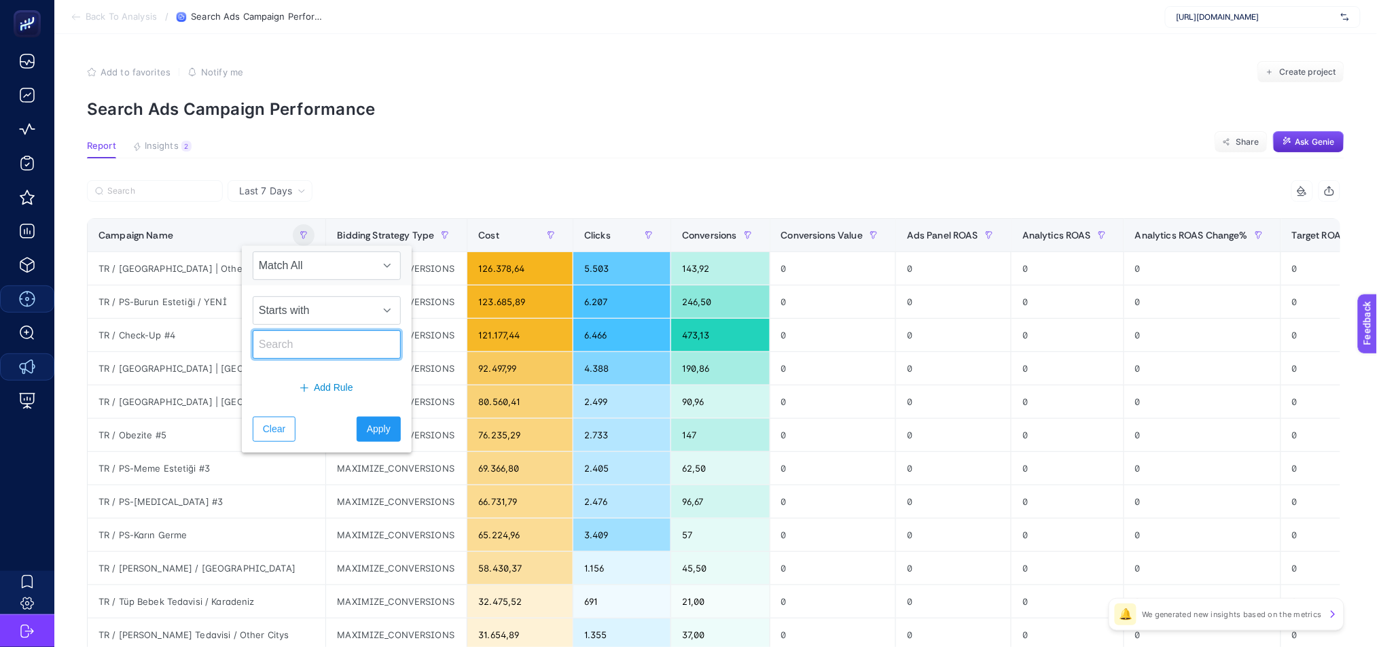
click at [296, 346] on input "text" at bounding box center [327, 344] width 148 height 29
type input "HR"
click at [374, 425] on span "Apply" at bounding box center [379, 429] width 24 height 14
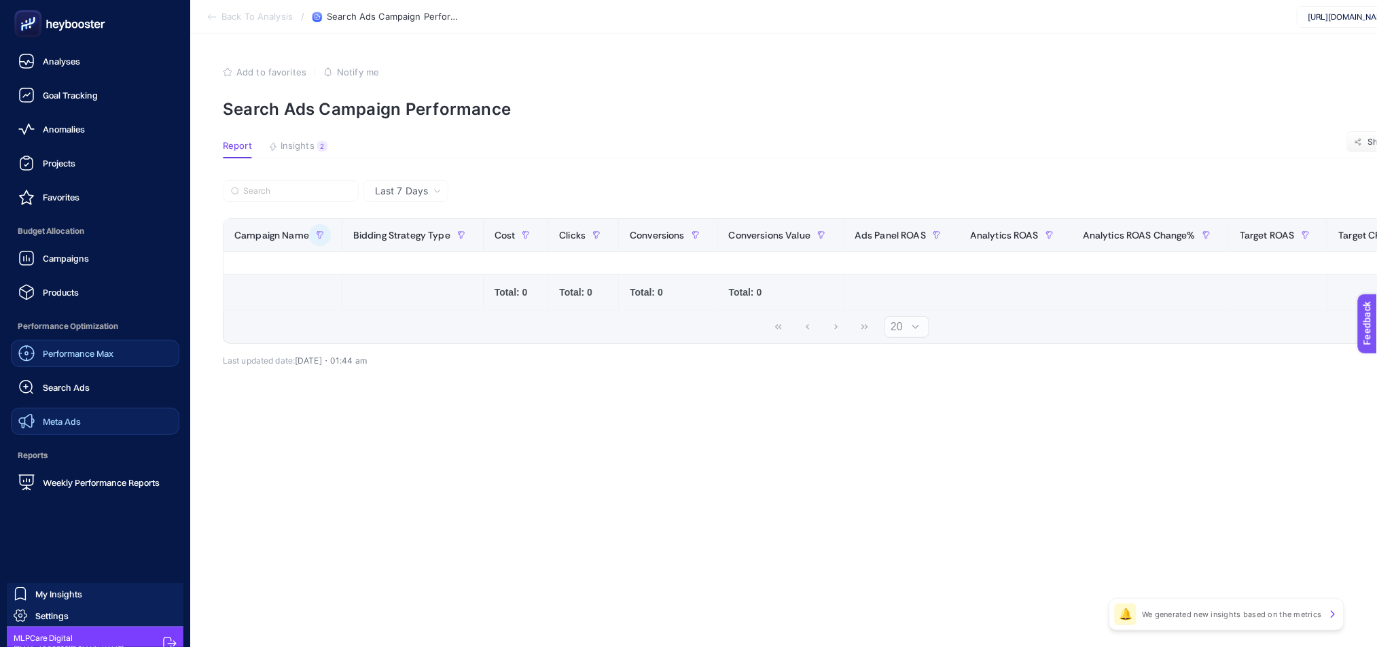
click at [77, 419] on span "Meta Ads" at bounding box center [62, 421] width 38 height 11
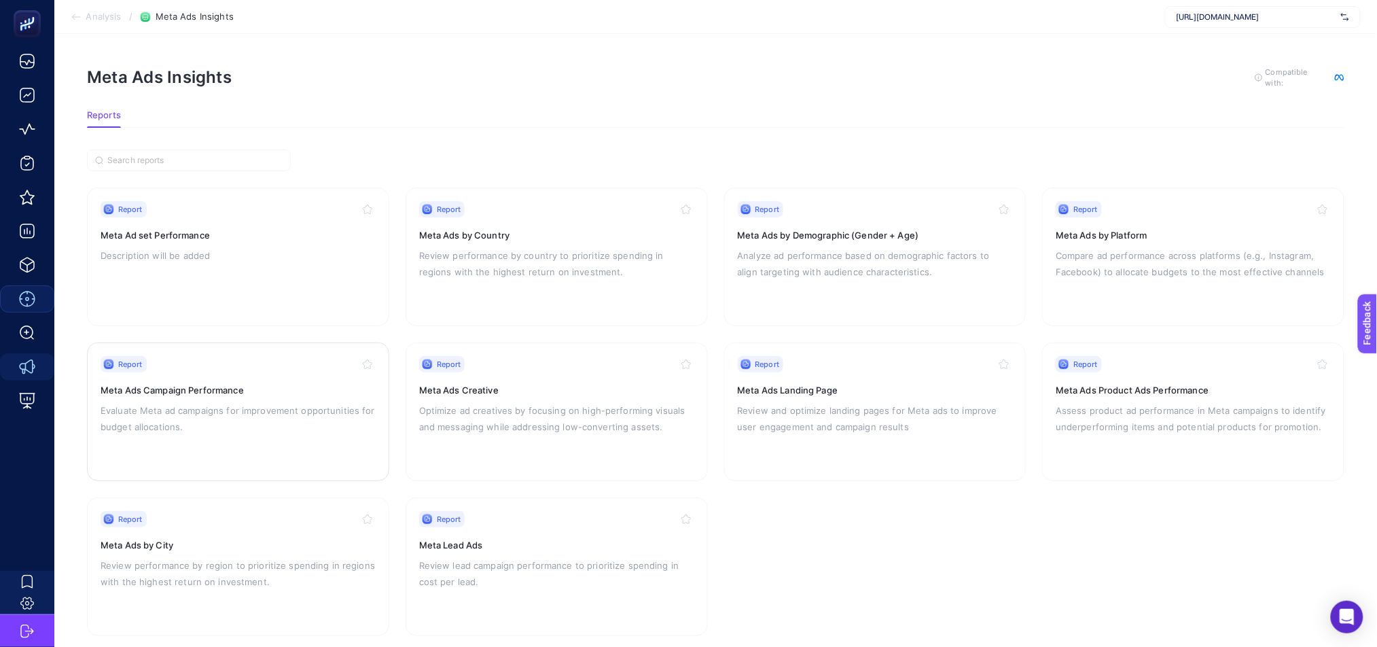
click at [332, 437] on div "Report Meta Ads Campaign Performance Evaluate Meta [PERSON_NAME] for improvemen…" at bounding box center [238, 411] width 275 height 111
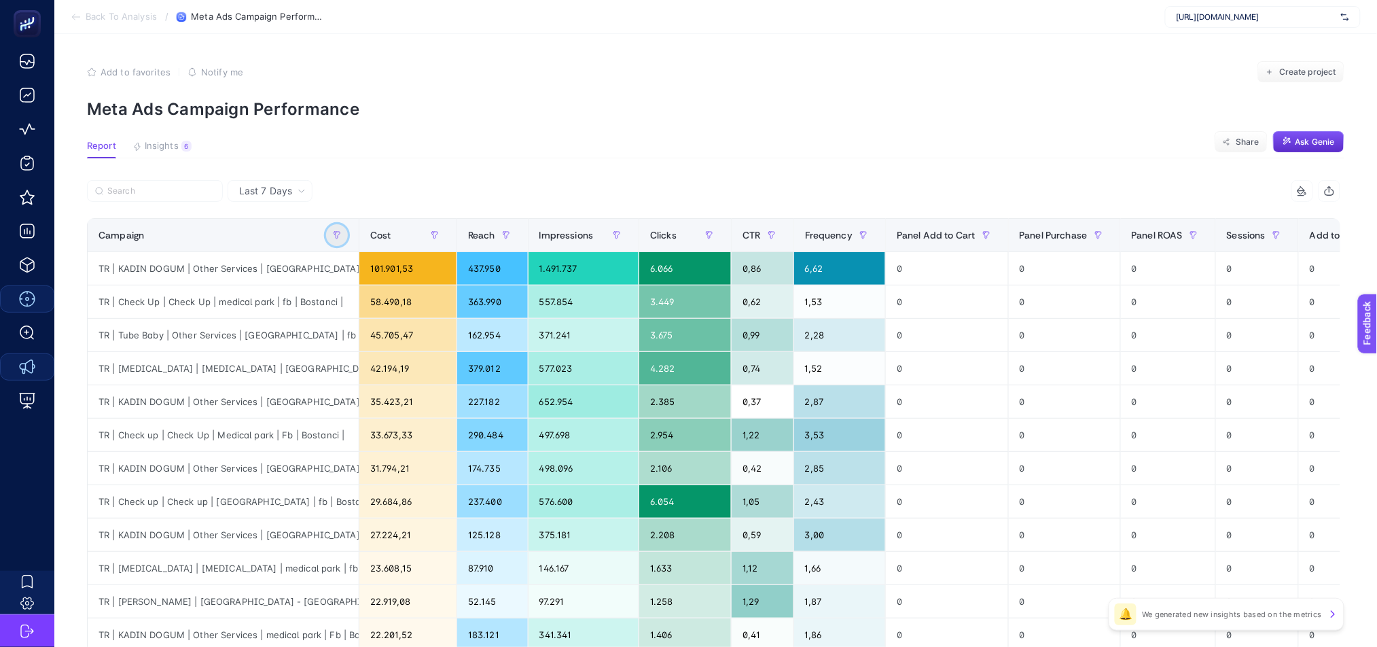
click at [342, 232] on button "button" at bounding box center [337, 235] width 22 height 22
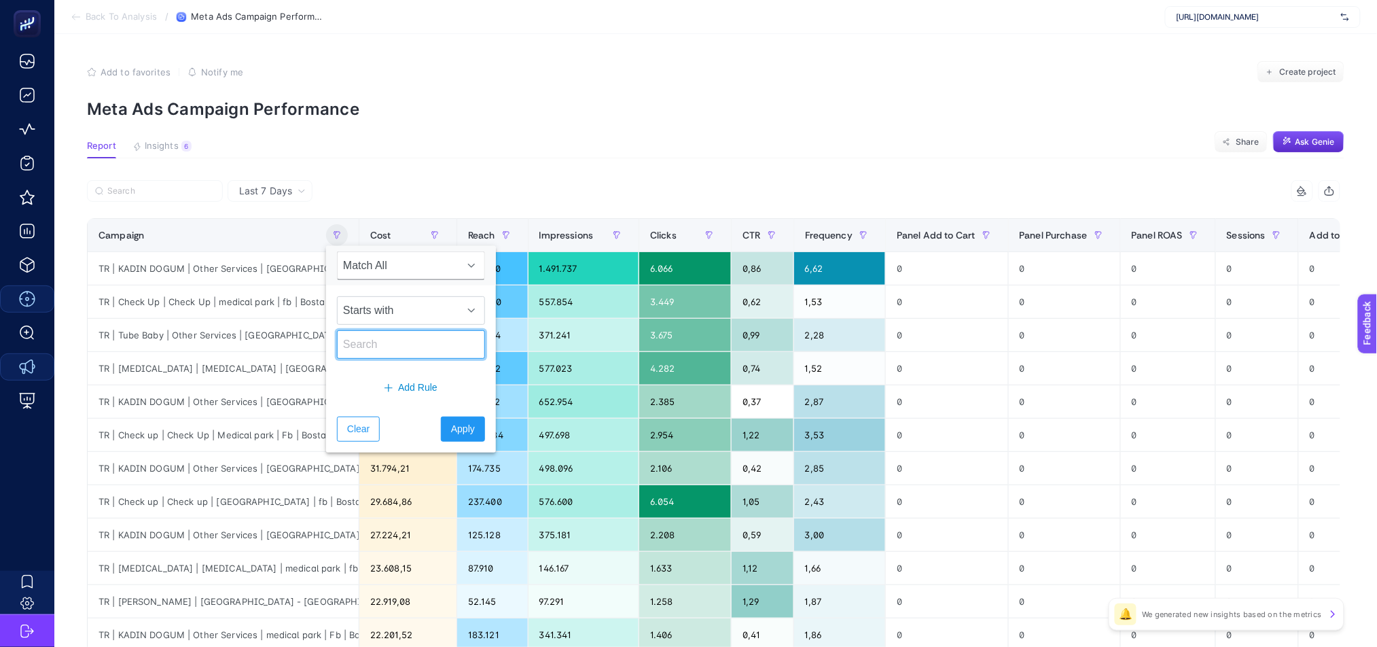
click at [389, 349] on input "text" at bounding box center [411, 344] width 148 height 29
type input "SR"
click at [451, 428] on span "Apply" at bounding box center [463, 429] width 24 height 14
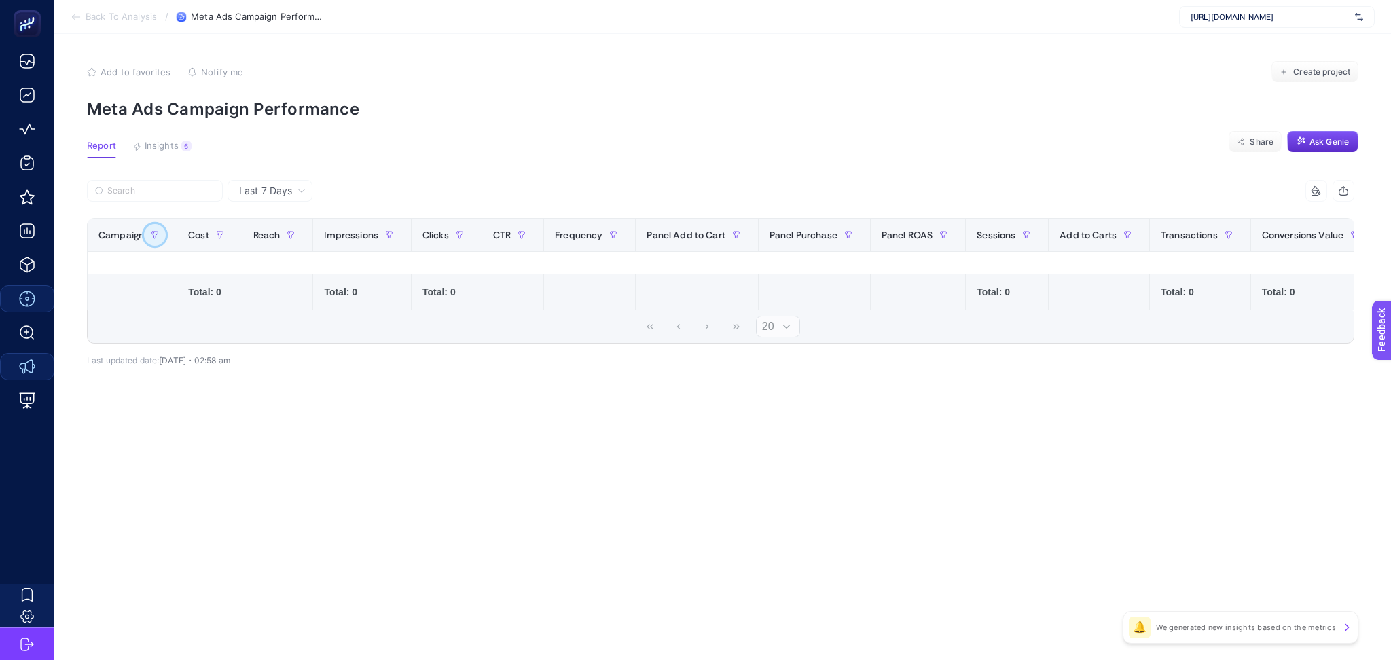
drag, startPoint x: 154, startPoint y: 230, endPoint x: 157, endPoint y: 236, distance: 7.0
click at [156, 231] on icon "button" at bounding box center [155, 235] width 8 height 8
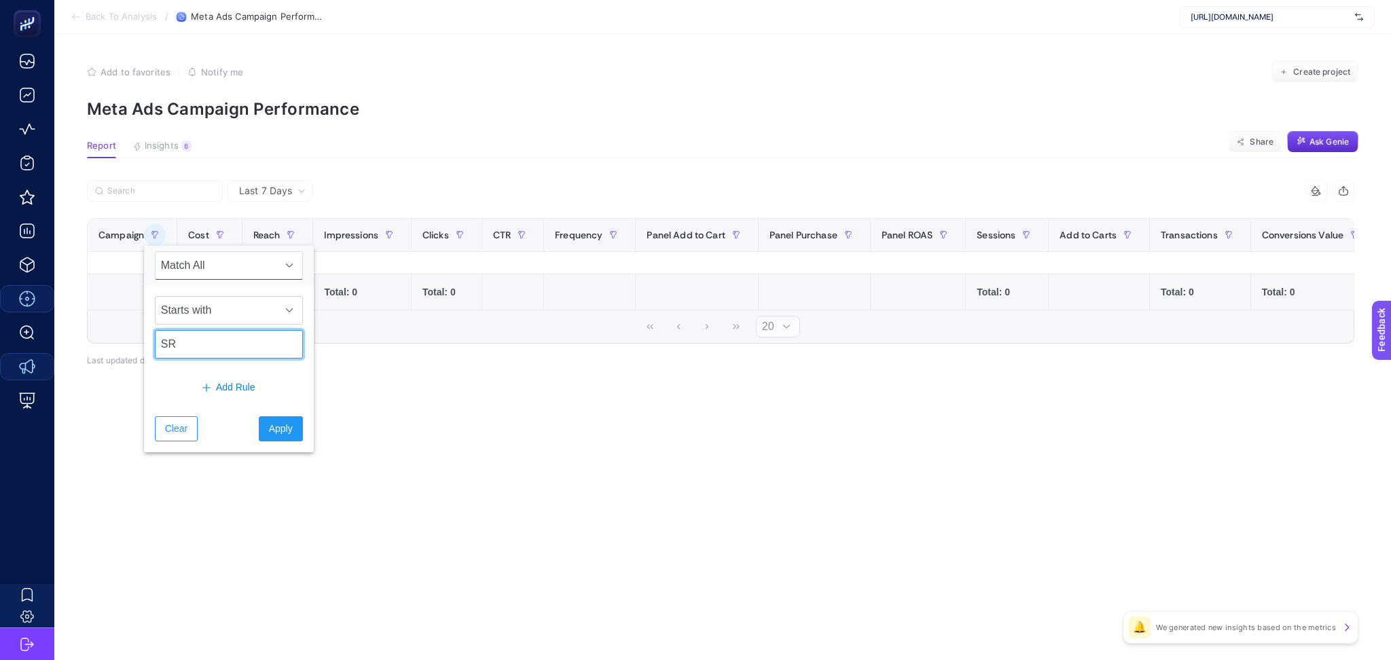
click at [223, 342] on input "SR" at bounding box center [229, 344] width 148 height 29
click at [223, 345] on input "SR" at bounding box center [229, 344] width 148 height 29
type input "HR"
click at [275, 429] on span "Apply" at bounding box center [281, 429] width 24 height 14
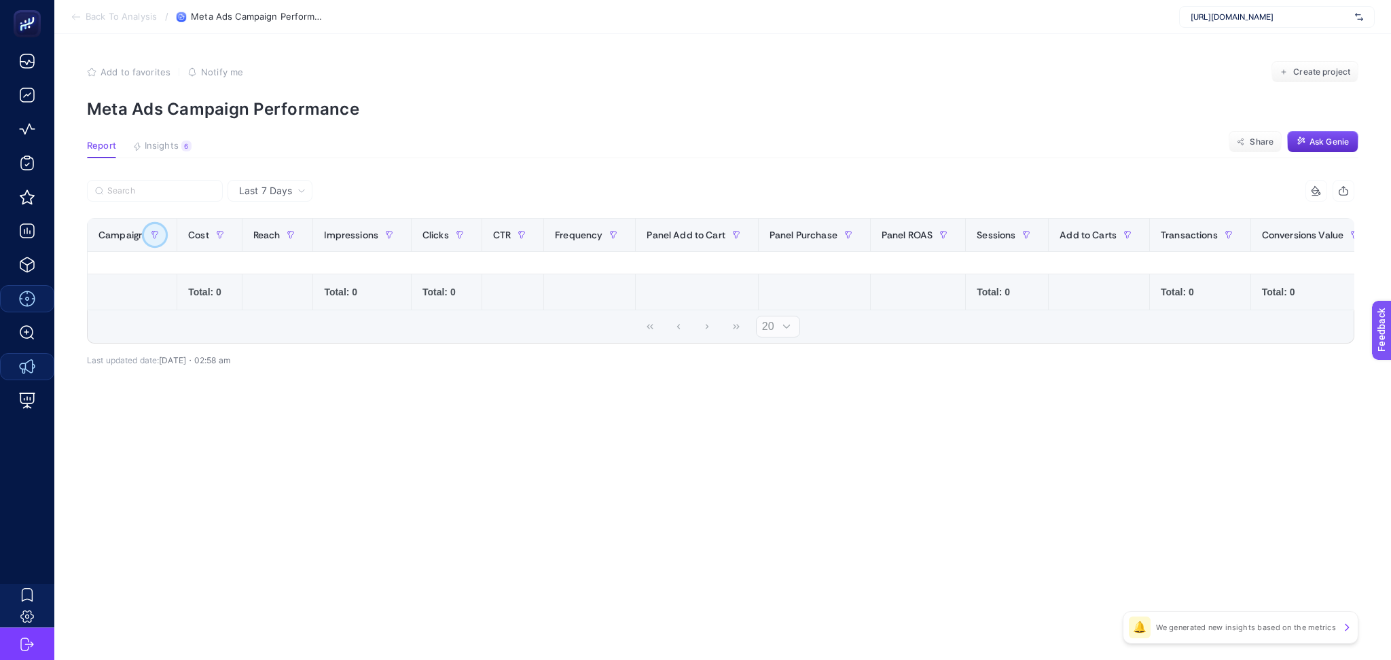
click at [146, 227] on button "button" at bounding box center [155, 235] width 22 height 22
click at [667, 411] on div "Last 7 Days 15 items selected Campaign Cost Reach Impressions Clicks CTR Freque…" at bounding box center [721, 302] width 1290 height 245
click at [151, 241] on button "button" at bounding box center [155, 235] width 22 height 22
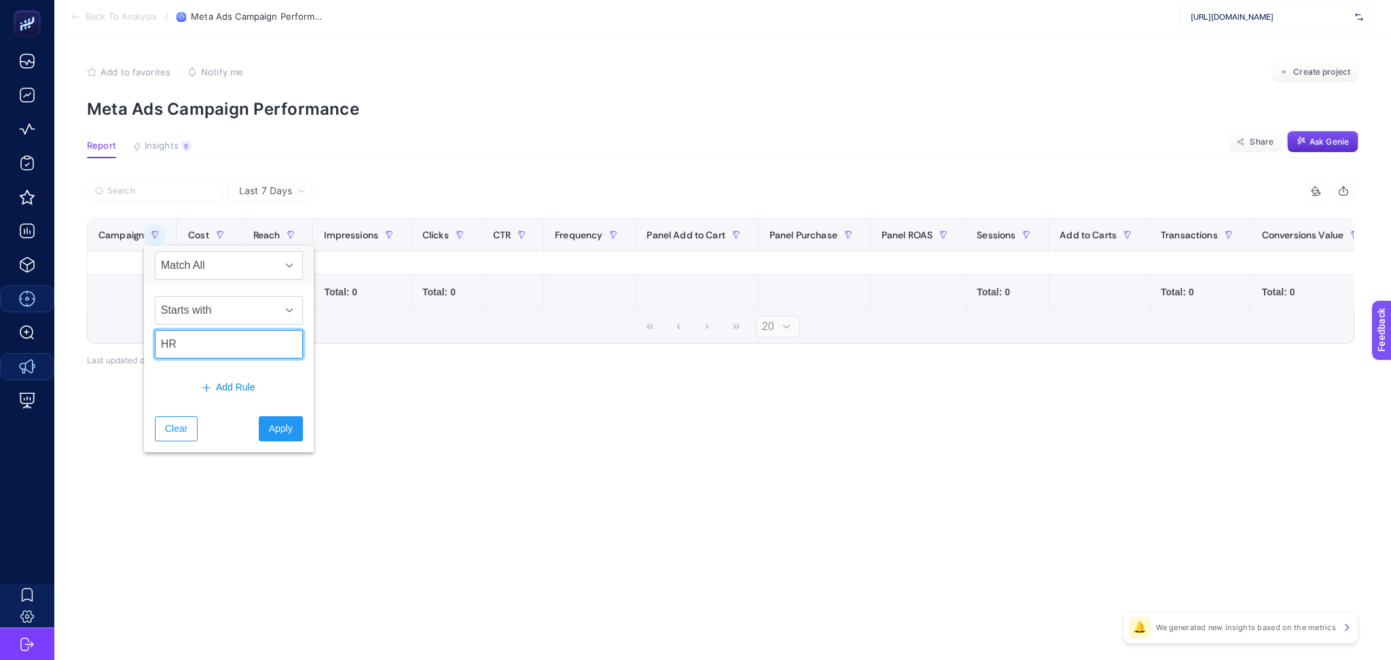
click at [194, 344] on input "HR" at bounding box center [229, 344] width 148 height 29
type input "D"
type input "EN"
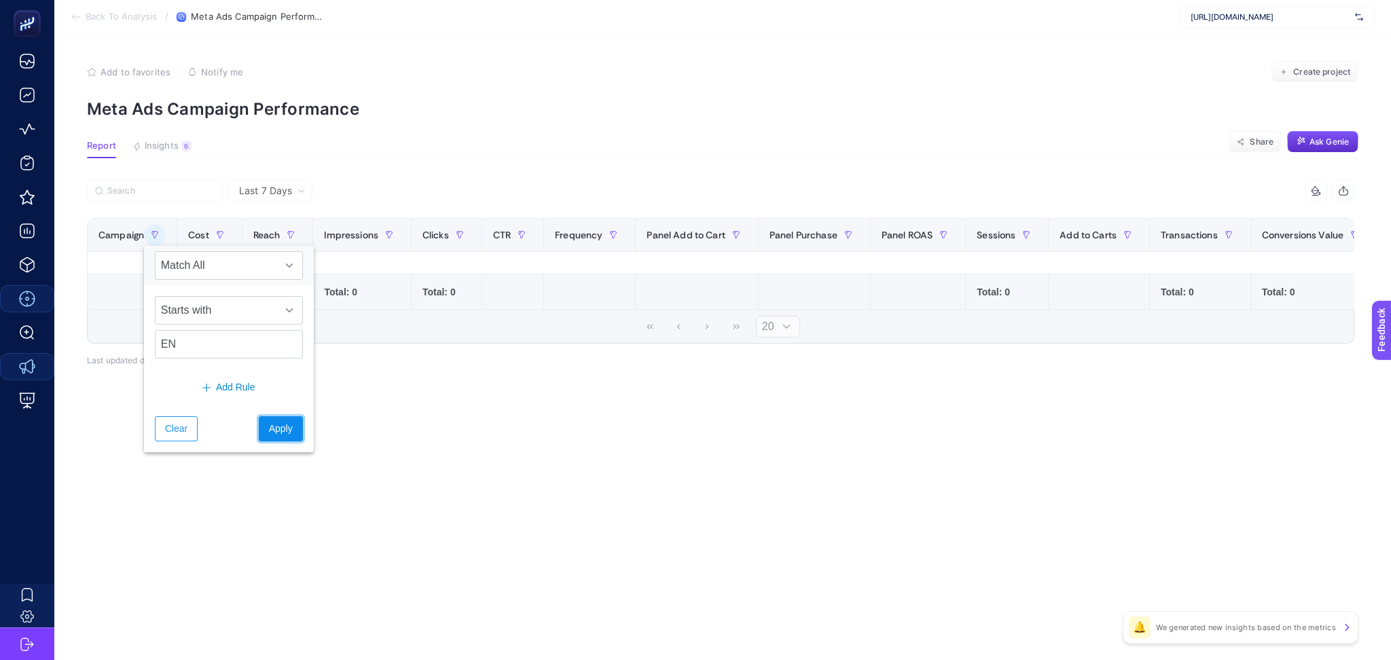
click at [270, 437] on button "Apply" at bounding box center [281, 428] width 44 height 25
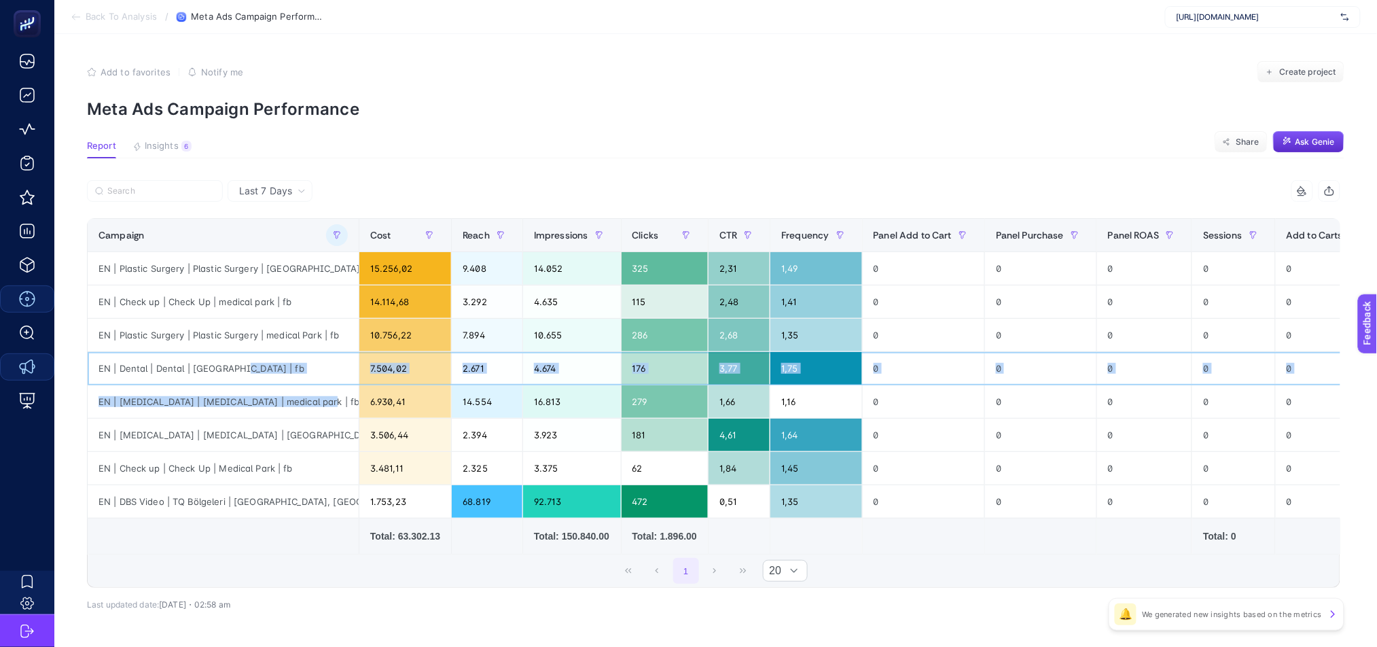
drag, startPoint x: 247, startPoint y: 372, endPoint x: 344, endPoint y: 385, distance: 97.3
click at [344, 385] on tbody "EN | Plastic Surgery | Plastic Surgery | [GEOGRAPHIC_DATA] | fb 15.256,02 9.408…" at bounding box center [990, 385] width 1804 height 266
click at [196, 378] on div "EN | Dental | Dental | [GEOGRAPHIC_DATA] | fb" at bounding box center [223, 368] width 271 height 33
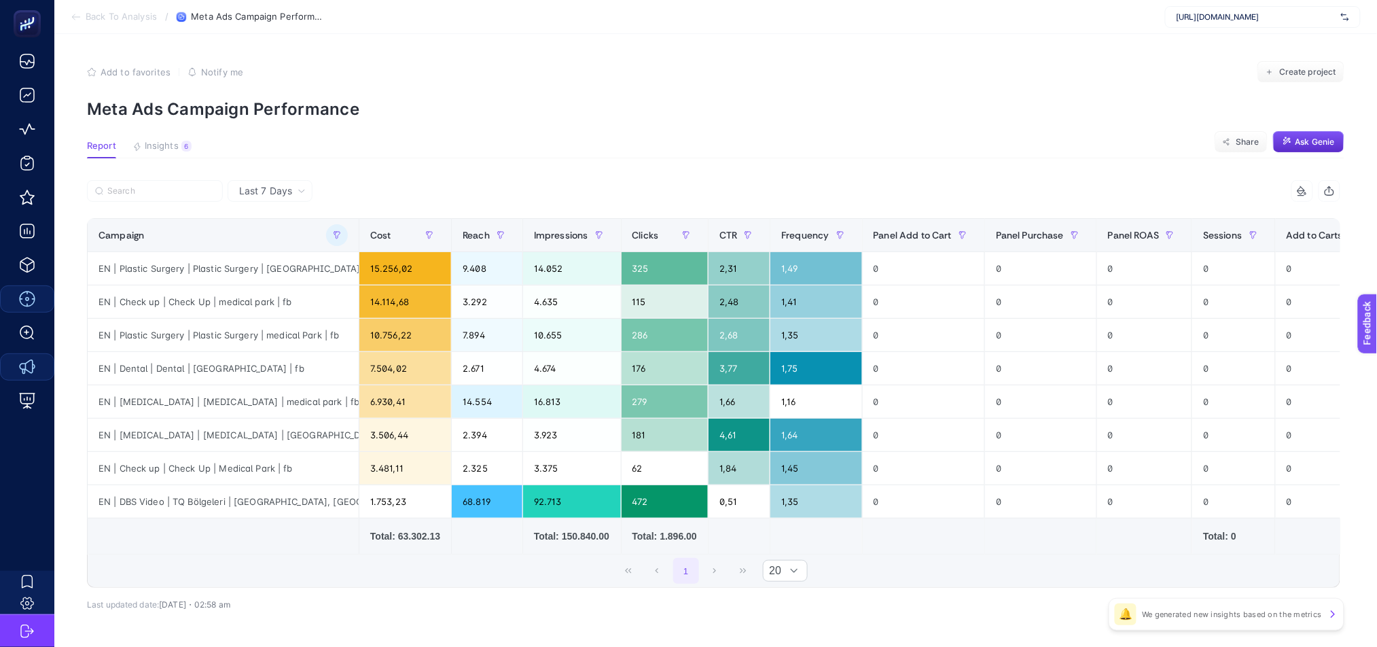
click at [71, 18] on icon at bounding box center [76, 17] width 11 height 11
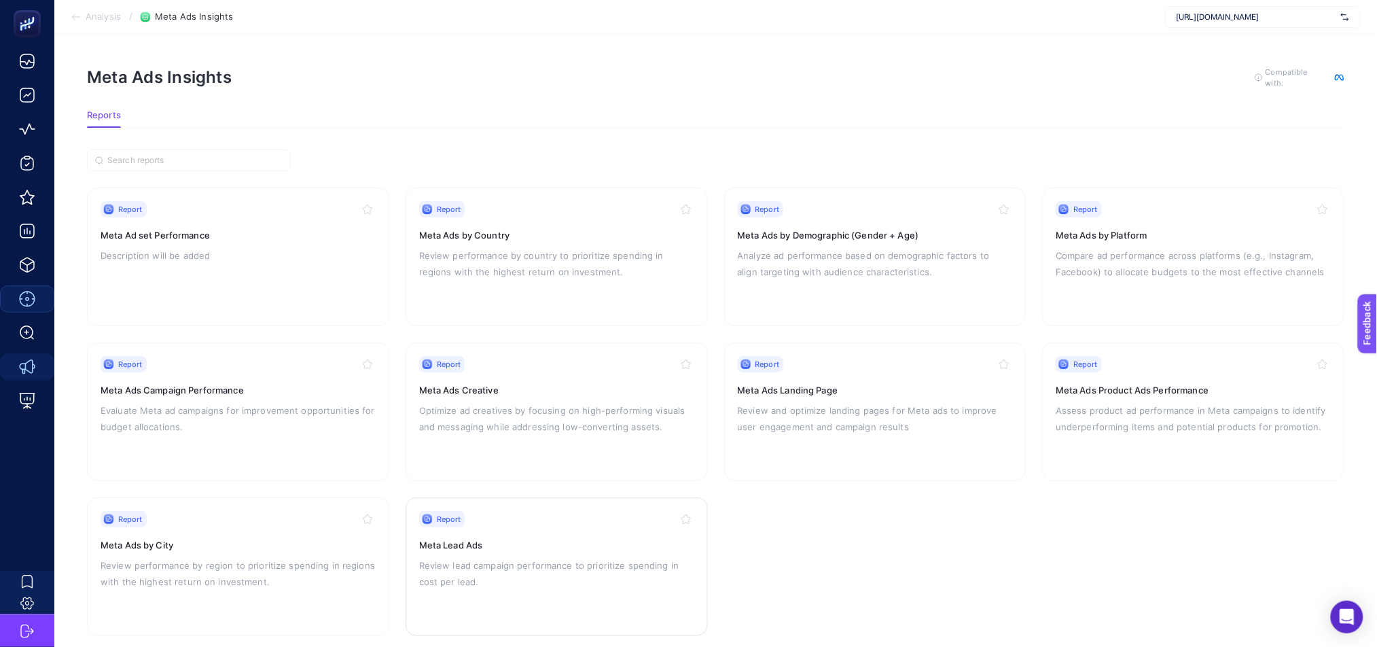
click at [664, 548] on h3 "Meta Lead Ads" at bounding box center [556, 545] width 275 height 14
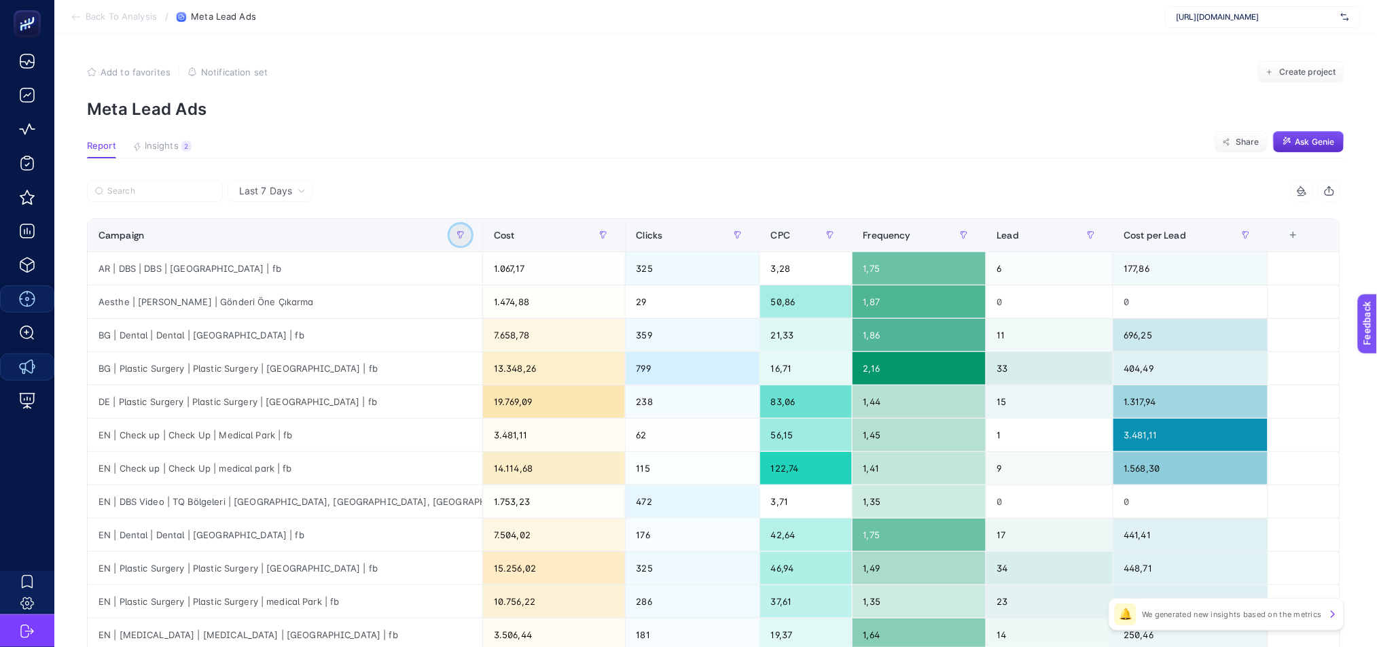
click at [472, 238] on button "button" at bounding box center [461, 235] width 22 height 22
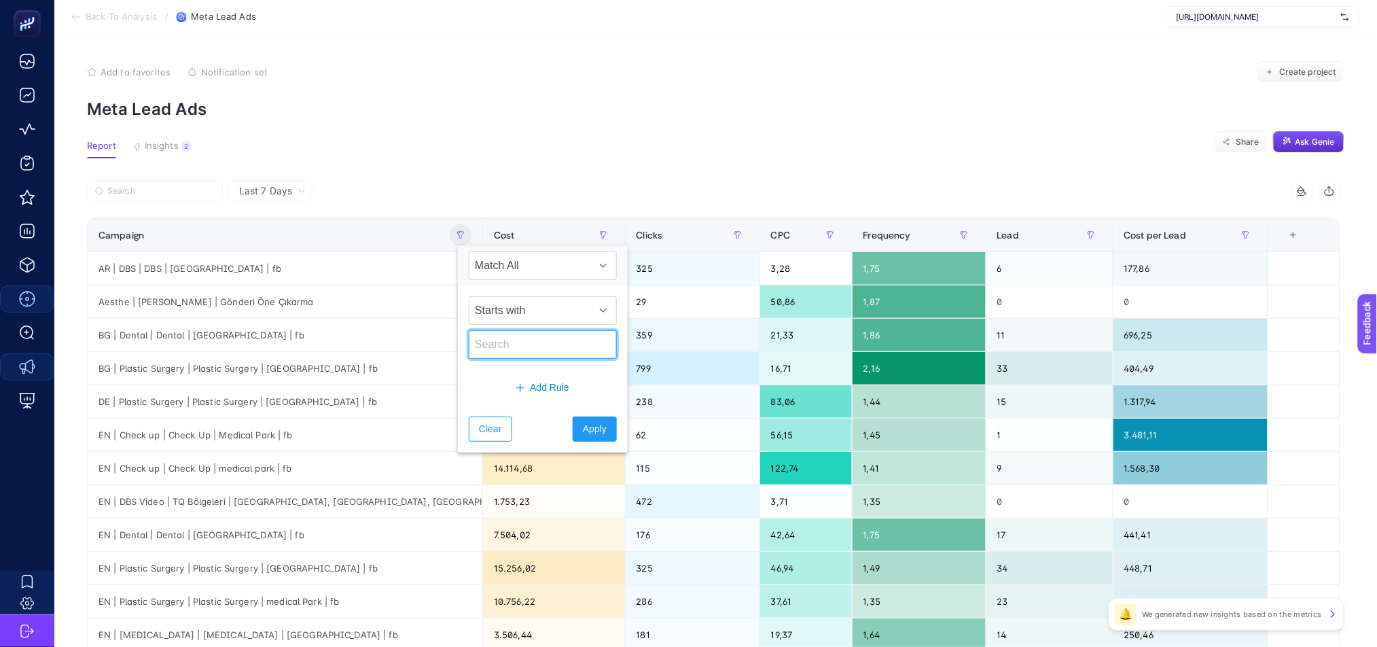
click at [502, 351] on input "text" at bounding box center [543, 344] width 148 height 29
type input "EN"
click at [592, 433] on span "Apply" at bounding box center [595, 429] width 24 height 14
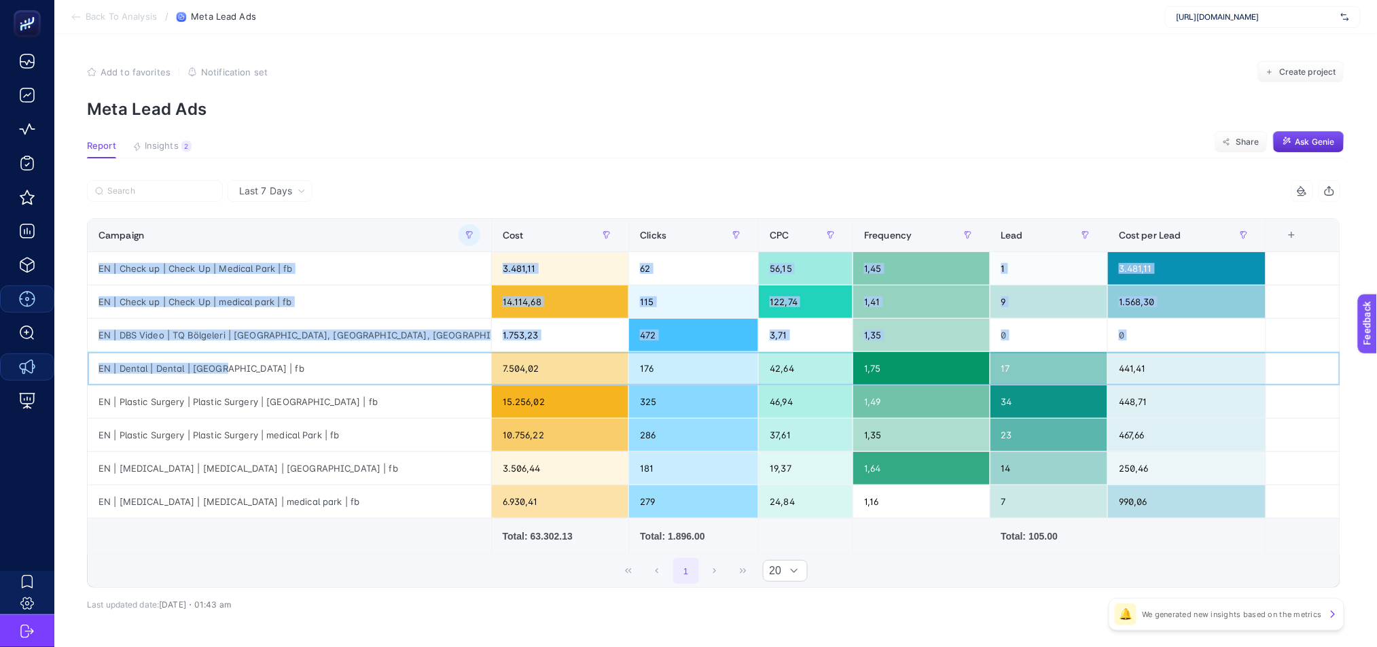
scroll to position [0, 9]
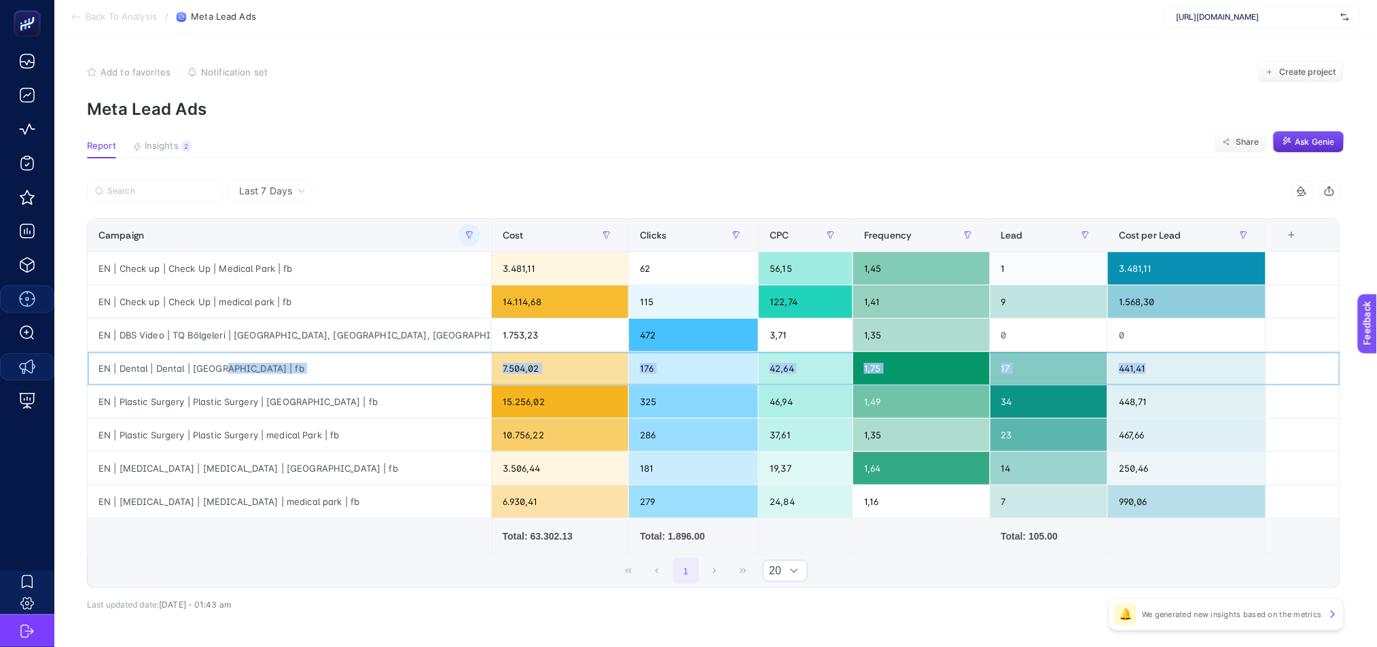
drag, startPoint x: 243, startPoint y: 369, endPoint x: 1188, endPoint y: 366, distance: 945.1
click at [1189, 368] on tr "EN | Dental | Dental | [GEOGRAPHIC_DATA] | fb 7.504,02 176 42,64 1,75 17 441,41" at bounding box center [714, 368] width 1253 height 33
click at [1186, 365] on div "441,41" at bounding box center [1187, 368] width 158 height 33
click at [267, 372] on div "EN | Dental | Dental | [GEOGRAPHIC_DATA] | fb" at bounding box center [290, 368] width 404 height 33
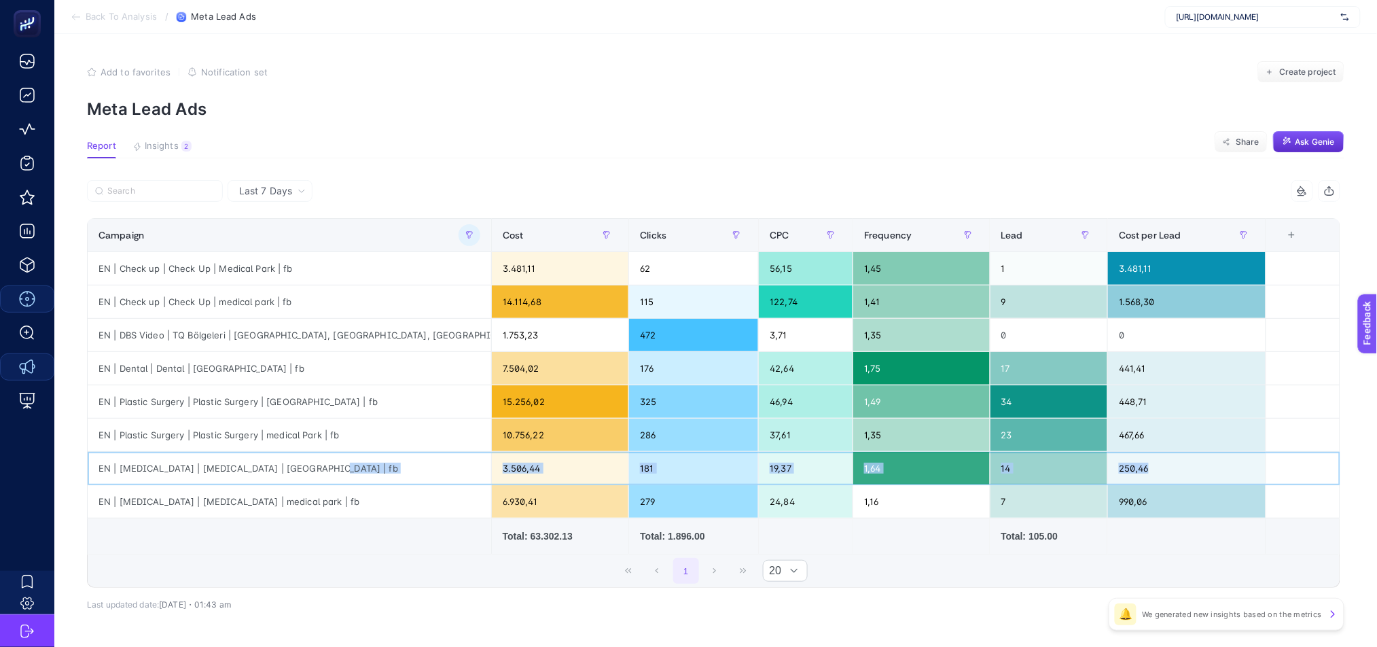
drag, startPoint x: 1167, startPoint y: 467, endPoint x: 330, endPoint y: 468, distance: 837.1
click at [330, 468] on tr "EN | [MEDICAL_DATA] | [MEDICAL_DATA] | [GEOGRAPHIC_DATA] | fb 3.506,44 181 19,3…" at bounding box center [714, 468] width 1253 height 33
drag, startPoint x: 1179, startPoint y: 474, endPoint x: 308, endPoint y: 474, distance: 871.0
click at [308, 474] on tr "EN | [MEDICAL_DATA] | [MEDICAL_DATA] | [GEOGRAPHIC_DATA] | fb 3.506,44 181 19,3…" at bounding box center [714, 468] width 1253 height 33
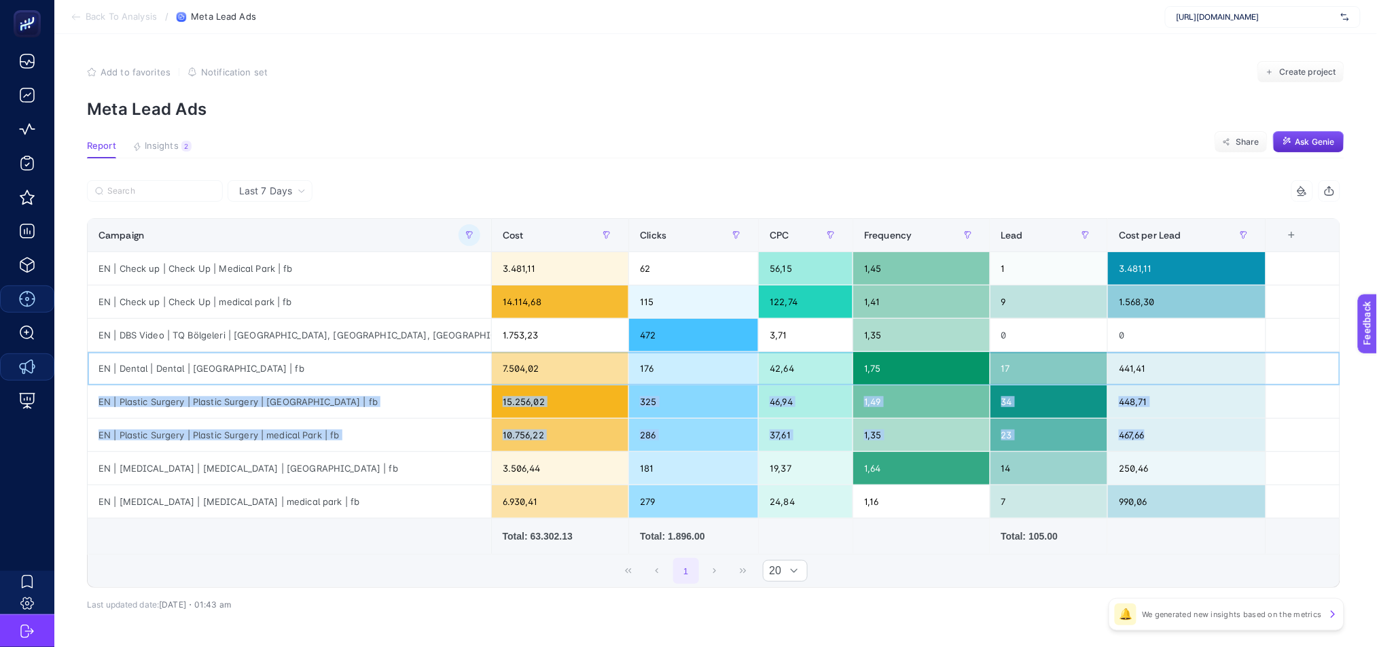
drag, startPoint x: 1198, startPoint y: 369, endPoint x: 1161, endPoint y: 433, distance: 73.7
click at [1161, 433] on tbody "EN | Check up | Check Up | [GEOGRAPHIC_DATA] | fb 3.481,11 62 56,15 1,45 1 3.48…" at bounding box center [714, 385] width 1253 height 266
click at [1180, 437] on div "467,66" at bounding box center [1187, 435] width 158 height 33
drag, startPoint x: 1165, startPoint y: 355, endPoint x: 1177, endPoint y: 462, distance: 108.0
click at [1177, 462] on tbody "EN | Check up | Check Up | [GEOGRAPHIC_DATA] | fb 3.481,11 62 56,15 1,45 1 3.48…" at bounding box center [714, 385] width 1253 height 266
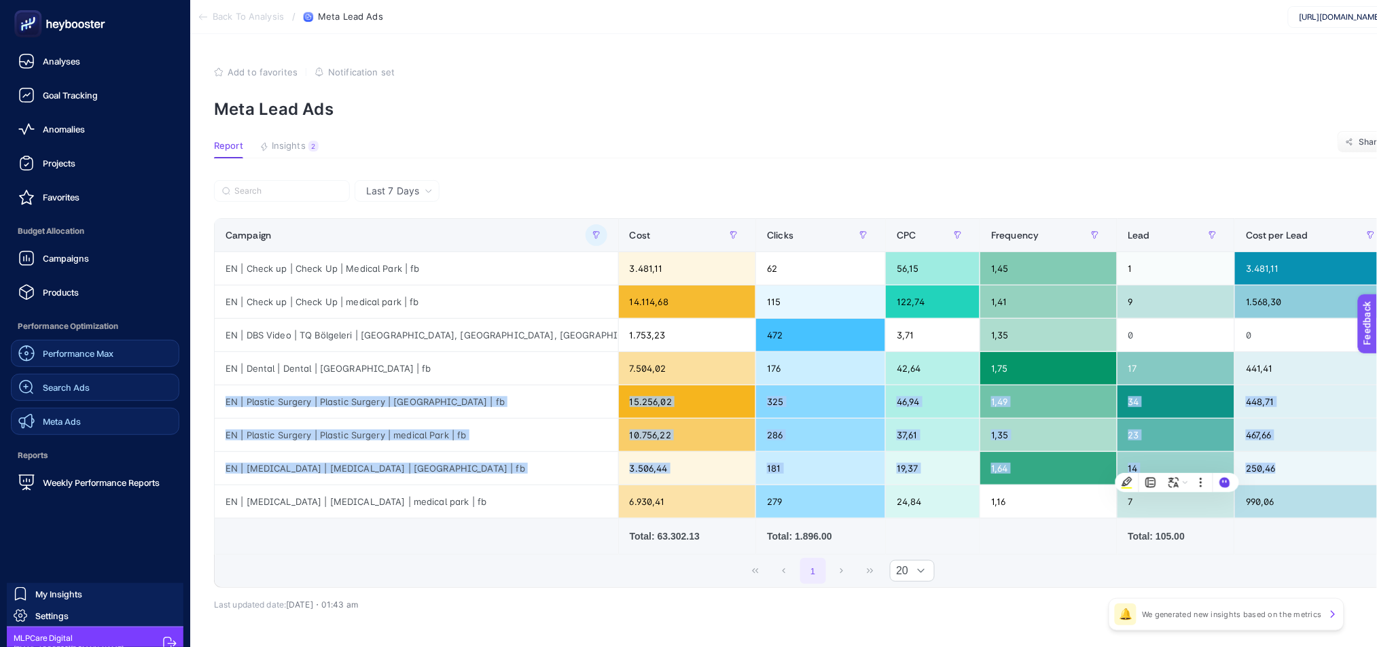
click at [65, 392] on span "Search Ads" at bounding box center [66, 387] width 47 height 11
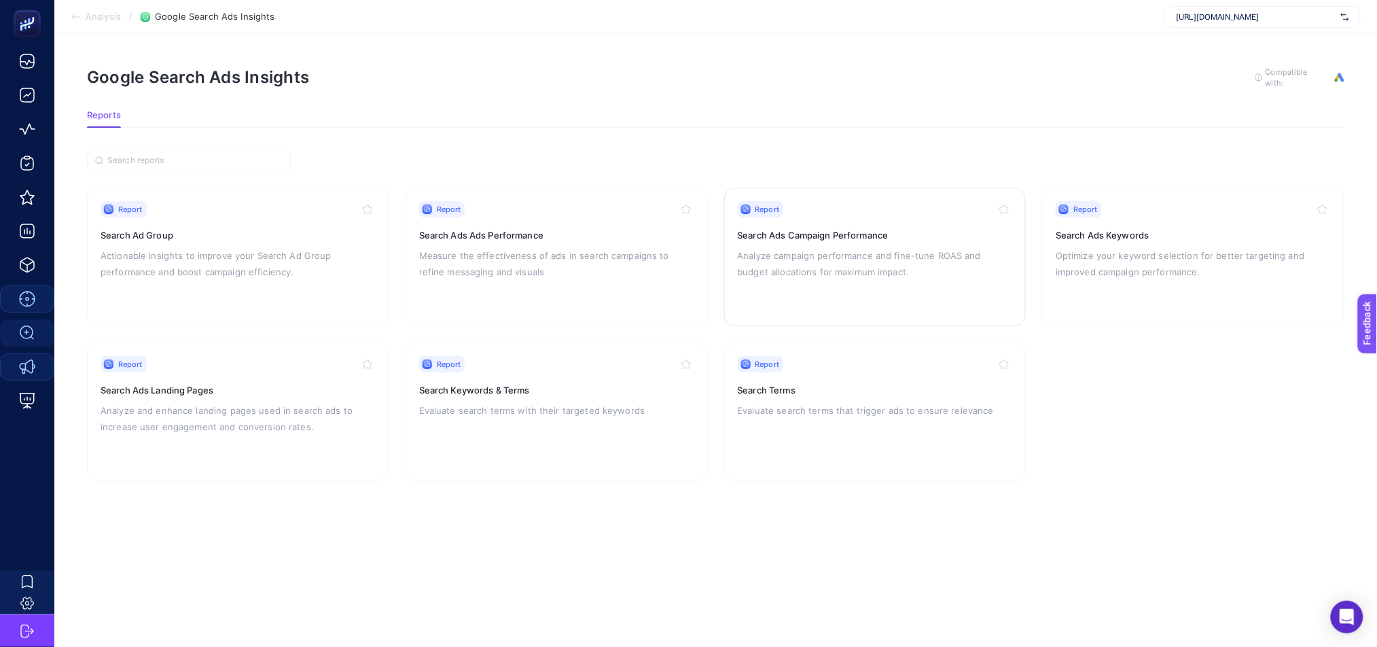
click at [902, 266] on p "Analyze campaign performance and fine-tune ROAS and budget allocations for maxi…" at bounding box center [875, 263] width 275 height 33
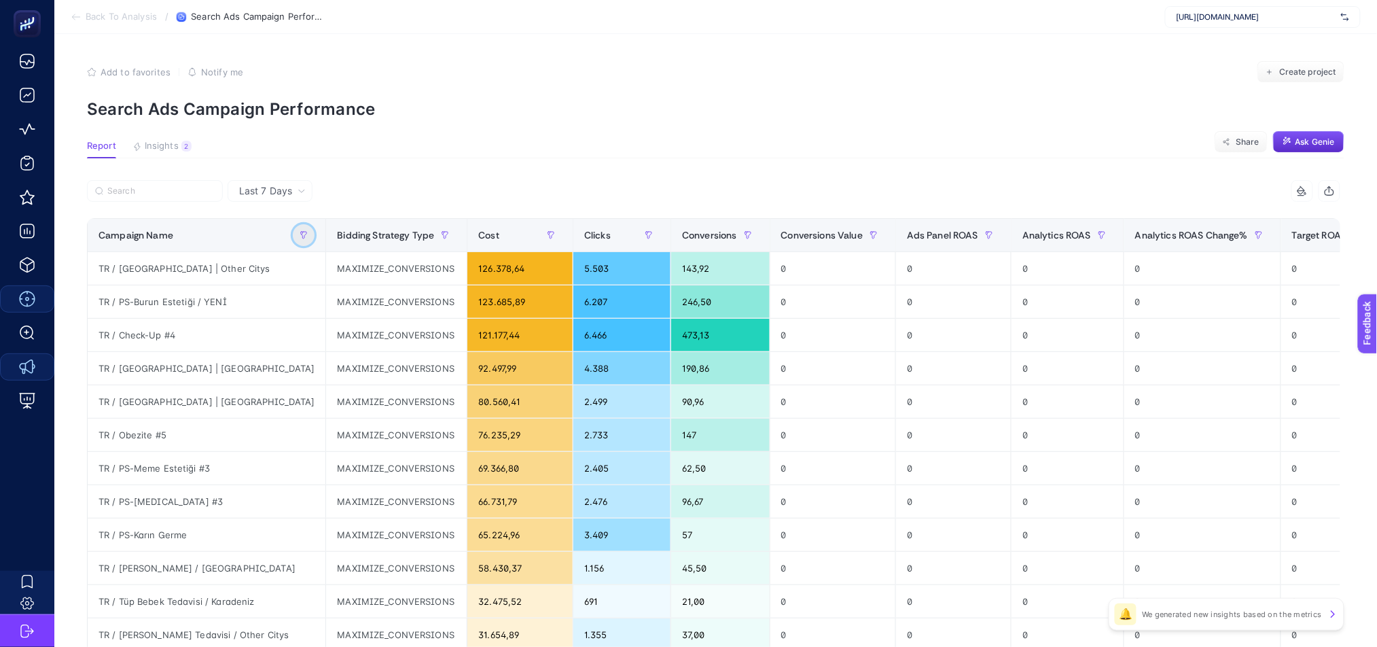
click at [300, 231] on icon "button" at bounding box center [304, 235] width 8 height 8
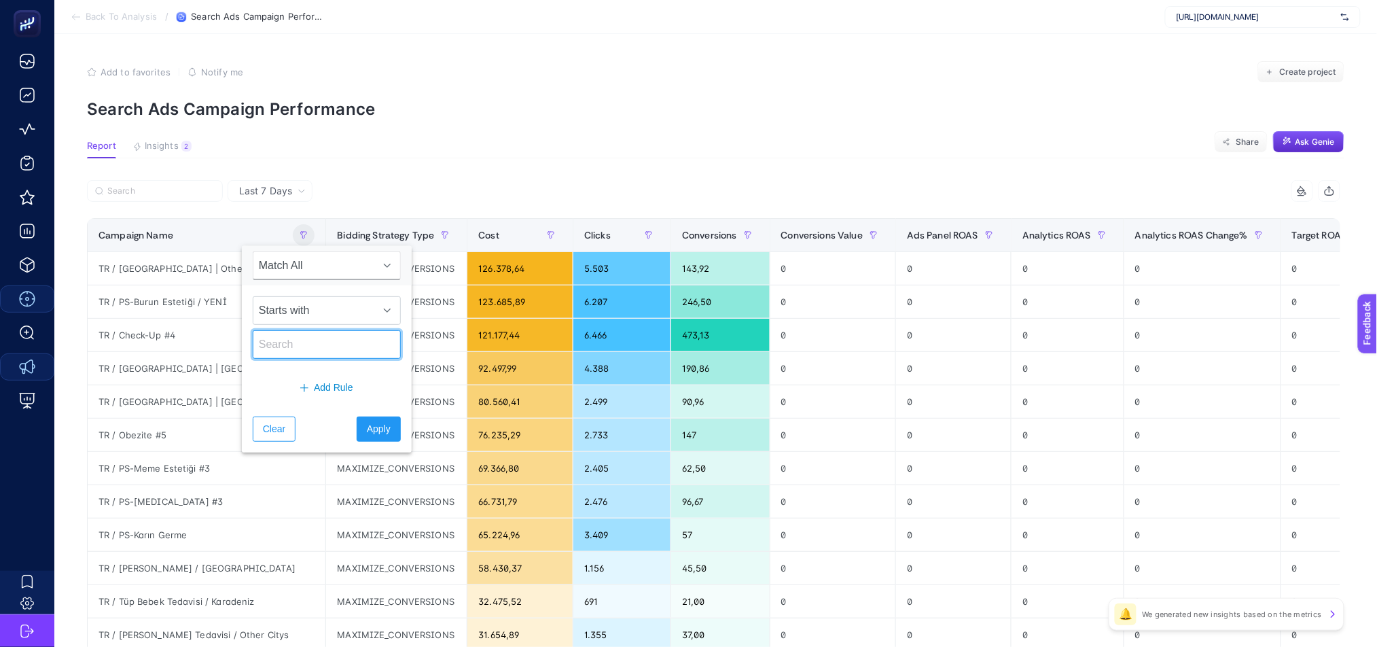
click at [323, 348] on input "text" at bounding box center [327, 344] width 148 height 29
type input "EN"
click at [367, 433] on span "Apply" at bounding box center [379, 429] width 24 height 14
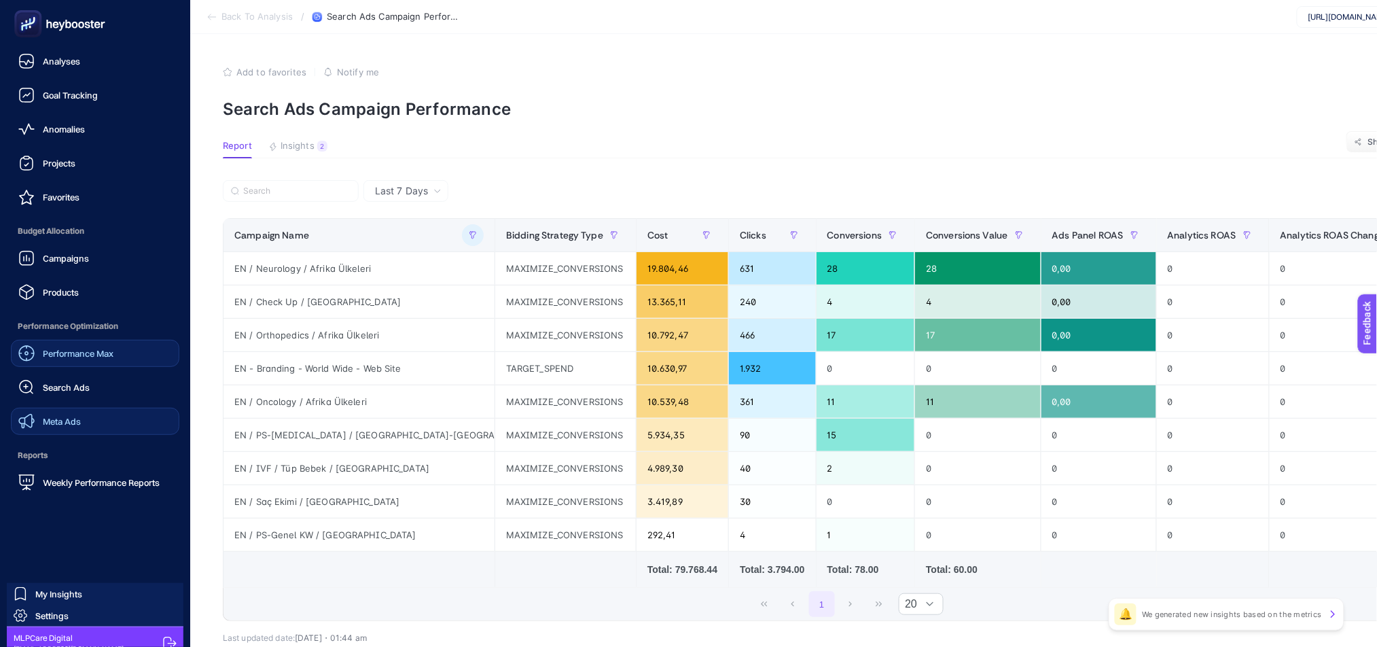
click at [51, 363] on link "Performance Max" at bounding box center [95, 353] width 169 height 27
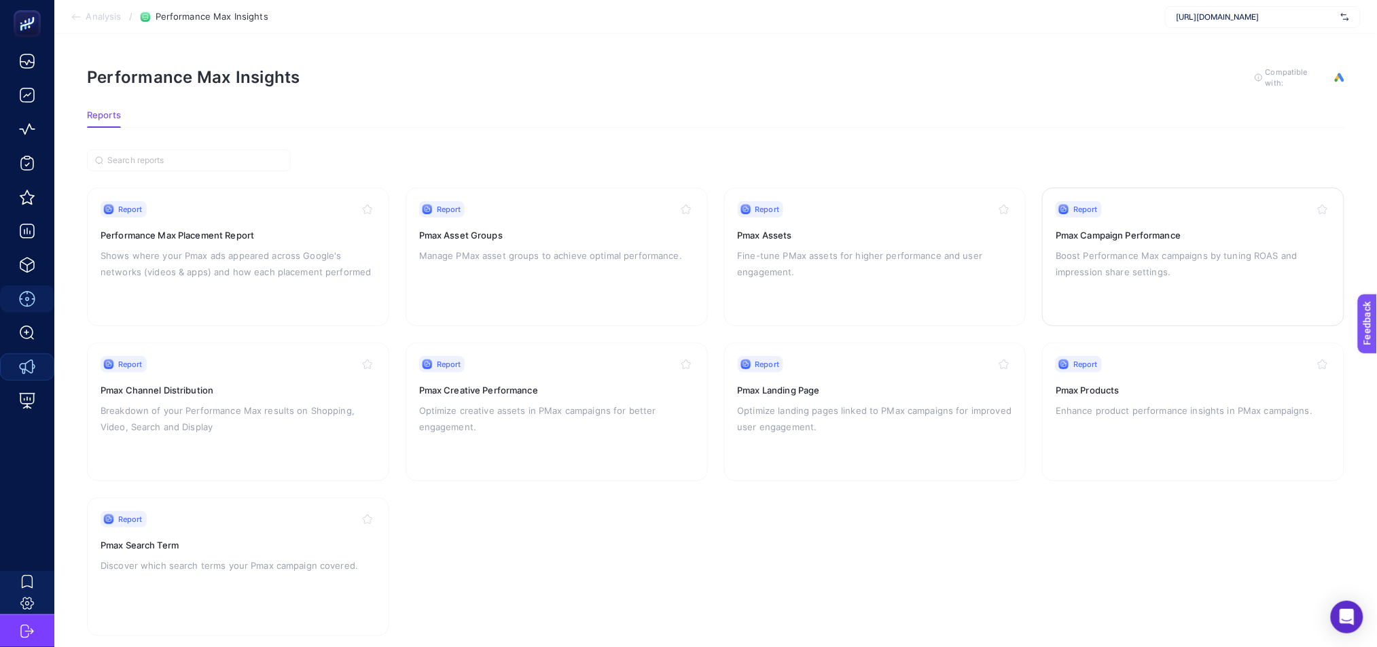
click at [1234, 281] on div "Report Pmax Campaign Performance Boost Performance Max campaigns by tuning ROAS…" at bounding box center [1193, 256] width 275 height 111
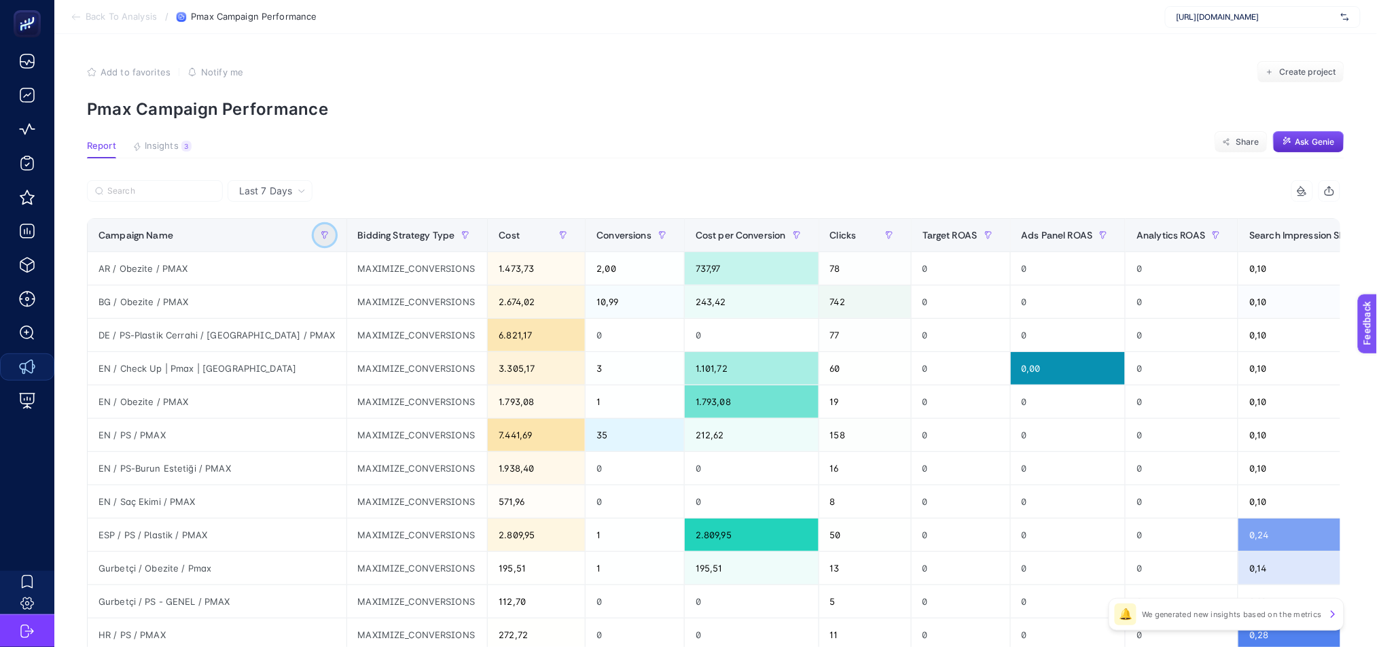
click at [314, 243] on button "button" at bounding box center [325, 235] width 22 height 22
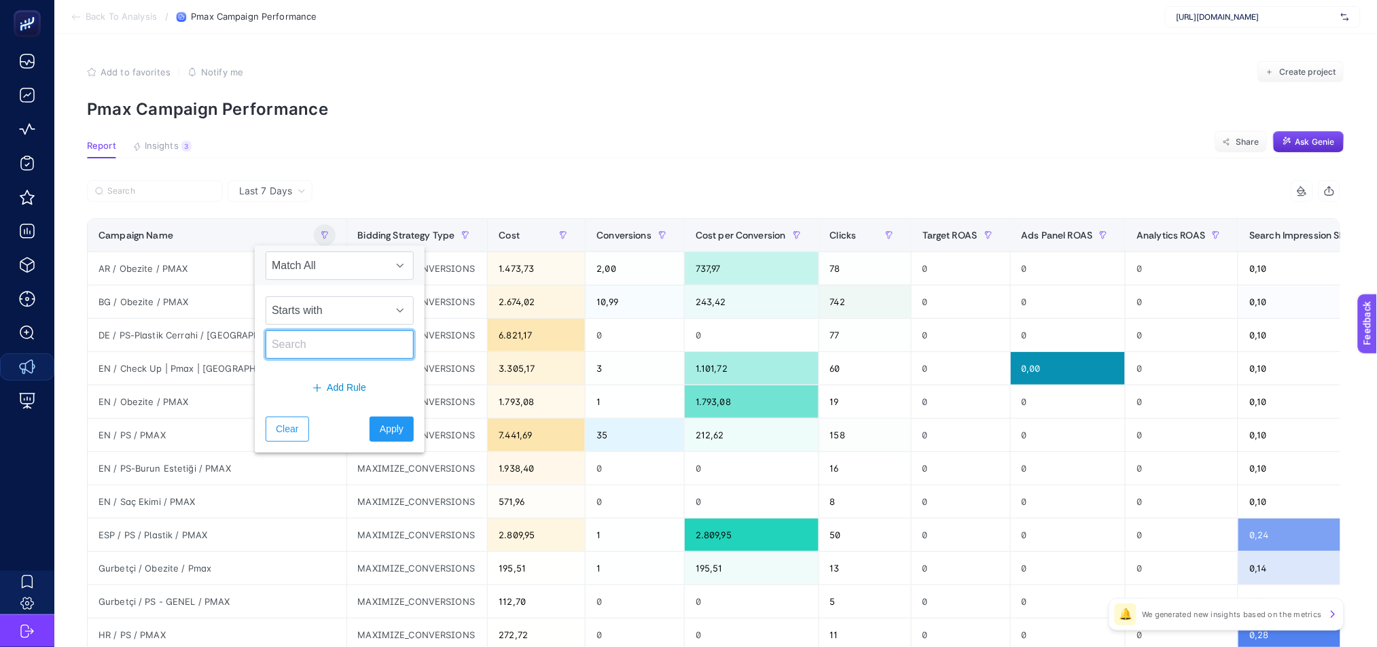
click at [303, 347] on input "text" at bounding box center [340, 344] width 148 height 29
type input "EN"
click at [380, 431] on span "Apply" at bounding box center [392, 429] width 24 height 14
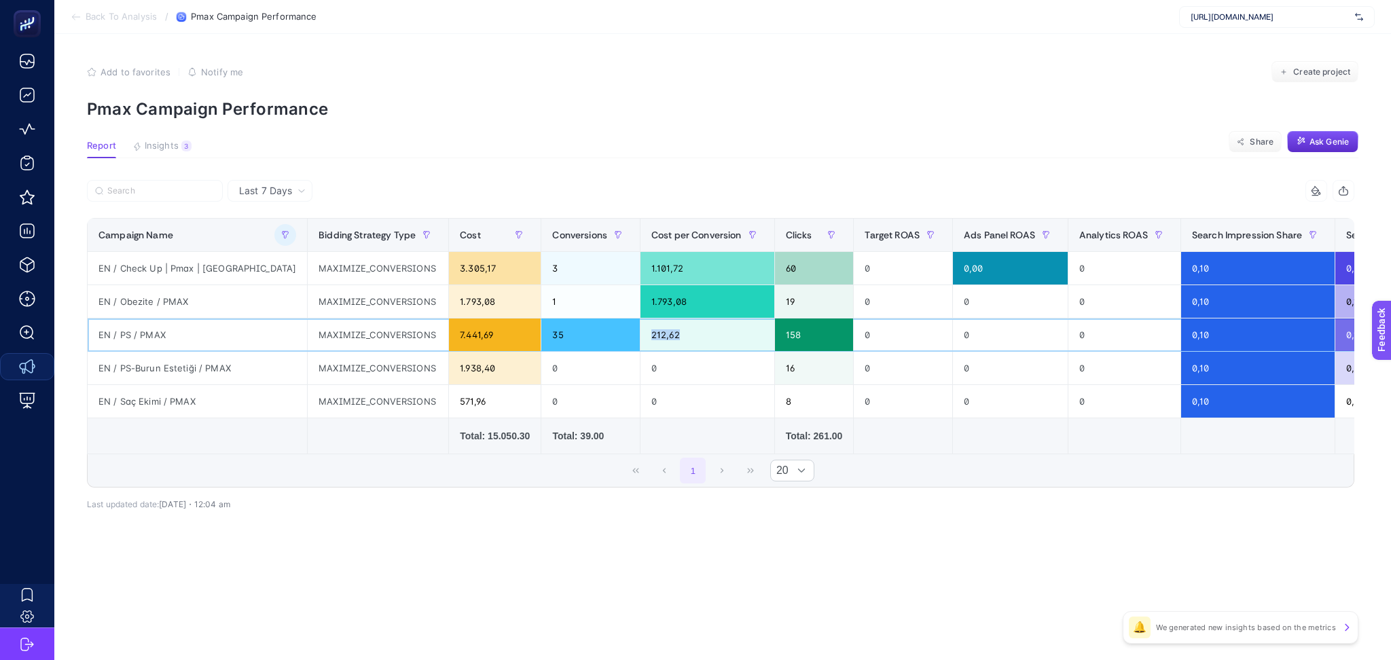
drag, startPoint x: 618, startPoint y: 340, endPoint x: 573, endPoint y: 338, distance: 44.9
click at [641, 338] on div "212,62" at bounding box center [708, 335] width 134 height 33
drag, startPoint x: 166, startPoint y: 270, endPoint x: 228, endPoint y: 274, distance: 62.0
click at [198, 271] on div "EN / Check Up | Pmax | [GEOGRAPHIC_DATA]" at bounding box center [197, 268] width 219 height 33
